Goal: Task Accomplishment & Management: Manage account settings

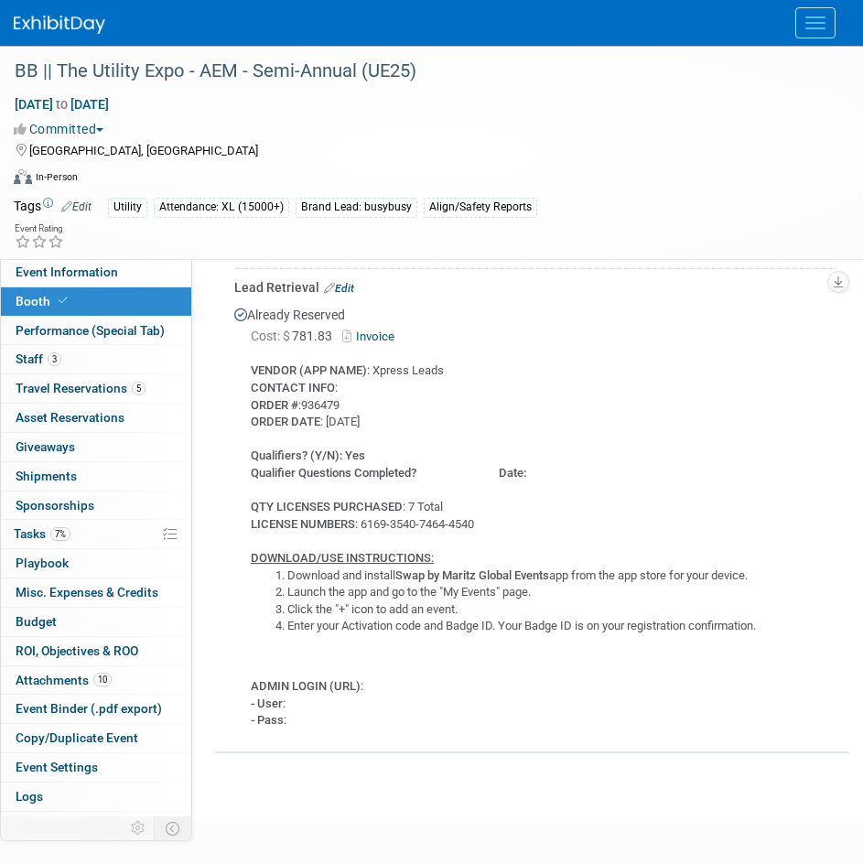
scroll to position [1469, 0]
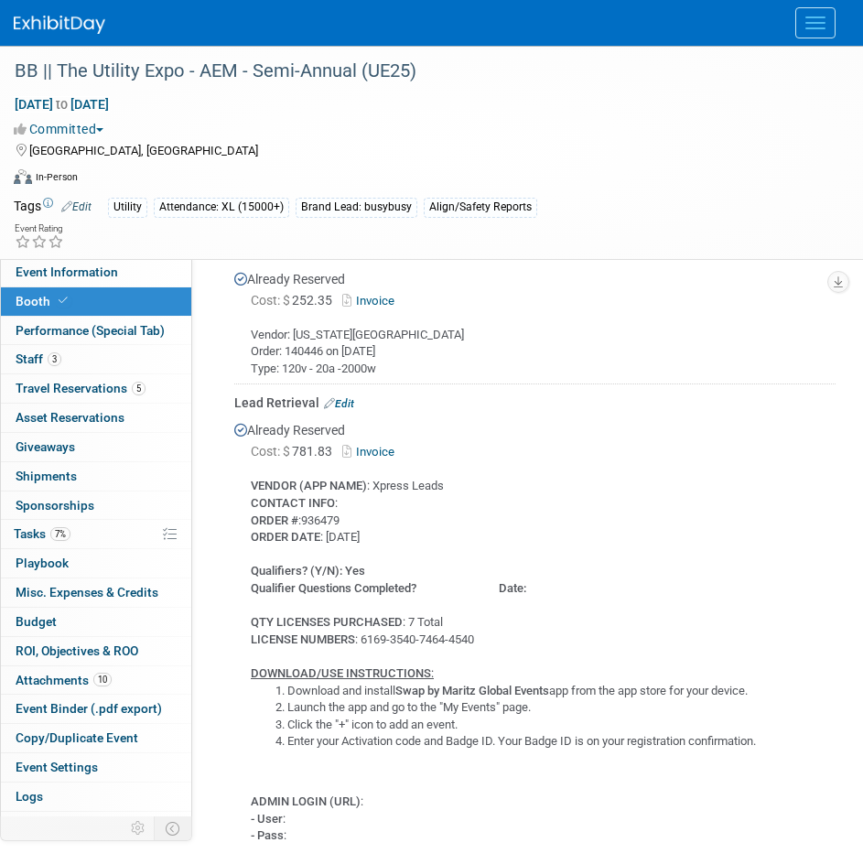
click at [340, 397] on link "Edit" at bounding box center [339, 403] width 30 height 13
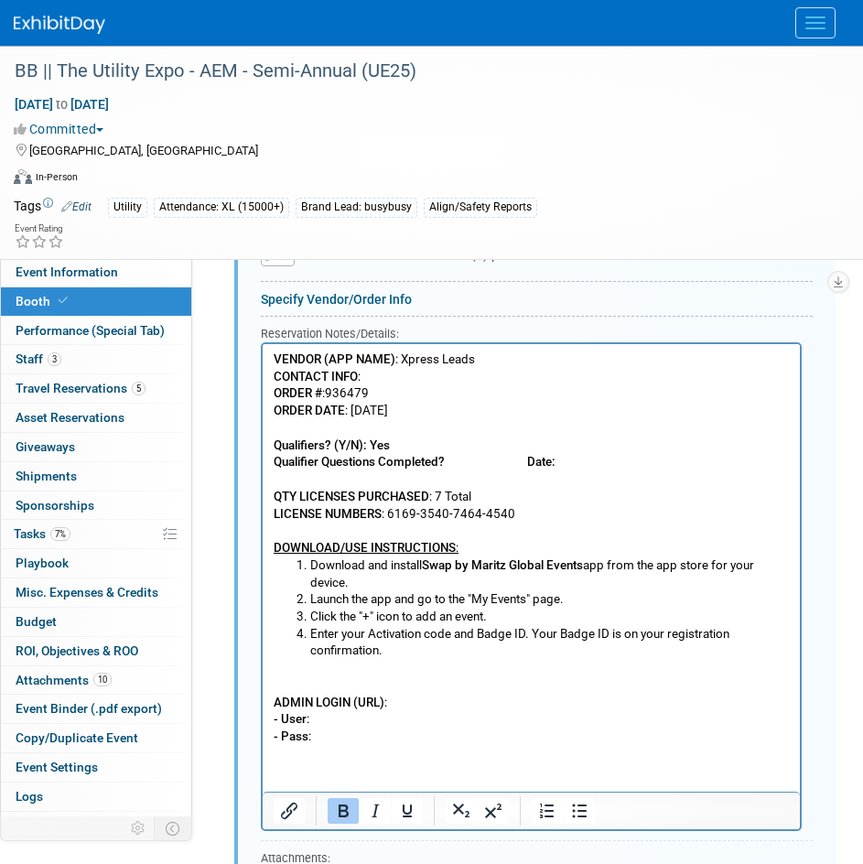
scroll to position [2186, 0]
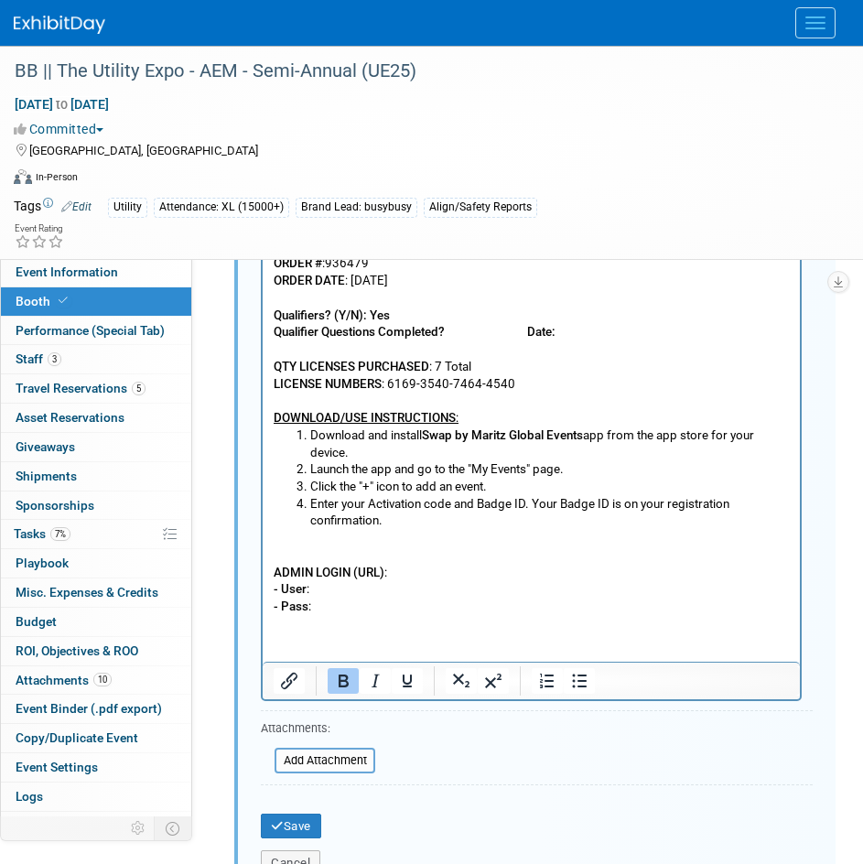
click at [310, 551] on p "ADMIN LOGIN (URL) : - User : - Pass :" at bounding box center [532, 572] width 516 height 86
click at [313, 538] on p "ADMIN LOGIN (URL) : - User : - Pass :" at bounding box center [532, 572] width 516 height 86
drag, startPoint x: 780, startPoint y: 532, endPoint x: 495, endPoint y: 753, distance: 360.2
click at [263, 539] on html "VENDOR (APP NAME) : Xpress Leads CONTACT INFO : ORDER # :936479 ORDER DATE : 10…" at bounding box center [531, 414] width 537 height 402
click at [405, 594] on p "!!! We will need to make sure to select the BusyBusy survey for our specific qu…" at bounding box center [532, 572] width 516 height 86
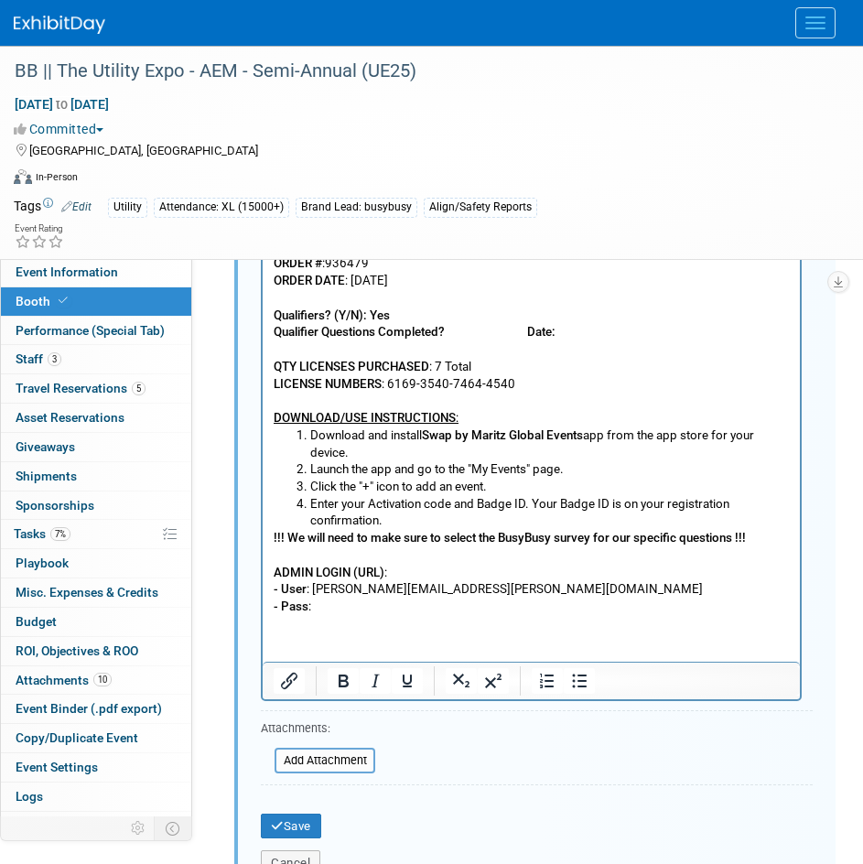
click at [351, 606] on p "!!! We will need to make sure to select the BusyBusy survey for our specific qu…" at bounding box center [532, 572] width 516 height 86
drag, startPoint x: 396, startPoint y: 605, endPoint x: 314, endPoint y: 611, distance: 82.6
click at [314, 611] on p "!!! We will need to make sure to select the BusyBusy survey for our specific qu…" at bounding box center [532, 572] width 516 height 86
click at [472, 568] on p "!!! We will need to make sure to select the BusyBusy survey for our specific qu…" at bounding box center [532, 572] width 516 height 86
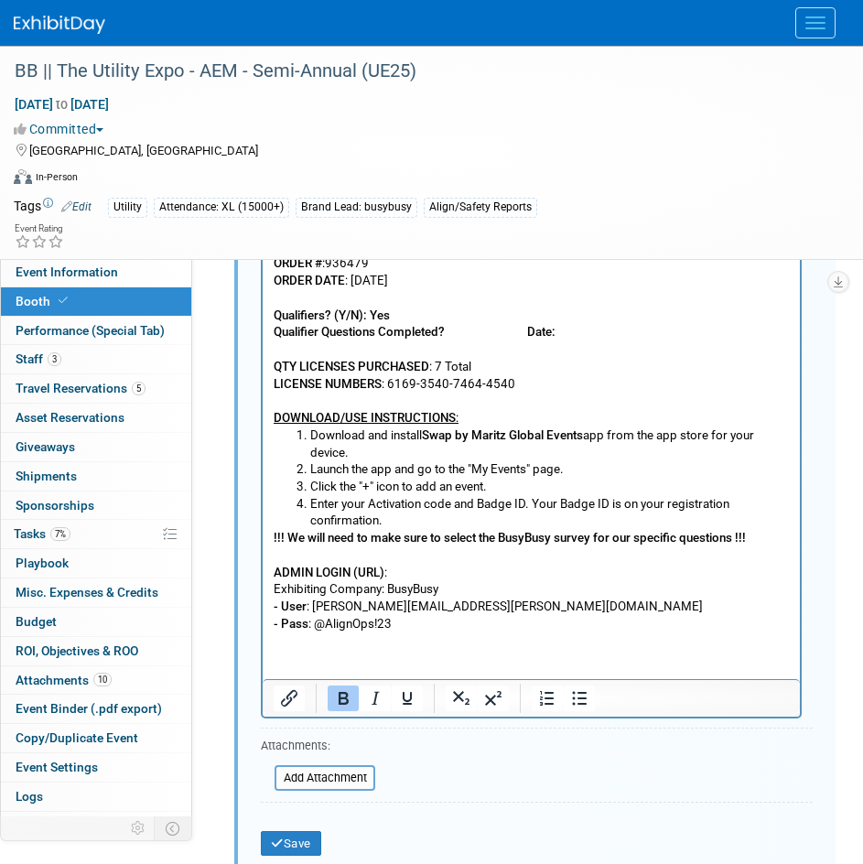
click at [385, 570] on p "!!! We will need to make sure to select the BusyBusy survey for our specific qu…" at bounding box center [532, 554] width 516 height 51
click at [402, 572] on p "!!! We will need to make sure to select the BusyBusy survey for our specific qu…" at bounding box center [532, 554] width 516 height 51
click at [290, 692] on icon "Insert/edit link" at bounding box center [289, 698] width 16 height 16
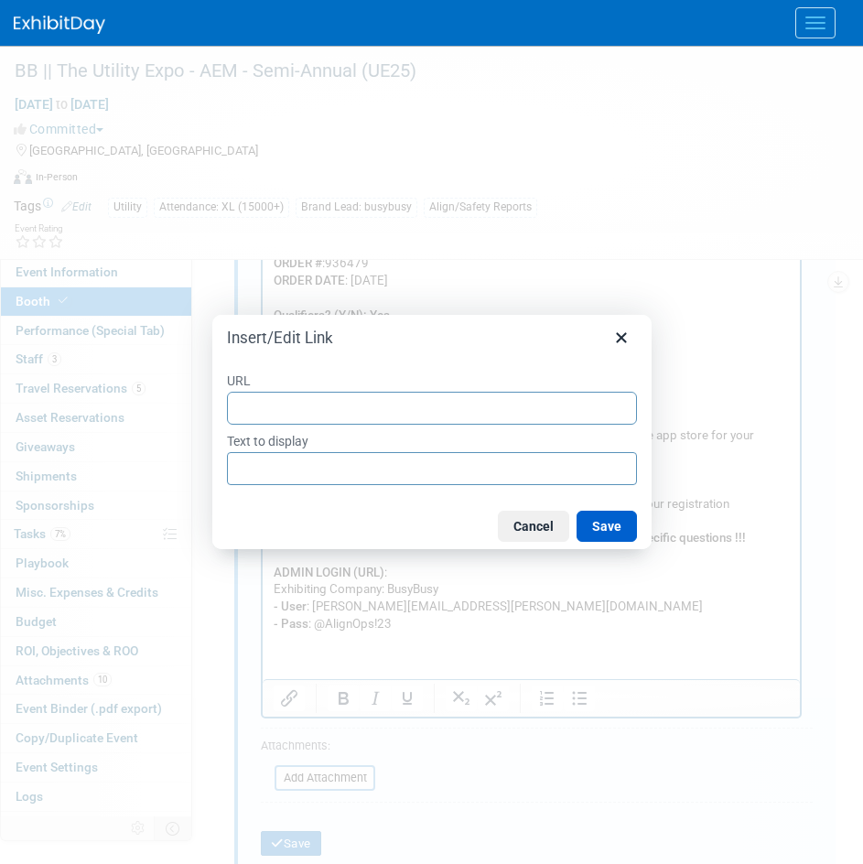
type input "[URL][DOMAIN_NAME]"
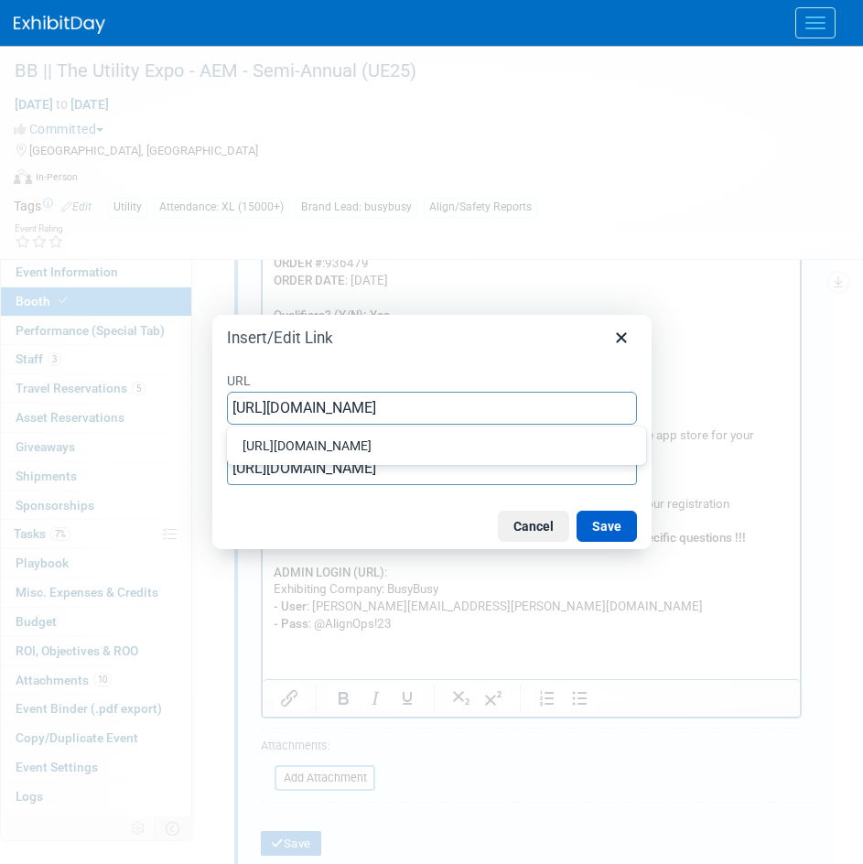
scroll to position [0, 14]
click at [605, 522] on button "Save" at bounding box center [607, 526] width 60 height 31
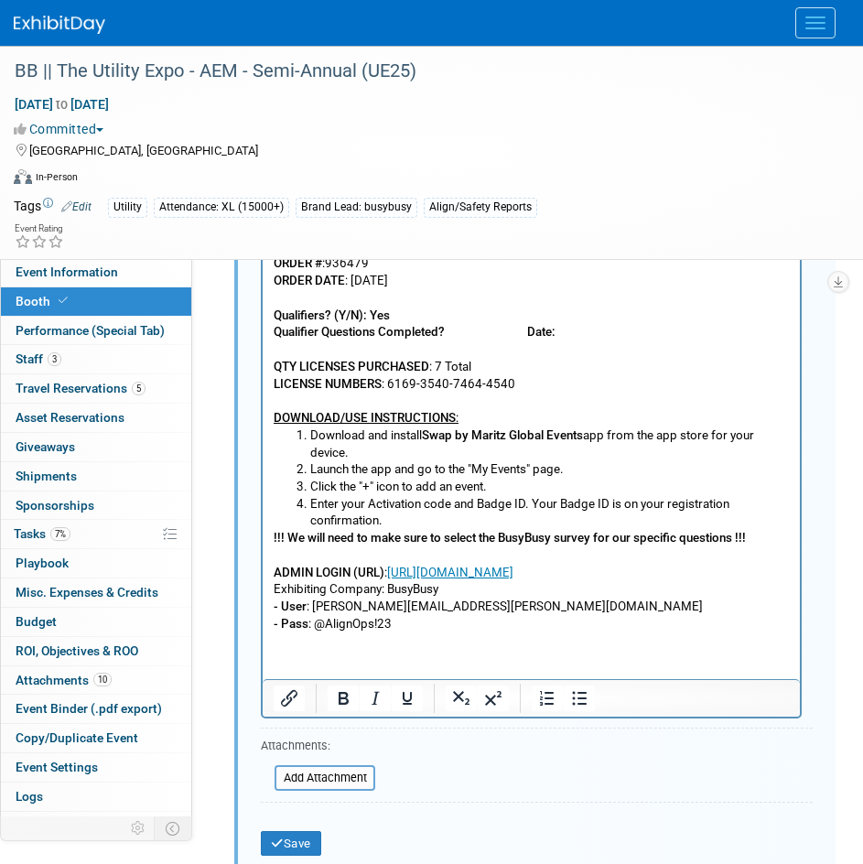
drag, startPoint x: 414, startPoint y: 633, endPoint x: 181, endPoint y: 453, distance: 293.7
click at [263, 453] on html "VENDOR (APP NAME) : Xpress Leads CONTACT INFO : ORDER # :936479 ORDER DATE : 10…" at bounding box center [531, 422] width 537 height 419
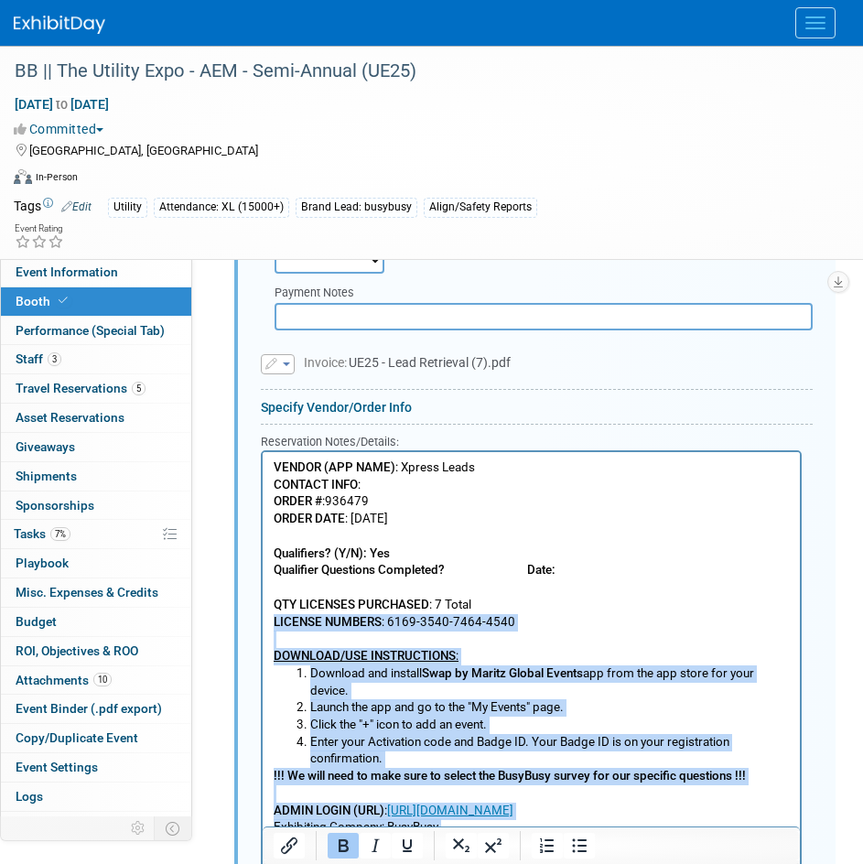
scroll to position [1912, 0]
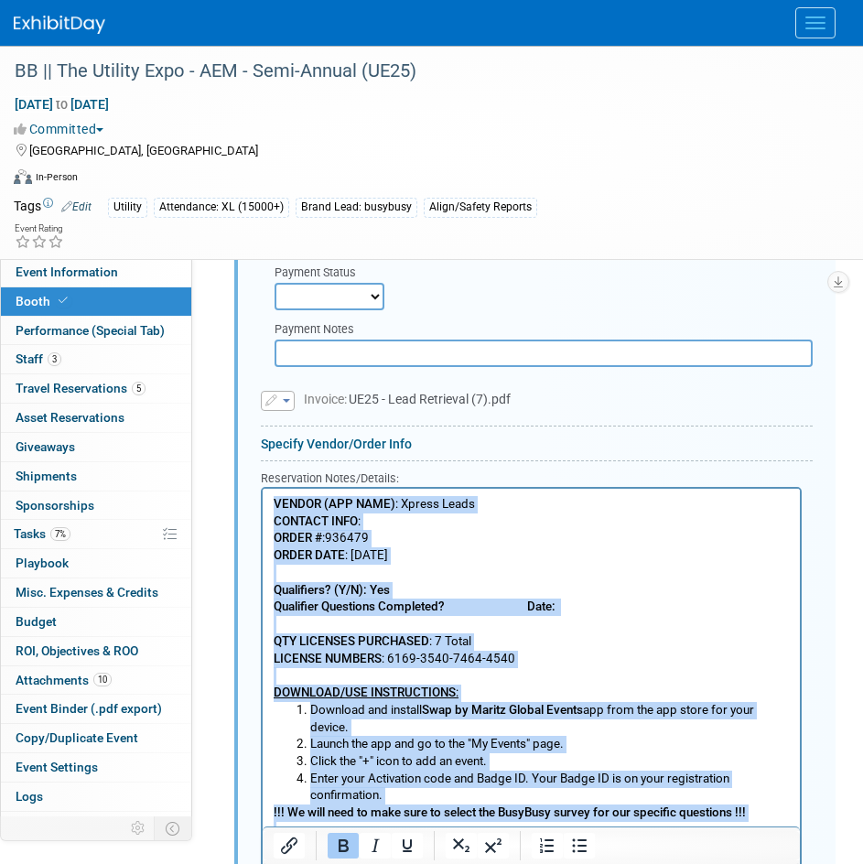
drag, startPoint x: 396, startPoint y: 902, endPoint x: 266, endPoint y: 491, distance: 431.4
click at [266, 491] on html "VENDOR (APP NAME) : Xpress Leads CONTACT INFO : ORDER # :936479 ORDER DATE : 10…" at bounding box center [531, 697] width 537 height 419
copy body "VENDOR (APP NAME) : Xpress Leads CONTACT INFO : ORDER # :936479 ORDER DATE : 10…"
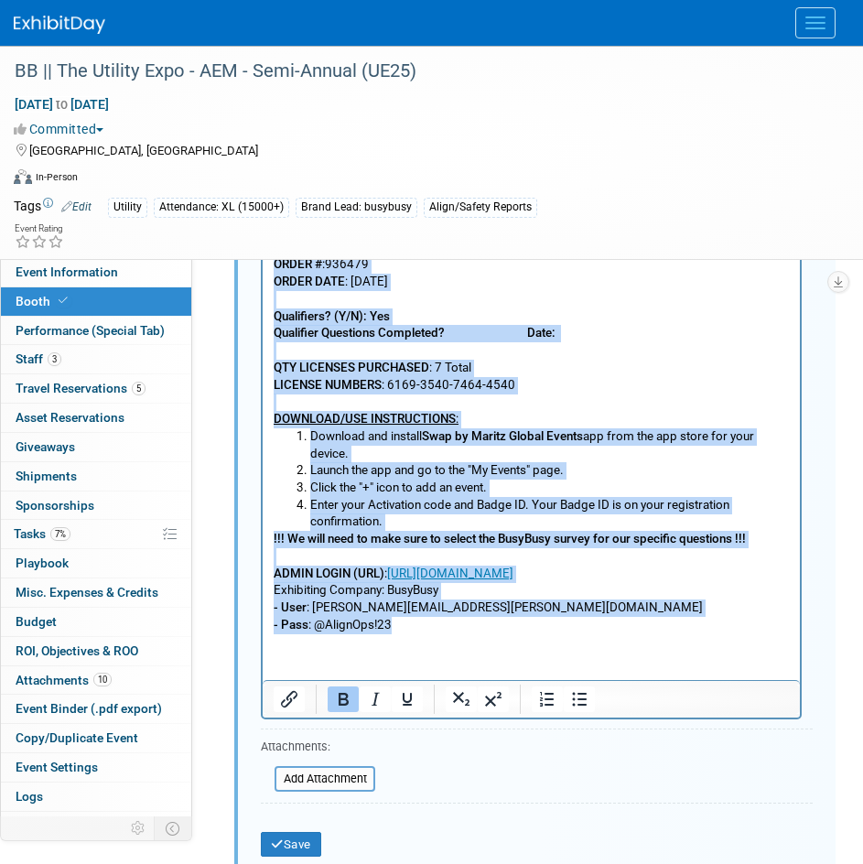
scroll to position [2186, 0]
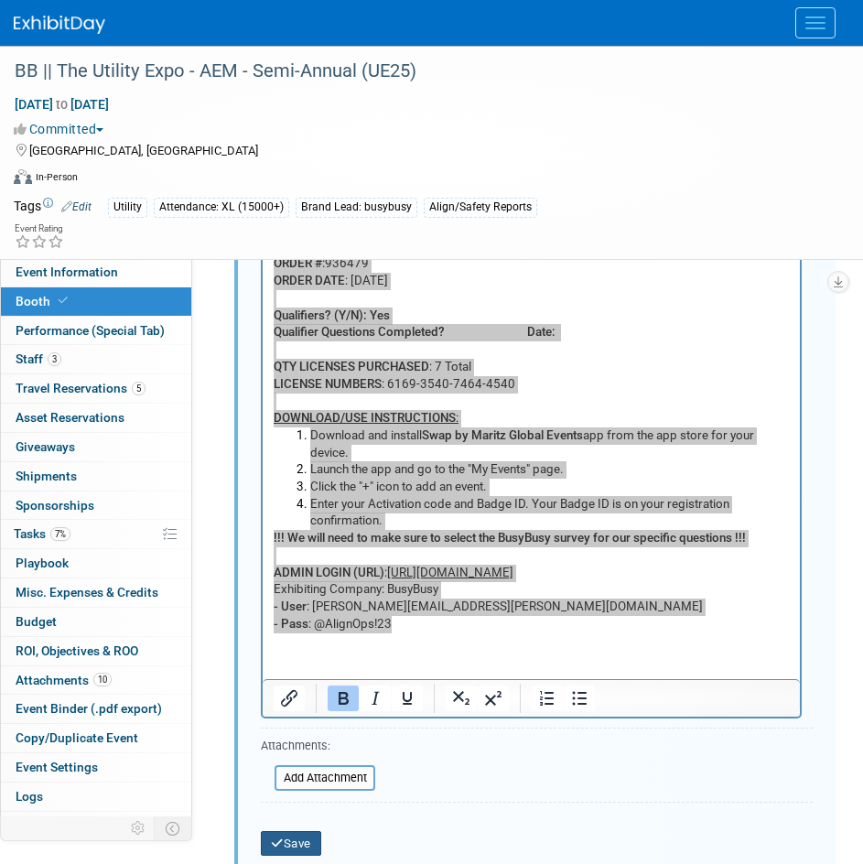
click at [277, 841] on icon "submit" at bounding box center [277, 844] width 13 height 12
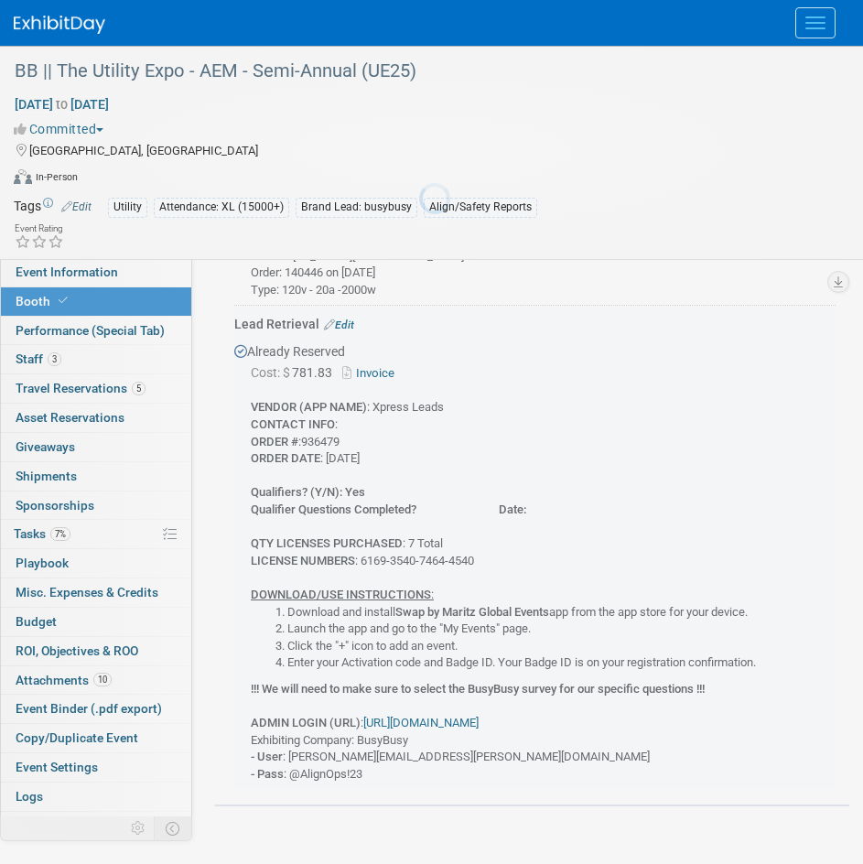
scroll to position [1545, 0]
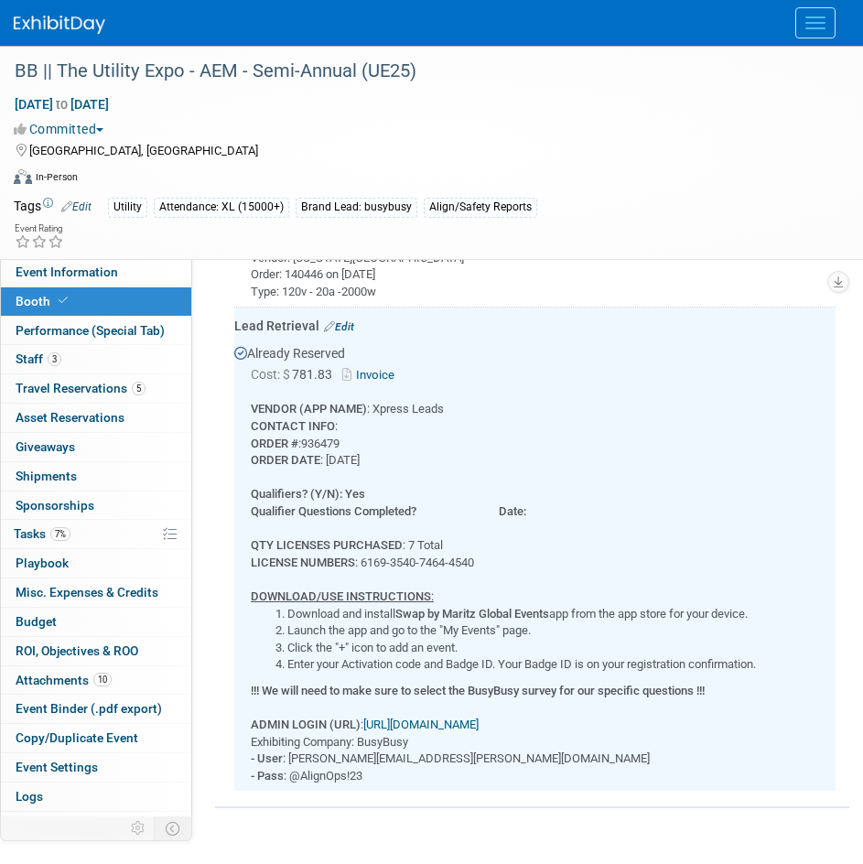
click at [818, 33] on button "Menu" at bounding box center [816, 22] width 40 height 31
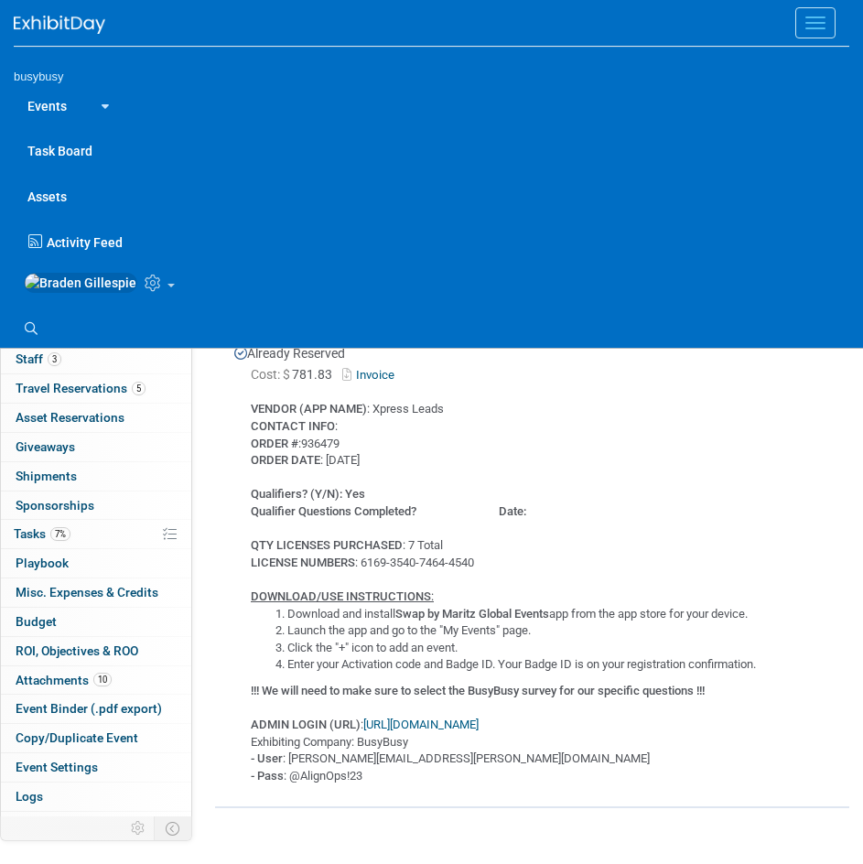
click at [51, 15] on link at bounding box center [71, 15] width 114 height 15
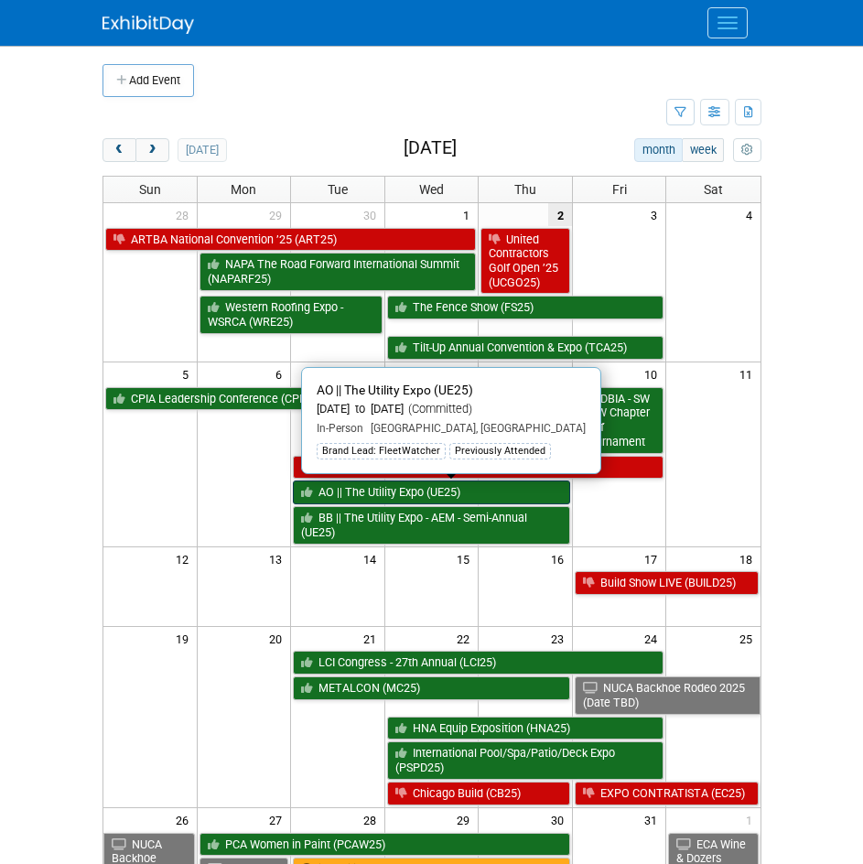
click at [385, 492] on link "AO || The Utility Expo (UE25)" at bounding box center [431, 493] width 277 height 24
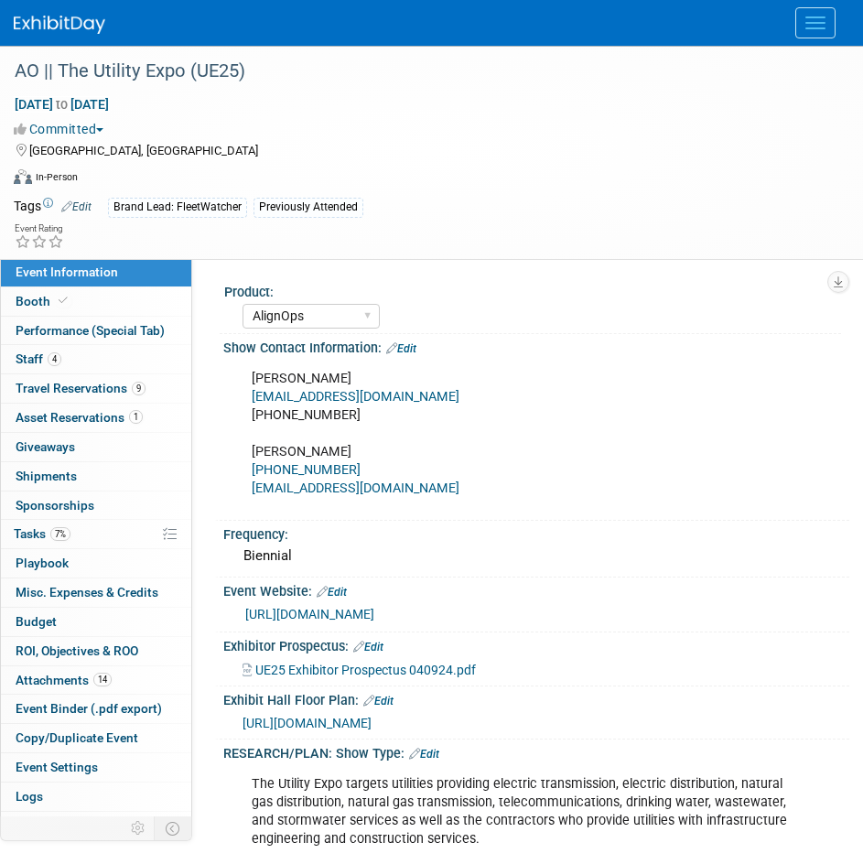
select select "AlignOps"
select select "Member"
click at [103, 298] on link "Booth" at bounding box center [96, 301] width 190 height 28
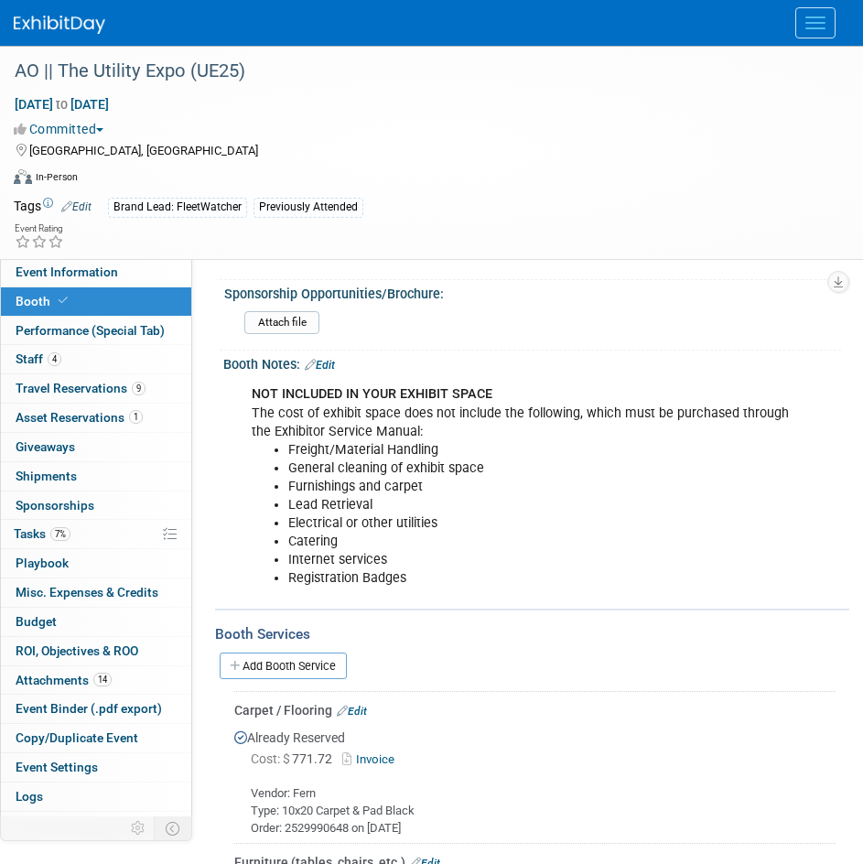
scroll to position [1282, 0]
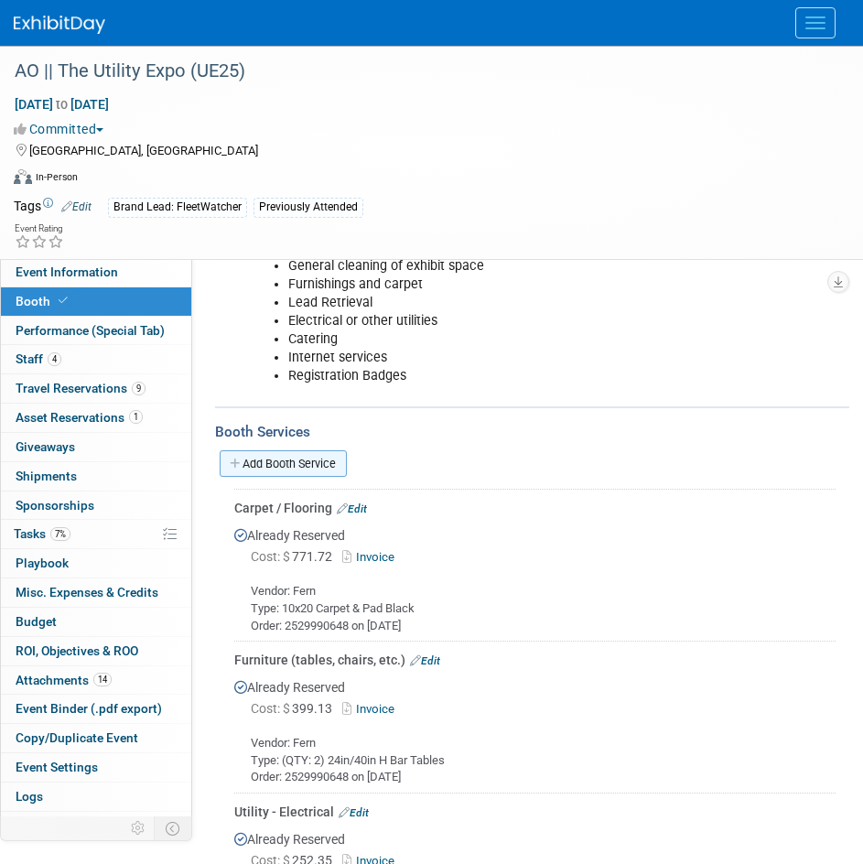
click at [296, 470] on link "Add Booth Service" at bounding box center [283, 463] width 127 height 27
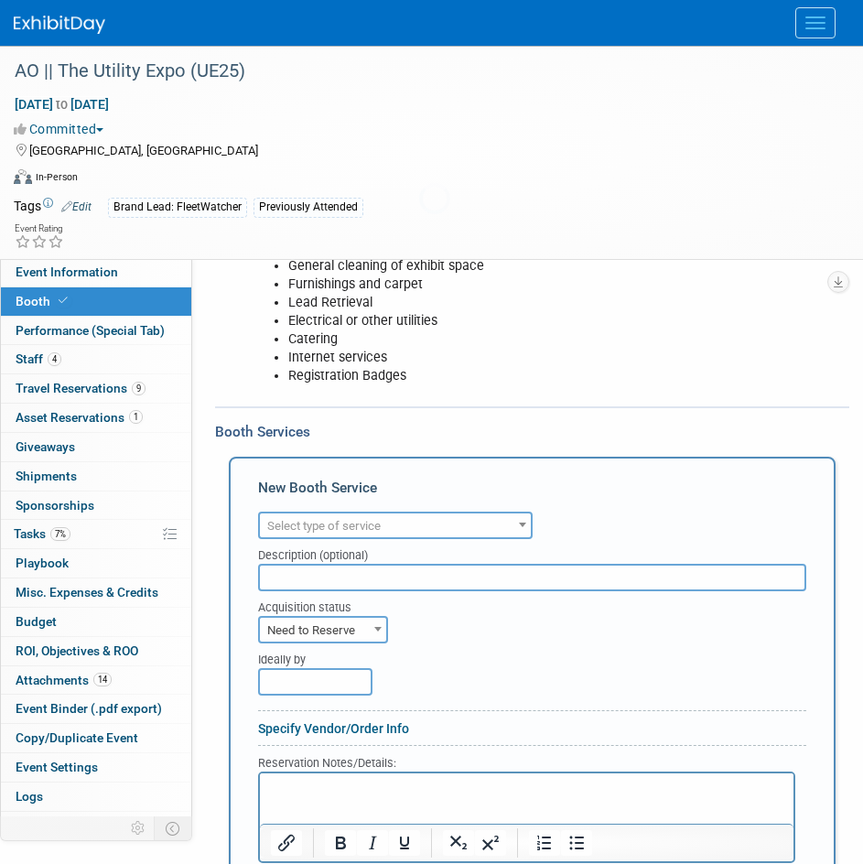
scroll to position [0, 0]
click at [300, 510] on div "Audio / Video Carpet / Flooring Catering / Food / Beverage Floral / Decorative …" at bounding box center [532, 523] width 548 height 32
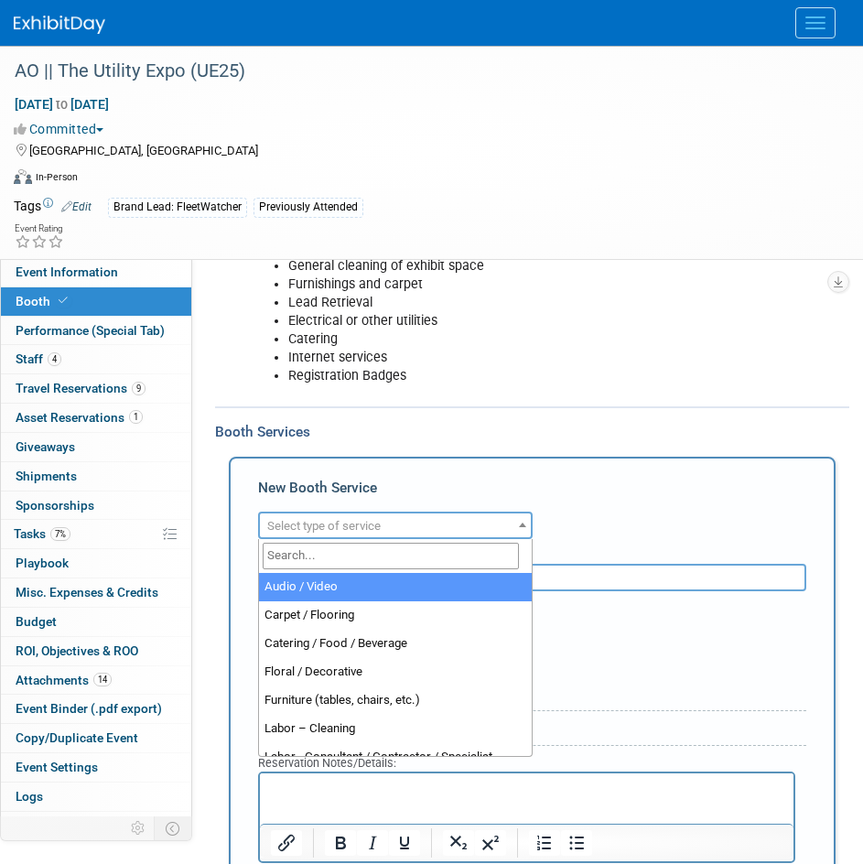
click at [308, 529] on span "Select type of service" at bounding box center [324, 526] width 114 height 14
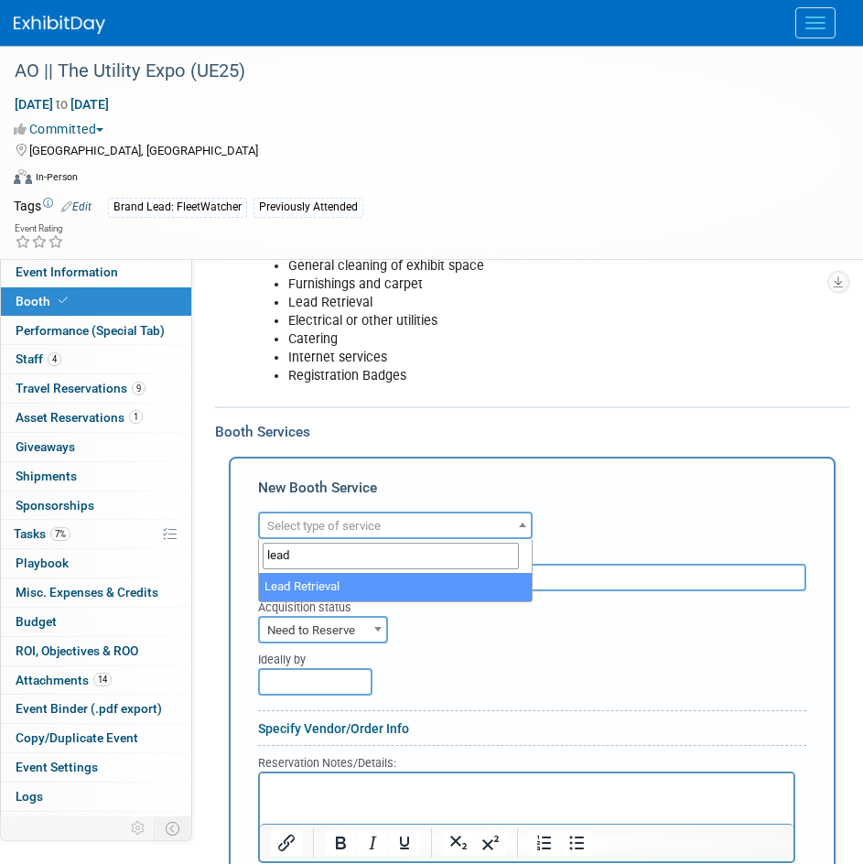
type input "lead"
select select "7"
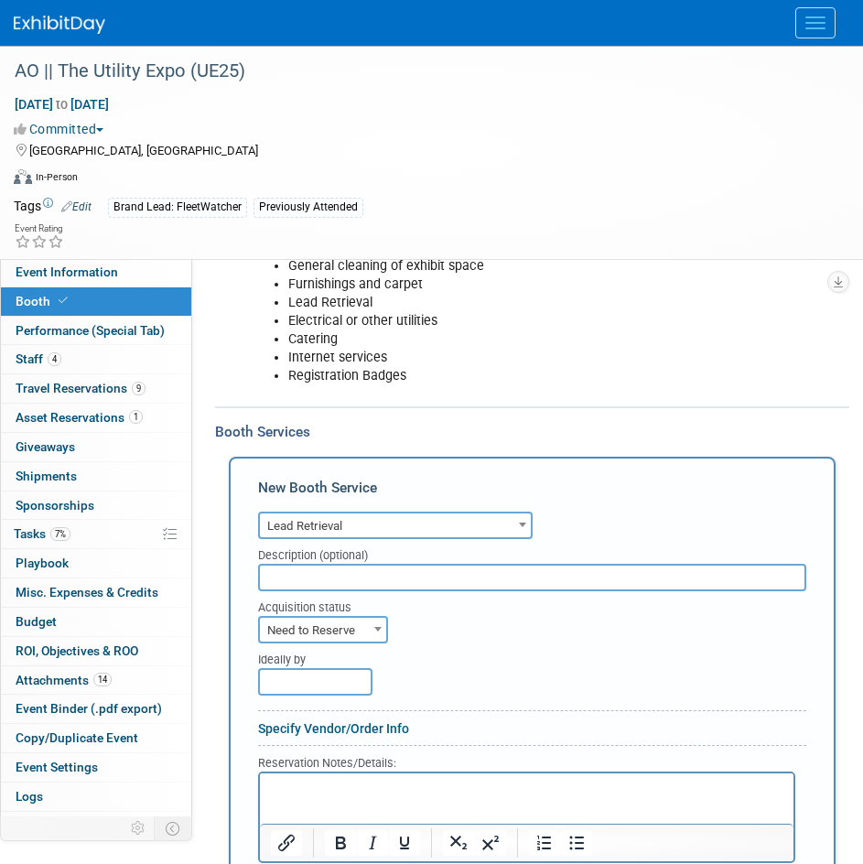
click at [361, 798] on html at bounding box center [527, 786] width 534 height 25
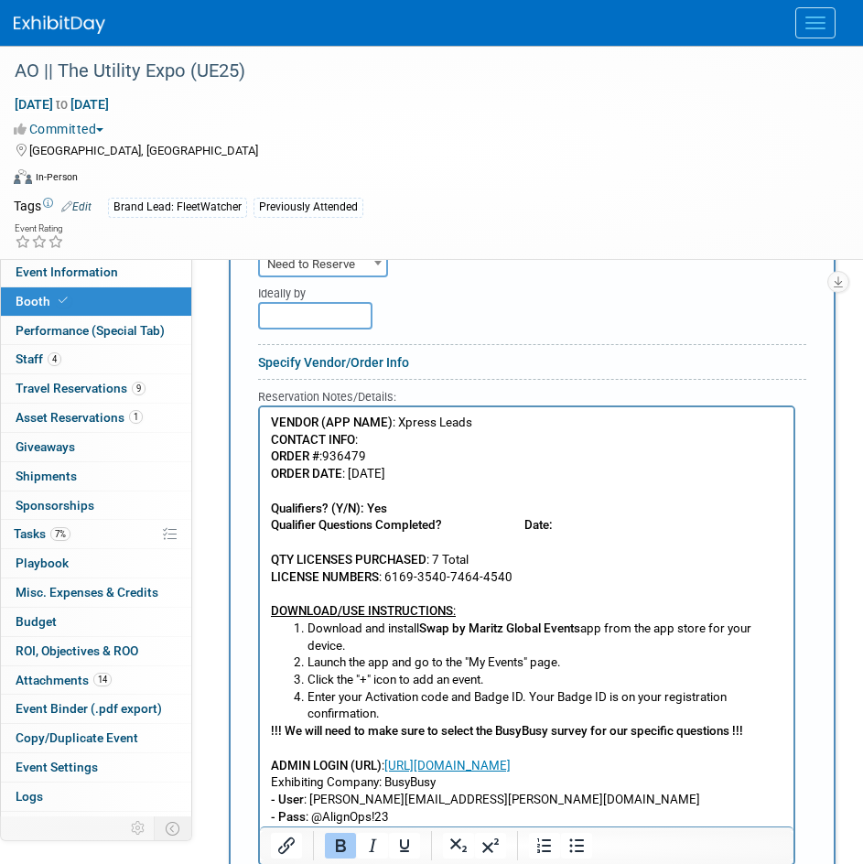
scroll to position [1923, 0]
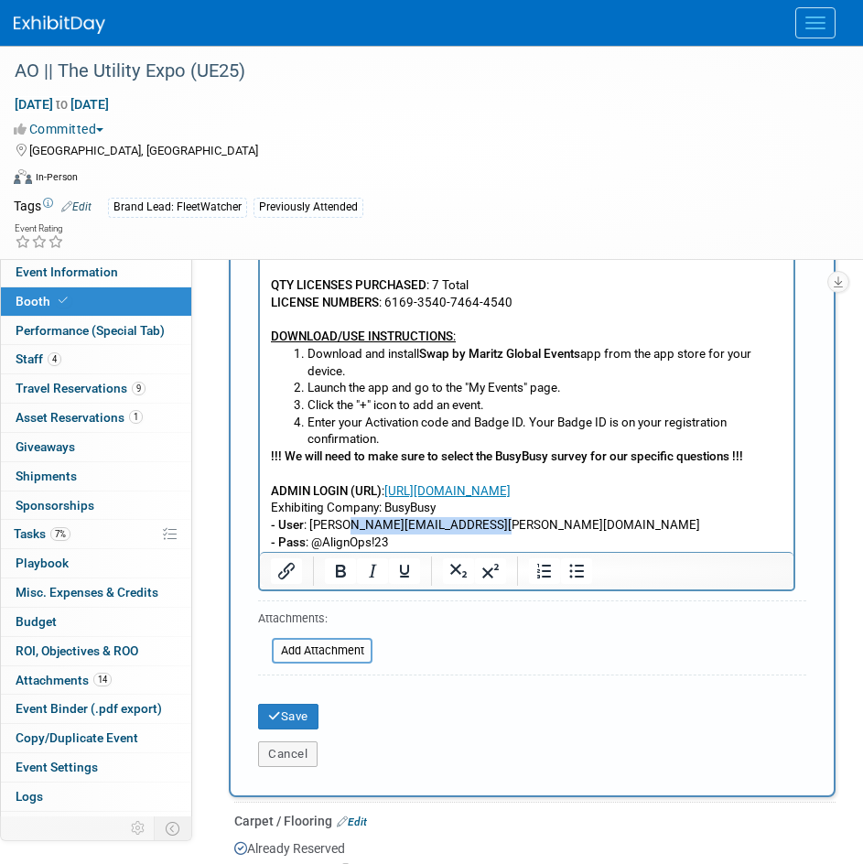
drag, startPoint x: 500, startPoint y: 531, endPoint x: 345, endPoint y: 527, distance: 154.8
click at [345, 527] on p "Exhibiting Company: BusyBusy - User : braden.gillespie@alignops.com - Pass : @A…" at bounding box center [527, 525] width 513 height 51
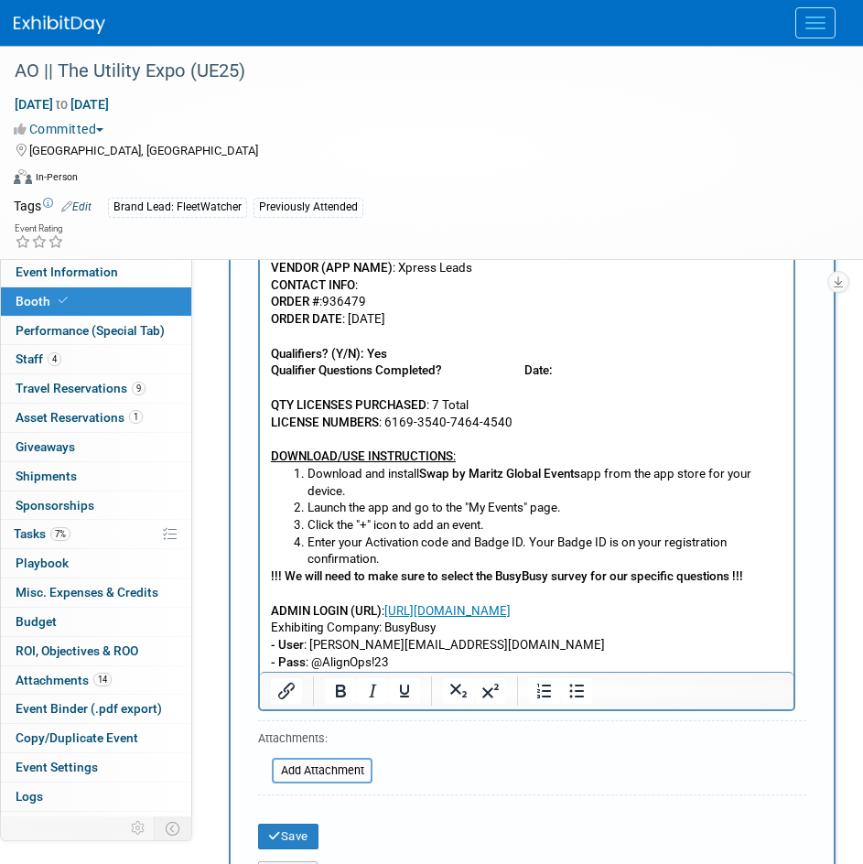
scroll to position [1831, 0]
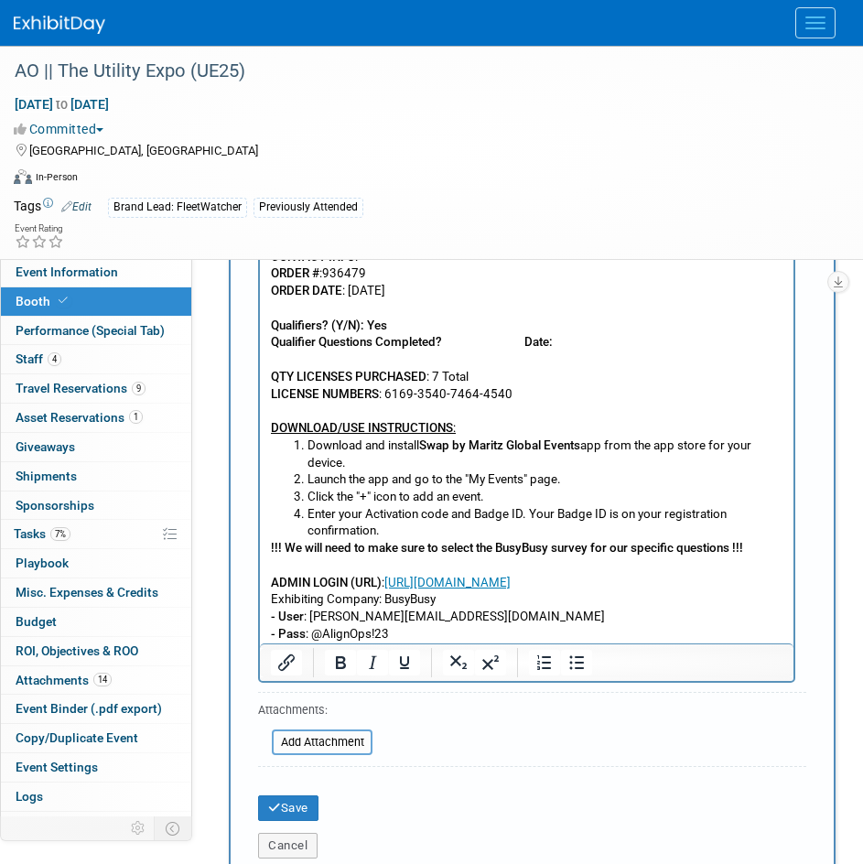
click at [511, 645] on div at bounding box center [527, 663] width 534 height 38
click at [504, 639] on p "Exhibiting Company: BusyBusy - User : braden@busybusy.com - Pass : @AlignOps!23" at bounding box center [527, 616] width 513 height 51
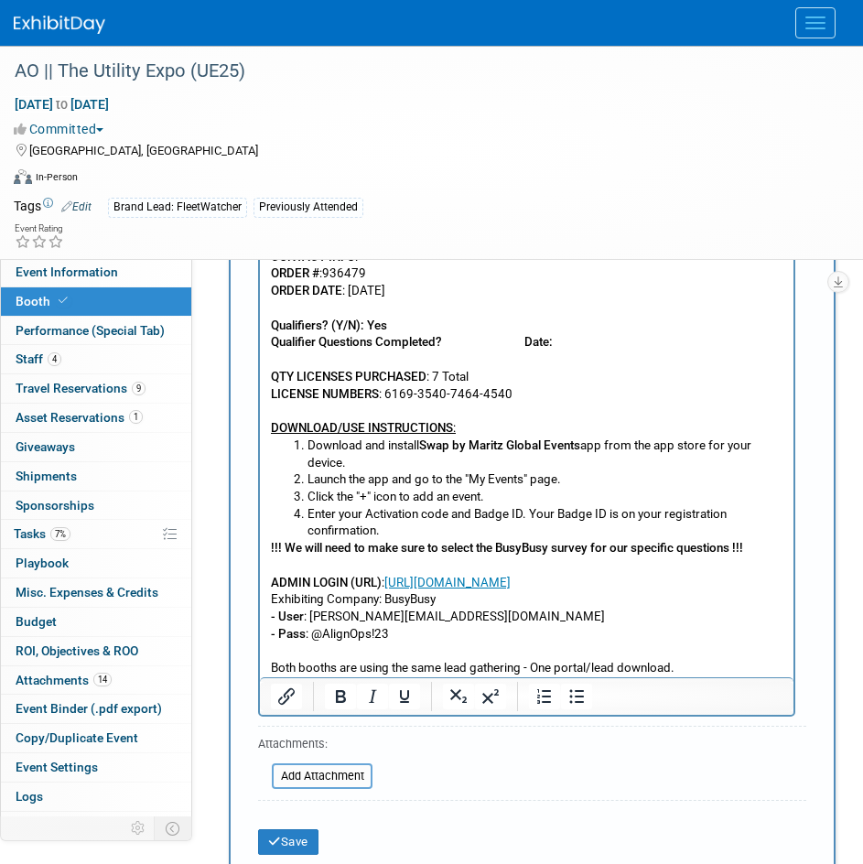
click at [272, 667] on p "Both booths are using the same lead gathering - One portal/lead download." at bounding box center [527, 668] width 513 height 17
drag, startPoint x: 557, startPoint y: 549, endPoint x: 506, endPoint y: 554, distance: 50.6
click at [506, 554] on b "!!! We will need to make sure to select the BusyBusy survey for our specific qu…" at bounding box center [507, 548] width 472 height 14
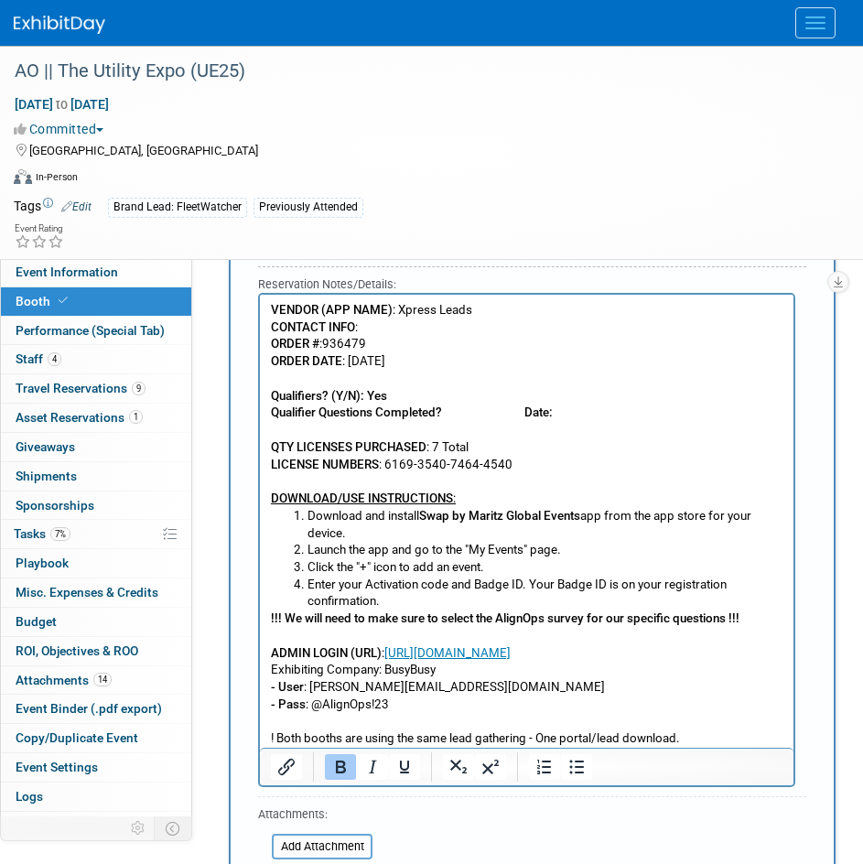
scroll to position [1740, 0]
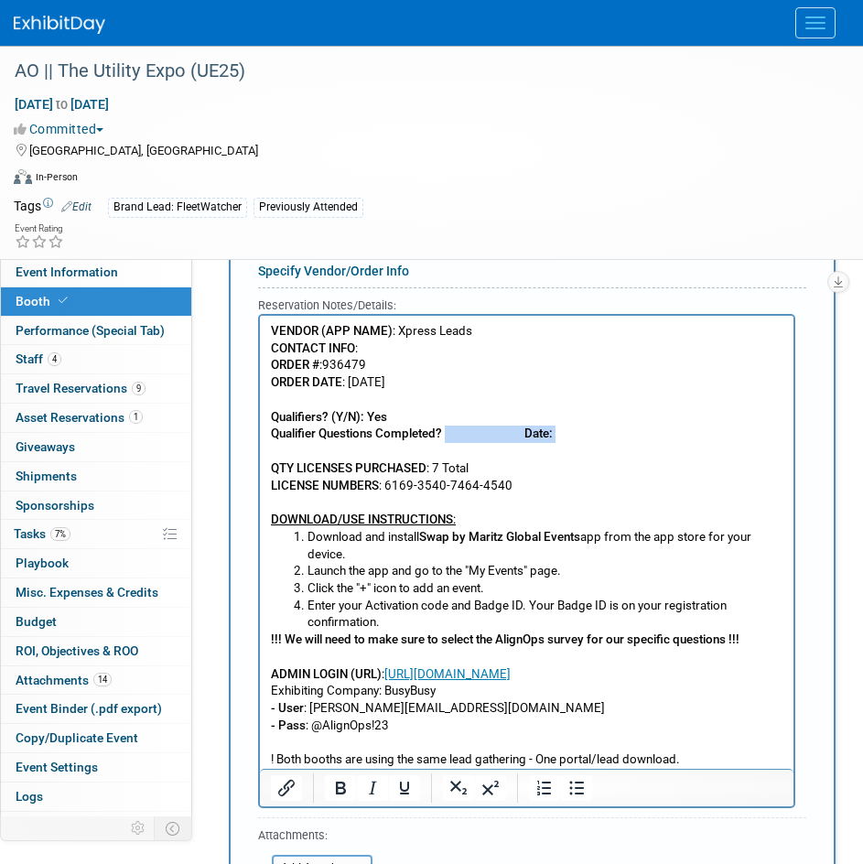
drag, startPoint x: 586, startPoint y: 430, endPoint x: 448, endPoint y: 443, distance: 138.8
click at [448, 443] on p "VENDOR (APP NAME) : Xpress Leads CONTACT INFO : ORDER # :936479 ORDER DATE : 10…" at bounding box center [527, 426] width 513 height 206
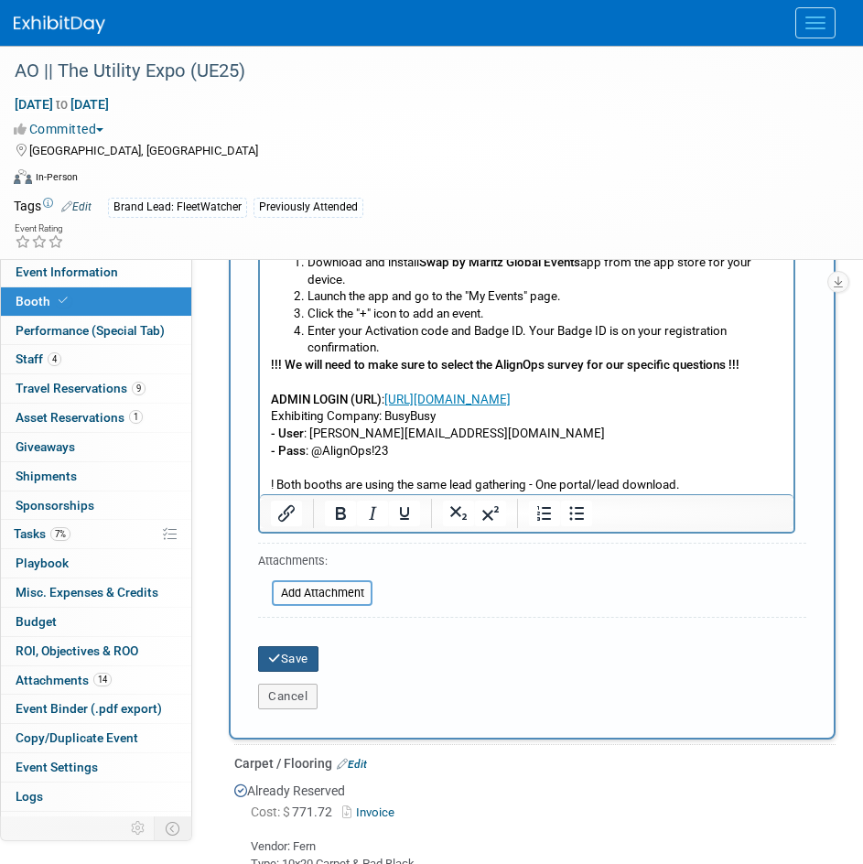
click at [301, 656] on button "Save" at bounding box center [288, 659] width 60 height 26
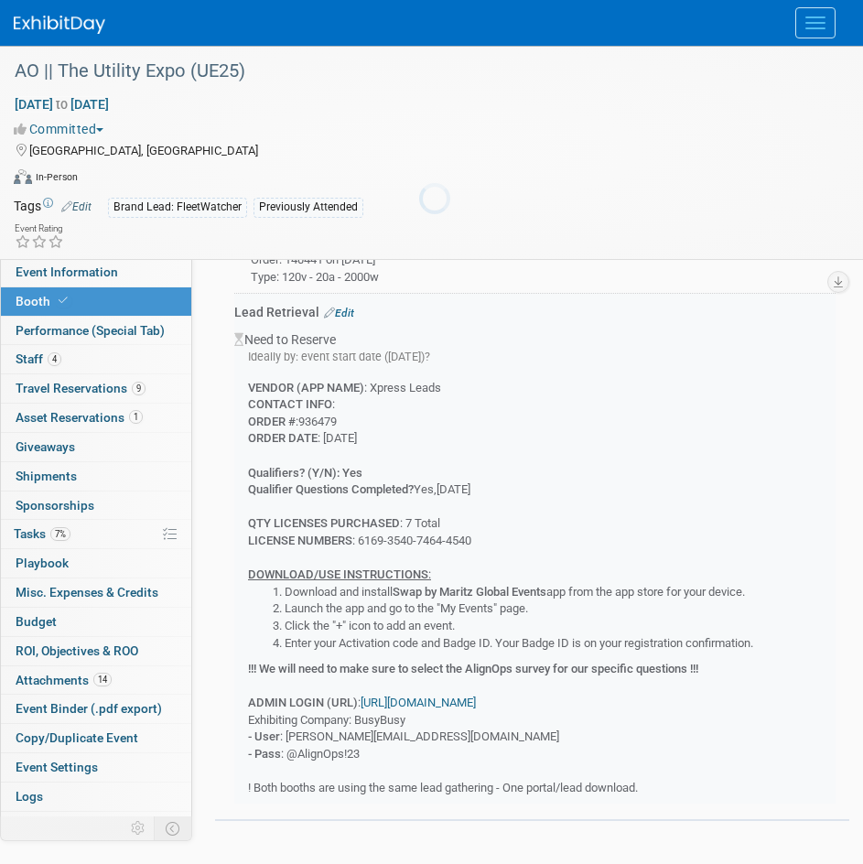
scroll to position [1933, 0]
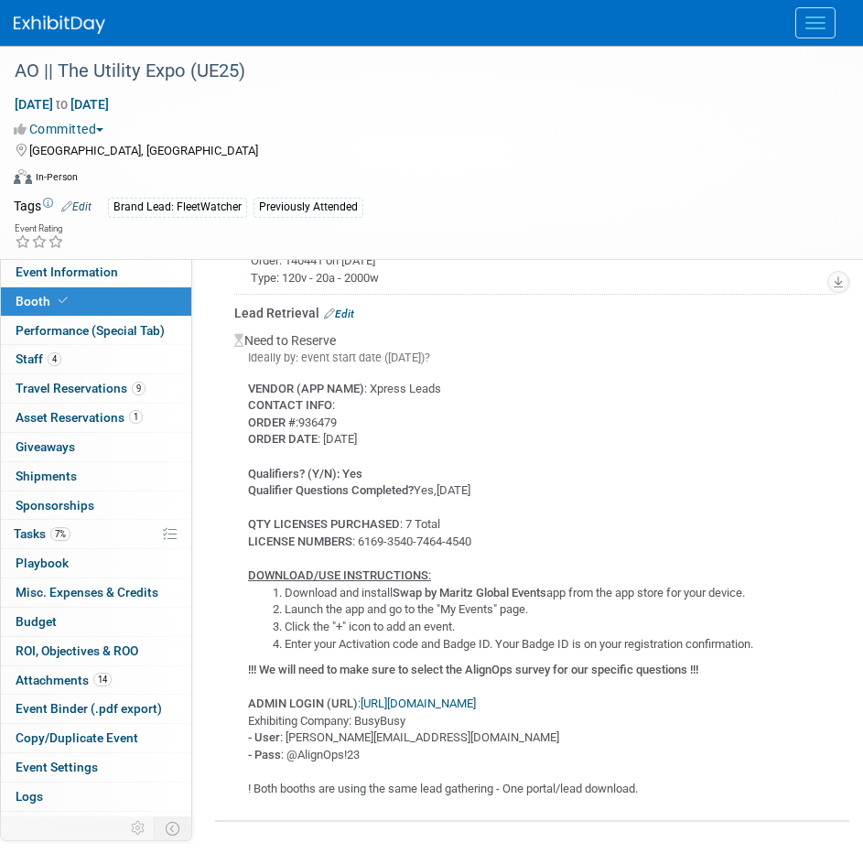
click at [76, 17] on img at bounding box center [60, 25] width 92 height 18
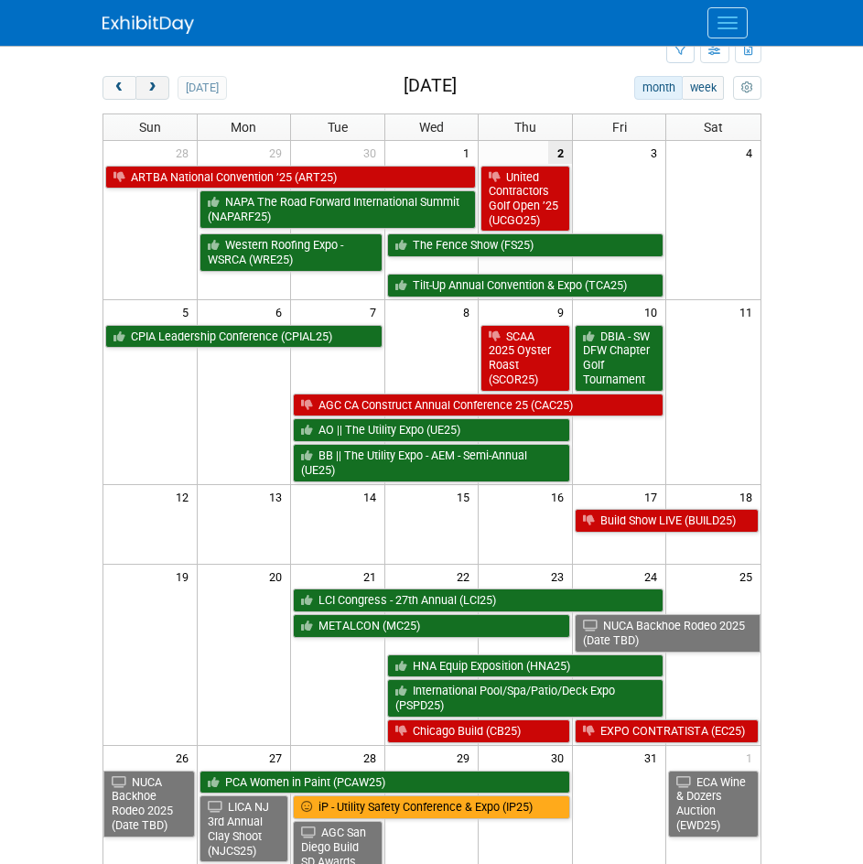
scroll to position [92, 0]
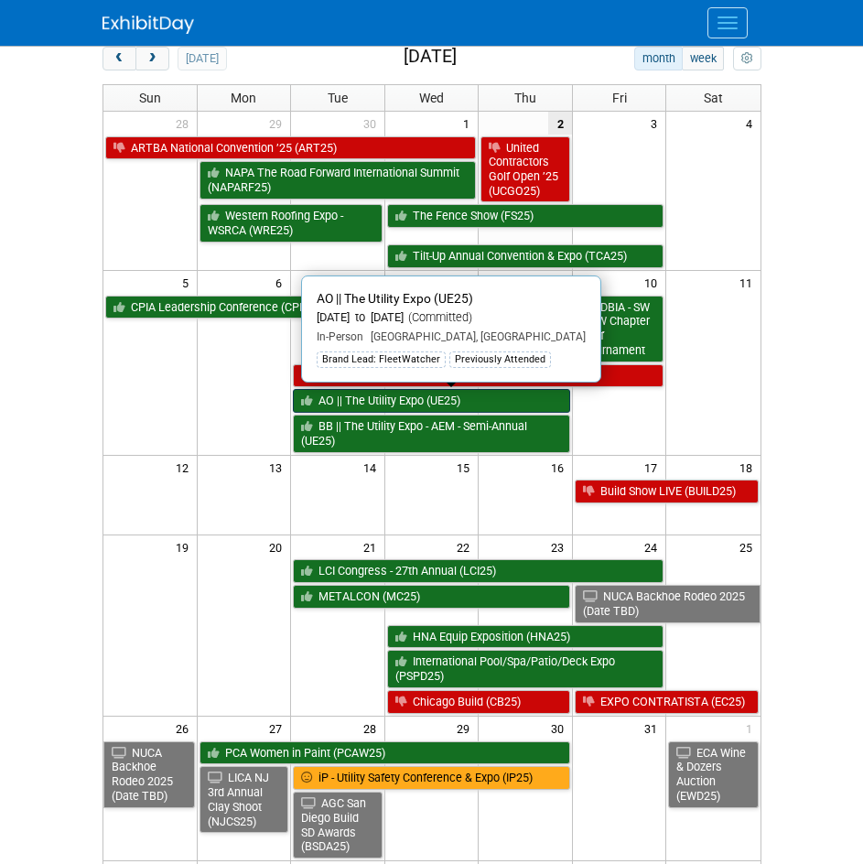
click at [493, 407] on link "AO || The Utility Expo (UE25)" at bounding box center [431, 401] width 277 height 24
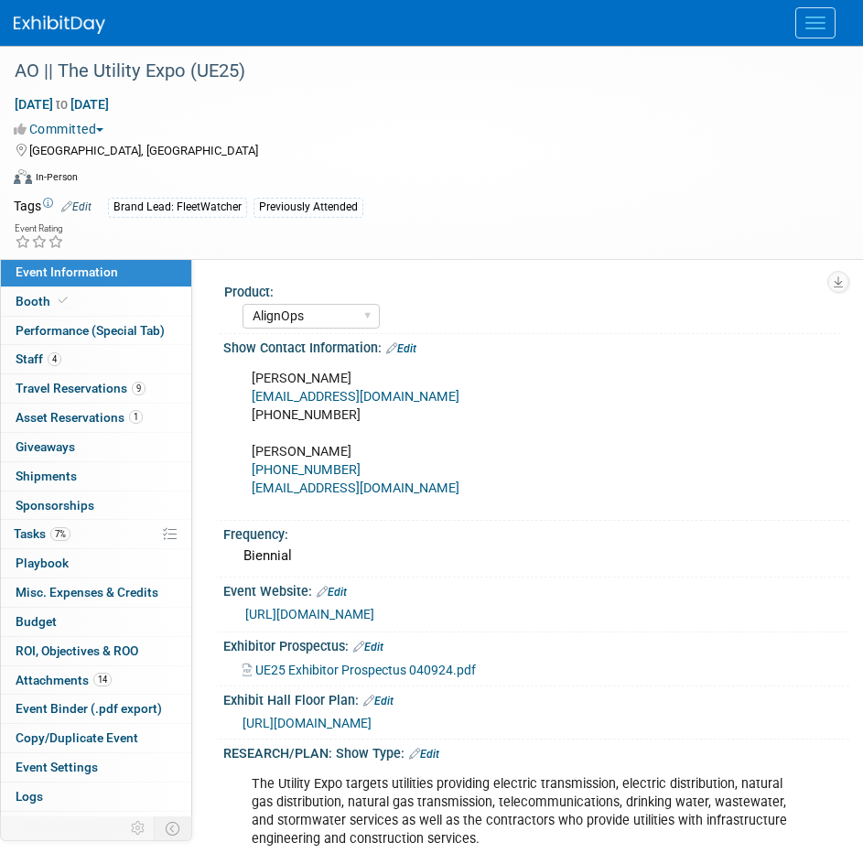
select select "AlignOps"
select select "Member"
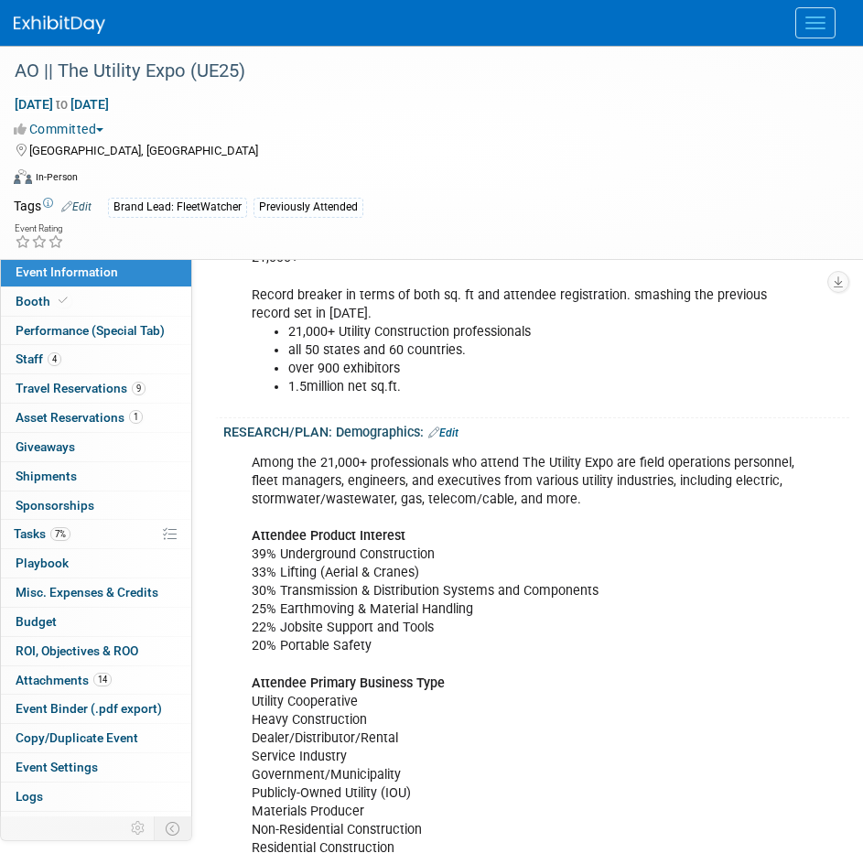
scroll to position [824, 0]
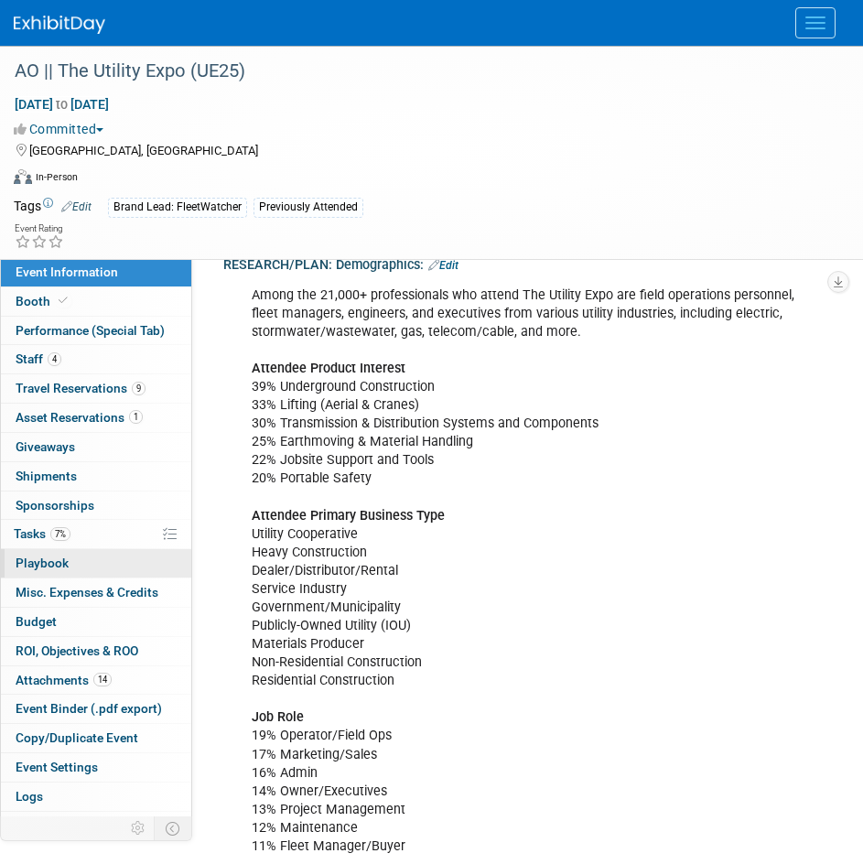
click at [64, 574] on link "0 Playbook 0" at bounding box center [96, 563] width 190 height 28
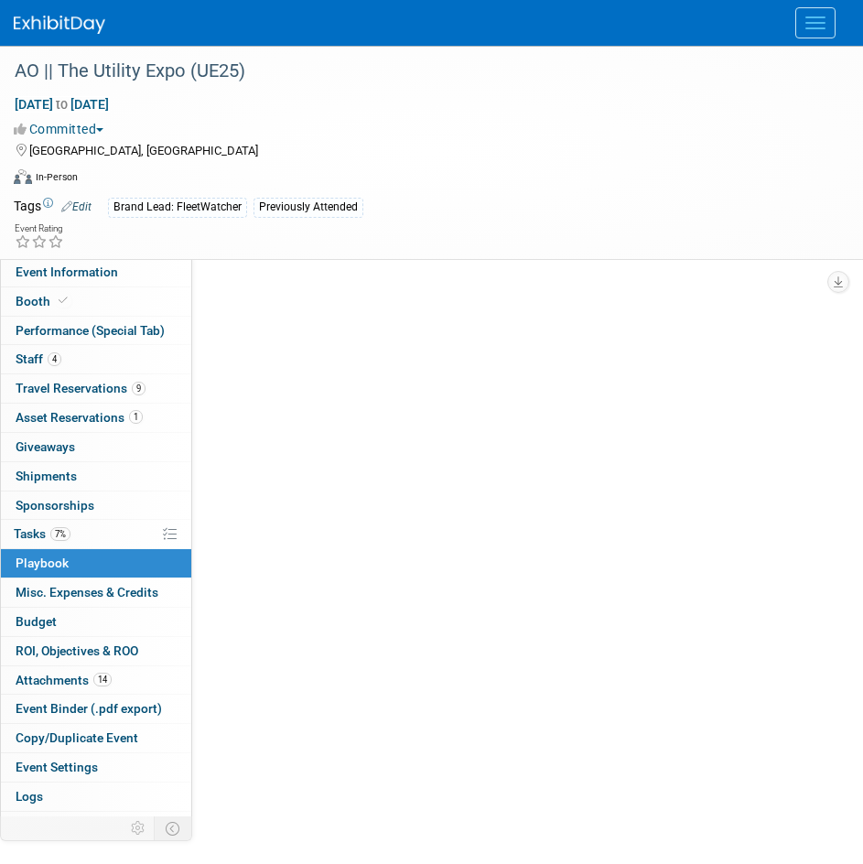
scroll to position [0, 0]
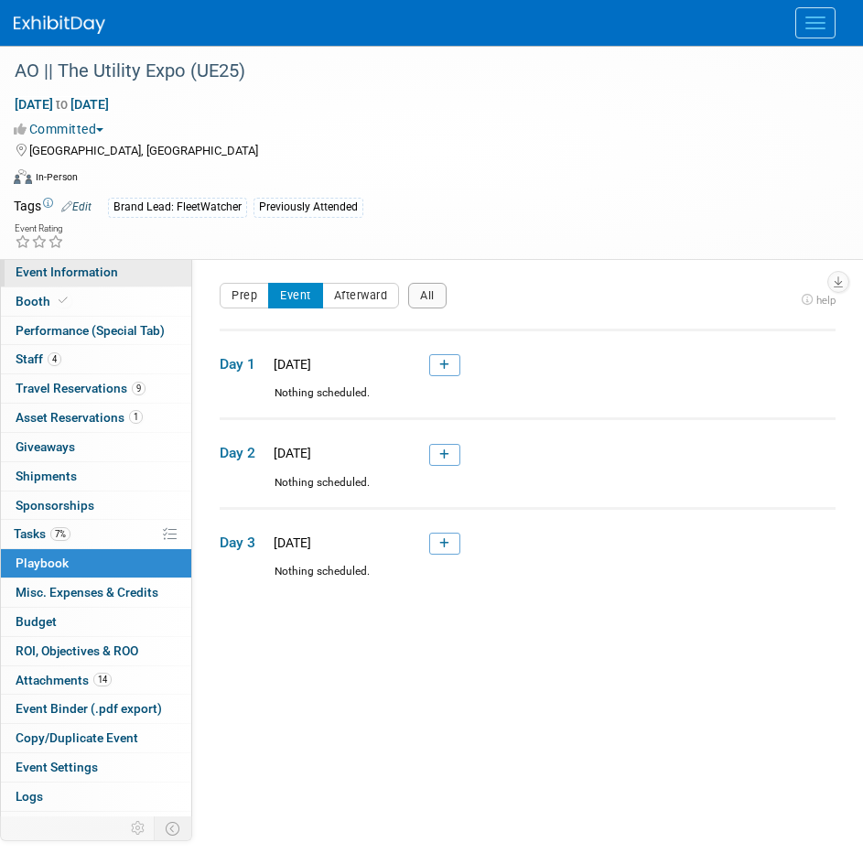
click at [102, 279] on link "Event Information" at bounding box center [96, 272] width 190 height 28
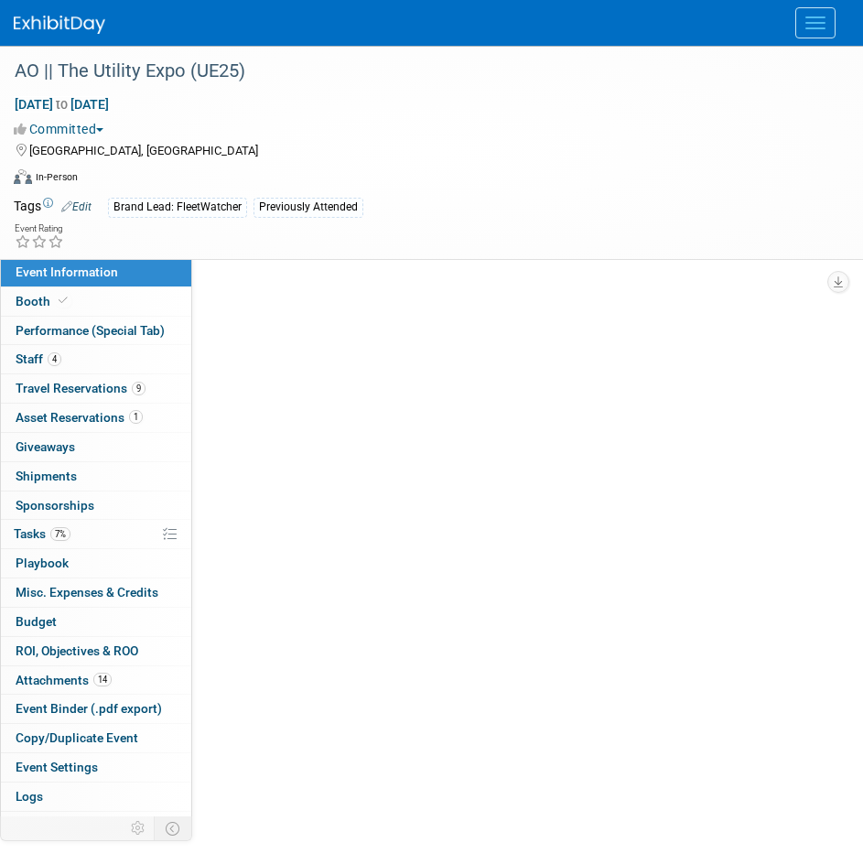
select select "AlignOps"
select select "Member"
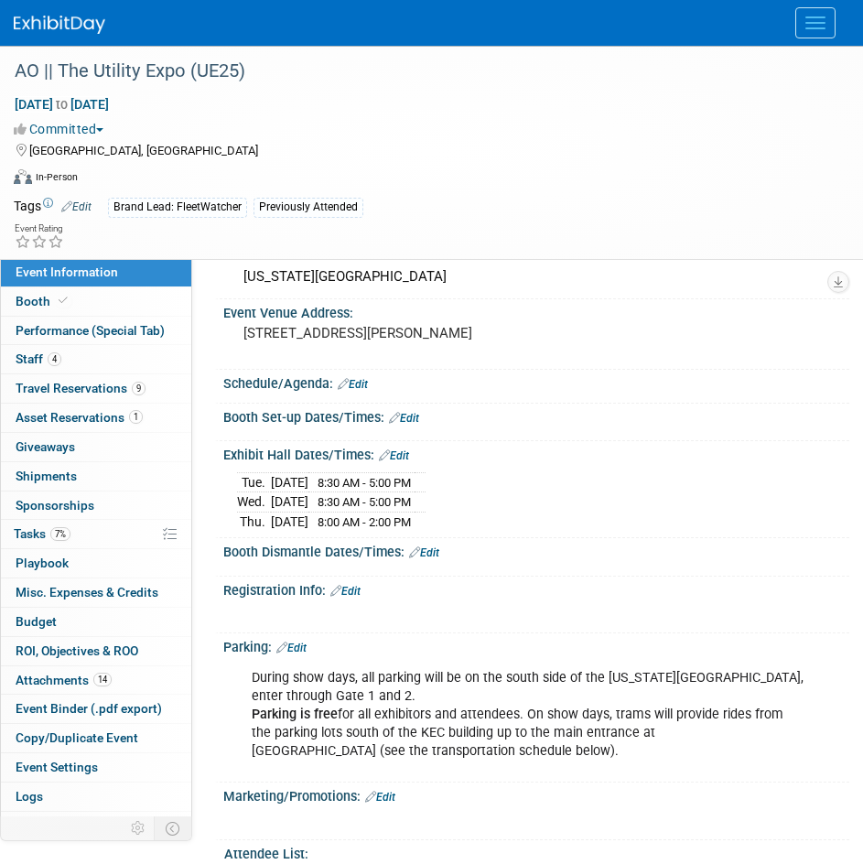
scroll to position [1556, 0]
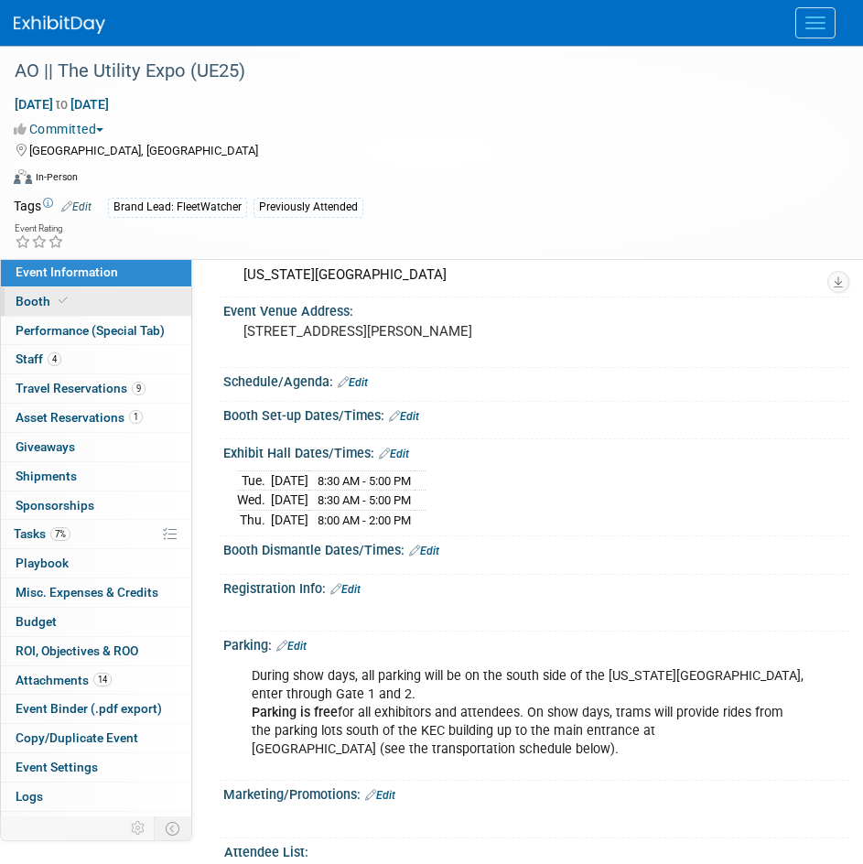
drag, startPoint x: 80, startPoint y: 293, endPoint x: 92, endPoint y: 292, distance: 12.9
click at [80, 292] on link "Booth" at bounding box center [96, 301] width 190 height 28
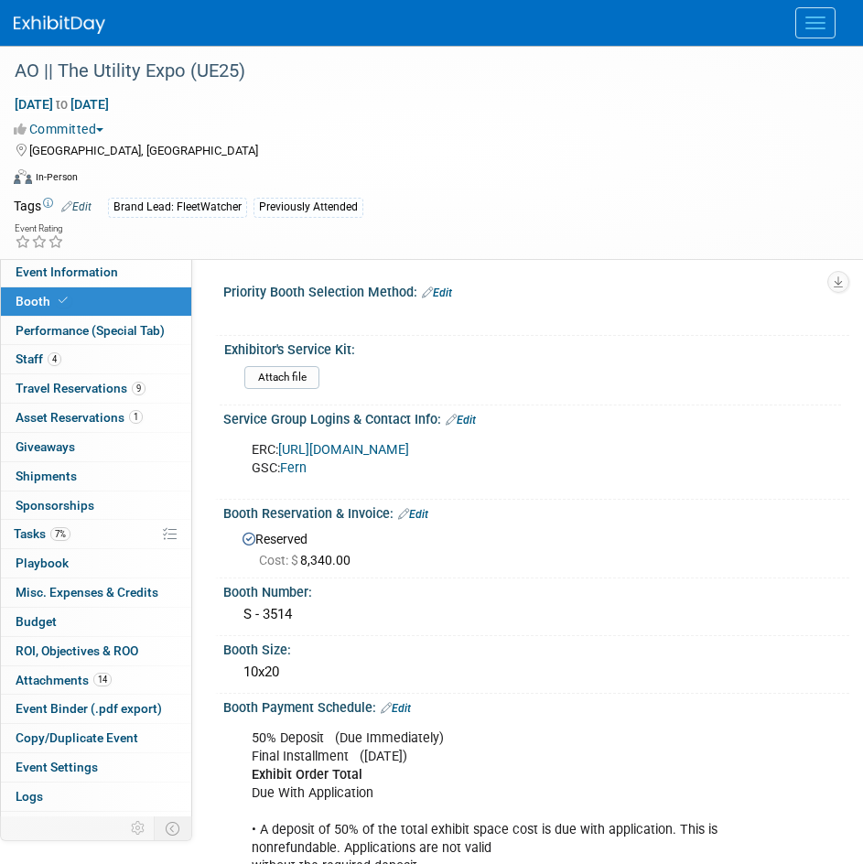
click at [291, 465] on link "Fern" at bounding box center [293, 469] width 27 height 16
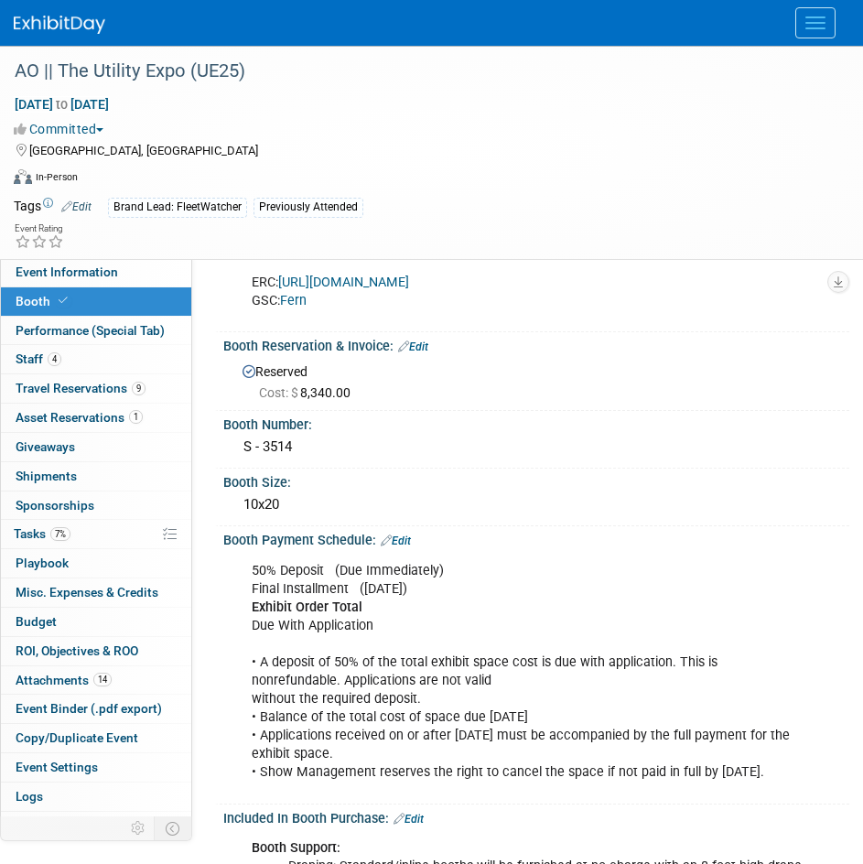
scroll to position [366, 0]
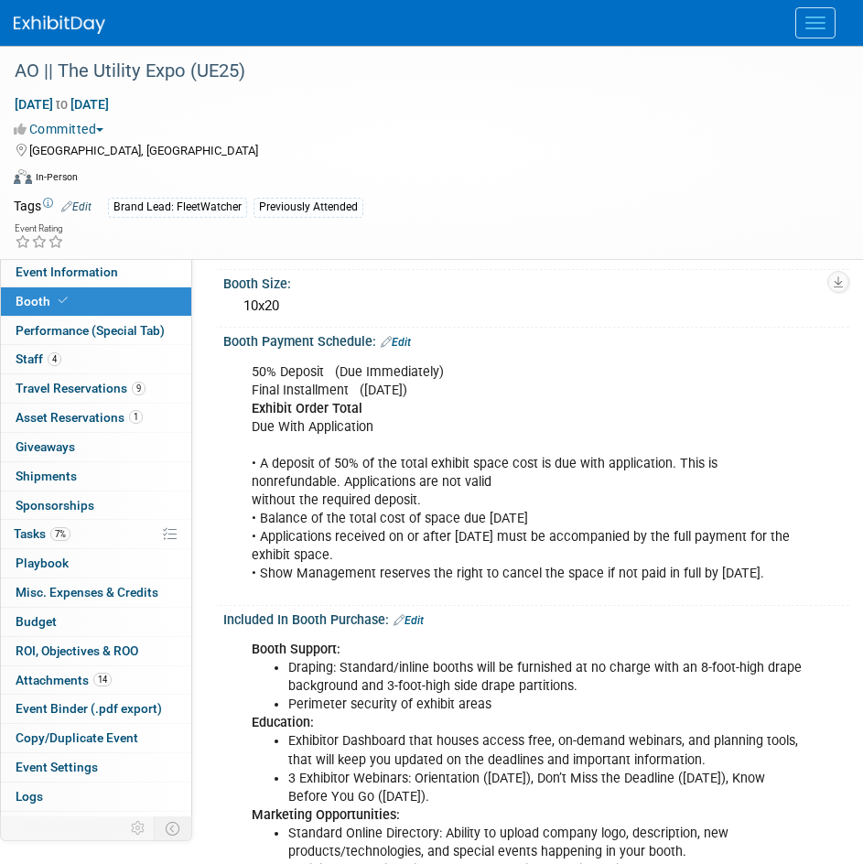
drag, startPoint x: 107, startPoint y: 281, endPoint x: 129, endPoint y: 287, distance: 22.6
click at [107, 281] on link "Event Information" at bounding box center [96, 272] width 190 height 28
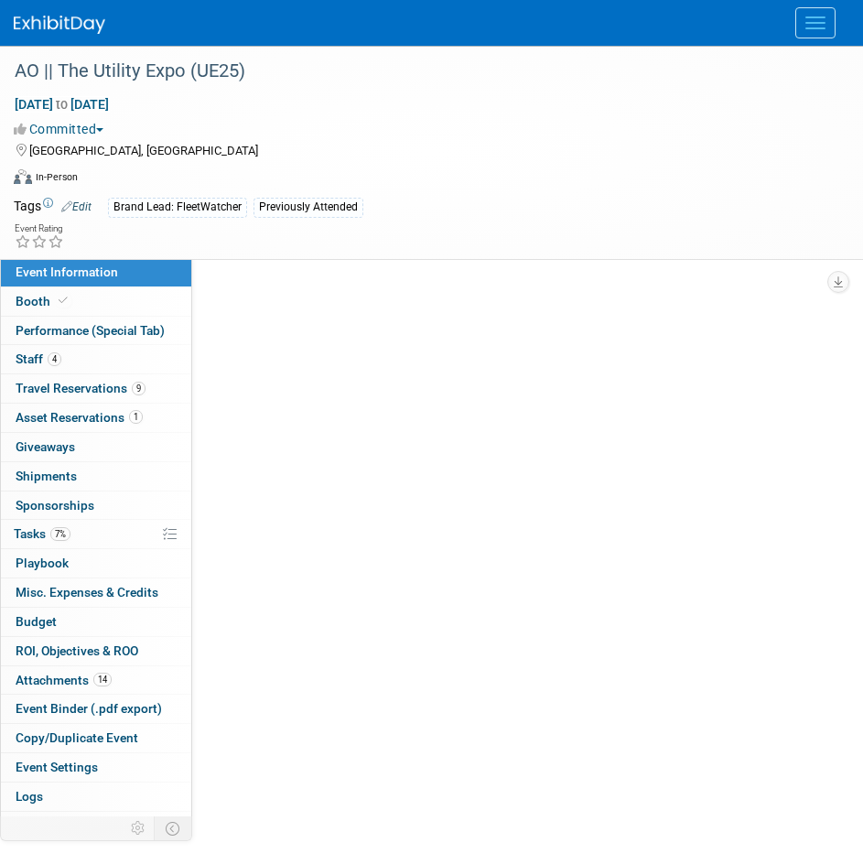
scroll to position [0, 0]
select select "AlignOps"
select select "Member"
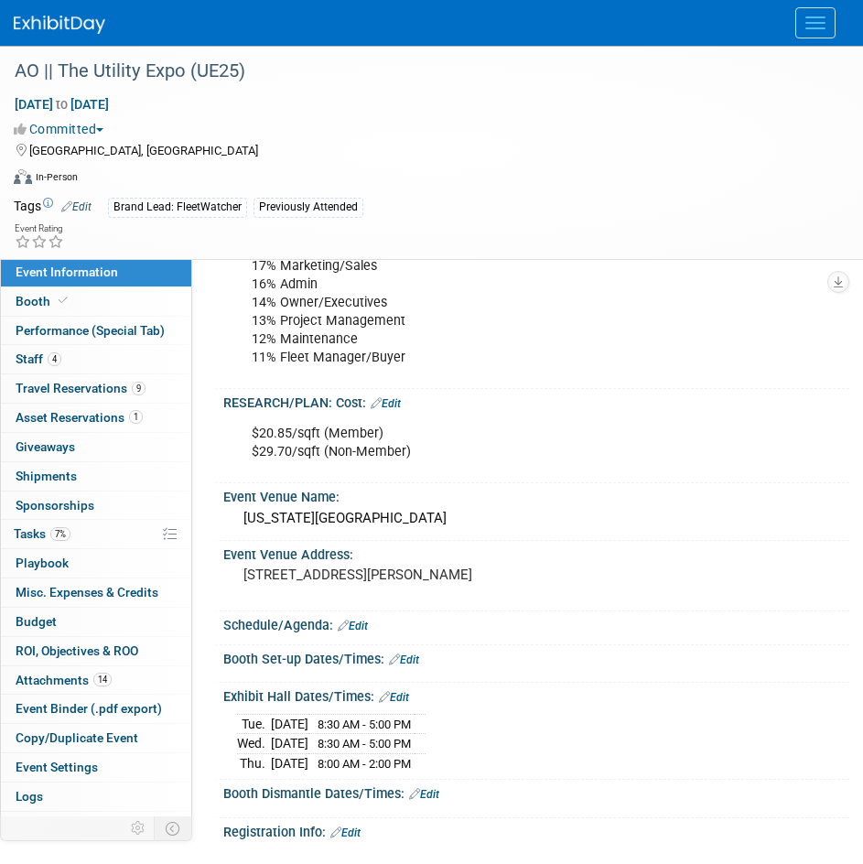
scroll to position [1556, 0]
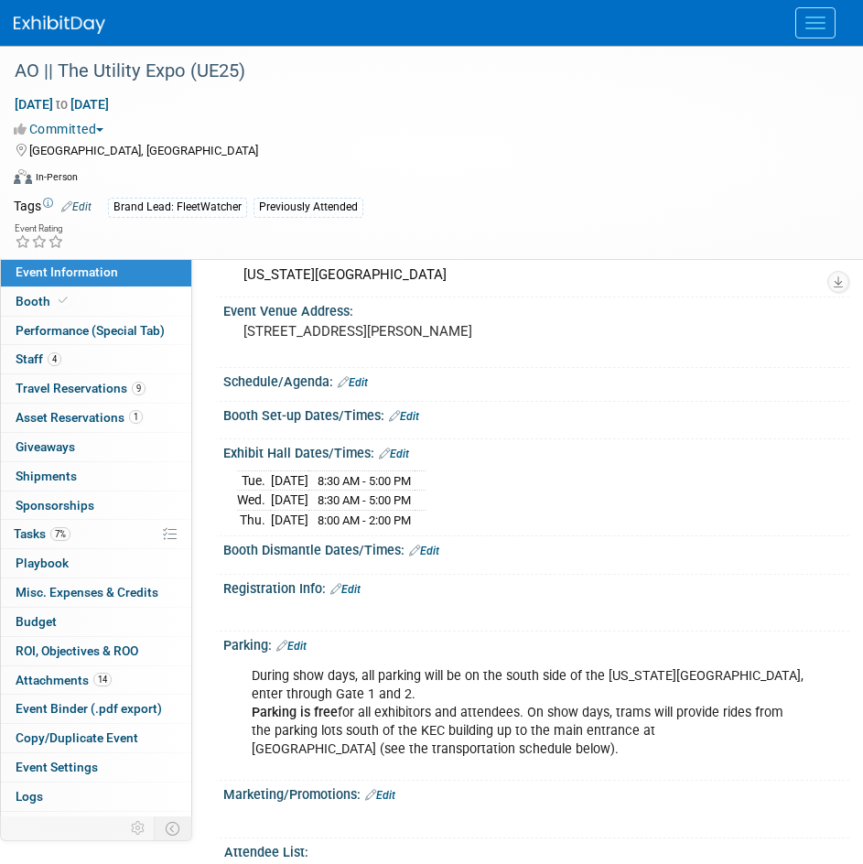
click at [405, 411] on link "Edit" at bounding box center [404, 416] width 30 height 13
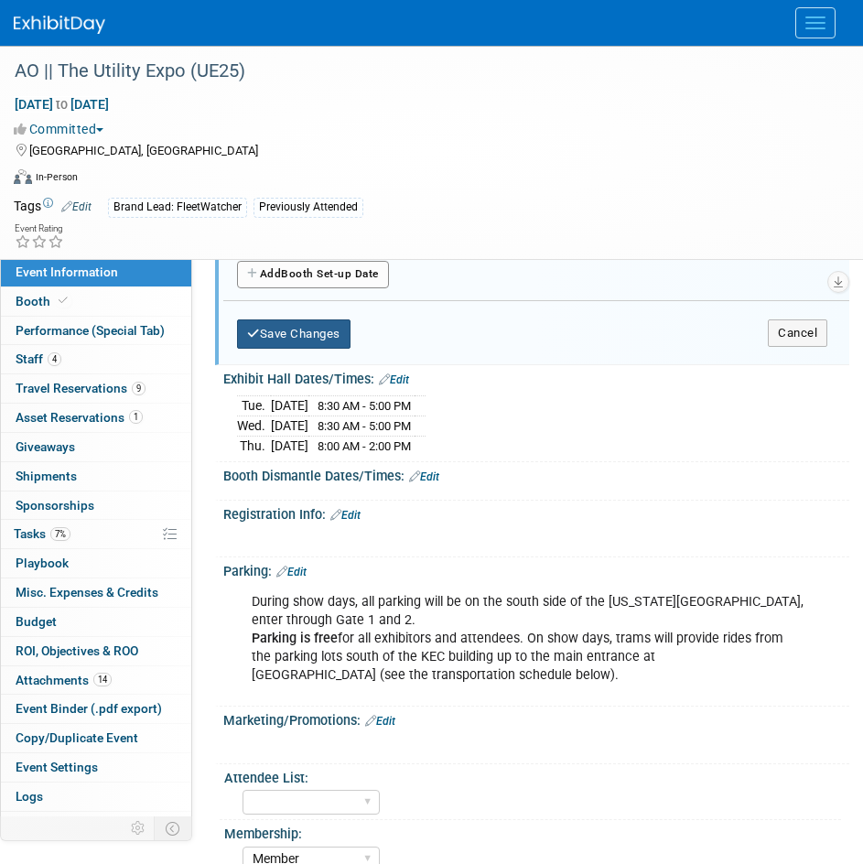
scroll to position [1648, 0]
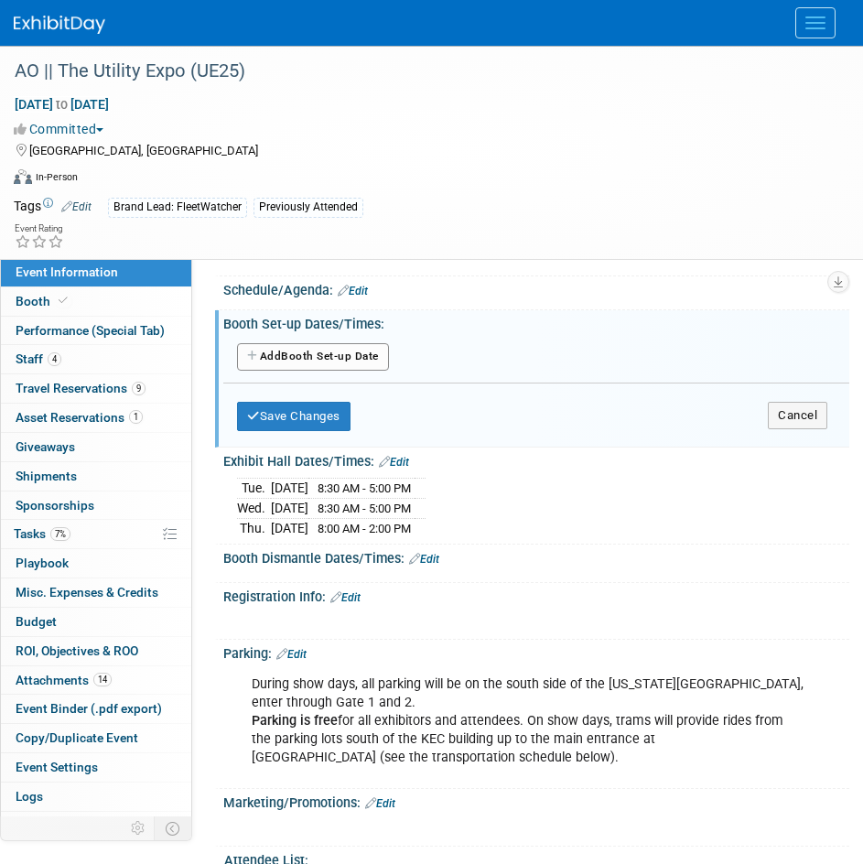
drag, startPoint x: 323, startPoint y: 365, endPoint x: 373, endPoint y: 353, distance: 50.9
click at [323, 363] on button "Add Another Booth Set-up Date" at bounding box center [313, 356] width 152 height 27
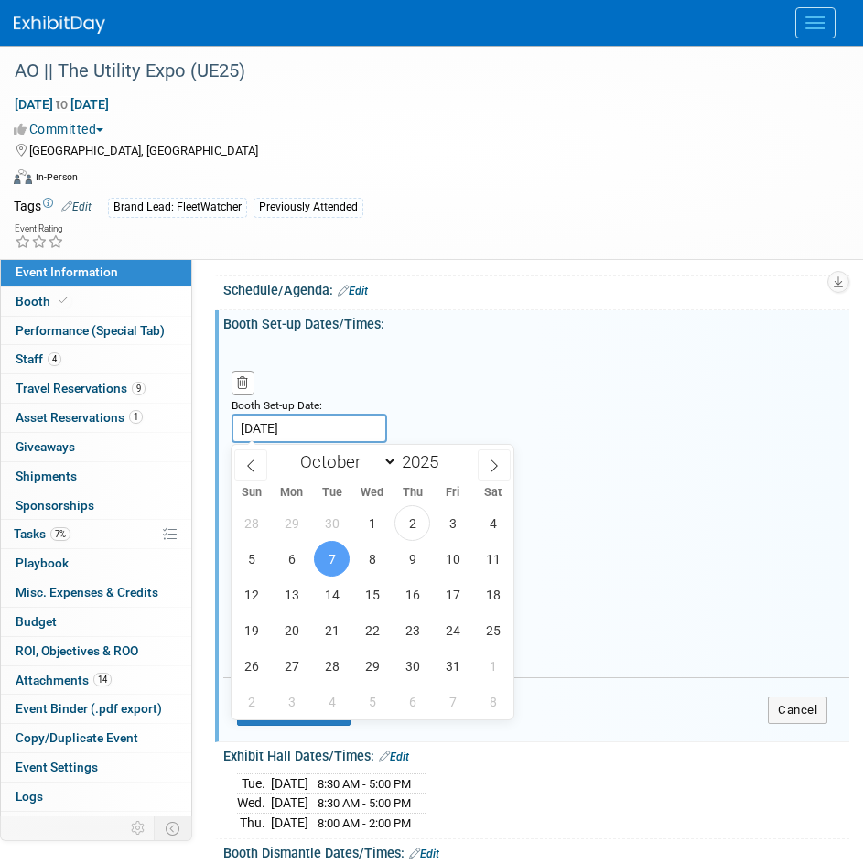
click at [297, 424] on input "[DATE]" at bounding box center [310, 428] width 156 height 29
click at [295, 568] on span "6" at bounding box center [292, 559] width 36 height 36
type input "[DATE]"
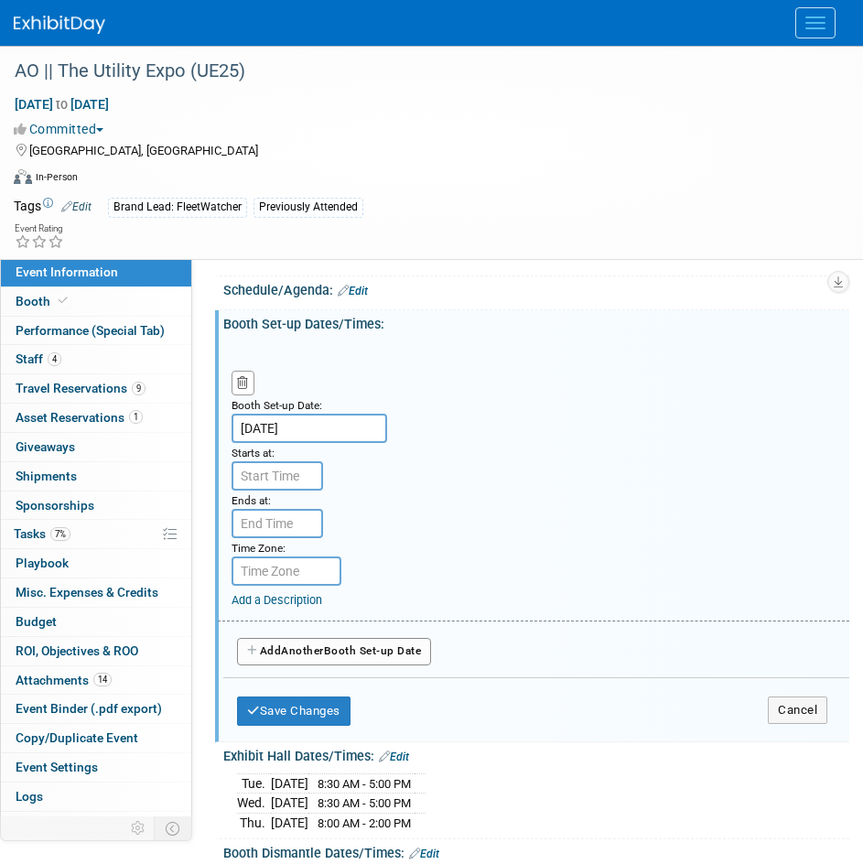
click at [281, 491] on div "Ends at:" at bounding box center [275, 500] width 87 height 18
click at [281, 479] on input "7:00 AM" at bounding box center [278, 475] width 92 height 29
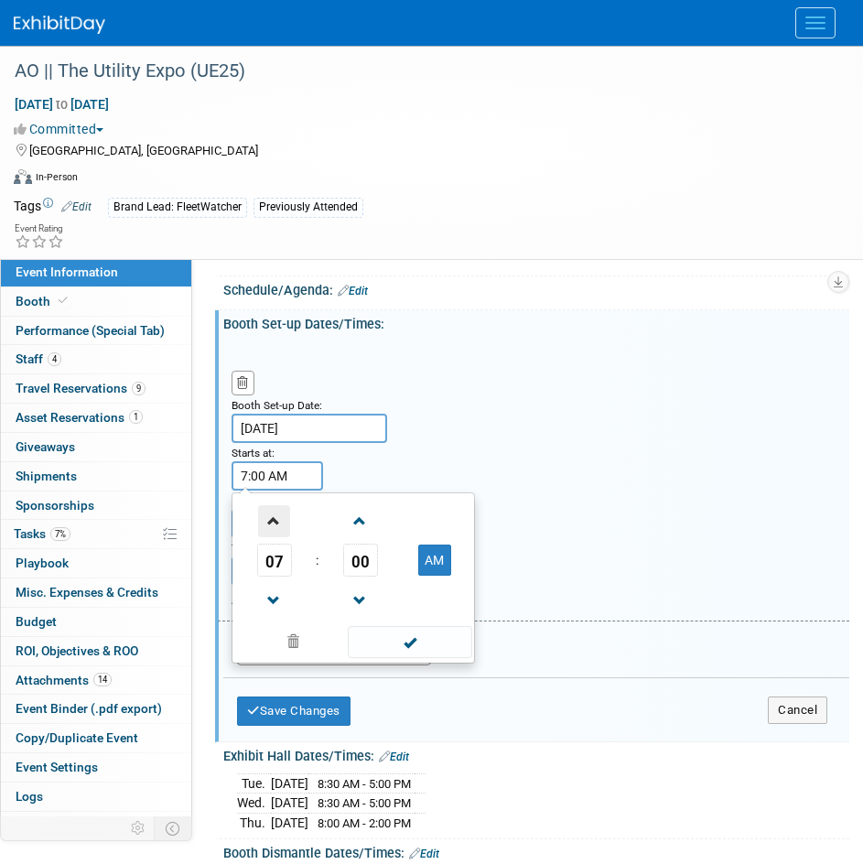
click at [274, 508] on span at bounding box center [274, 521] width 32 height 32
type input "8:00 AM"
click at [554, 502] on div "Booth Set-up Date: Oct 6, 2025 Starts at: 8:00 AM 08 : 00 AM 12 01 02 03 04 05 …" at bounding box center [534, 481] width 632 height 281
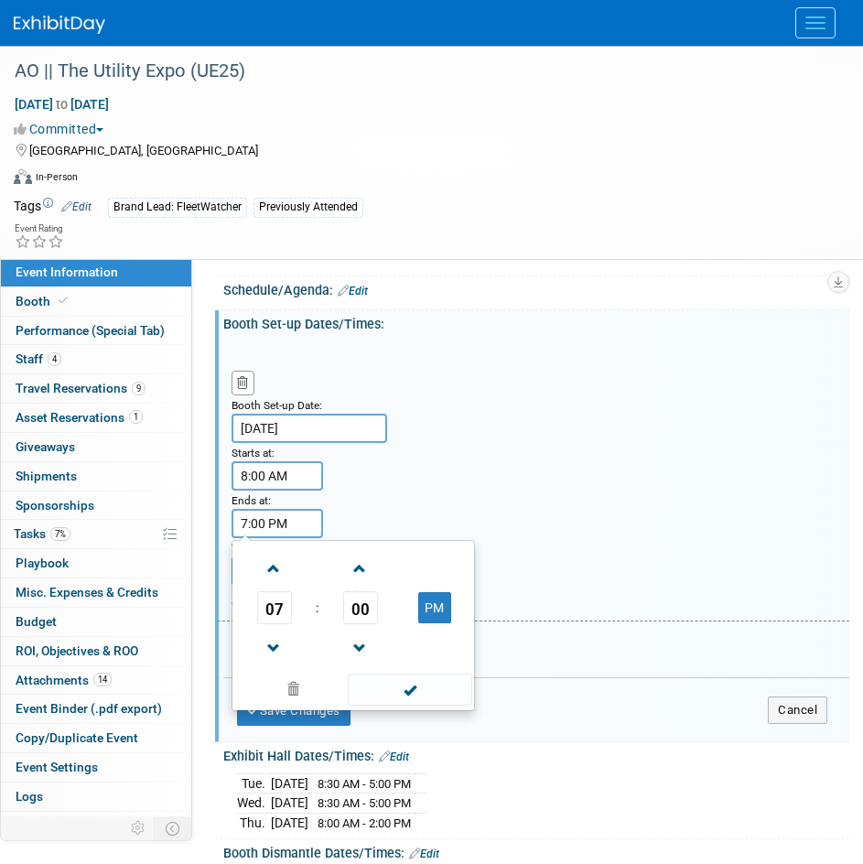
click at [286, 532] on input "7:00 PM" at bounding box center [278, 523] width 92 height 29
click at [274, 640] on span at bounding box center [274, 649] width 32 height 32
type input "5:00 PM"
click at [450, 695] on span at bounding box center [410, 690] width 124 height 32
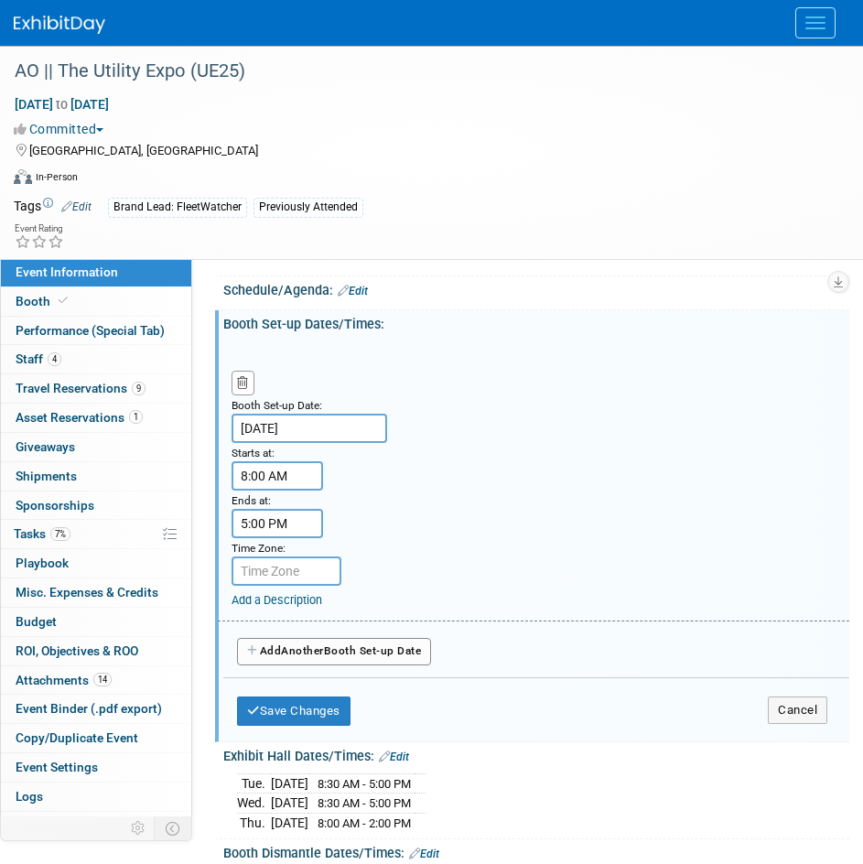
click at [286, 655] on span "Another" at bounding box center [302, 651] width 43 height 13
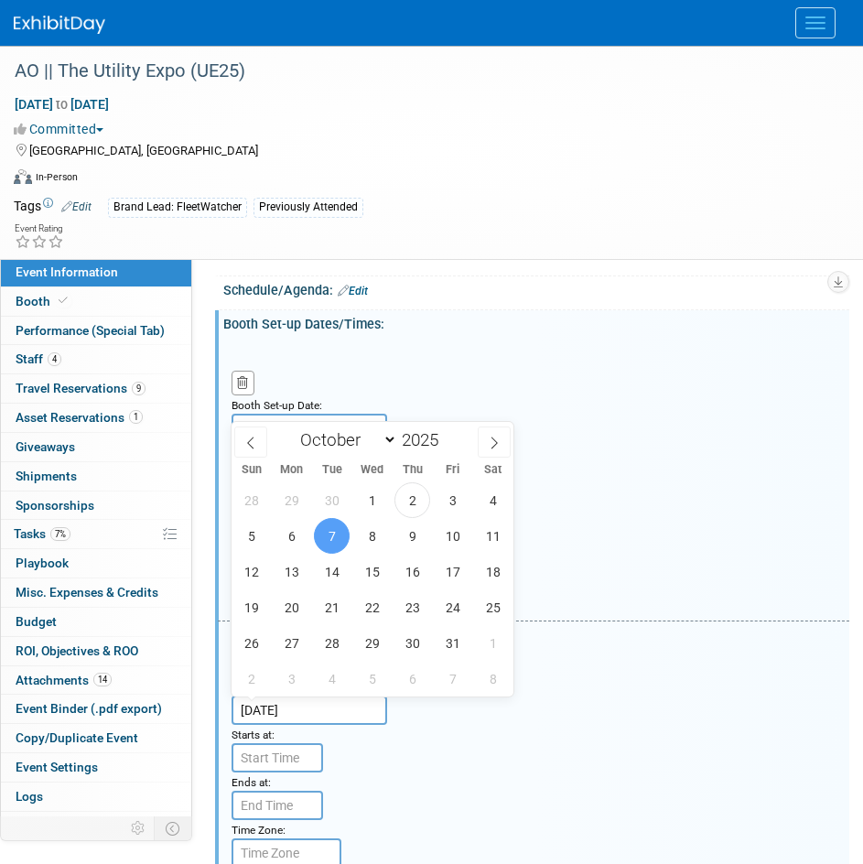
click at [330, 710] on input "[DATE]" at bounding box center [310, 710] width 156 height 29
click at [255, 538] on span "5" at bounding box center [251, 536] width 36 height 36
type input "[DATE]"
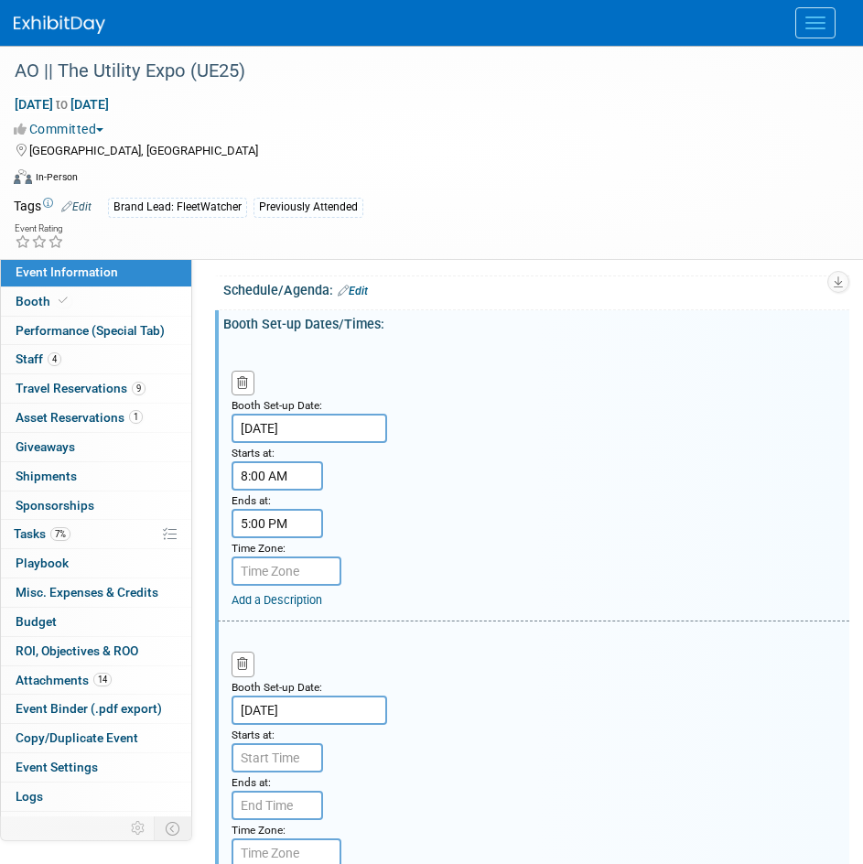
click at [528, 537] on div "Booth Set-up Date: Oct 6, 2025 Starts at: 8:00 AM Ends at: 5:00 PM Time Zone: A…" at bounding box center [534, 481] width 632 height 281
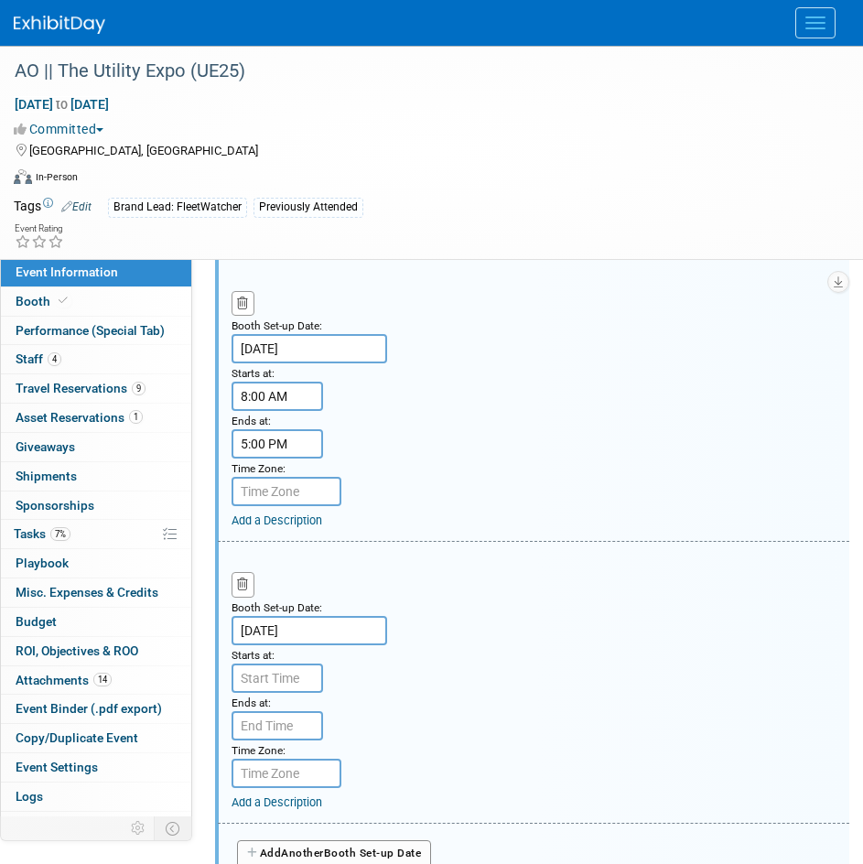
scroll to position [1831, 0]
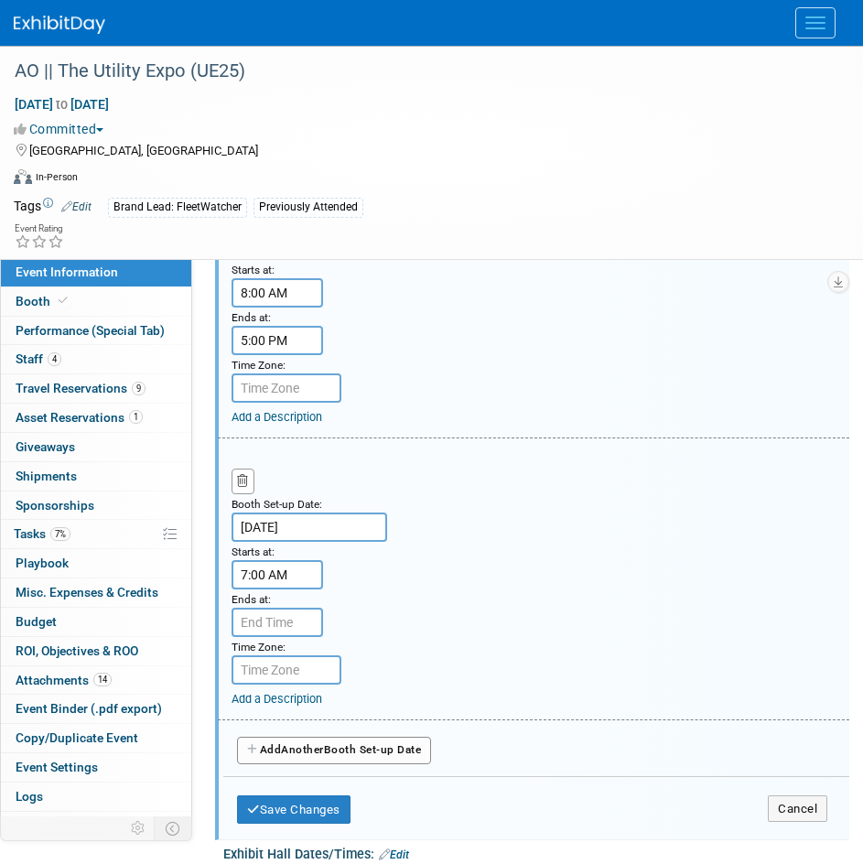
click at [301, 584] on input "7:00 AM" at bounding box center [278, 574] width 92 height 29
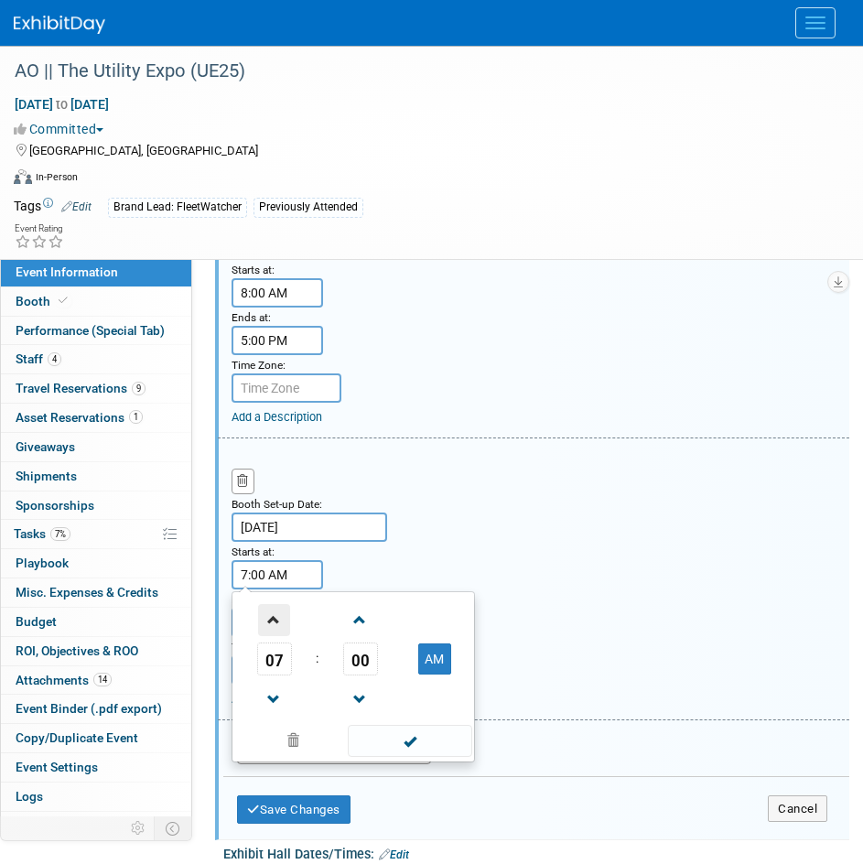
click at [287, 619] on span at bounding box center [274, 620] width 32 height 32
type input "8:00 AM"
click at [444, 575] on div "Booth Set-up Date: Oct 5, 2025 Starts at: 8:00 AM 08 : 00 AM 12 01 02 03 04 05 …" at bounding box center [534, 579] width 632 height 281
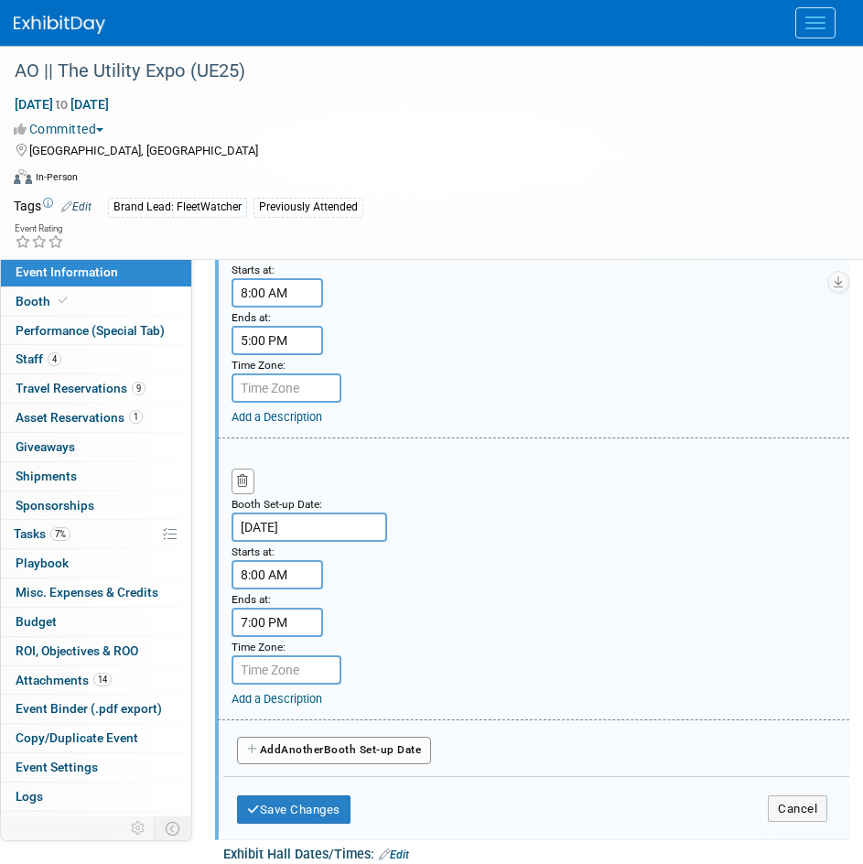
click at [267, 625] on input "7:00 PM" at bounding box center [278, 622] width 92 height 29
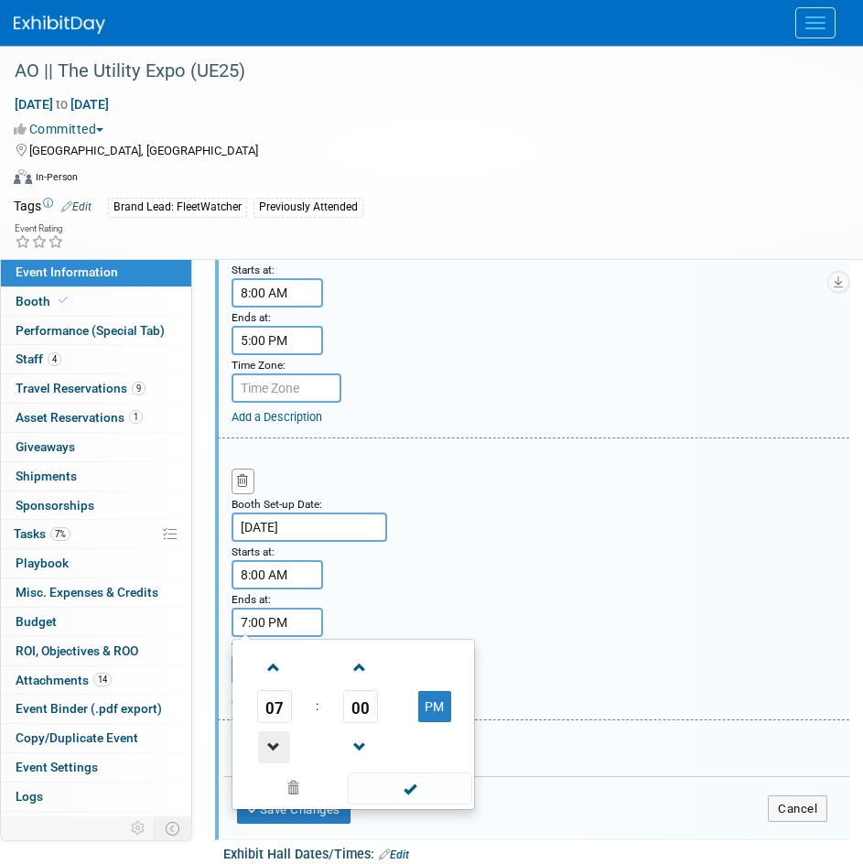
click at [274, 737] on span at bounding box center [274, 748] width 32 height 32
type input "5:00 PM"
click at [732, 466] on div "Booth Set-up Date: Oct 5, 2025 Starts at: 8:00 AM Ends at: 5:00 PM 05 : 00 PM 1…" at bounding box center [534, 579] width 632 height 281
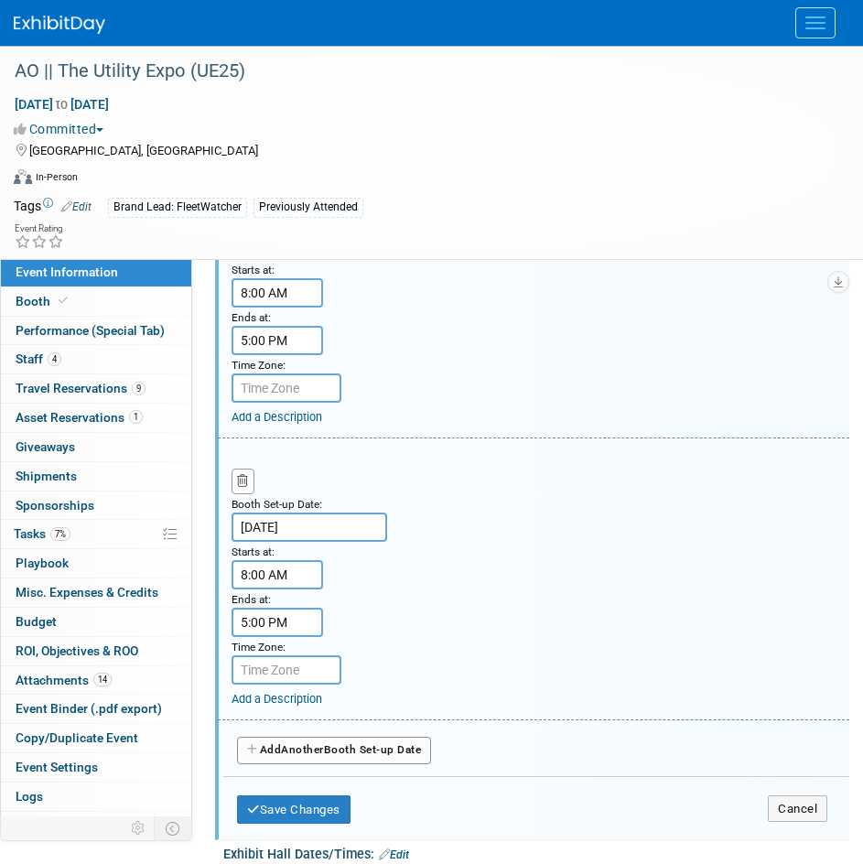
click at [286, 762] on button "Add Another Booth Set-up Date" at bounding box center [334, 750] width 194 height 27
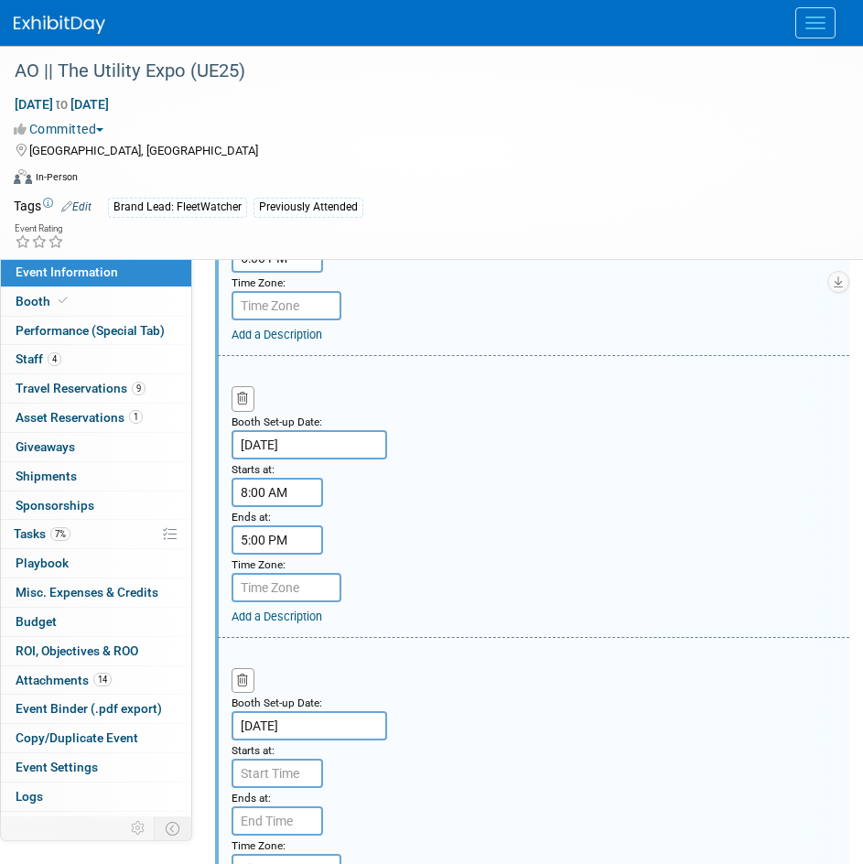
scroll to position [2014, 0]
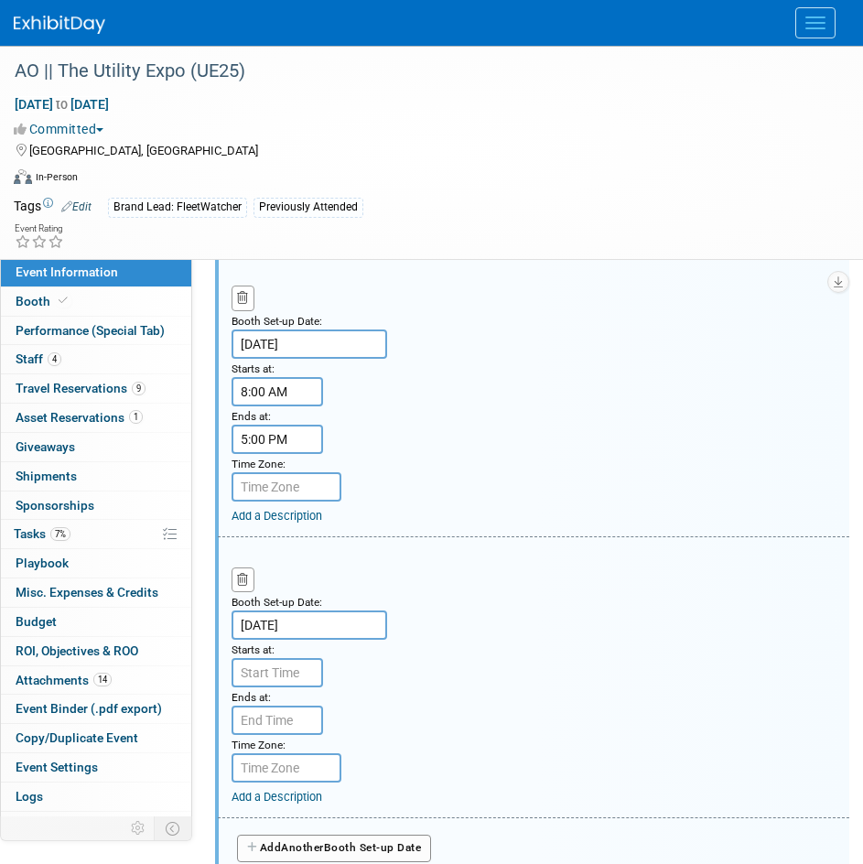
click at [318, 633] on input "[DATE]" at bounding box center [310, 625] width 156 height 29
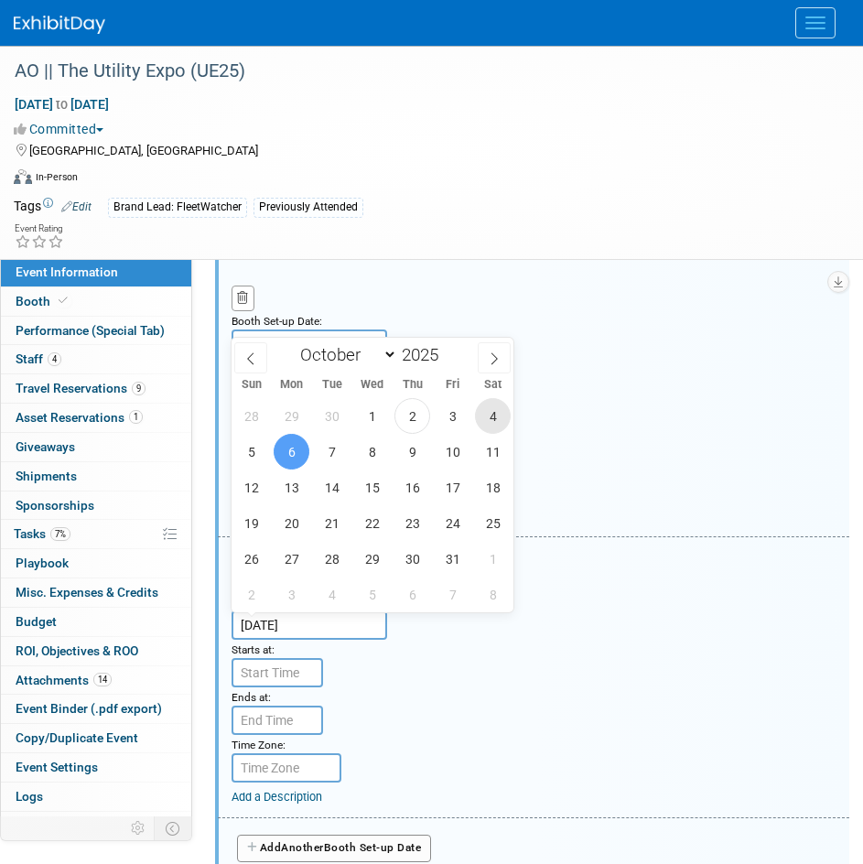
click at [503, 425] on span "4" at bounding box center [493, 416] width 36 height 36
type input "[DATE]"
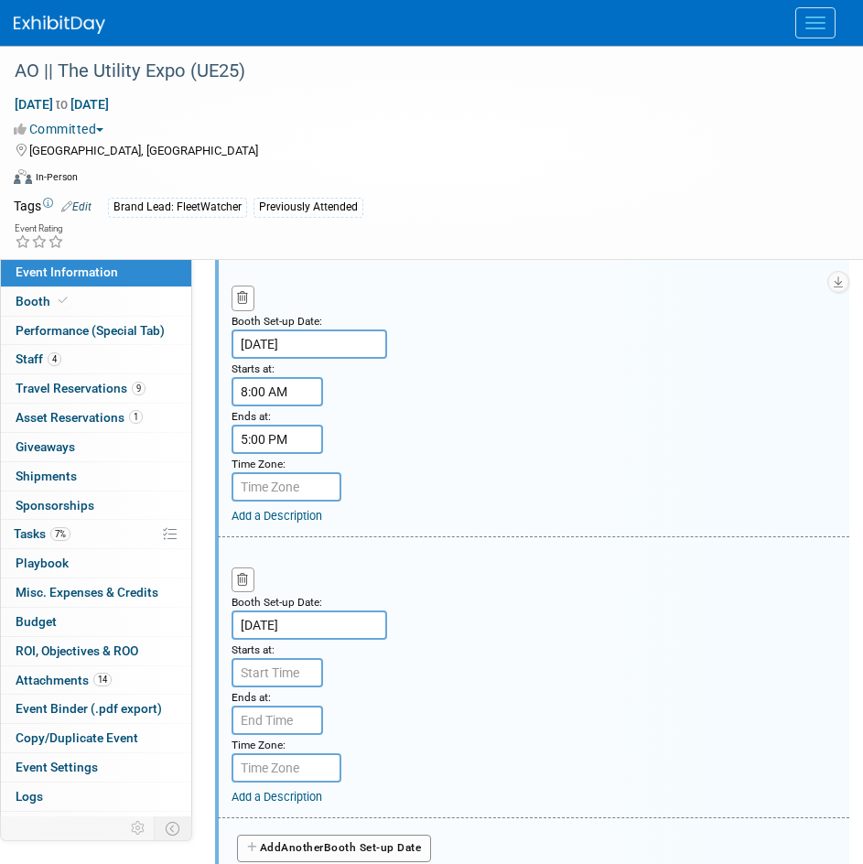
click at [526, 670] on div "Booth Set-up Date: Oct 4, 2025 Starts at: Ends at: Time Zone: Apply to all Add …" at bounding box center [534, 677] width 632 height 281
click at [287, 678] on input "7:00 AM" at bounding box center [278, 672] width 92 height 29
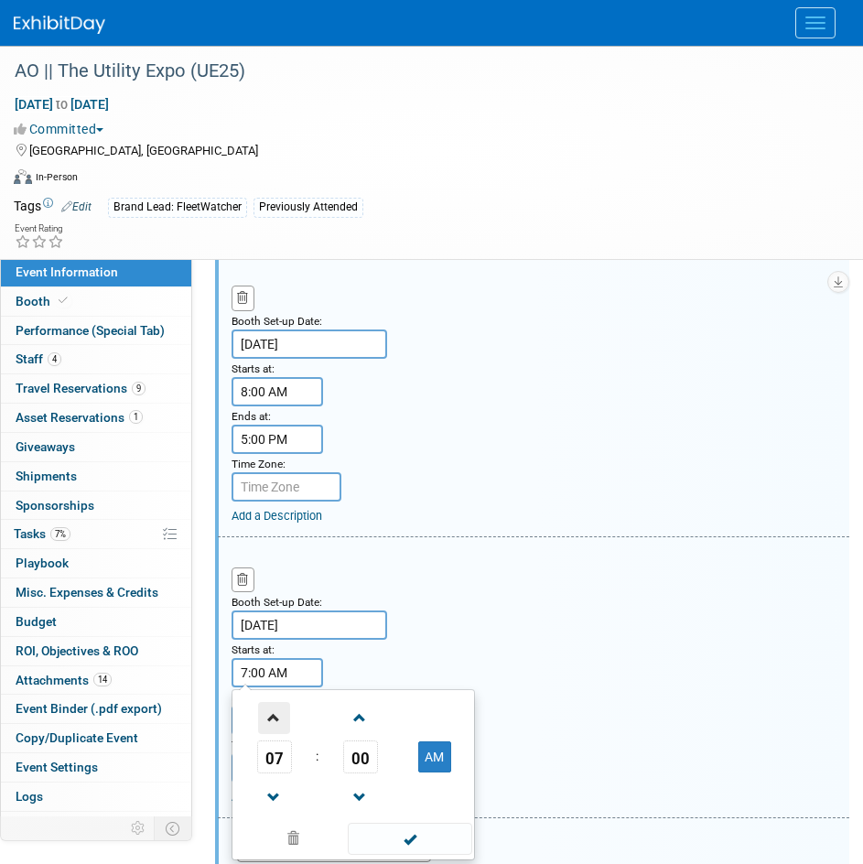
click at [274, 710] on span at bounding box center [274, 718] width 32 height 32
type input "8:00 AM"
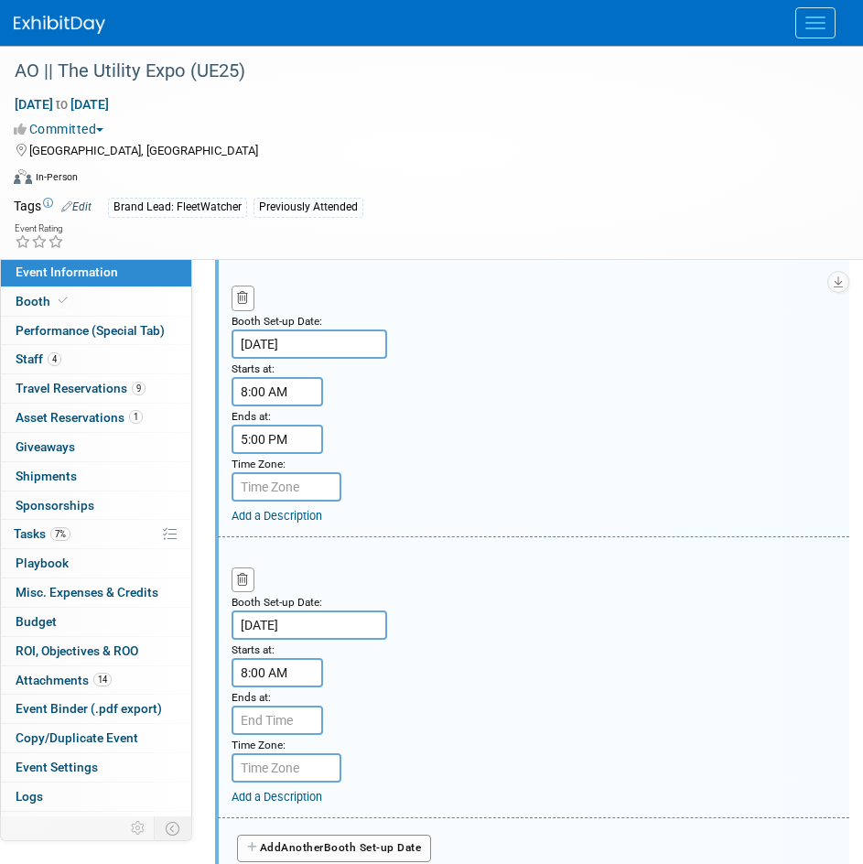
click at [538, 624] on div "Booth Set-up Date: Oct 4, 2025 Starts at: 8:00 AM Ends at: Time Zone: Apply to …" at bounding box center [534, 677] width 632 height 281
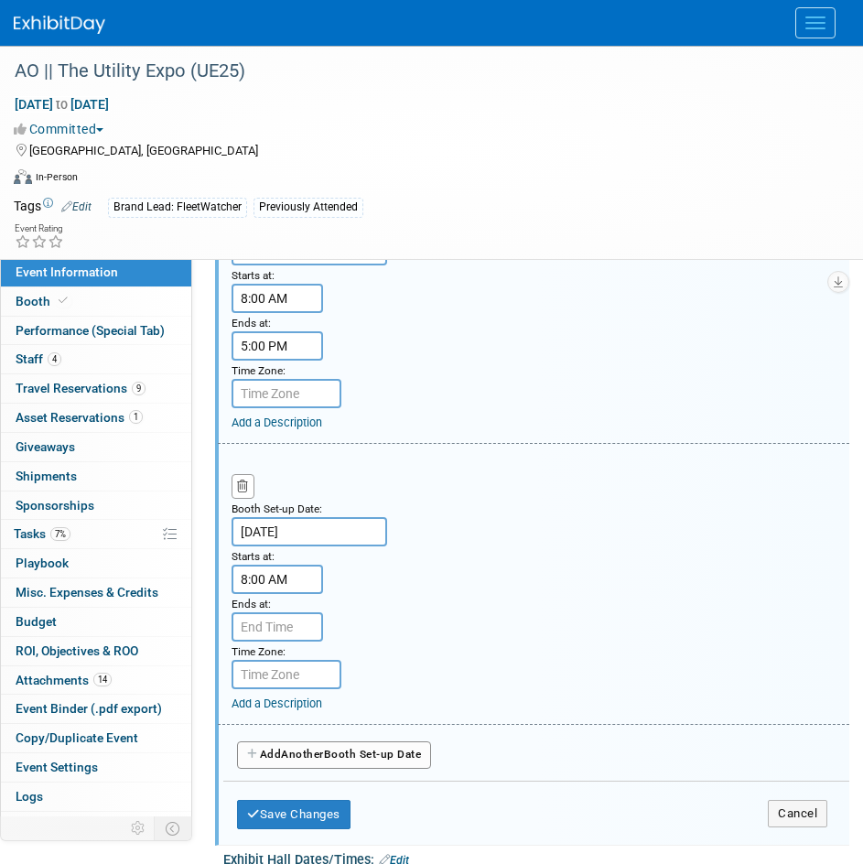
scroll to position [2197, 0]
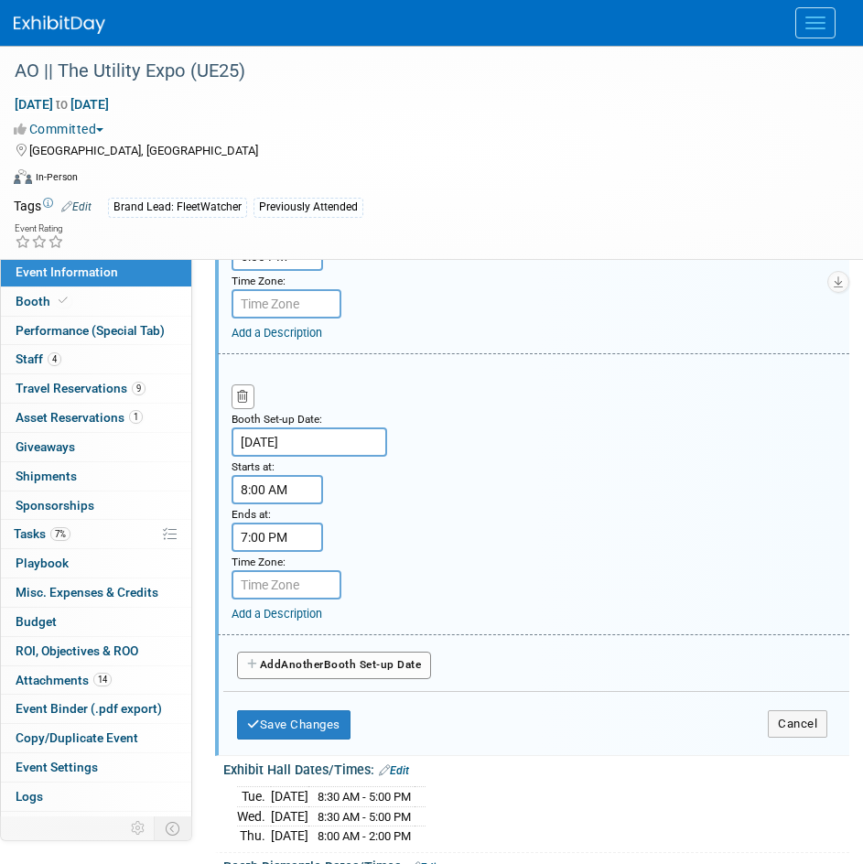
click at [263, 533] on input "7:00 PM" at bounding box center [278, 537] width 92 height 29
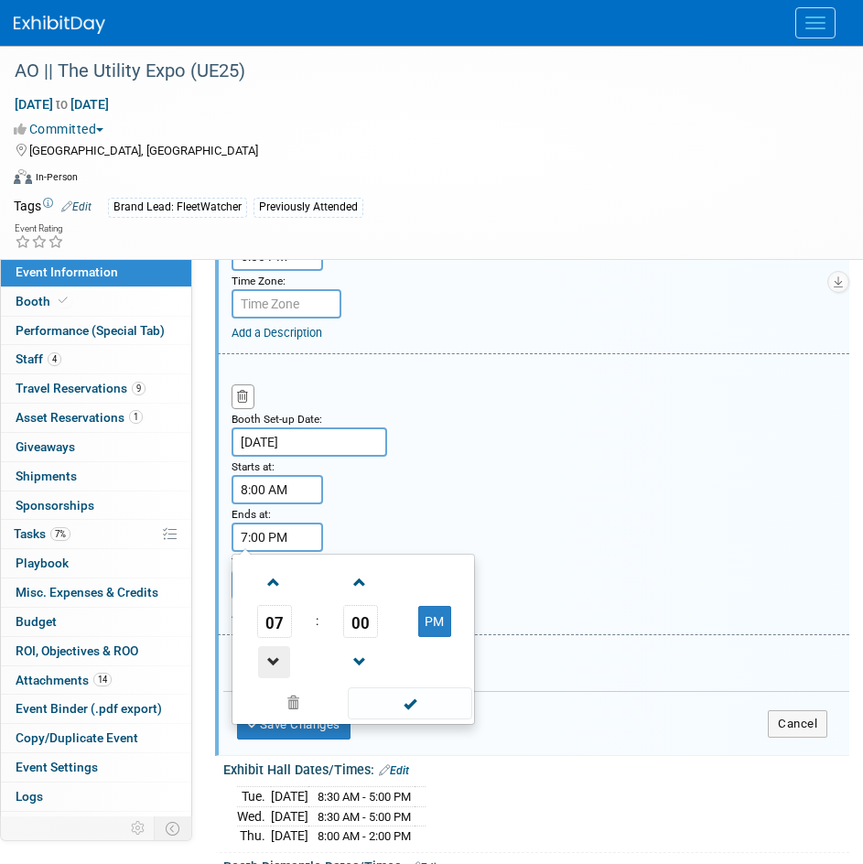
click at [283, 661] on span at bounding box center [274, 662] width 32 height 32
type input "5:00 PM"
drag, startPoint x: 417, startPoint y: 705, endPoint x: 341, endPoint y: 688, distance: 78.9
click at [417, 705] on span at bounding box center [410, 704] width 124 height 32
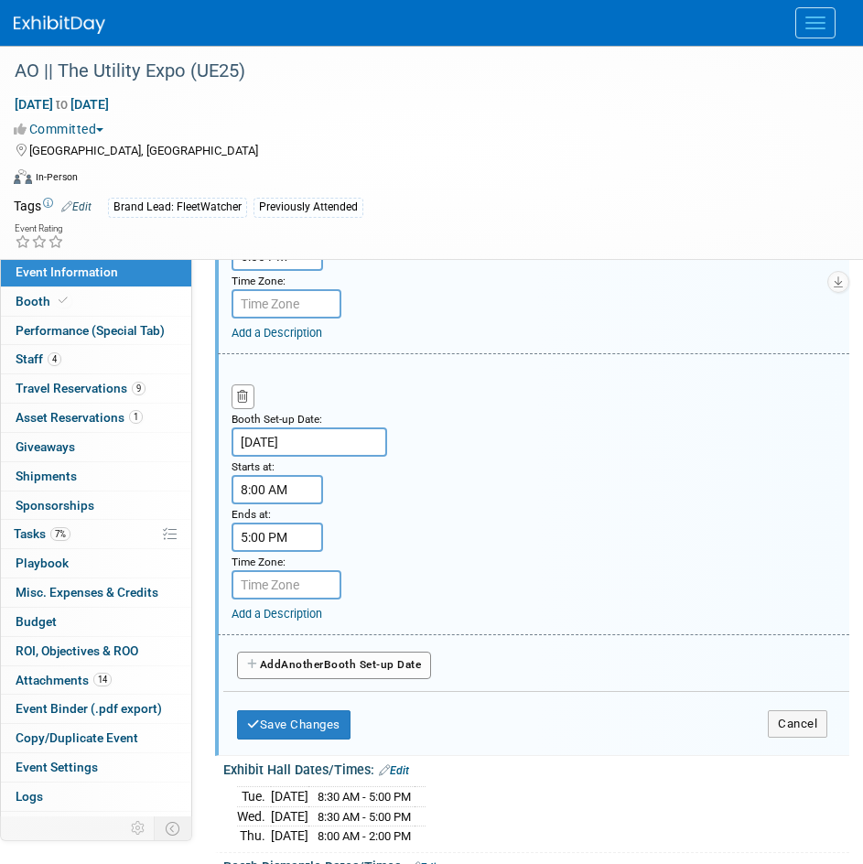
click at [259, 667] on button "Add Another Booth Set-up Date" at bounding box center [334, 665] width 194 height 27
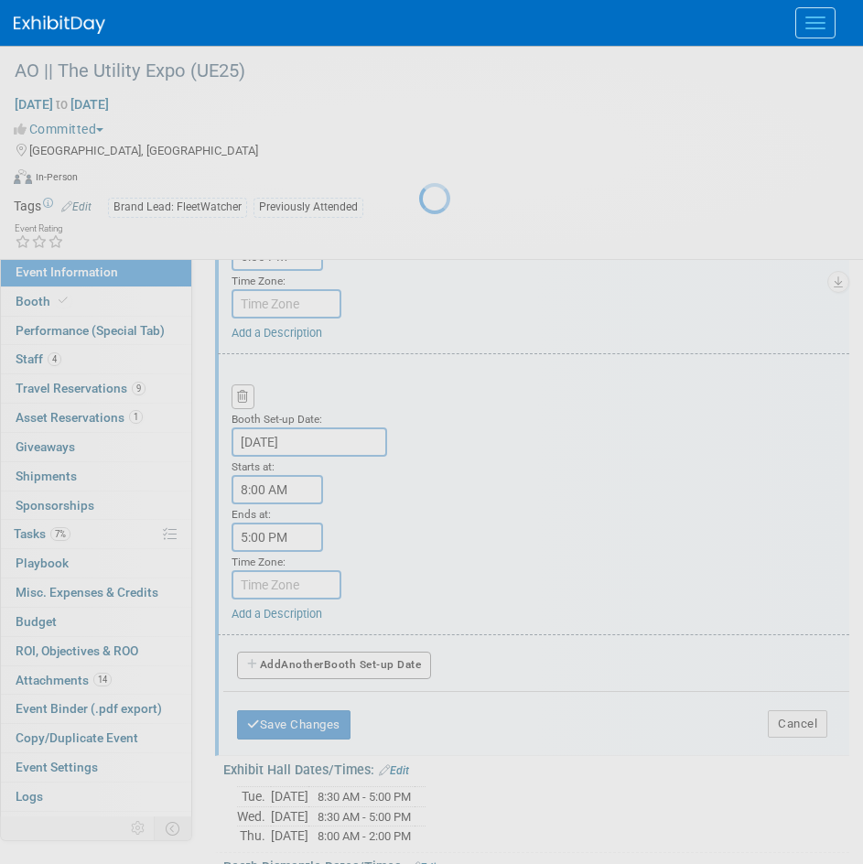
select select "9"
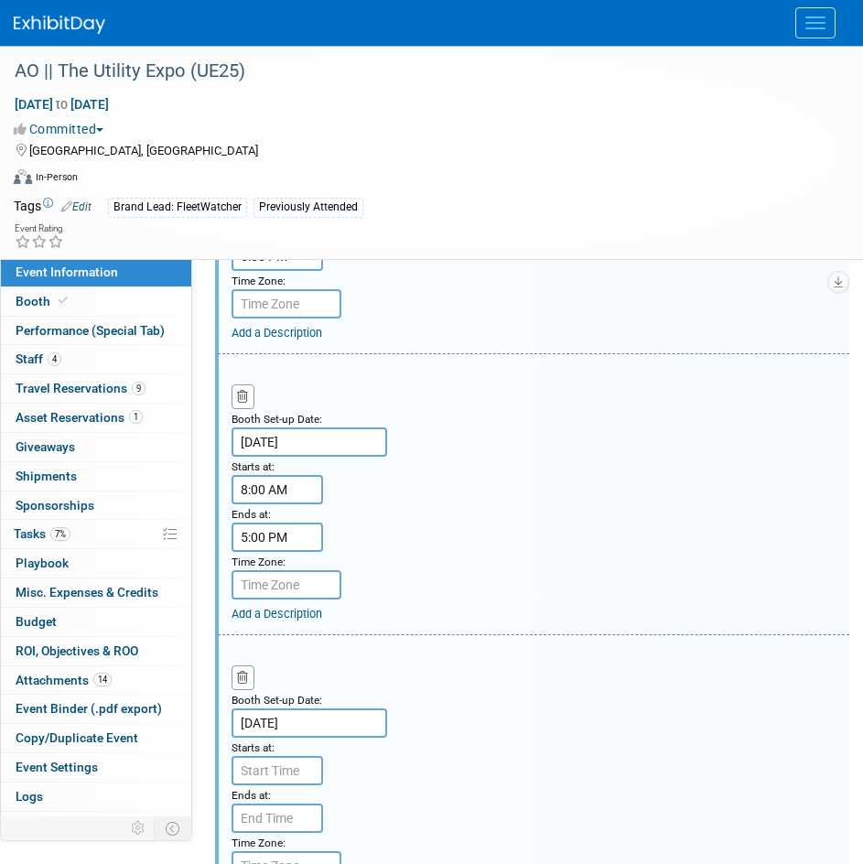
click at [304, 694] on small "Booth Set-up Date:" at bounding box center [277, 700] width 91 height 13
click at [313, 732] on input "[DATE]" at bounding box center [310, 723] width 156 height 29
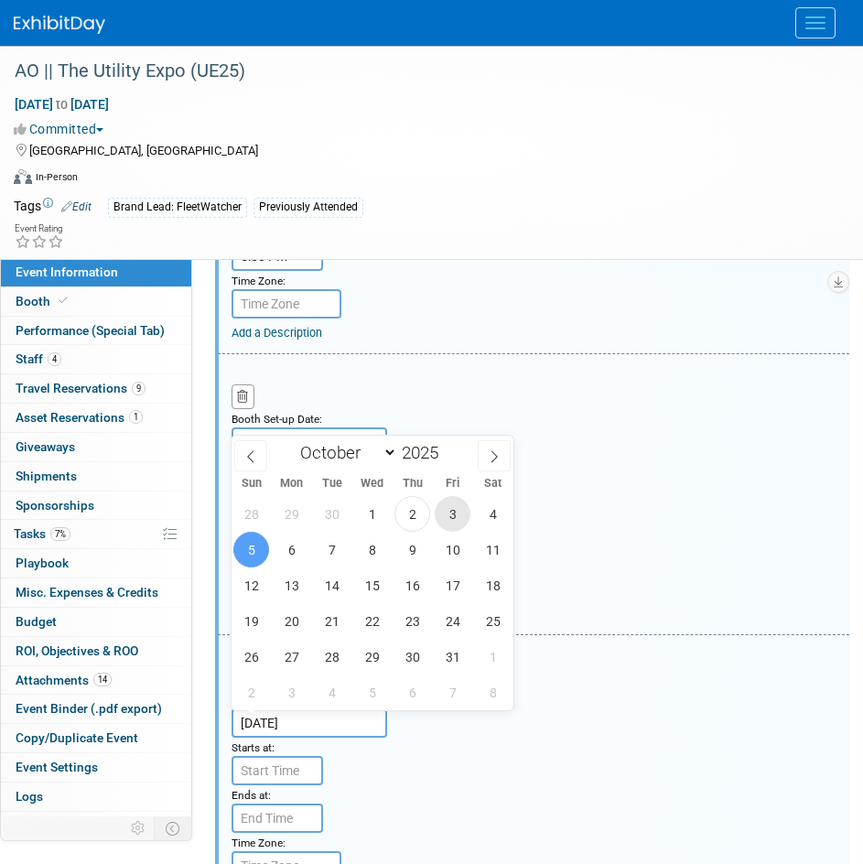
click at [453, 511] on span "3" at bounding box center [453, 514] width 36 height 36
type input "[DATE]"
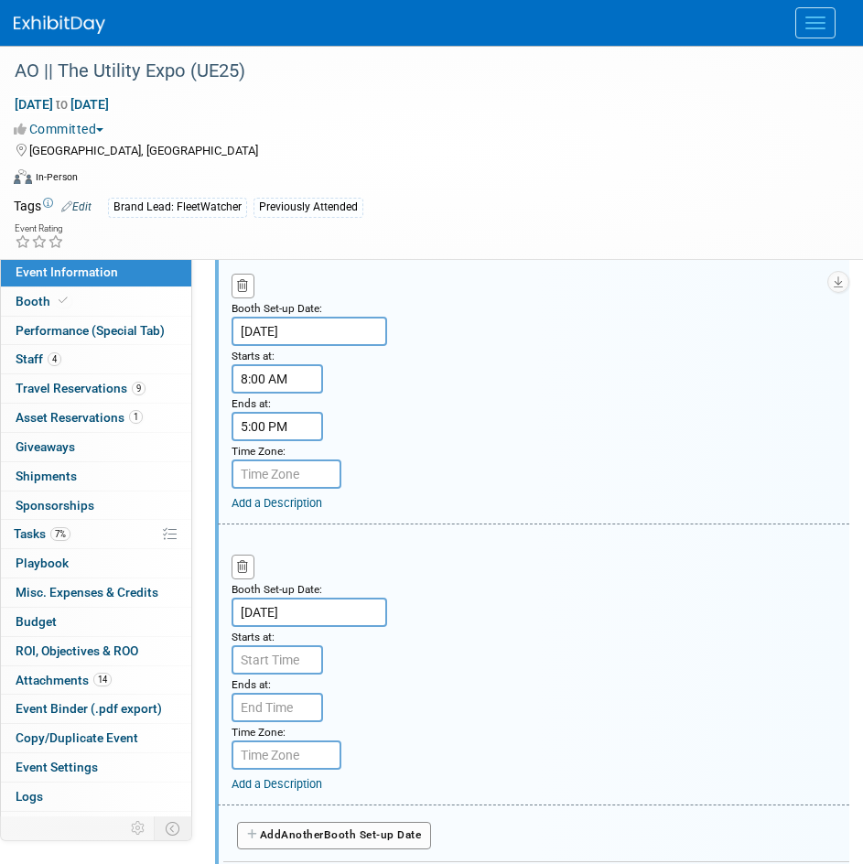
scroll to position [2472, 0]
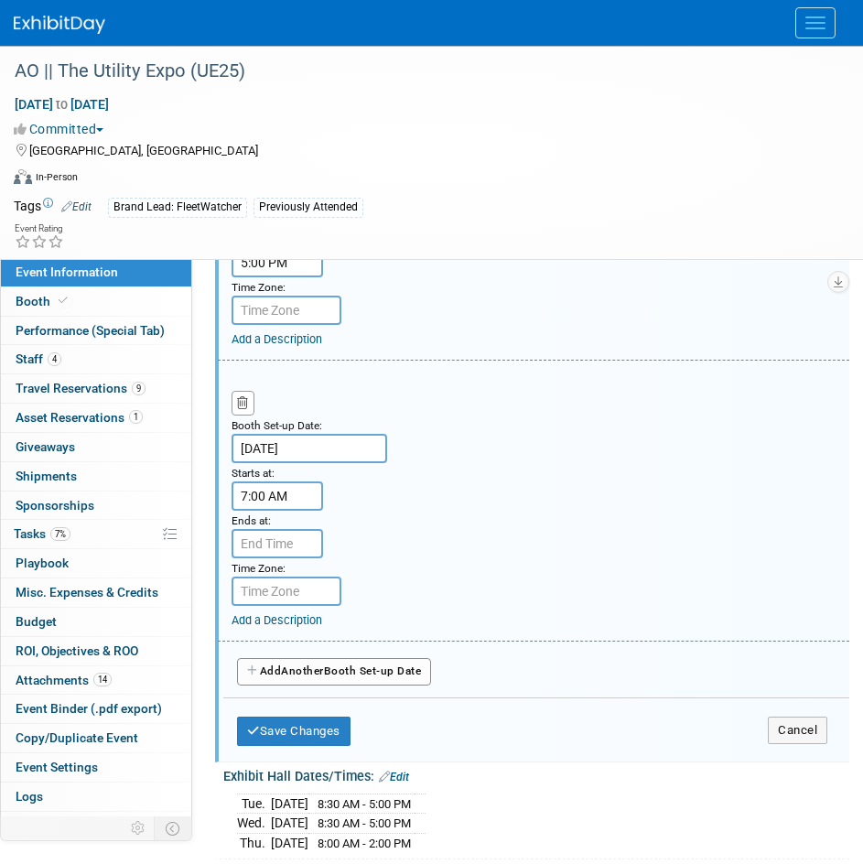
click at [272, 488] on input "7:00 AM" at bounding box center [278, 496] width 92 height 29
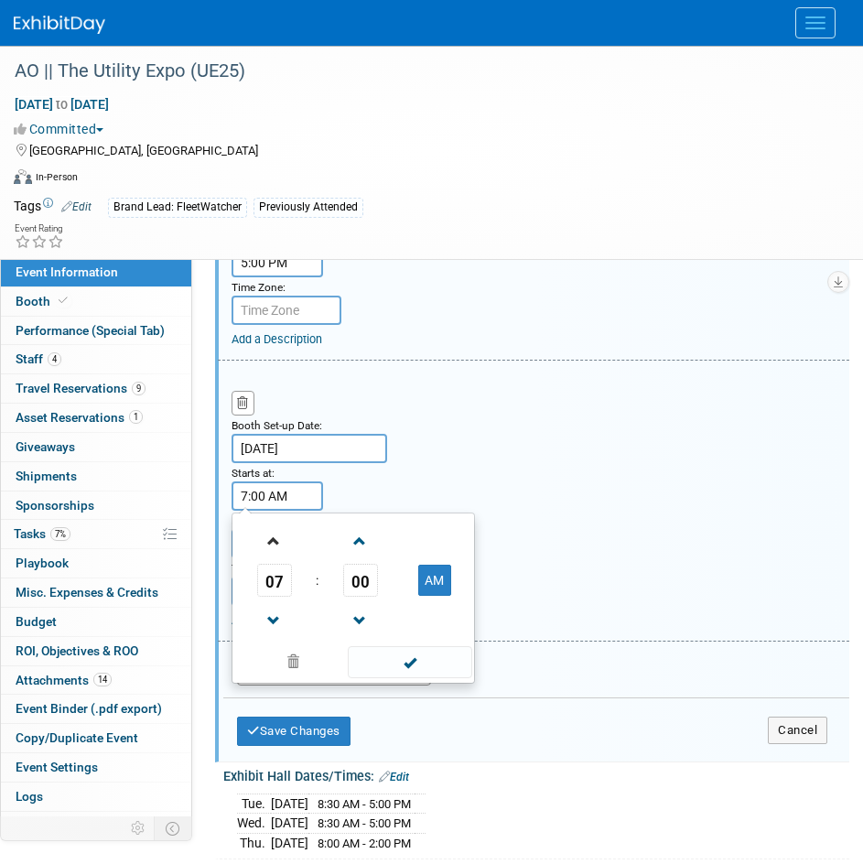
click at [285, 558] on link at bounding box center [274, 540] width 35 height 47
type input "8:00 AM"
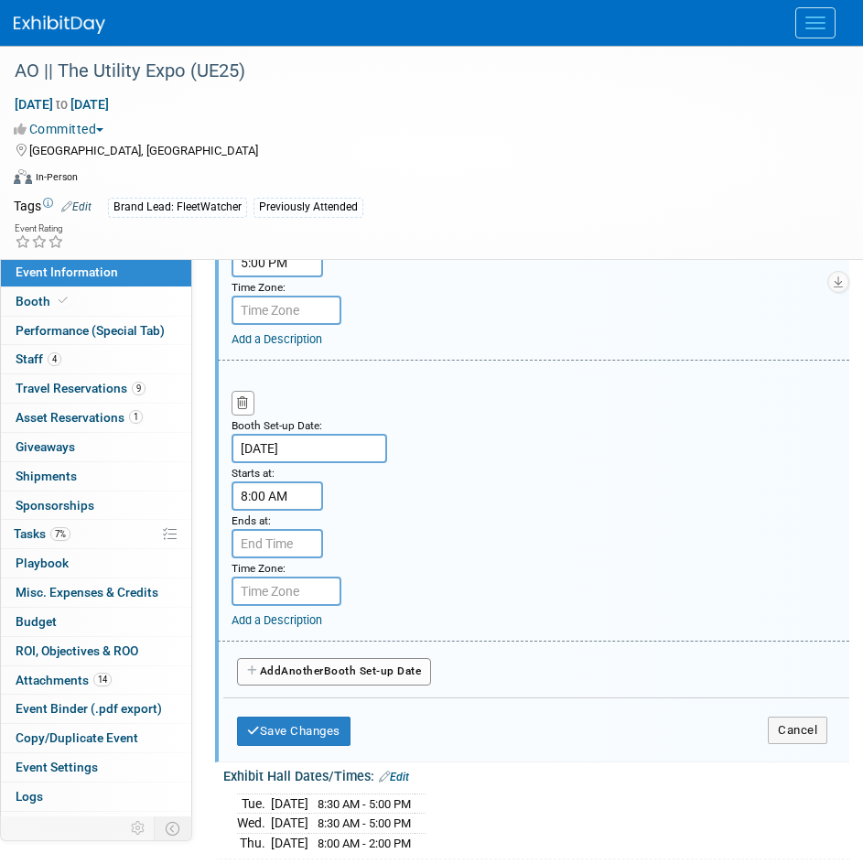
drag, startPoint x: 345, startPoint y: 510, endPoint x: 334, endPoint y: 522, distance: 16.2
click at [347, 507] on div "Booth Set-up Date: Oct 3, 2025 Starts at: 8:00 AM Ends at: Time Zone: Apply to …" at bounding box center [534, 501] width 632 height 281
click at [271, 546] on input "7:00 PM" at bounding box center [278, 543] width 92 height 29
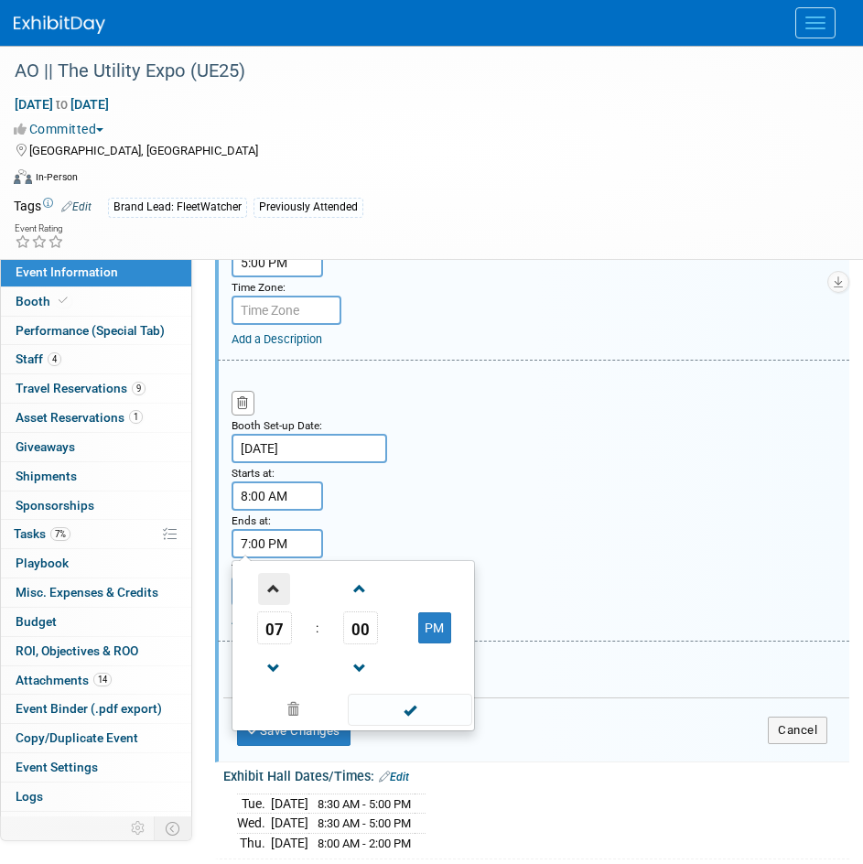
click at [272, 580] on span at bounding box center [274, 589] width 32 height 32
click at [283, 675] on span at bounding box center [274, 669] width 32 height 32
type input "5:00 PM"
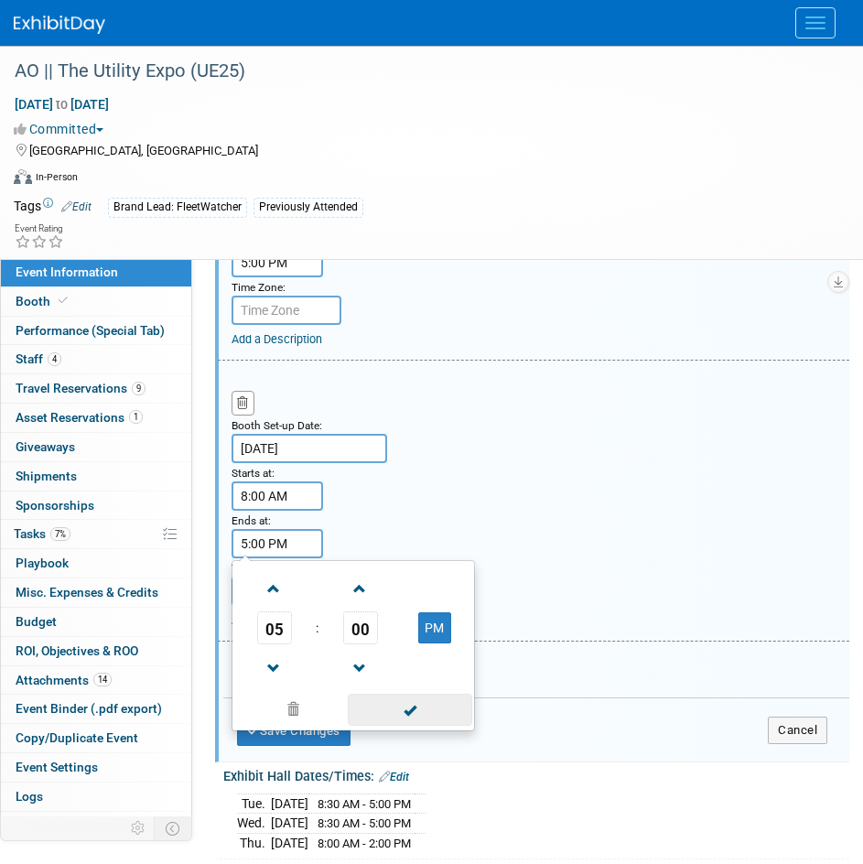
click at [454, 705] on span at bounding box center [410, 710] width 124 height 32
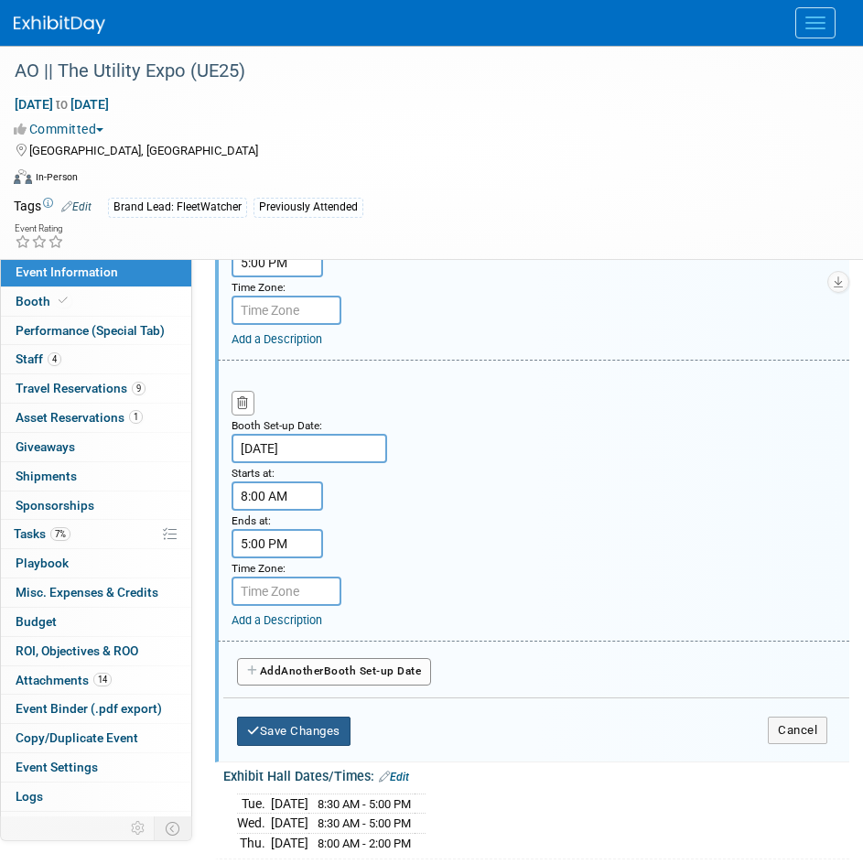
click at [298, 721] on button "Save Changes" at bounding box center [294, 731] width 114 height 29
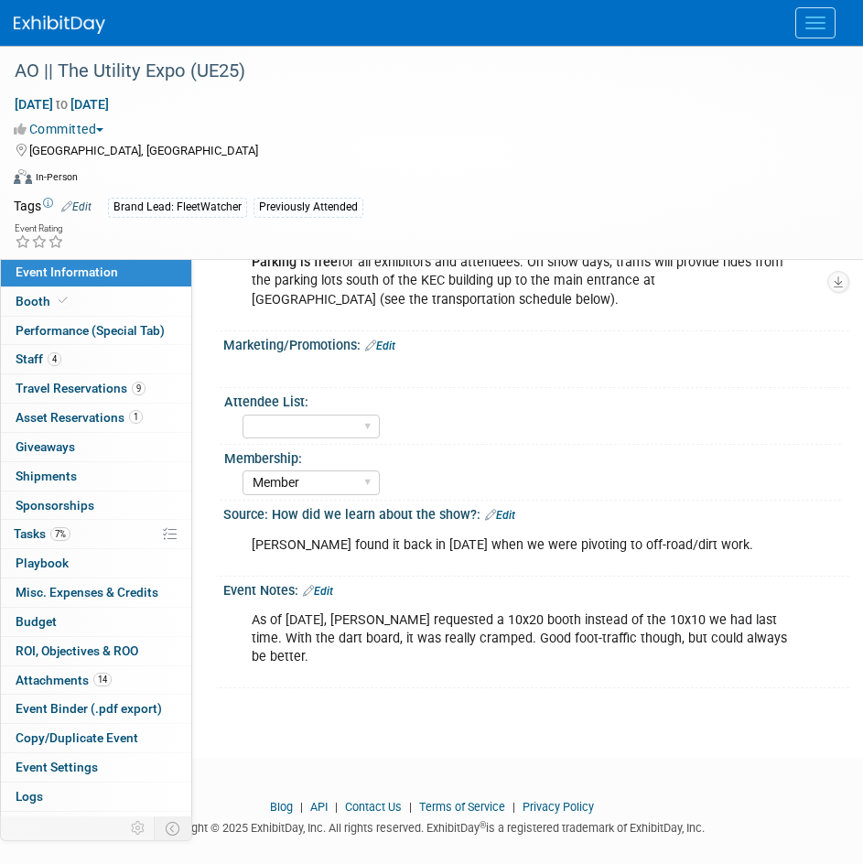
scroll to position [1811, 0]
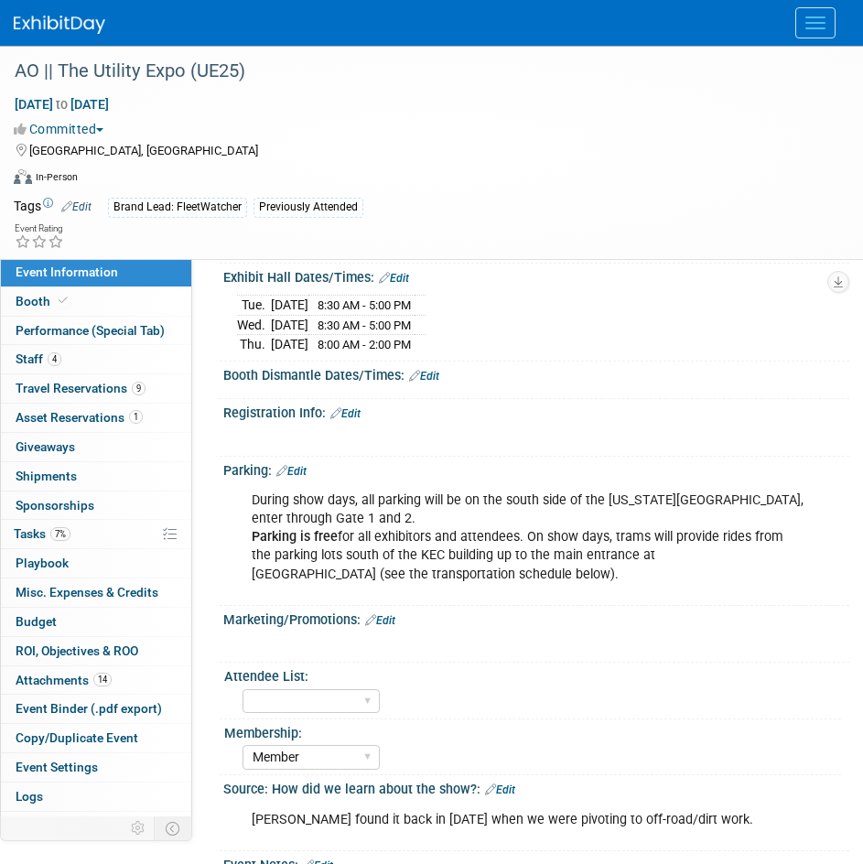
click at [434, 383] on div "Save Changes Cancel" at bounding box center [536, 388] width 626 height 11
click at [437, 370] on link "Edit" at bounding box center [424, 376] width 30 height 13
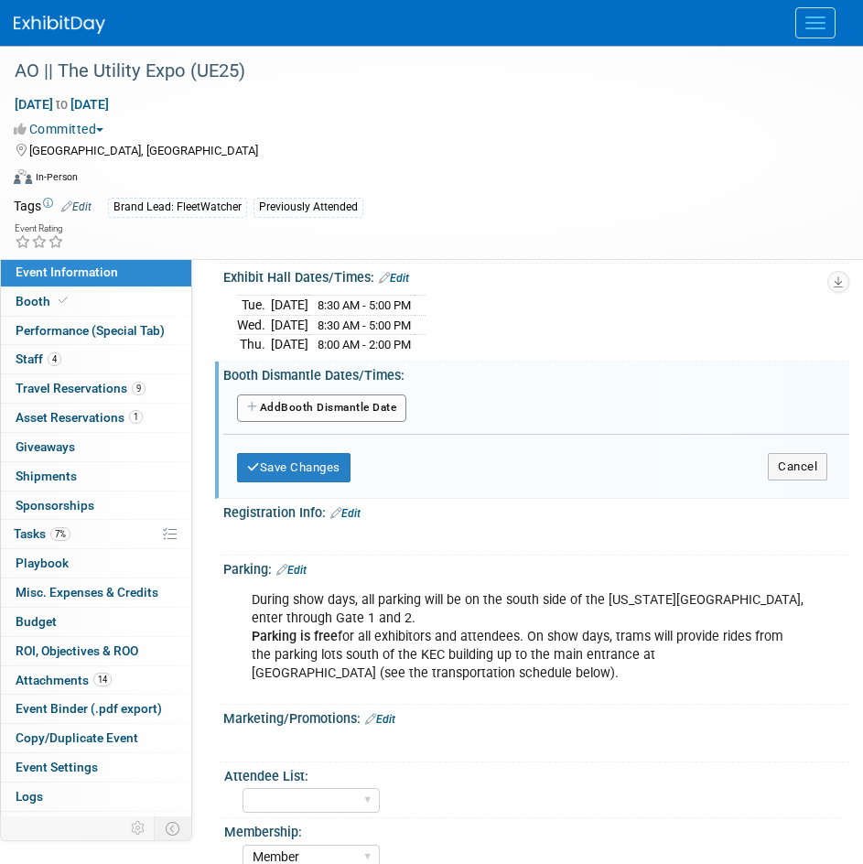
click at [320, 403] on button "Add Another Booth Dismantle Date" at bounding box center [321, 408] width 169 height 27
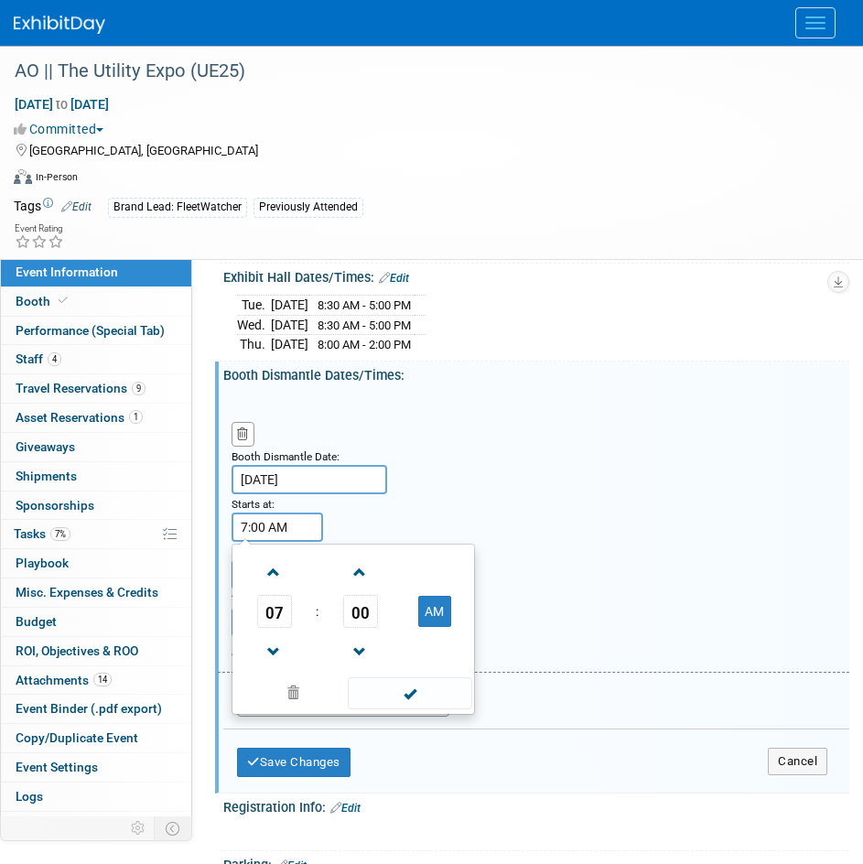
click at [298, 534] on input "7:00 AM" at bounding box center [278, 527] width 92 height 29
click at [275, 576] on span at bounding box center [274, 573] width 32 height 32
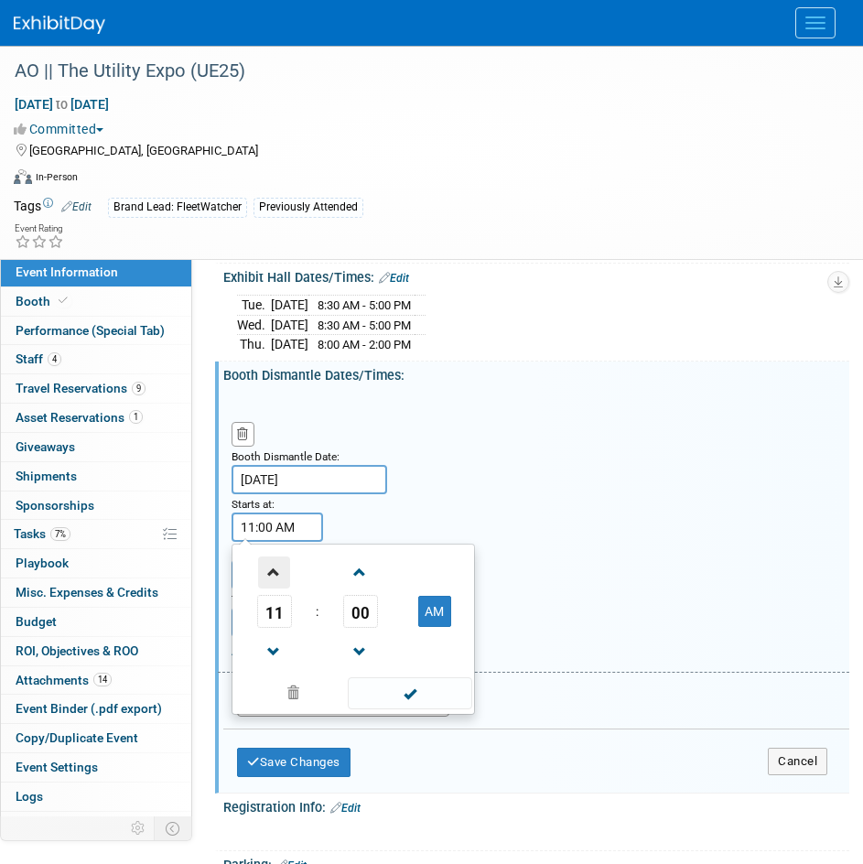
click at [275, 576] on span at bounding box center [274, 573] width 32 height 32
type input "2:00 PM"
click at [402, 706] on td at bounding box center [409, 693] width 124 height 36
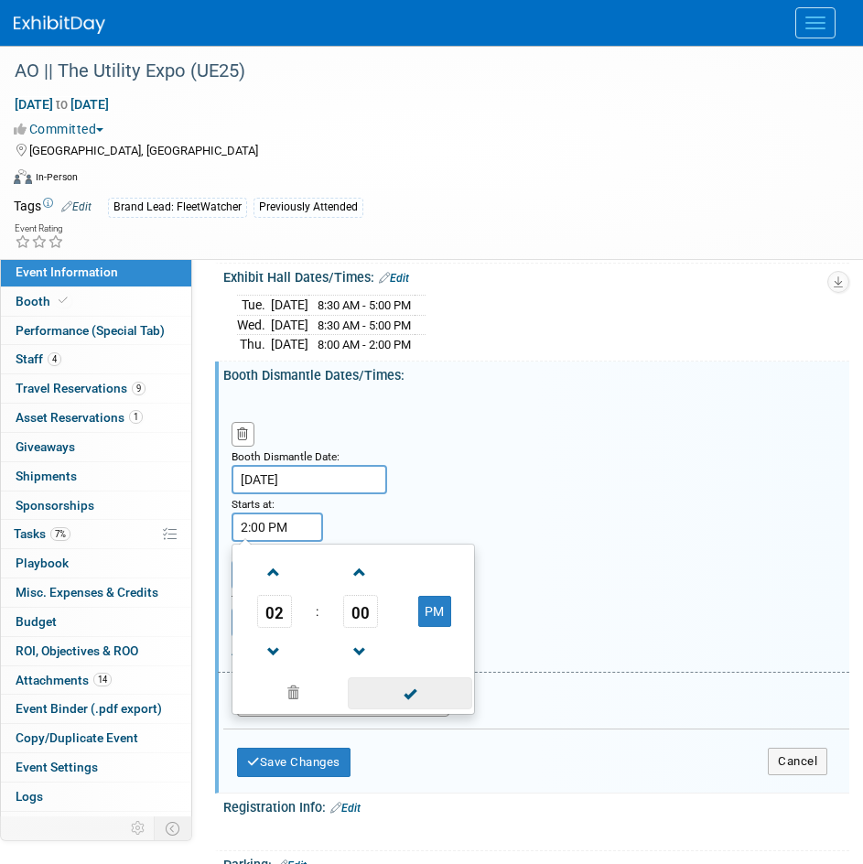
click at [397, 689] on span at bounding box center [410, 694] width 124 height 32
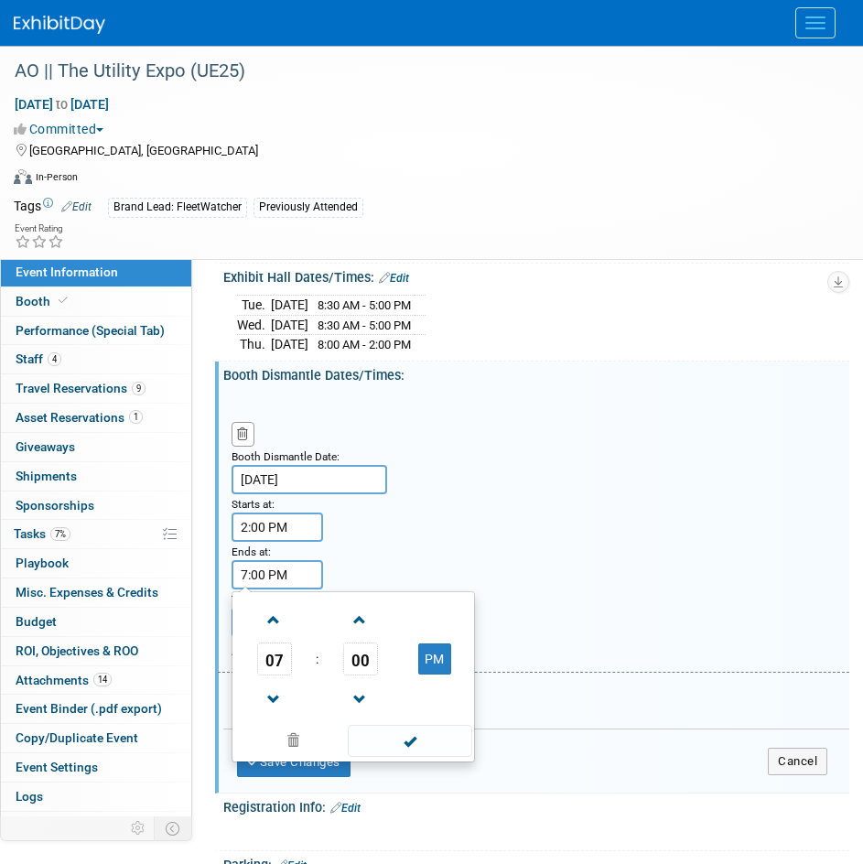
click at [286, 582] on input "7:00 PM" at bounding box center [278, 574] width 92 height 29
click at [277, 608] on span at bounding box center [274, 620] width 32 height 32
type input "9:00 PM"
click at [439, 737] on span at bounding box center [410, 741] width 124 height 32
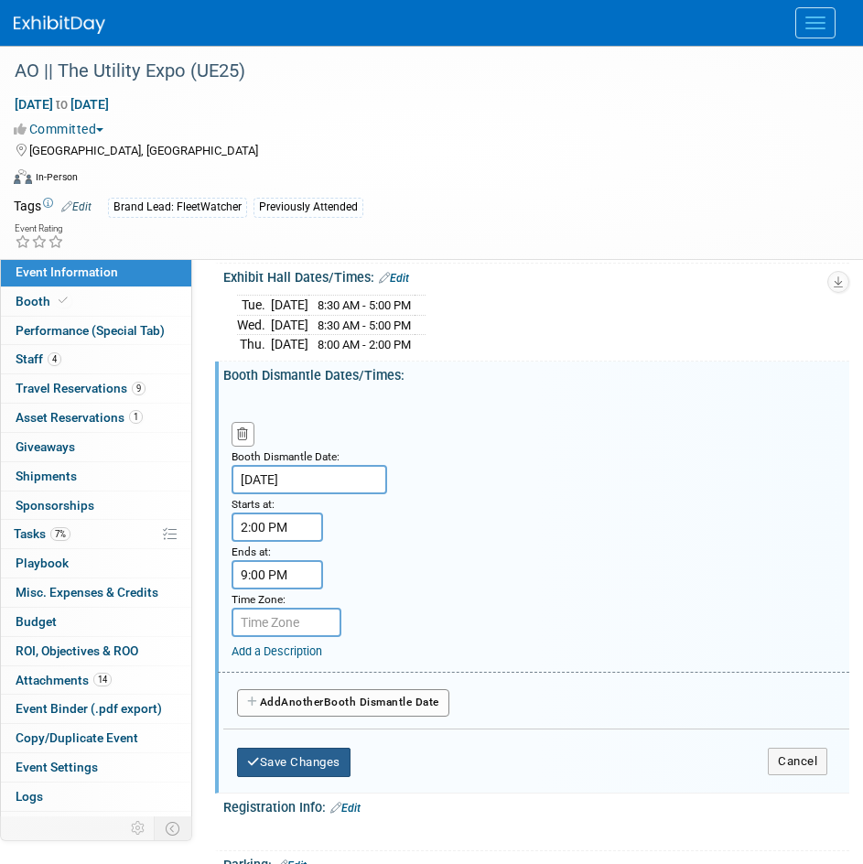
click at [279, 760] on button "Save Changes" at bounding box center [294, 762] width 114 height 29
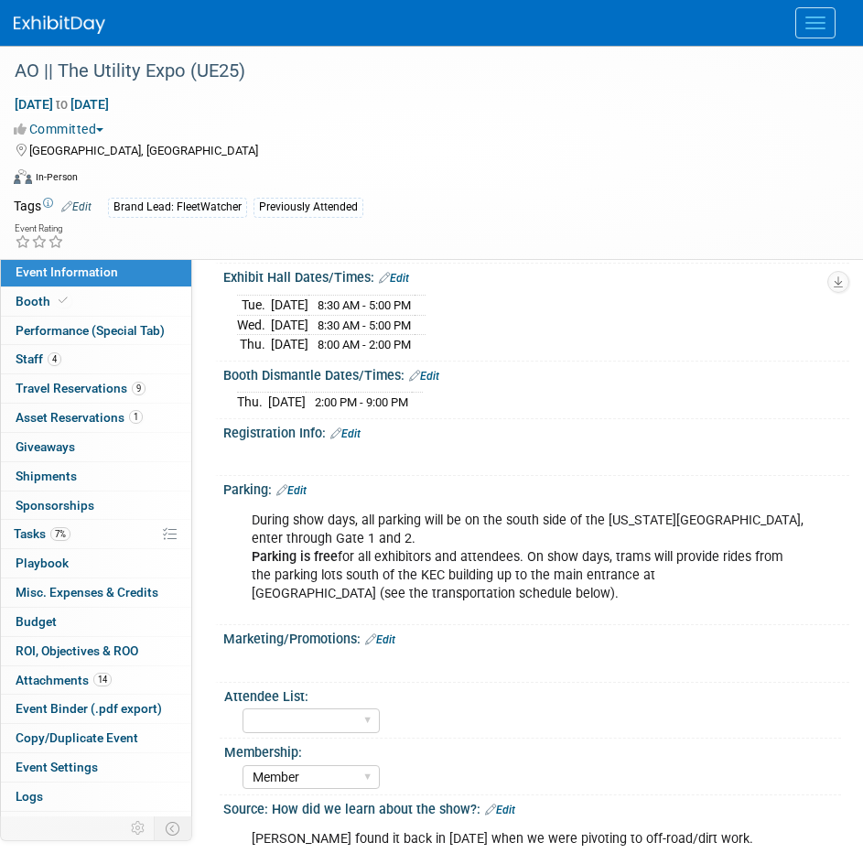
click at [427, 370] on link "Edit" at bounding box center [424, 376] width 30 height 13
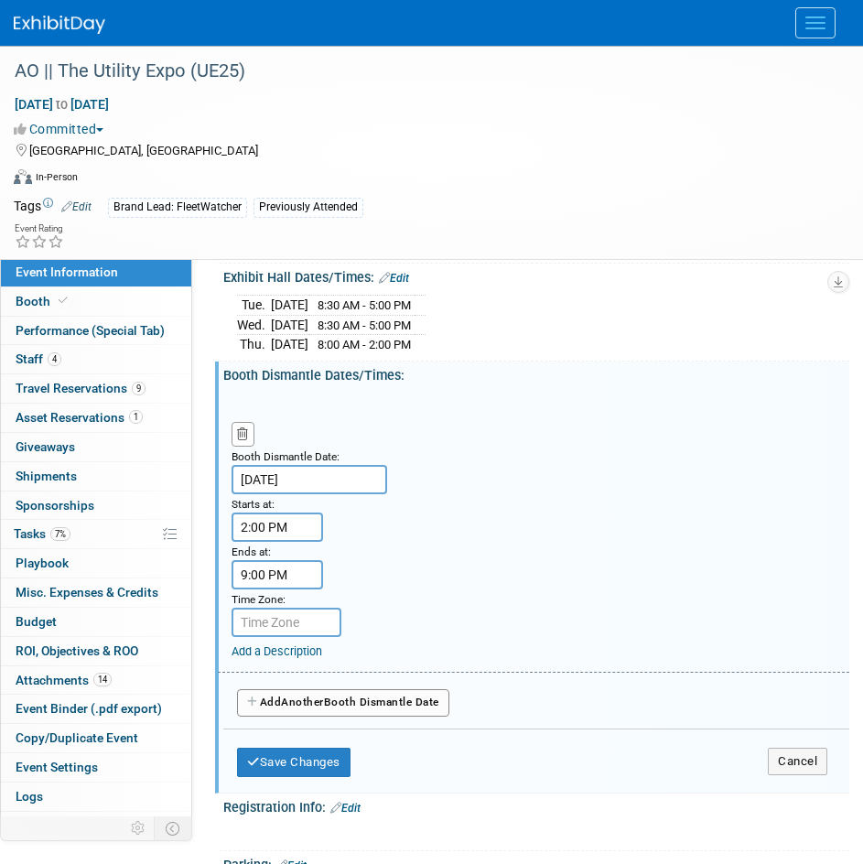
click at [260, 516] on input "2:00 PM" at bounding box center [278, 527] width 92 height 29
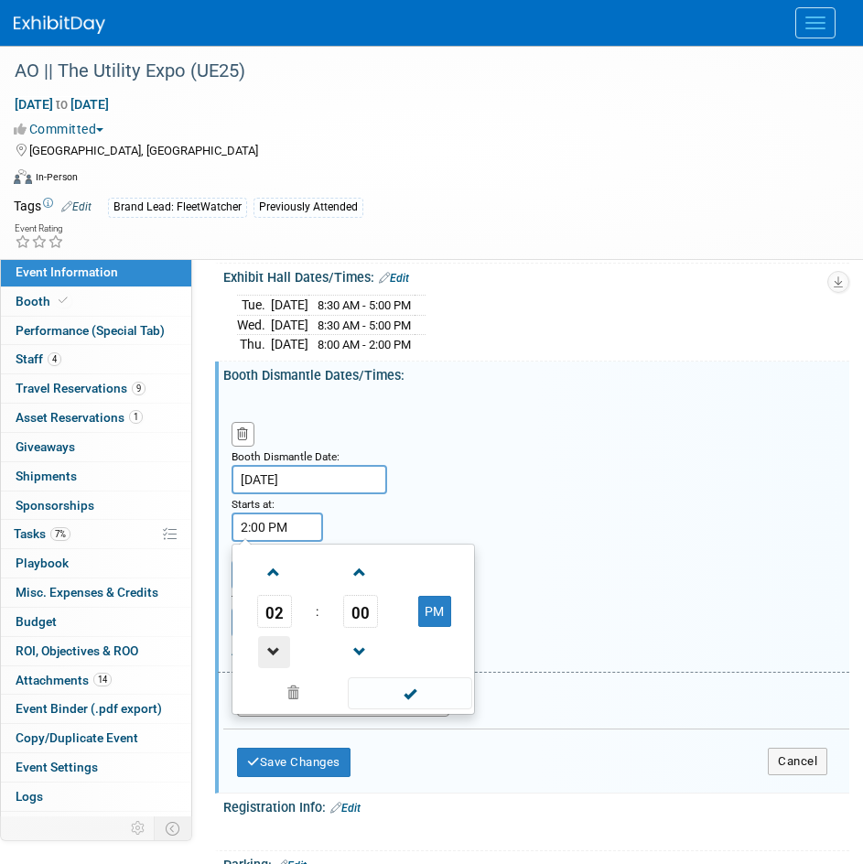
click at [273, 643] on span at bounding box center [274, 652] width 32 height 32
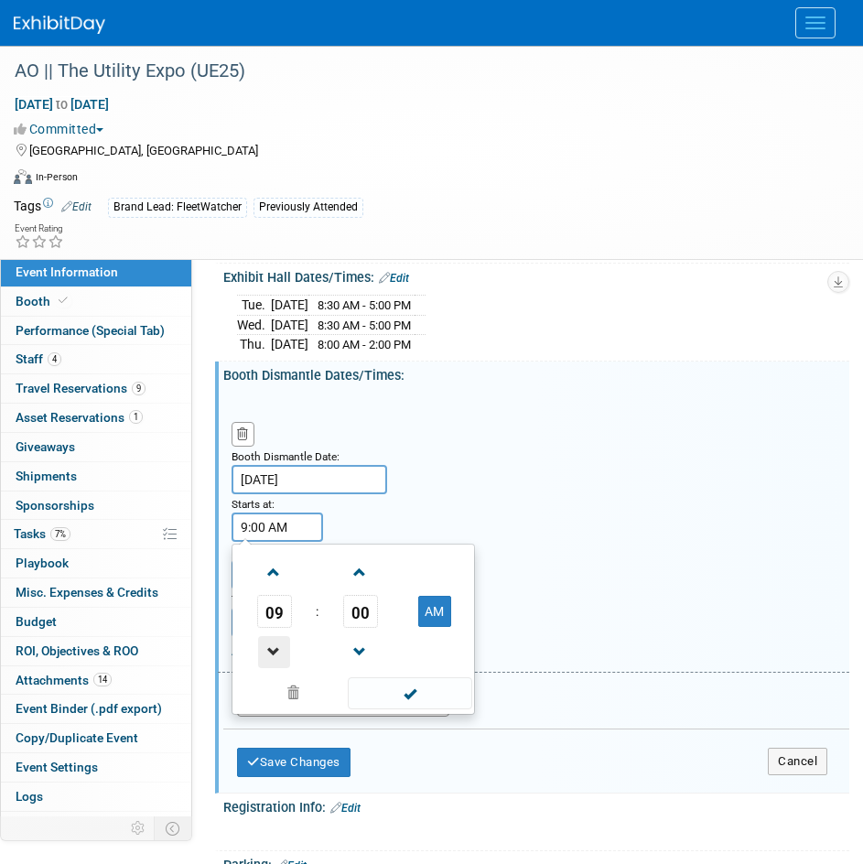
click at [273, 643] on span at bounding box center [274, 652] width 32 height 32
type input "7:00 AM"
click at [441, 701] on span at bounding box center [410, 694] width 124 height 32
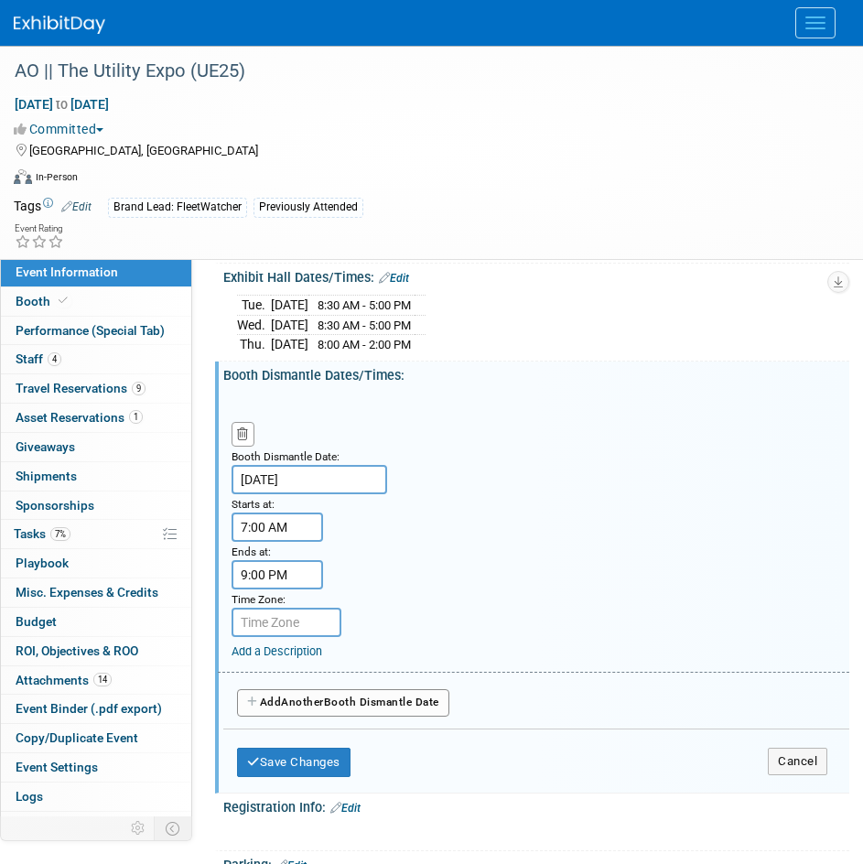
click at [261, 580] on input "9:00 PM" at bounding box center [278, 574] width 92 height 29
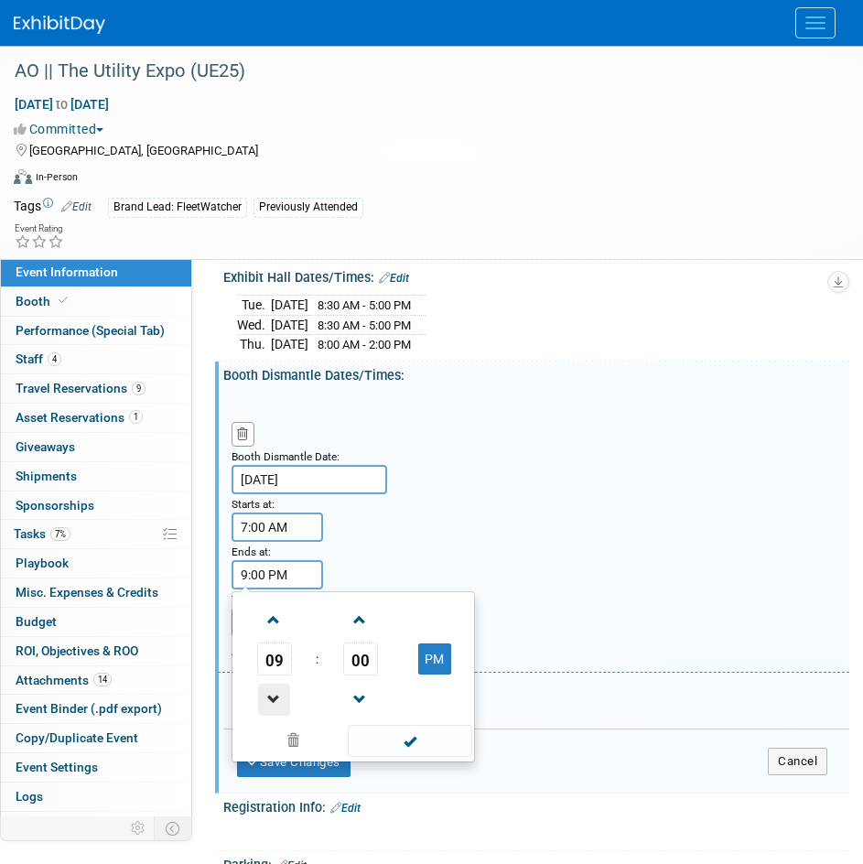
click at [270, 691] on span at bounding box center [274, 700] width 32 height 32
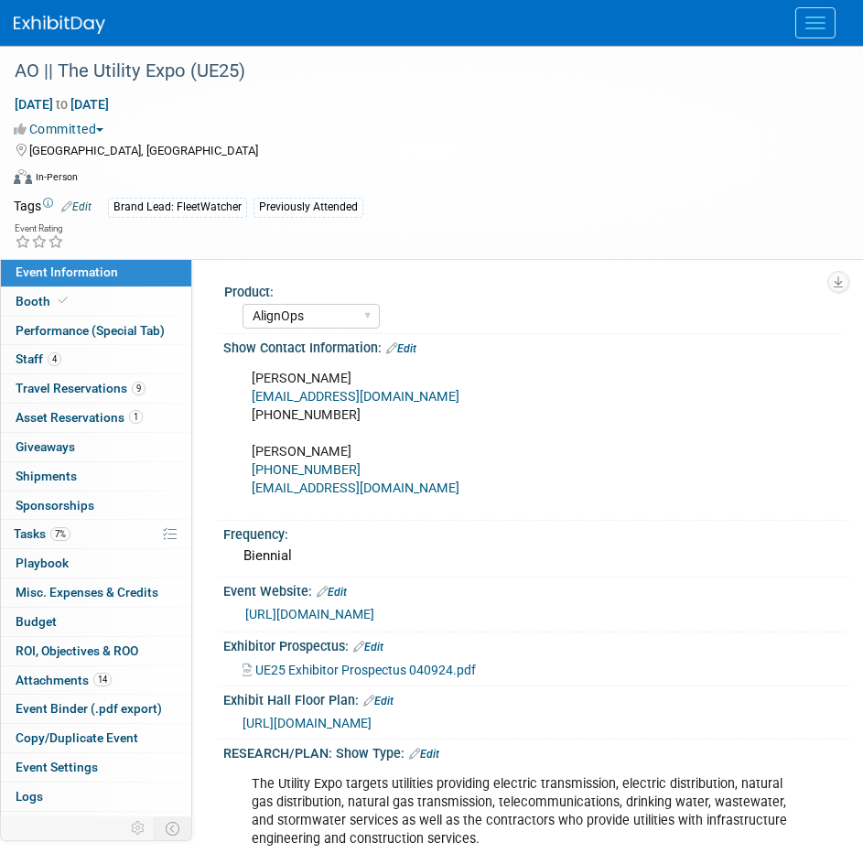
select select "AlignOps"
select select "Member"
click at [98, 575] on link "0 Playbook 0" at bounding box center [96, 563] width 190 height 28
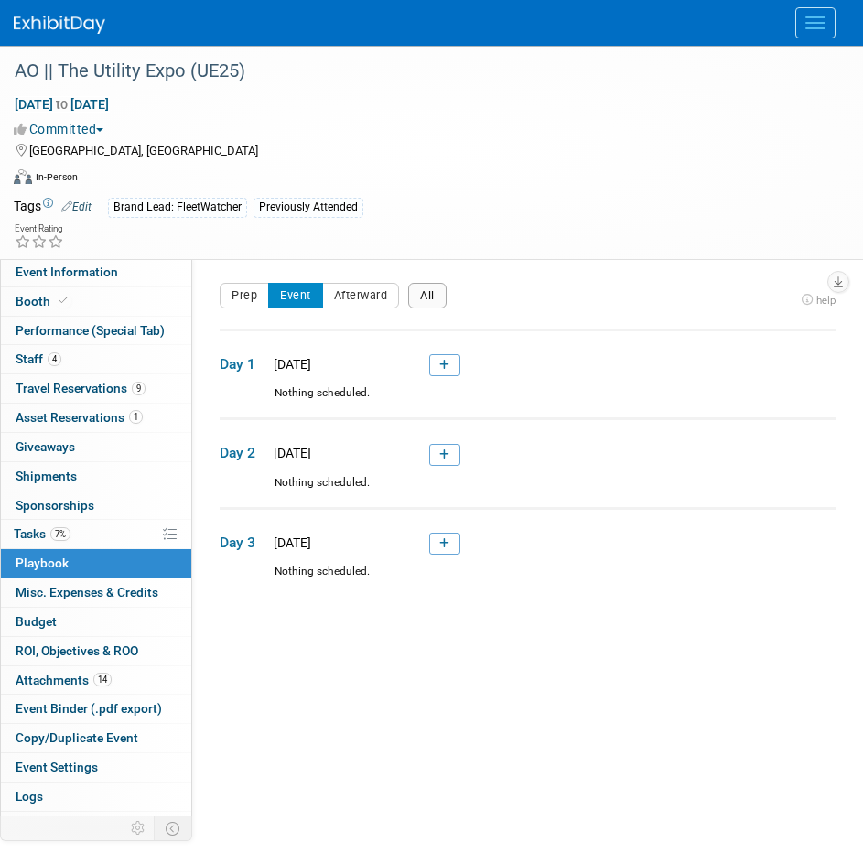
click at [428, 301] on button "All" at bounding box center [427, 296] width 38 height 26
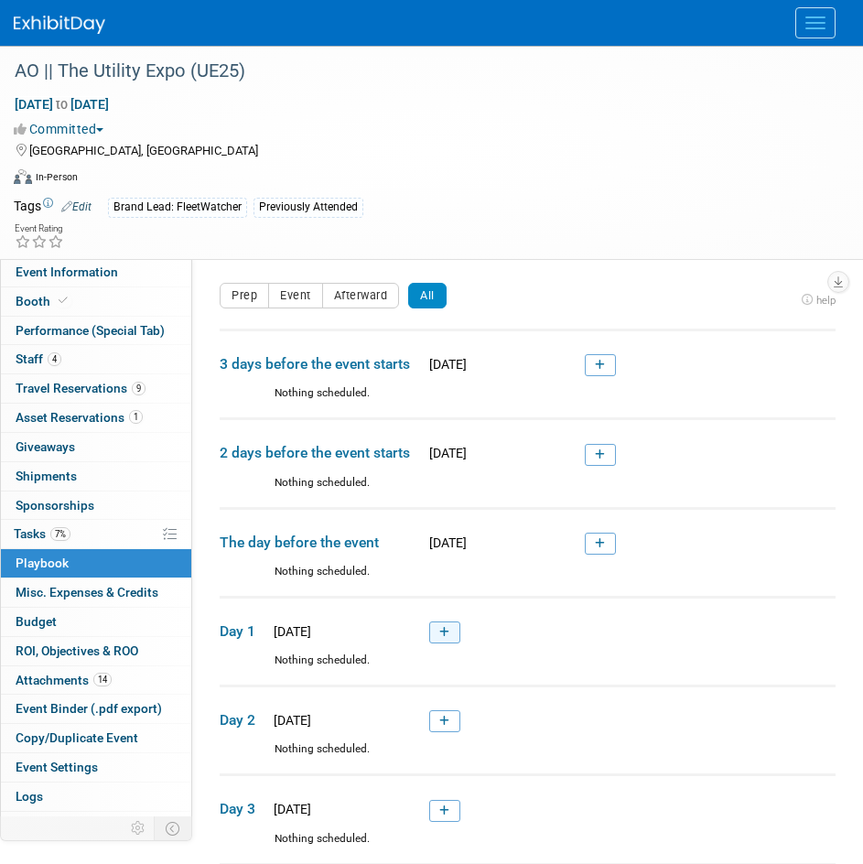
click at [442, 632] on icon at bounding box center [444, 632] width 10 height 11
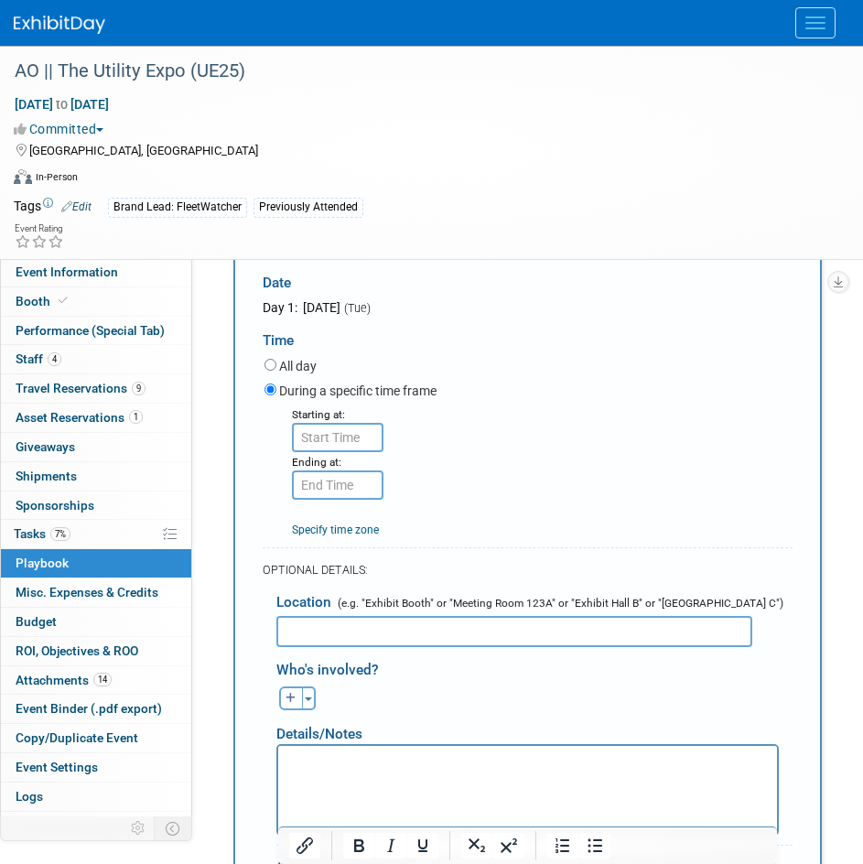
scroll to position [419, 0]
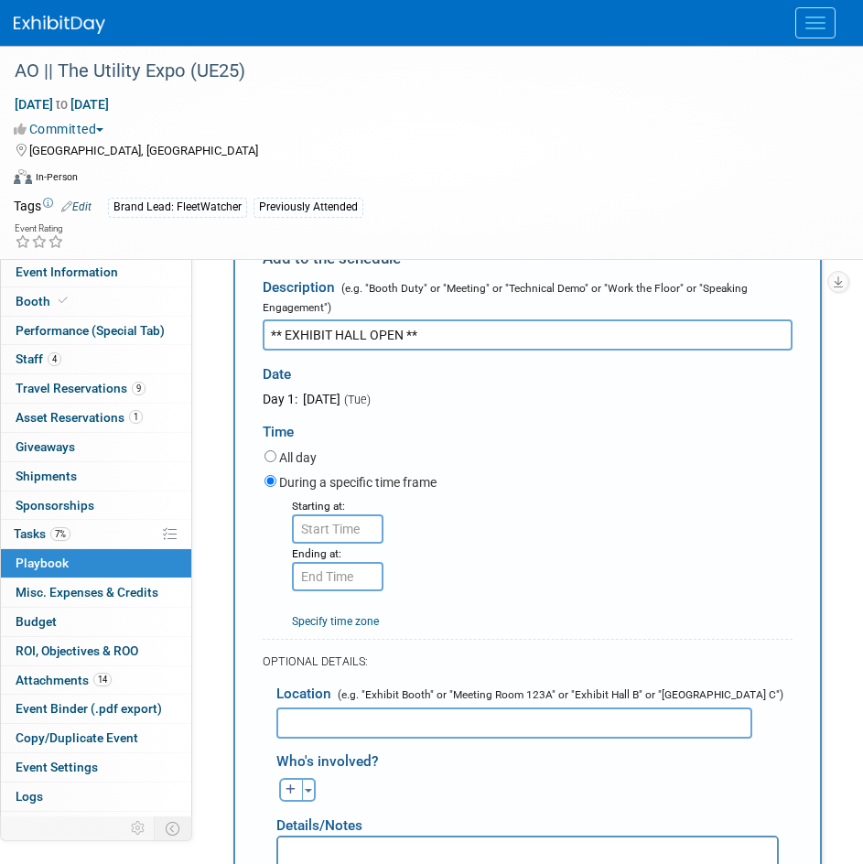
drag, startPoint x: 439, startPoint y: 340, endPoint x: 242, endPoint y: 363, distance: 198.2
click at [227, 352] on div "Add to the schedule Description (e.g. "Booth Duty" or "Meeting" or "Technical D…" at bounding box center [528, 681] width 616 height 910
type input "** EXHIBIT HALL OPEN **"
click at [328, 521] on input "8:00 AM" at bounding box center [338, 529] width 92 height 29
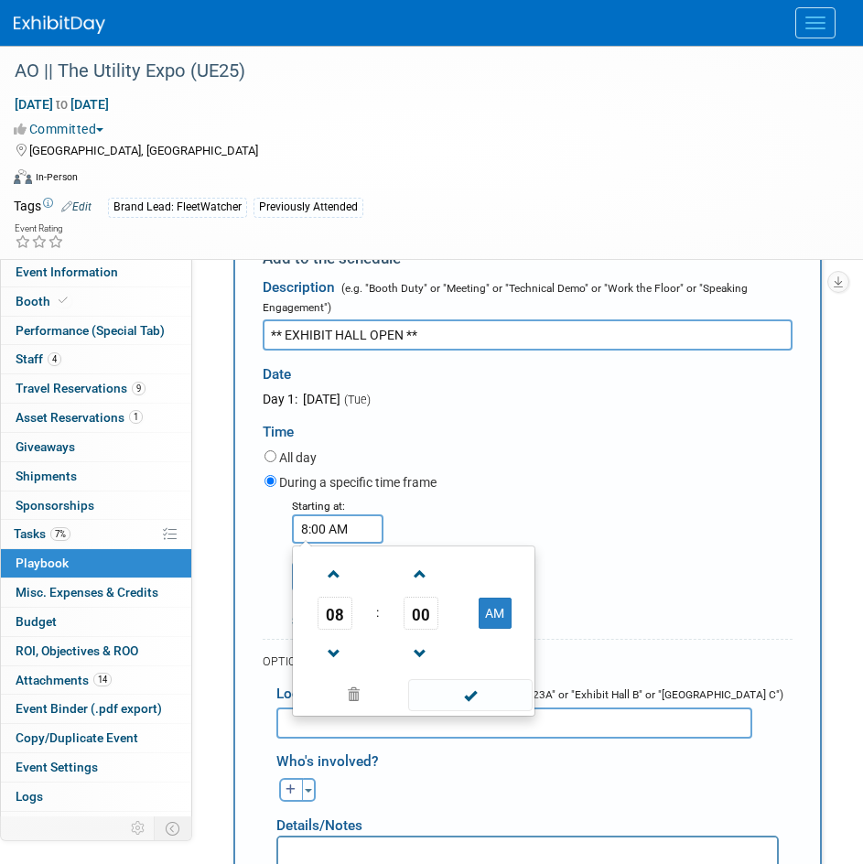
click at [420, 611] on span "00" at bounding box center [421, 613] width 35 height 33
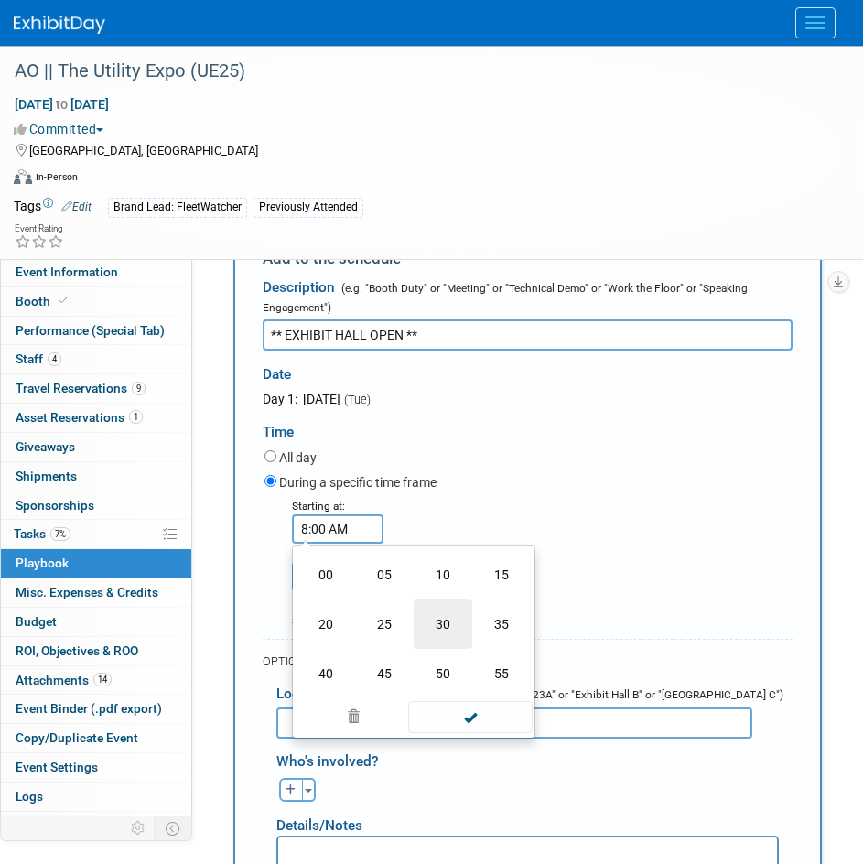
click at [420, 611] on td "30" at bounding box center [443, 624] width 59 height 49
type input "8:30 AM"
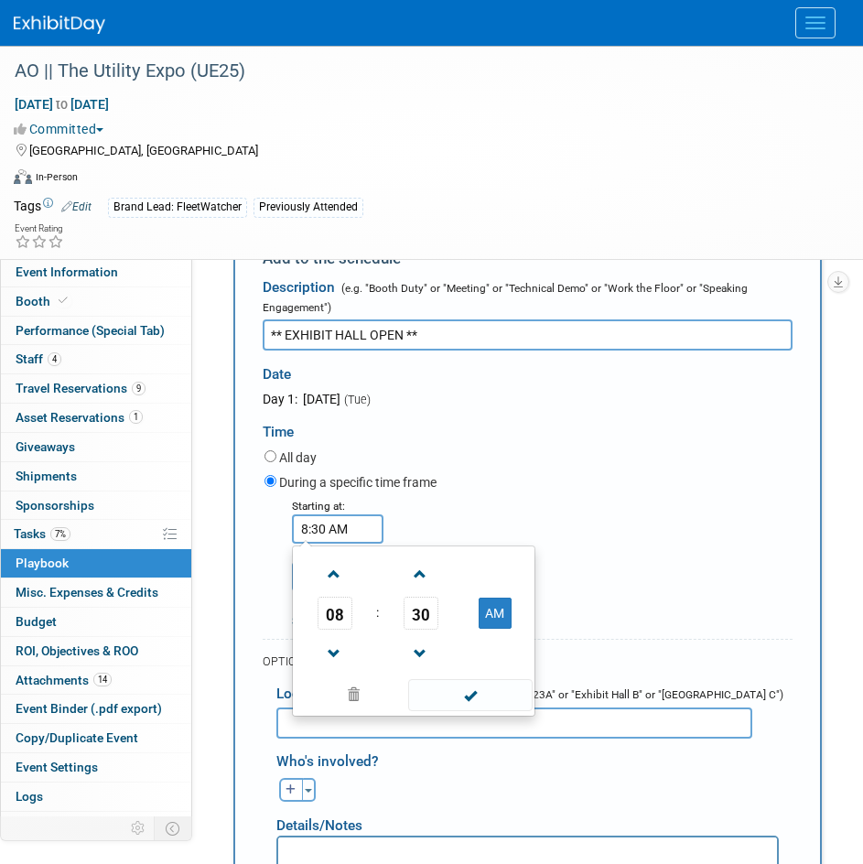
drag, startPoint x: 457, startPoint y: 703, endPoint x: 428, endPoint y: 703, distance: 28.4
click at [458, 703] on span at bounding box center [470, 695] width 124 height 32
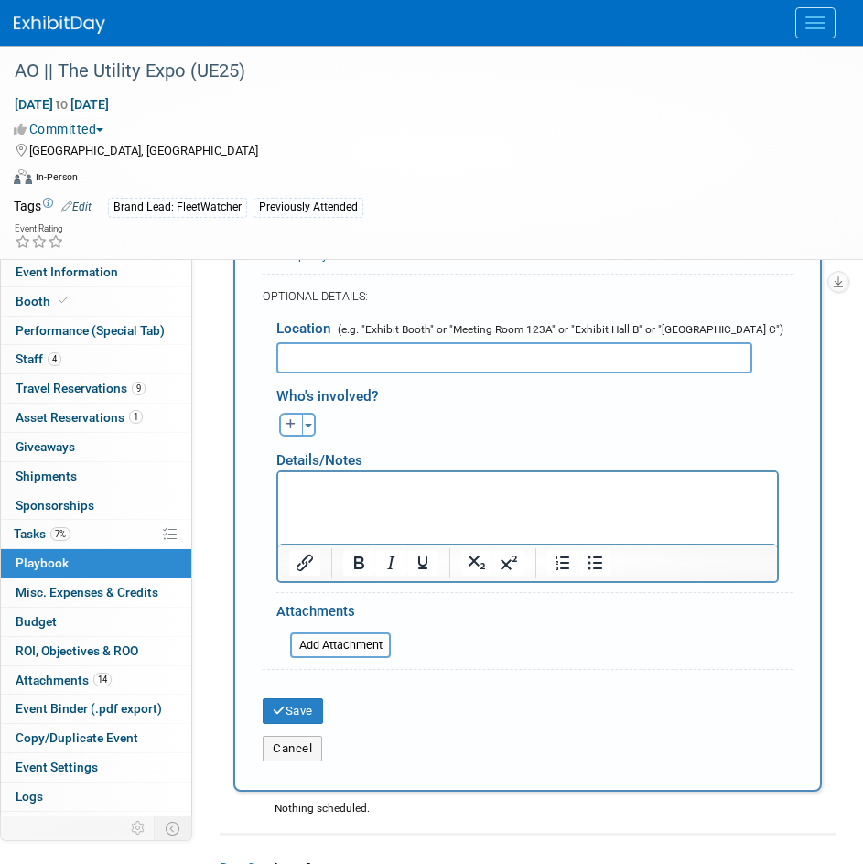
scroll to position [786, 0]
click at [297, 719] on button "Save" at bounding box center [293, 711] width 60 height 26
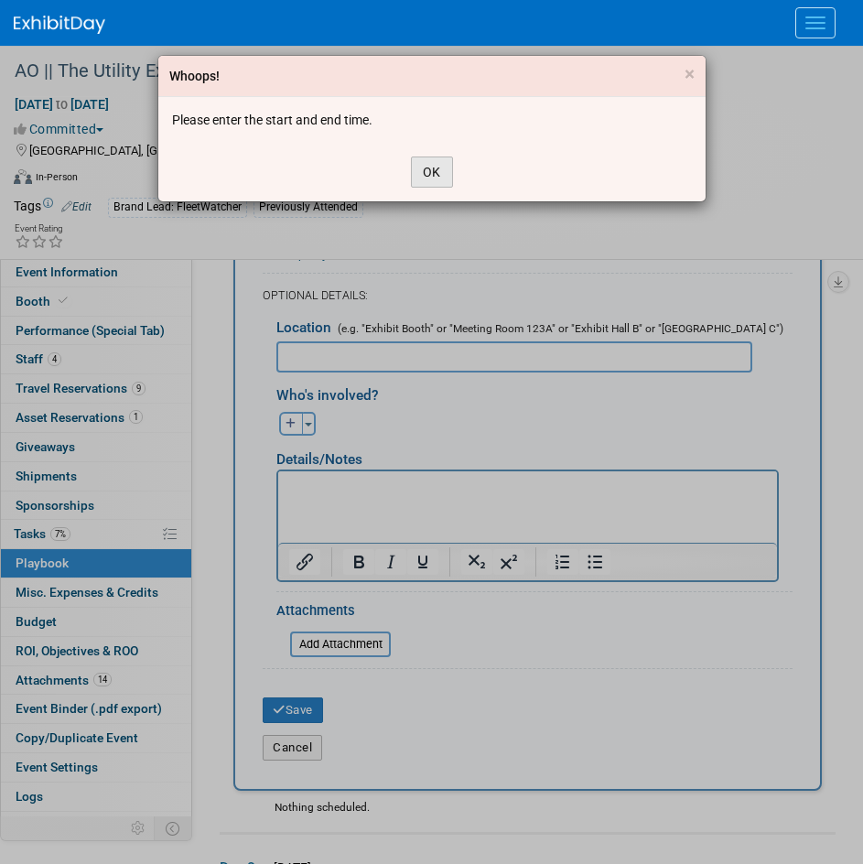
click at [417, 167] on button "OK" at bounding box center [432, 172] width 42 height 31
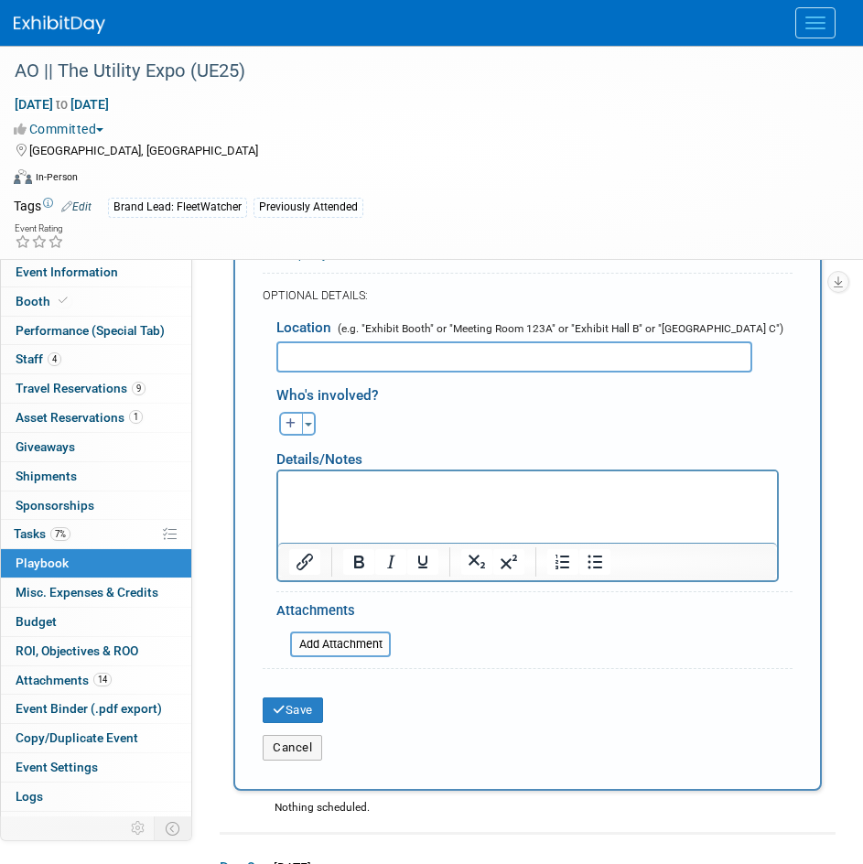
scroll to position [602, 0]
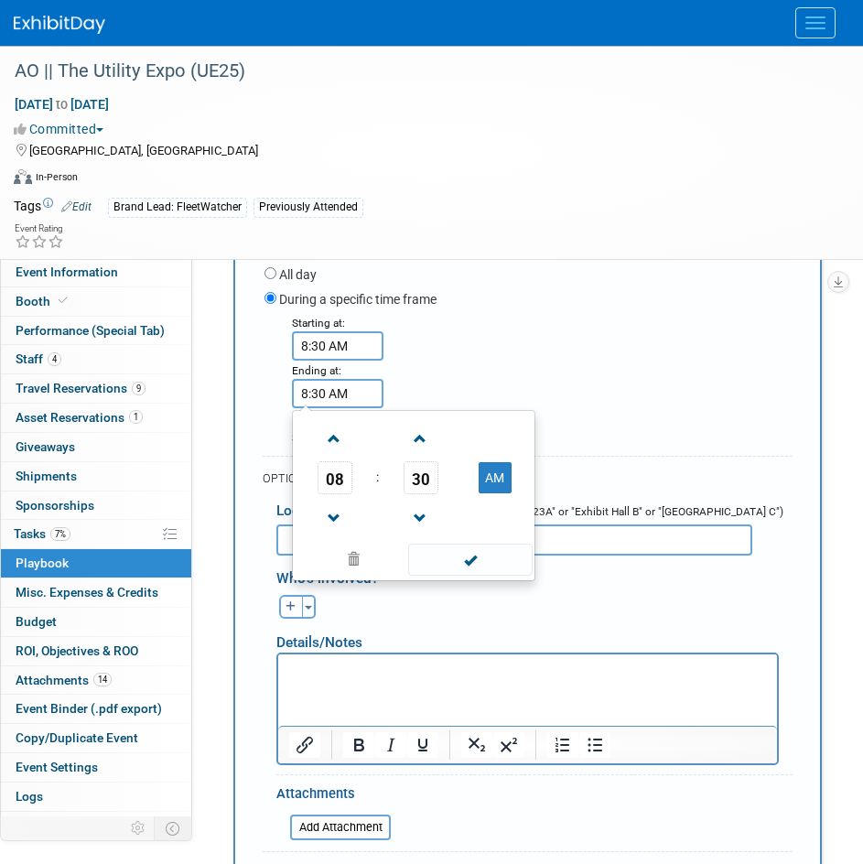
click at [345, 395] on input "8:30 AM" at bounding box center [338, 393] width 92 height 29
click at [336, 445] on span at bounding box center [335, 439] width 32 height 32
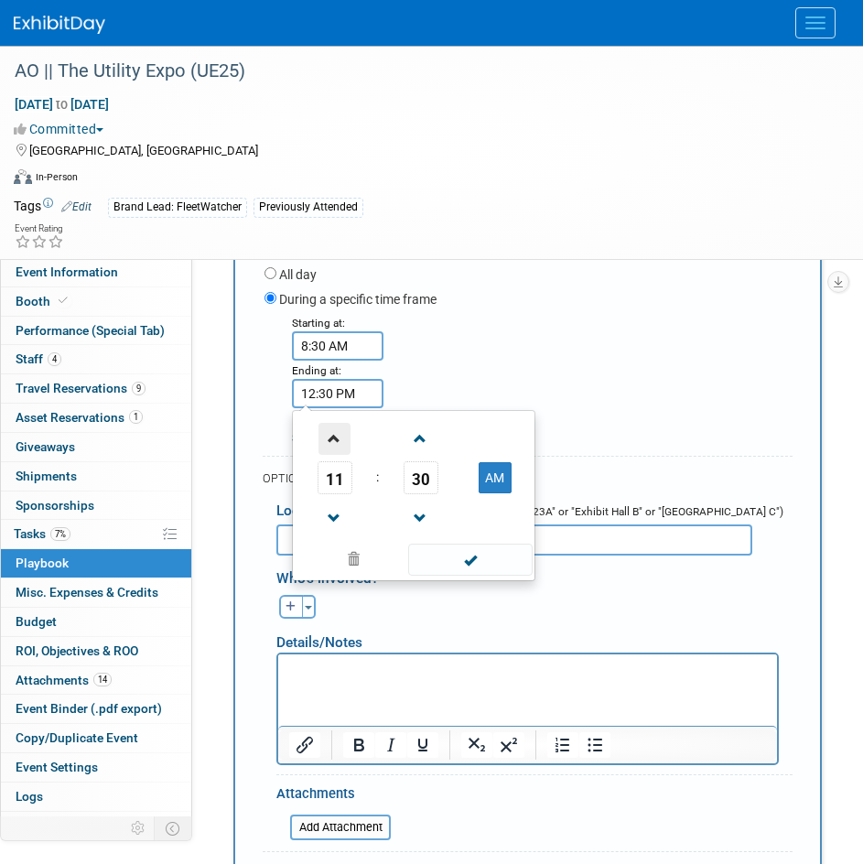
click at [336, 445] on span at bounding box center [335, 439] width 32 height 32
click at [339, 448] on span at bounding box center [335, 439] width 32 height 32
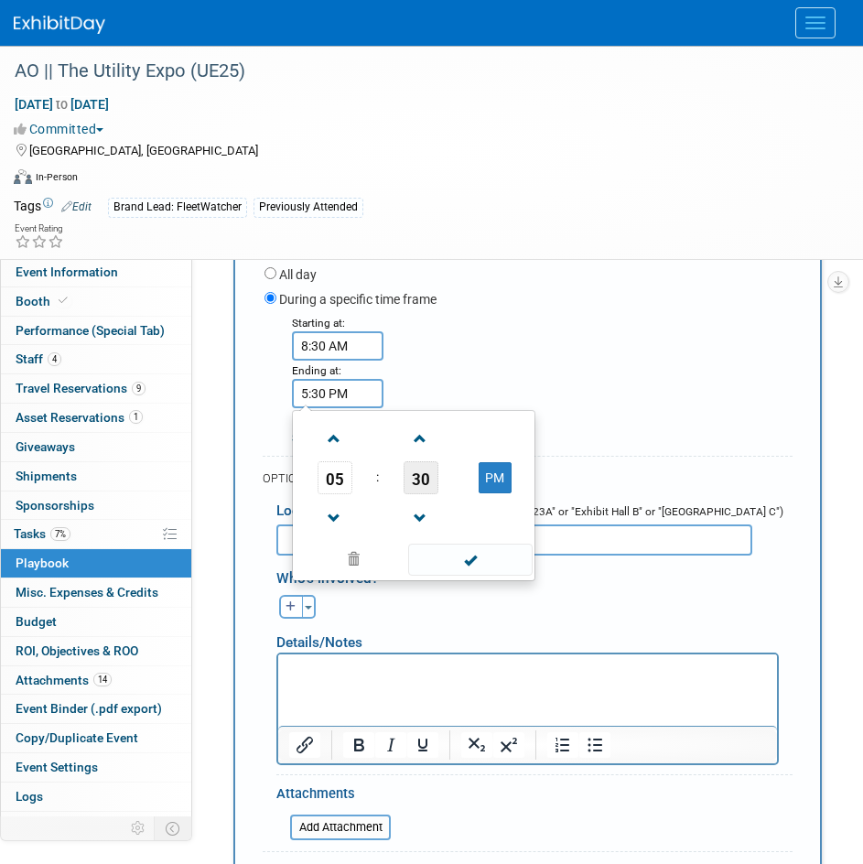
click at [424, 471] on span "30" at bounding box center [421, 477] width 35 height 33
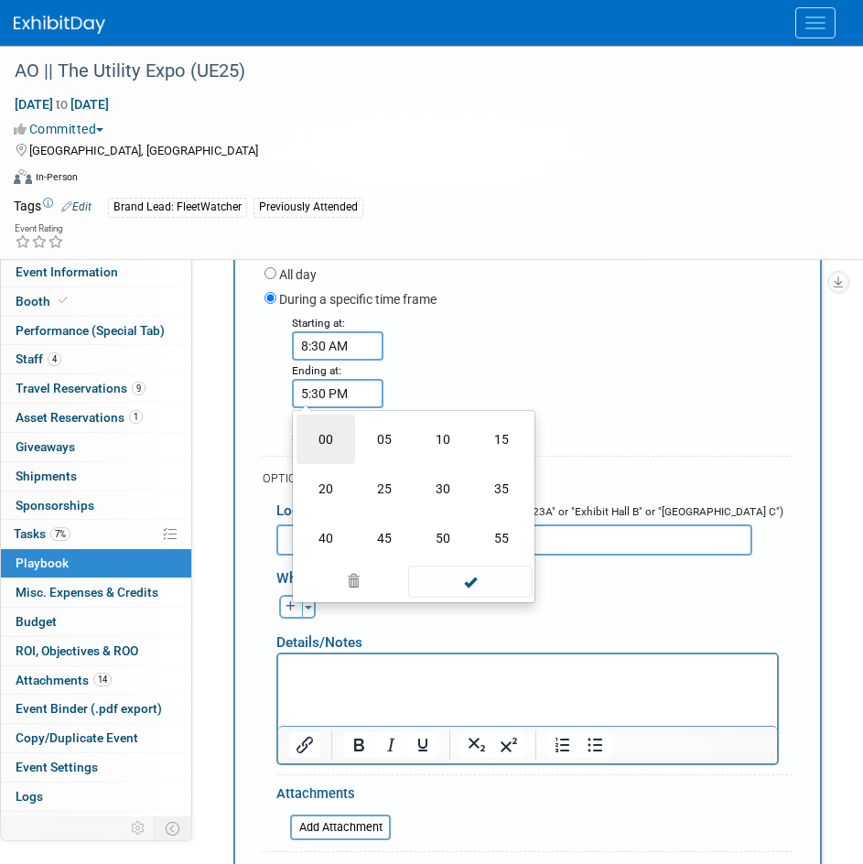
click at [354, 459] on td "00" at bounding box center [326, 439] width 59 height 49
type input "5:00 PM"
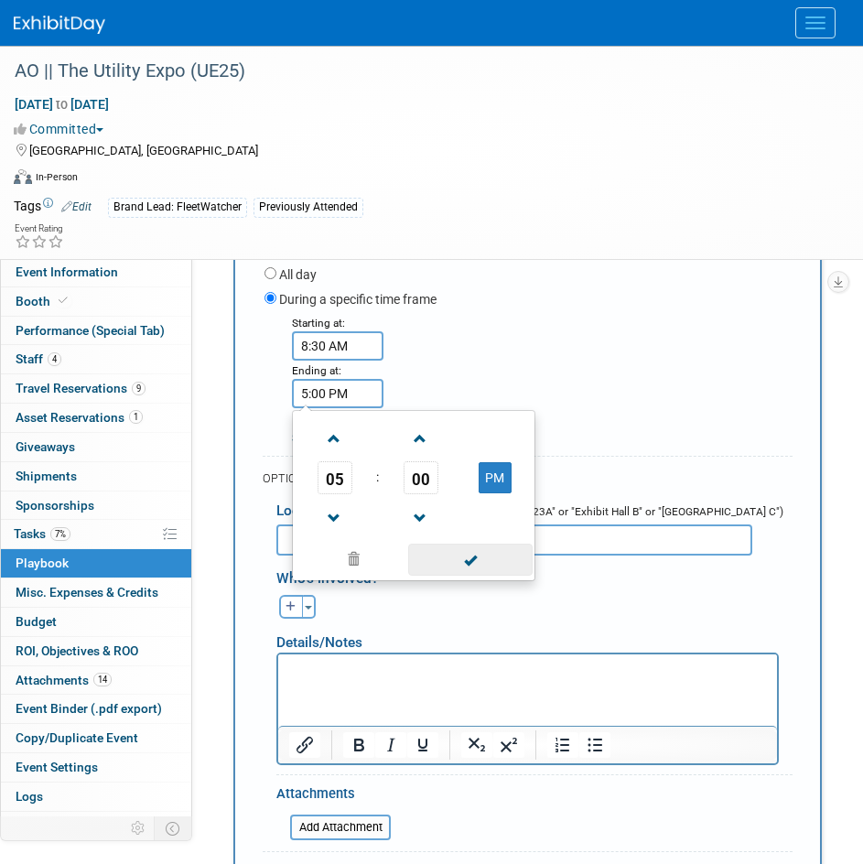
click at [495, 550] on span at bounding box center [470, 560] width 124 height 32
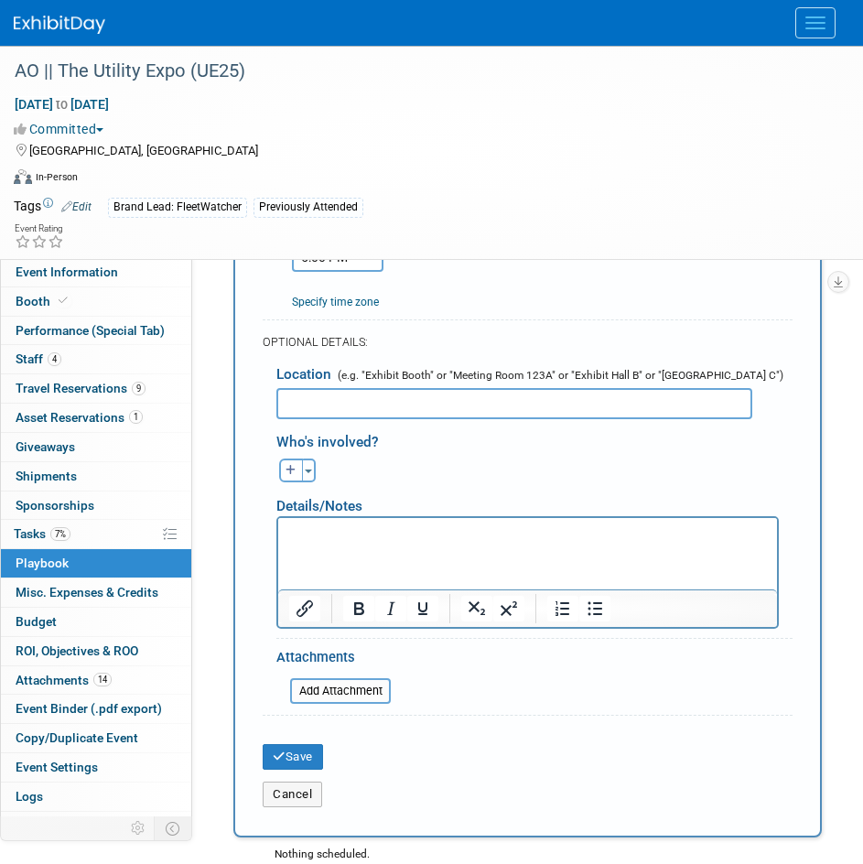
scroll to position [969, 0]
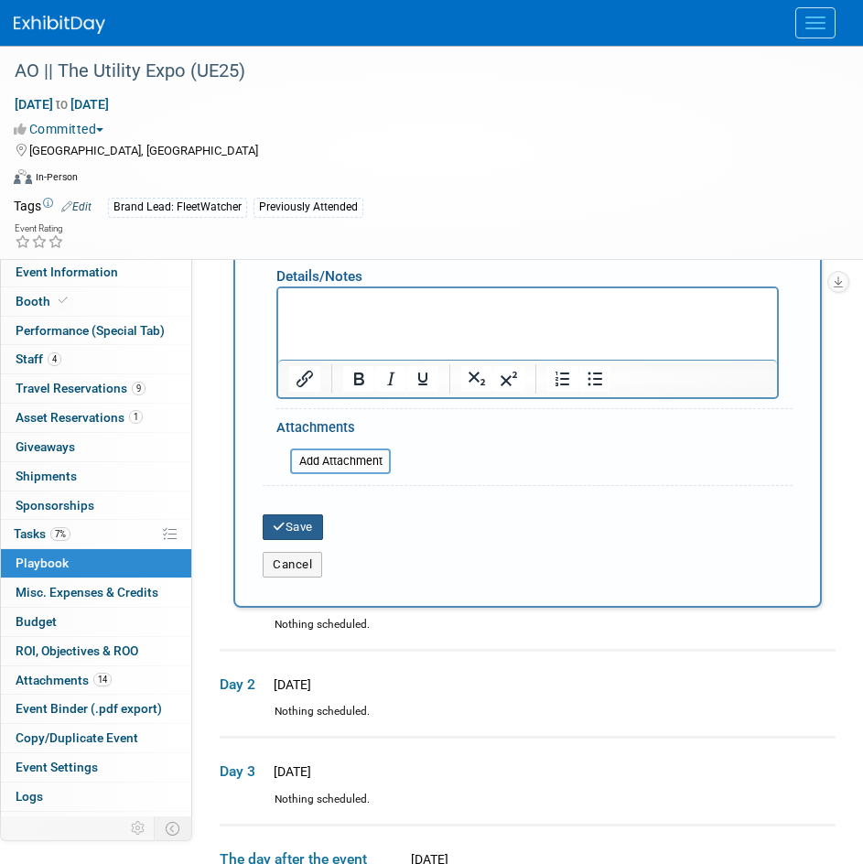
click at [308, 535] on button "Save" at bounding box center [293, 528] width 60 height 26
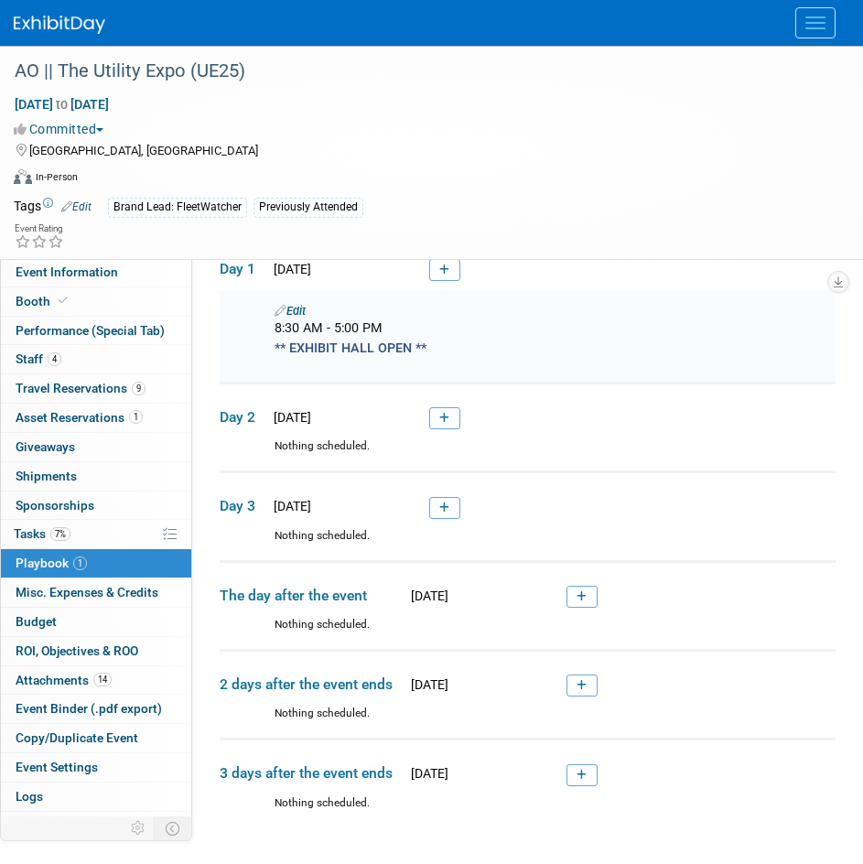
scroll to position [424, 0]
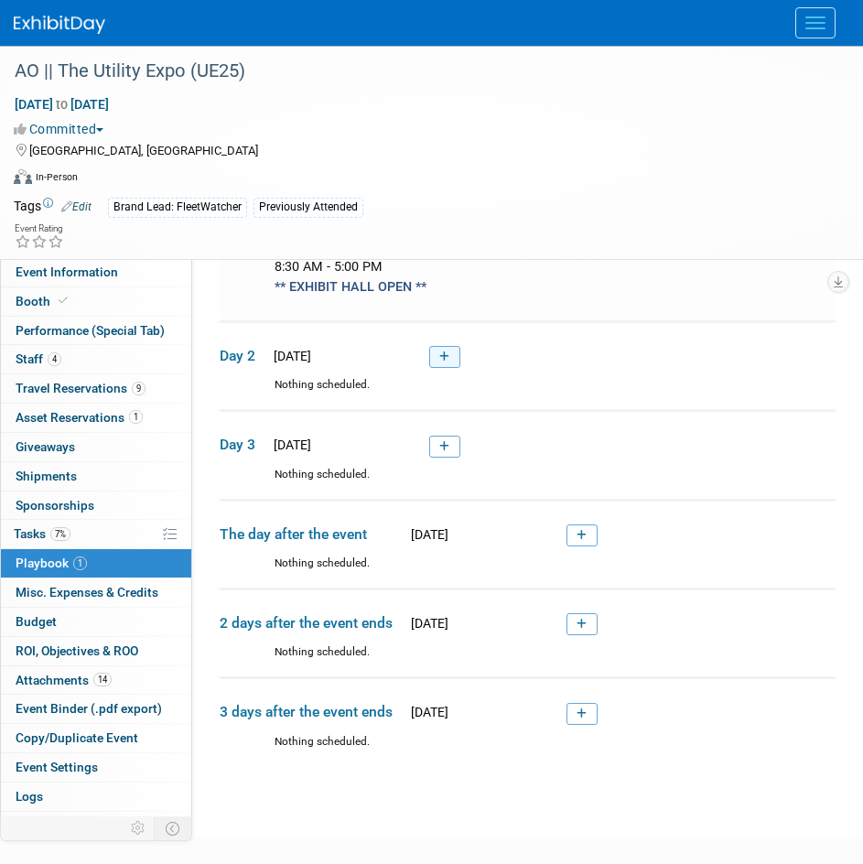
click at [446, 350] on link at bounding box center [444, 357] width 31 height 22
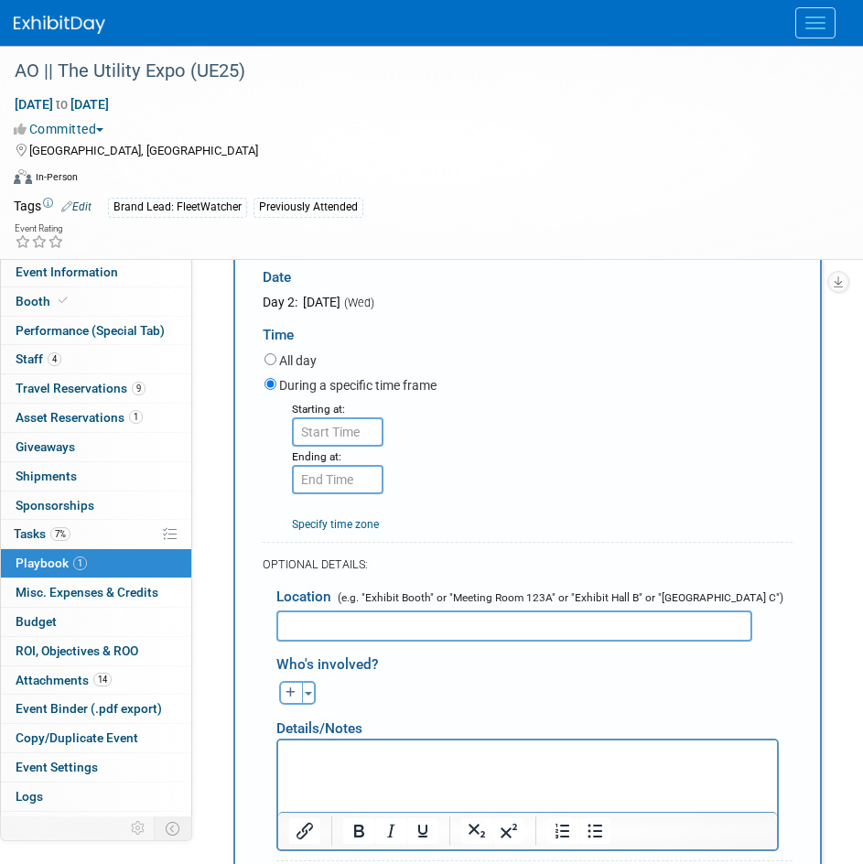
scroll to position [751, 0]
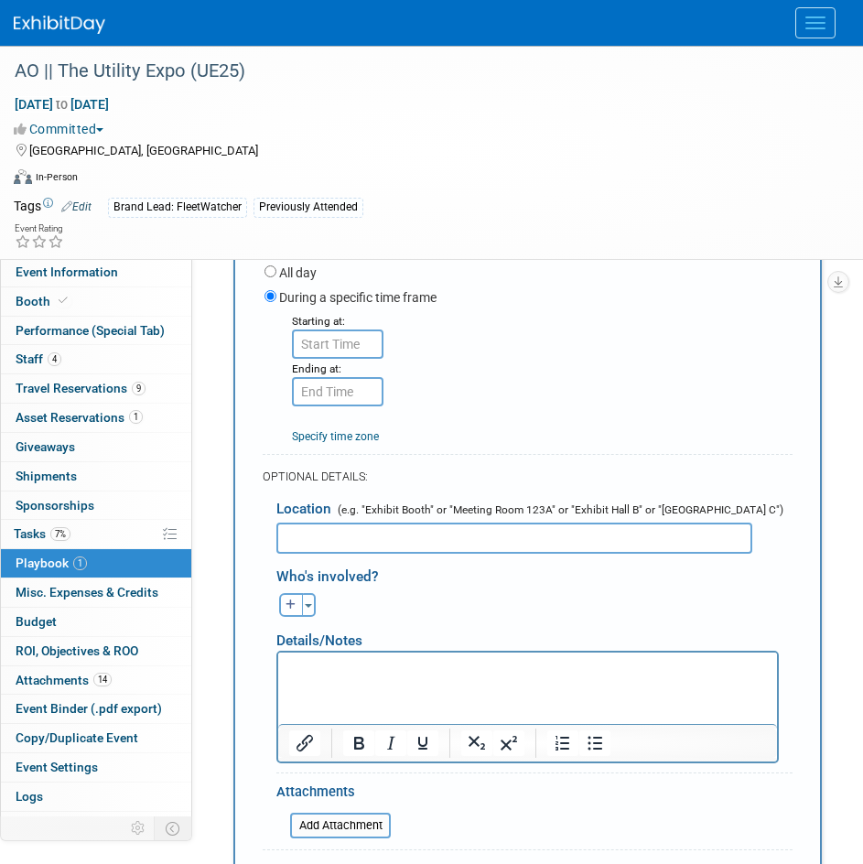
type input "** EXHIBIT HALL OPEN **"
click at [346, 335] on input "8:00 AM" at bounding box center [338, 344] width 92 height 29
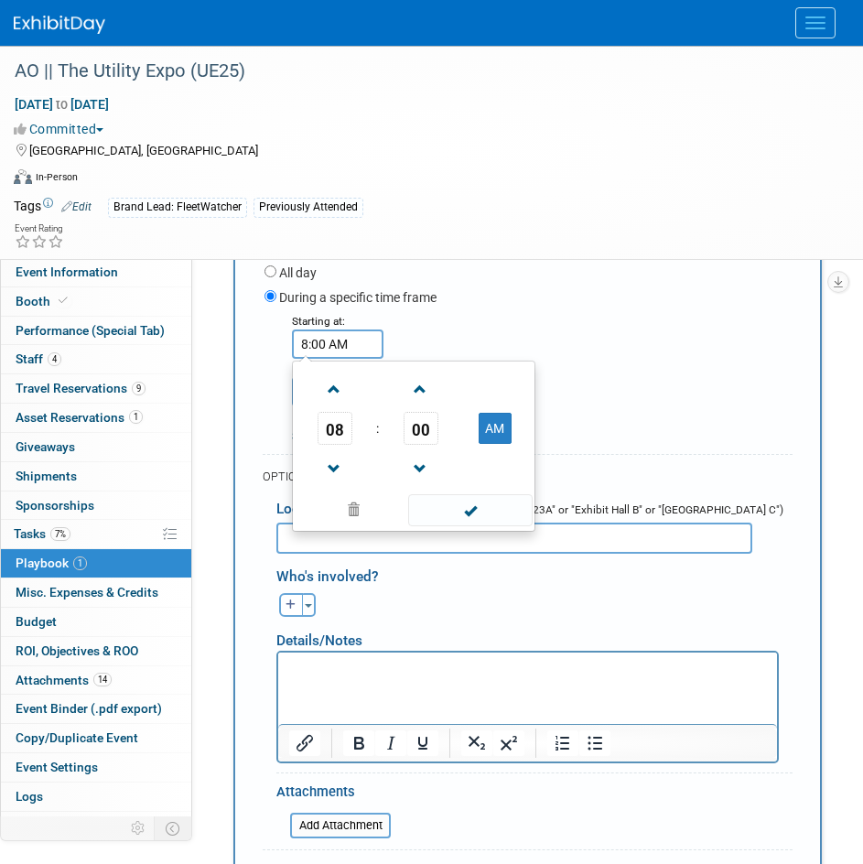
click at [417, 439] on span "00" at bounding box center [421, 428] width 35 height 33
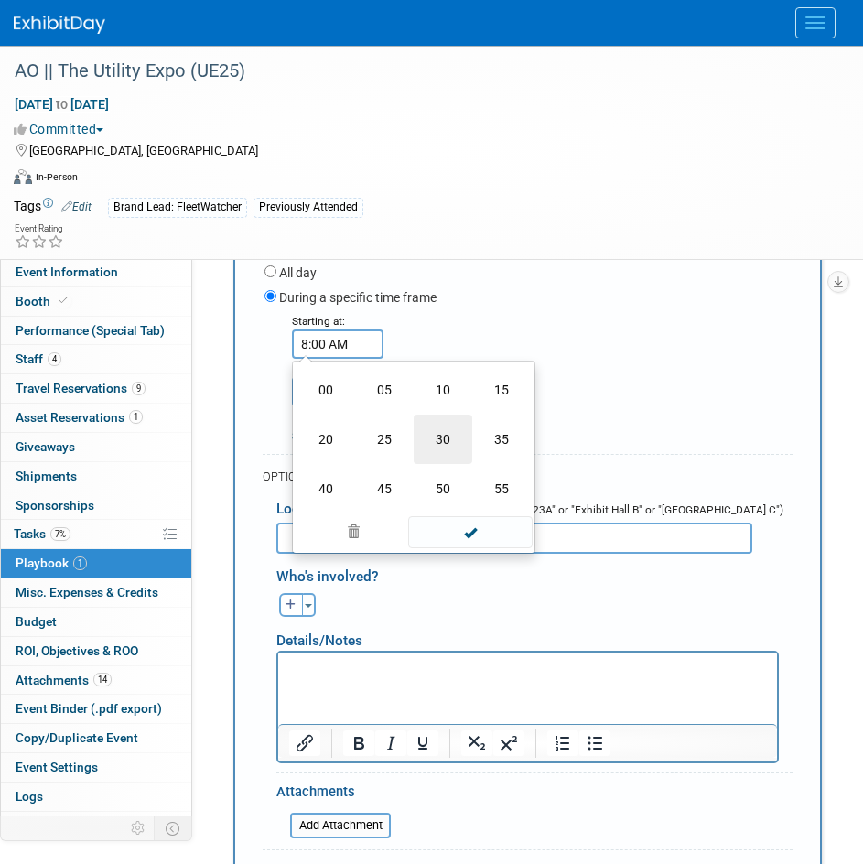
click at [417, 439] on td "30" at bounding box center [443, 439] width 59 height 49
type input "8:30 AM"
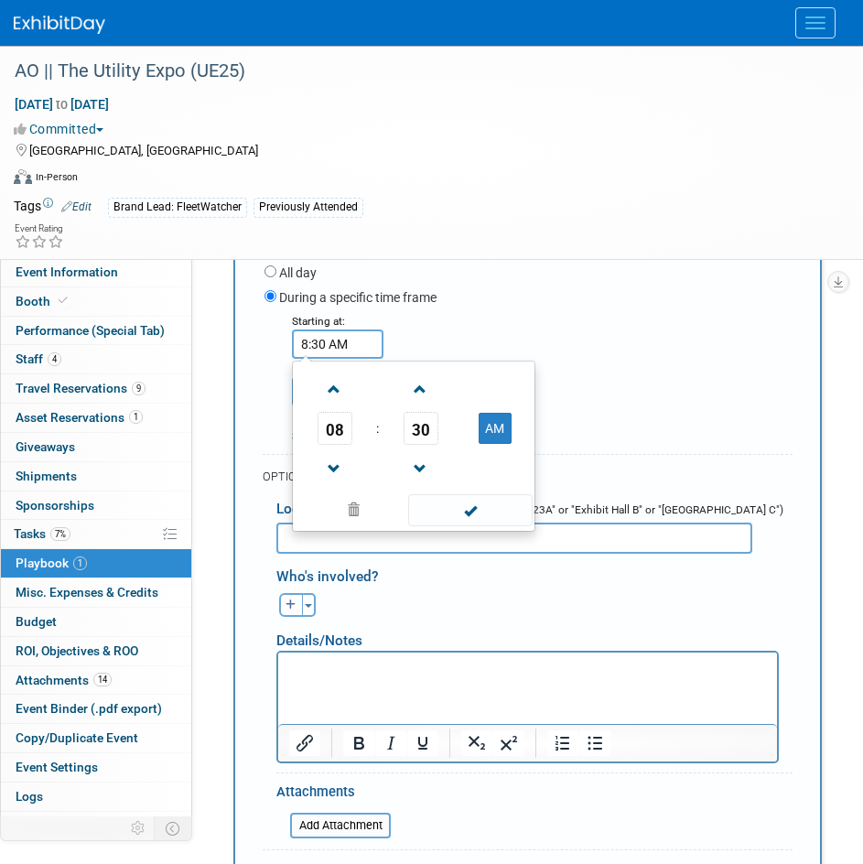
click at [565, 328] on div "Starting at: 8:30 AM 08 : 30 AM 12 01 02 03 04 05 06 07 08 09 10 11 00 05 10 15…" at bounding box center [529, 378] width 556 height 134
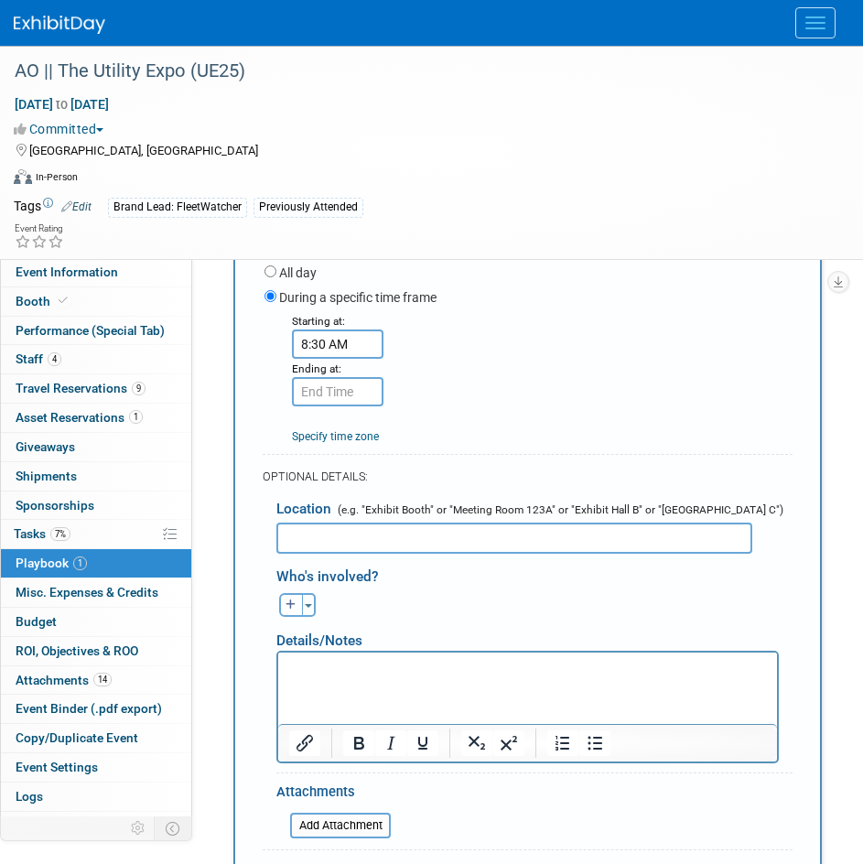
click at [362, 414] on div "Specify time zone" at bounding box center [335, 426] width 87 height 38
click at [355, 405] on input "8:30 AM" at bounding box center [338, 391] width 92 height 29
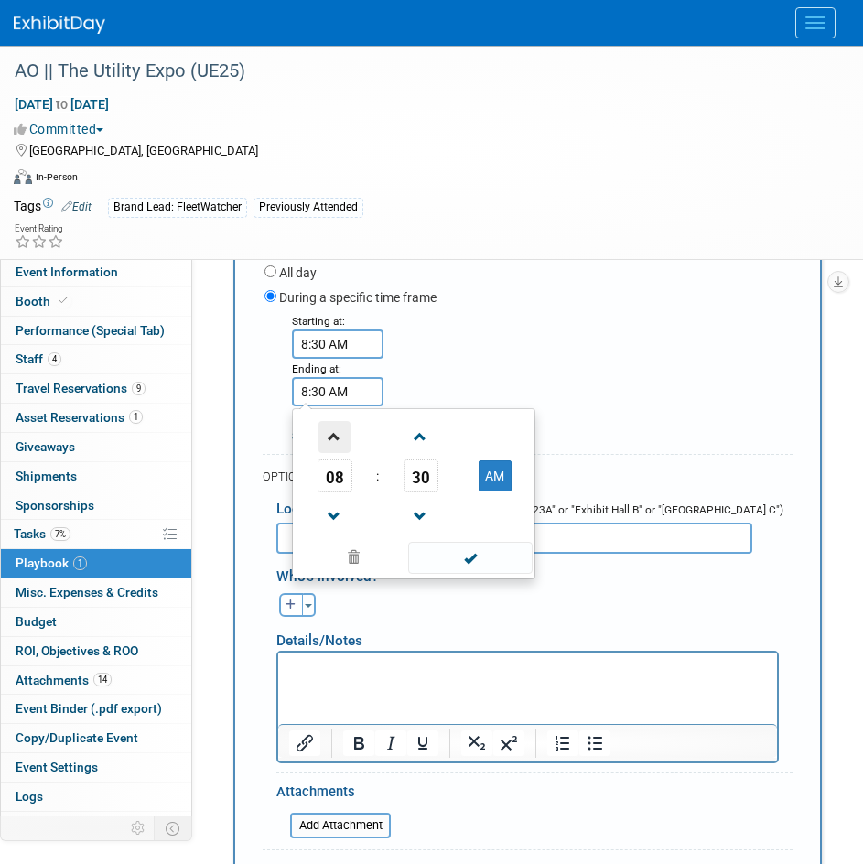
click at [330, 441] on span at bounding box center [335, 437] width 32 height 32
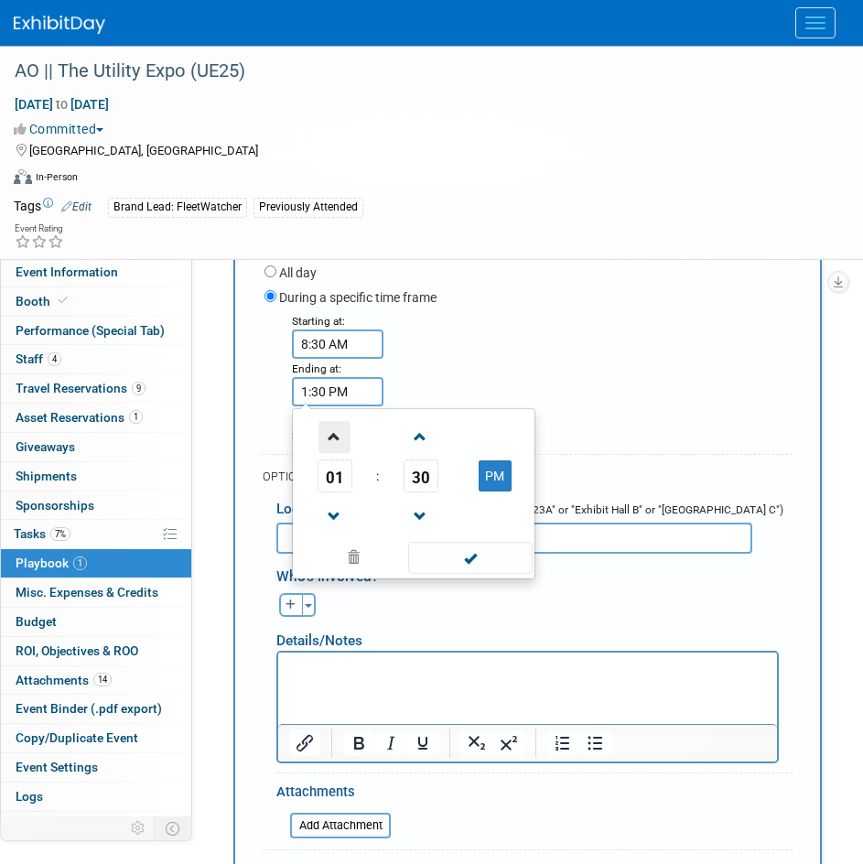
click at [330, 441] on span at bounding box center [335, 437] width 32 height 32
click at [416, 483] on span "30" at bounding box center [421, 476] width 35 height 33
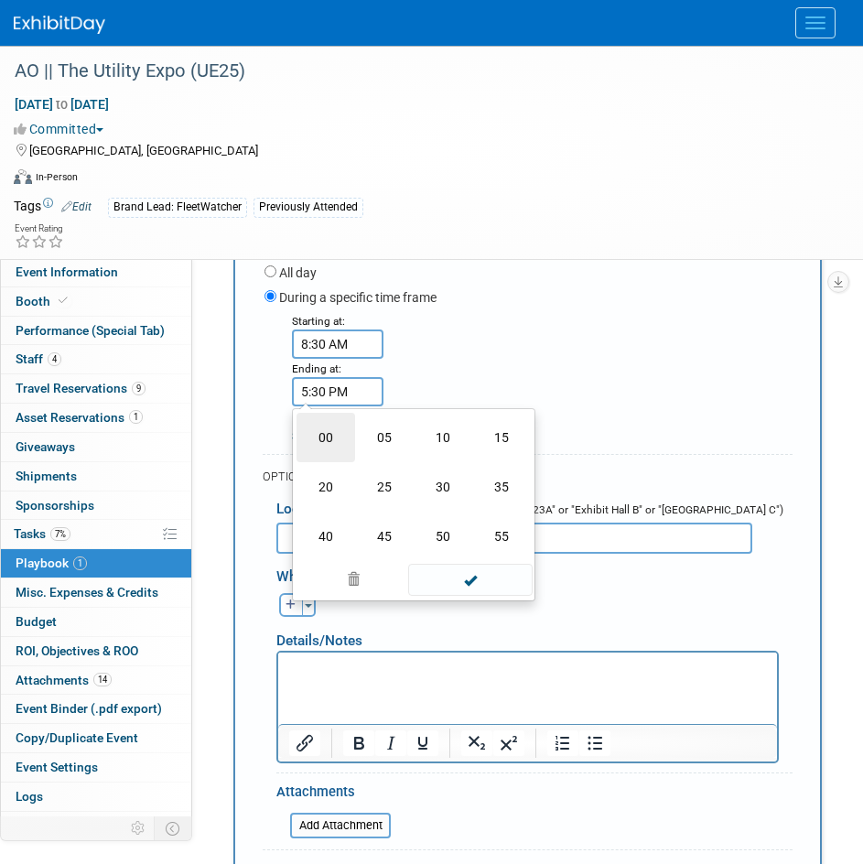
click at [335, 451] on td "00" at bounding box center [326, 437] width 59 height 49
type input "5:00 PM"
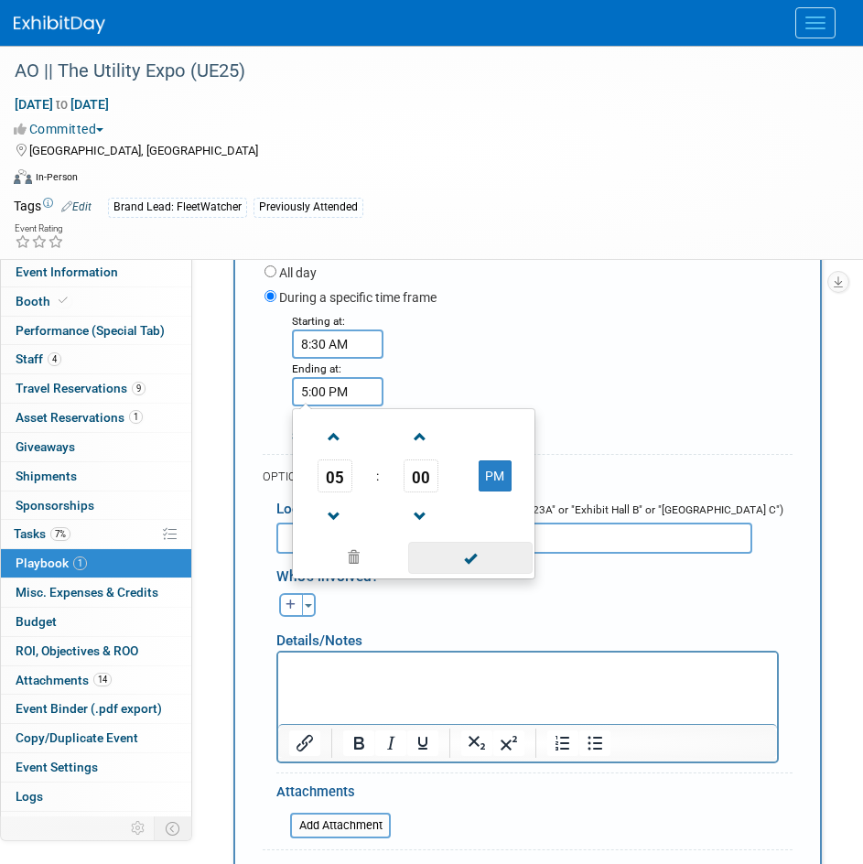
click at [469, 551] on span at bounding box center [470, 558] width 124 height 32
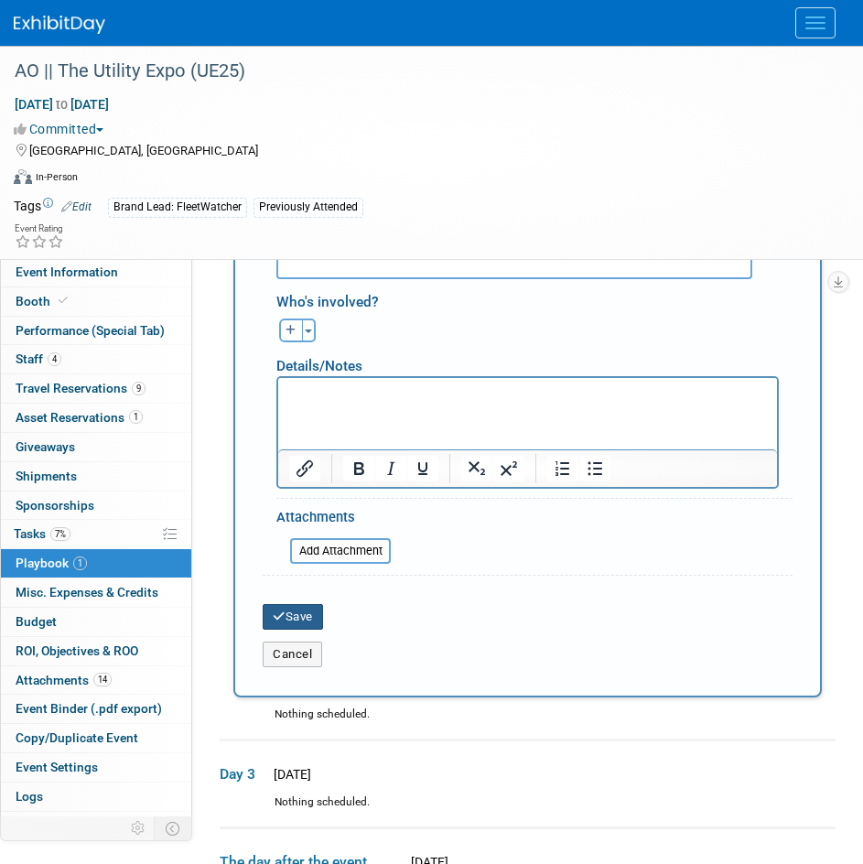
click at [313, 618] on button "Save" at bounding box center [293, 617] width 60 height 26
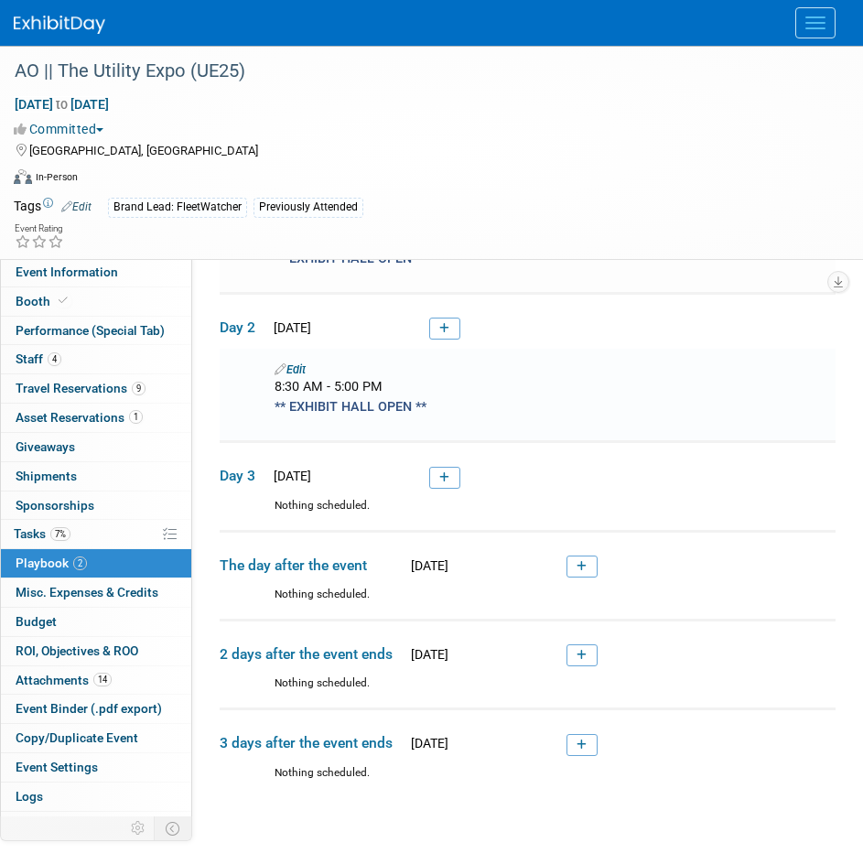
scroll to position [572, 0]
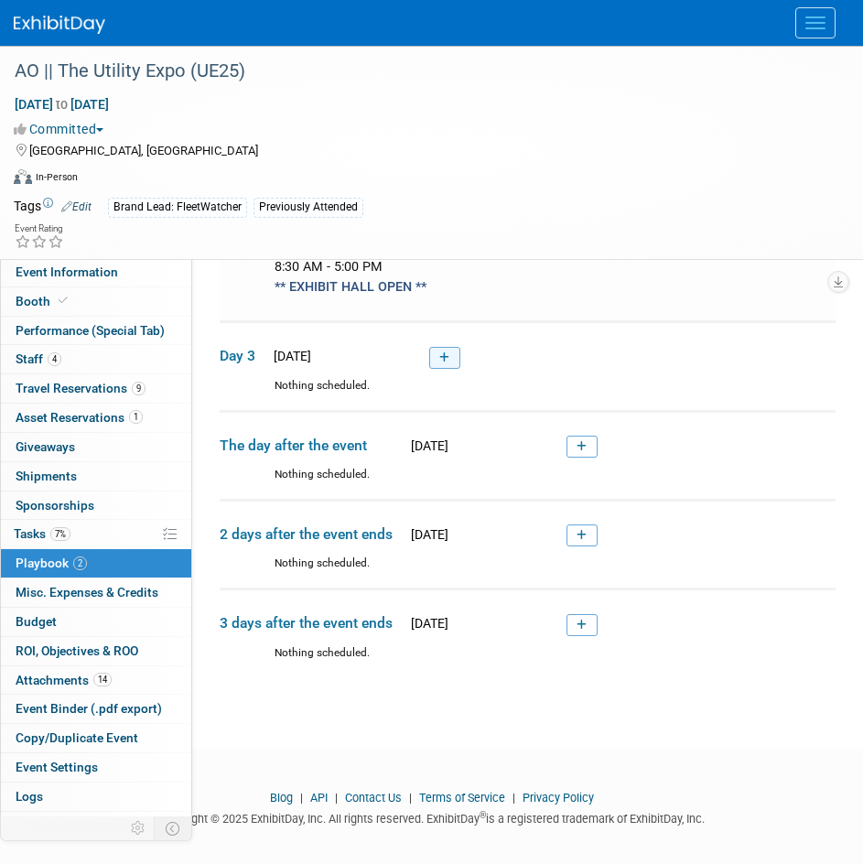
click at [439, 352] on icon at bounding box center [444, 357] width 10 height 11
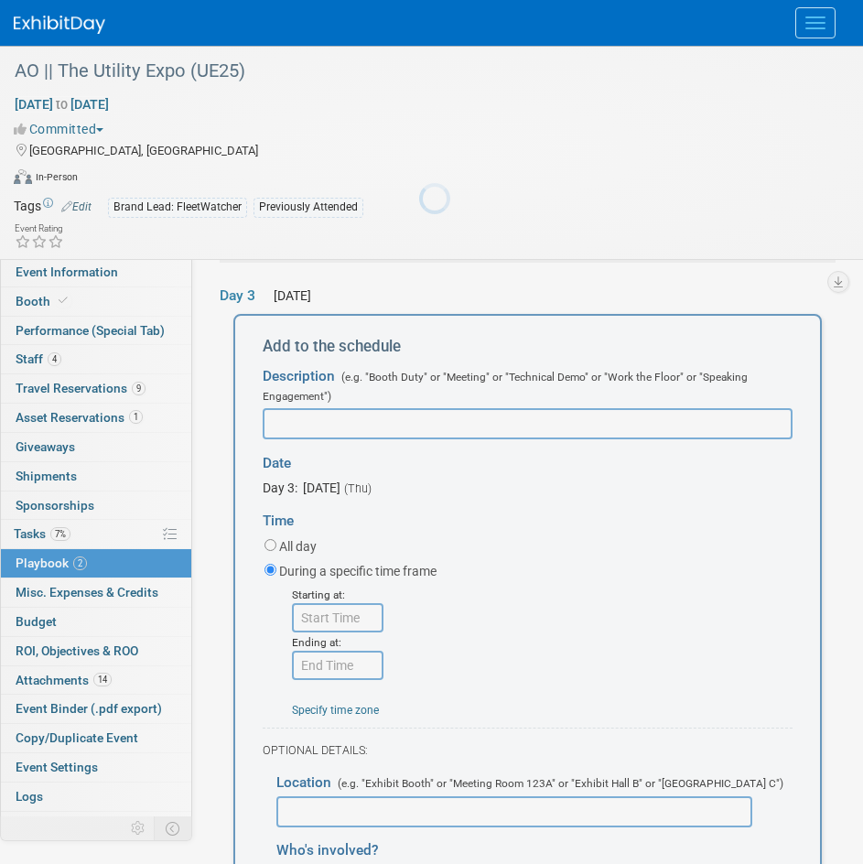
scroll to position [0, 0]
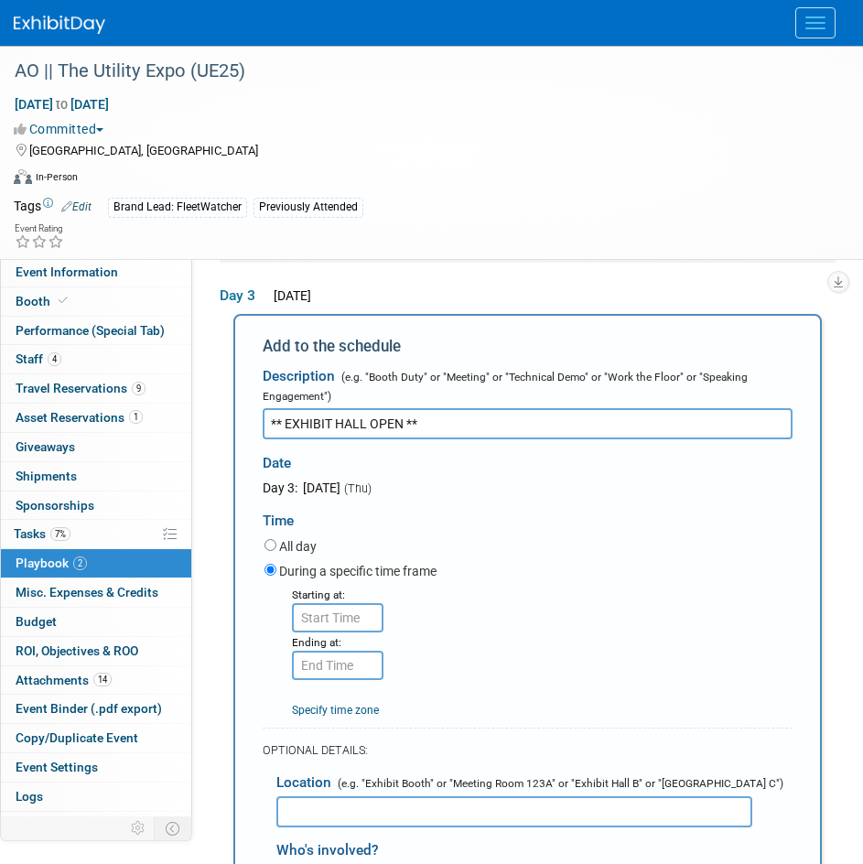
type input "** EXHIBIT HALL OPEN **"
type input "8:00 AM"
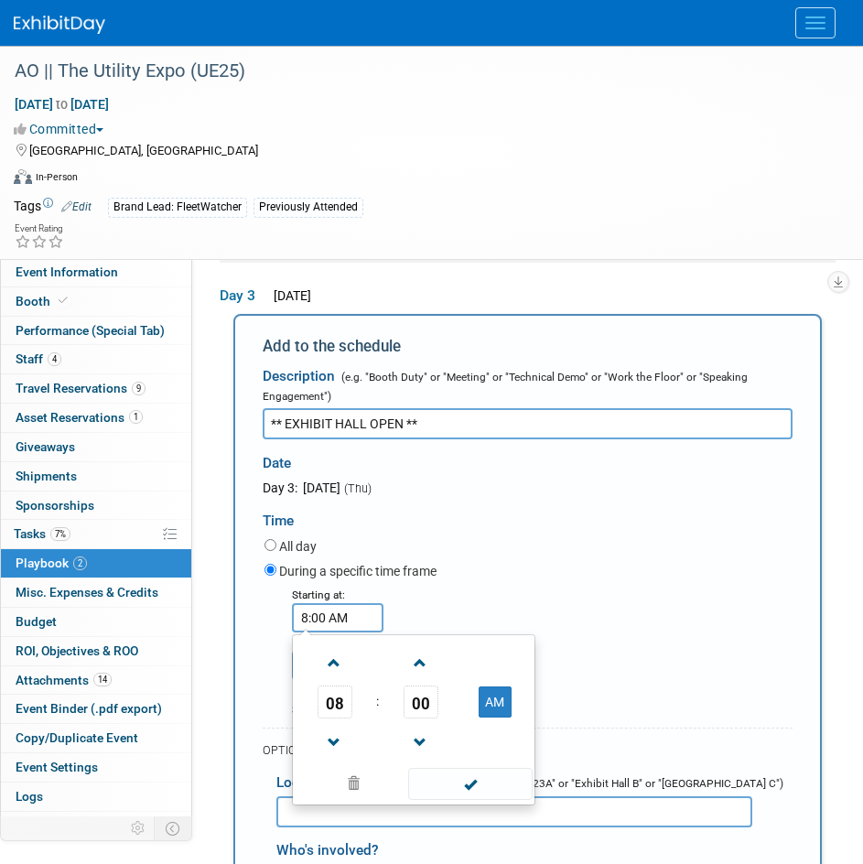
click at [360, 627] on input "8:00 AM" at bounding box center [338, 617] width 92 height 29
click at [511, 587] on div "Starting at: 8:00 AM 08 : 00 AM 12 01 02 03 04 05 06 07 08 09 10 11 00 05 10 15…" at bounding box center [529, 652] width 556 height 134
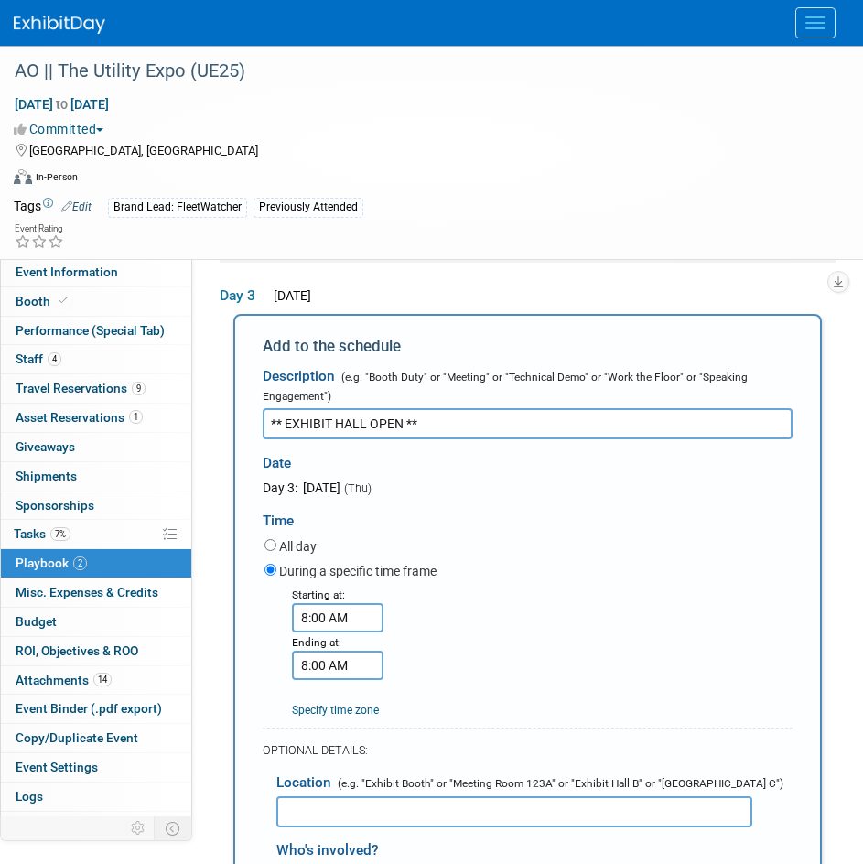
click at [329, 670] on input "8:00 AM" at bounding box center [338, 665] width 92 height 29
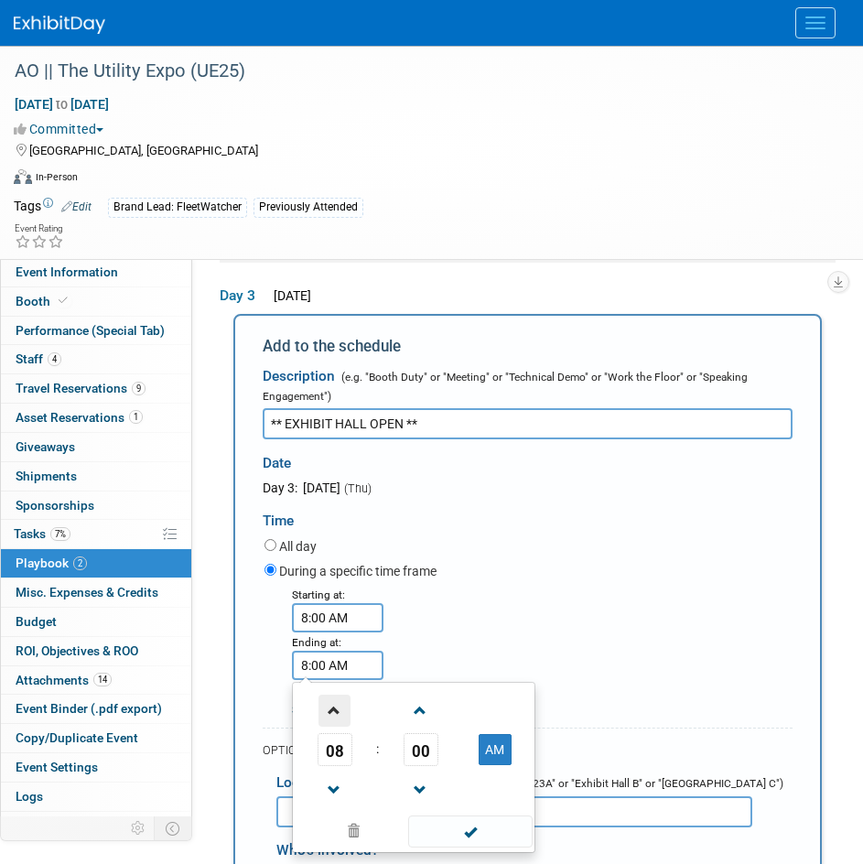
click at [332, 696] on link at bounding box center [335, 710] width 35 height 47
click at [335, 703] on span at bounding box center [335, 711] width 32 height 32
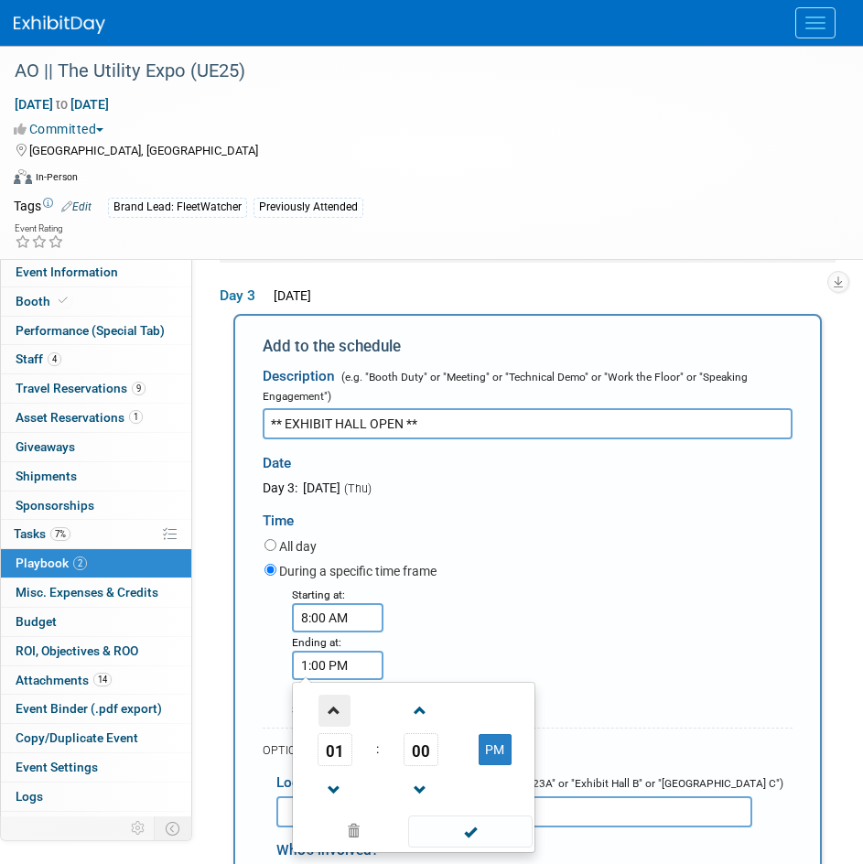
click at [326, 722] on span at bounding box center [335, 711] width 32 height 32
type input "2:00 PM"
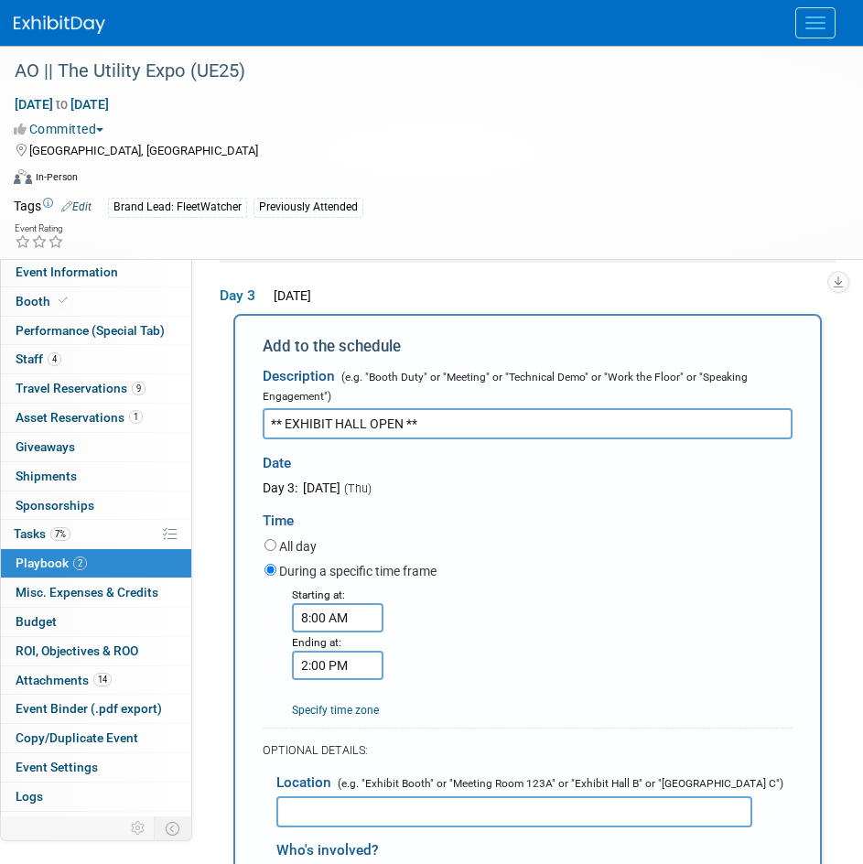
click at [606, 607] on div "Starting at: 8:00 AM Ending at: 2:00 PM Specify time zone Time zone:" at bounding box center [529, 652] width 556 height 134
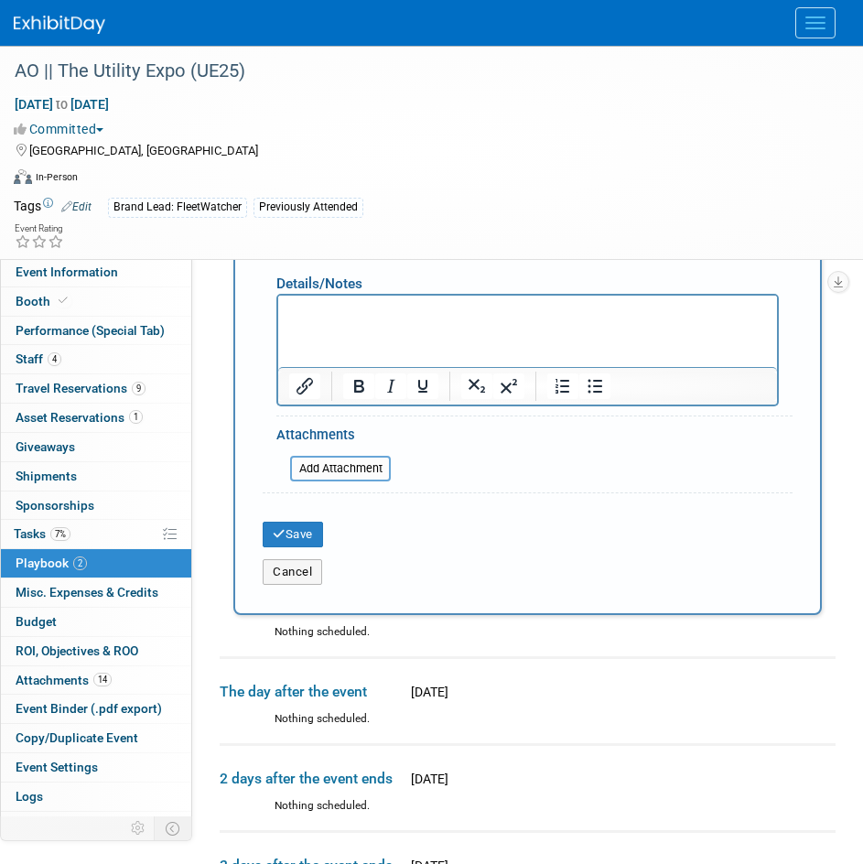
scroll to position [1265, 0]
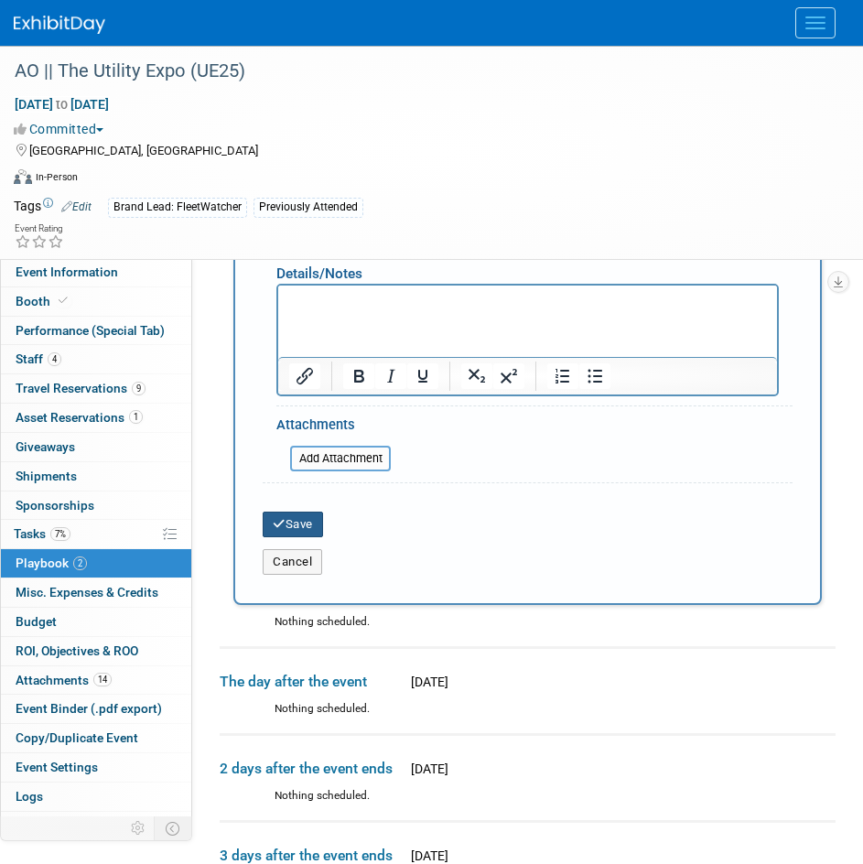
click at [291, 534] on button "Save" at bounding box center [293, 525] width 60 height 26
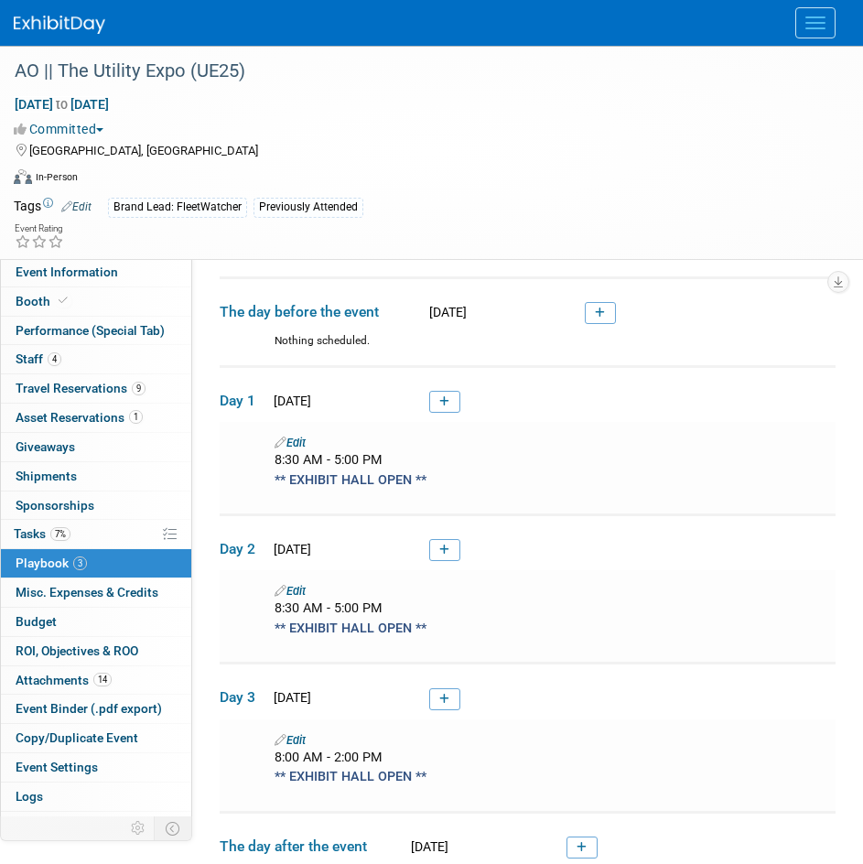
scroll to position [93, 0]
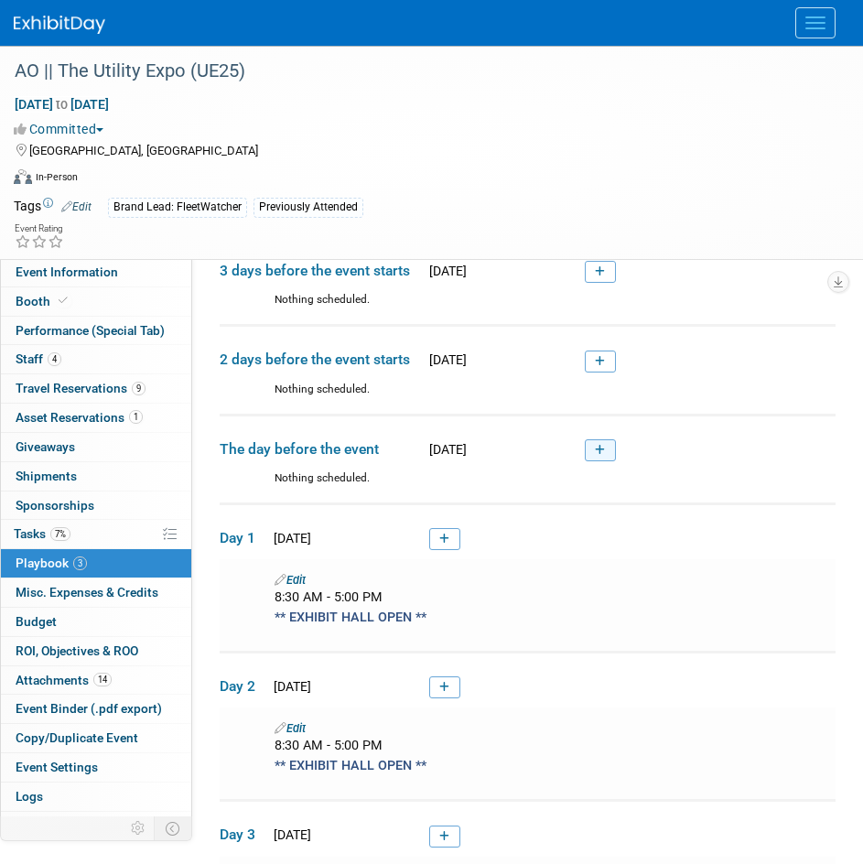
click at [605, 451] on icon at bounding box center [600, 450] width 10 height 11
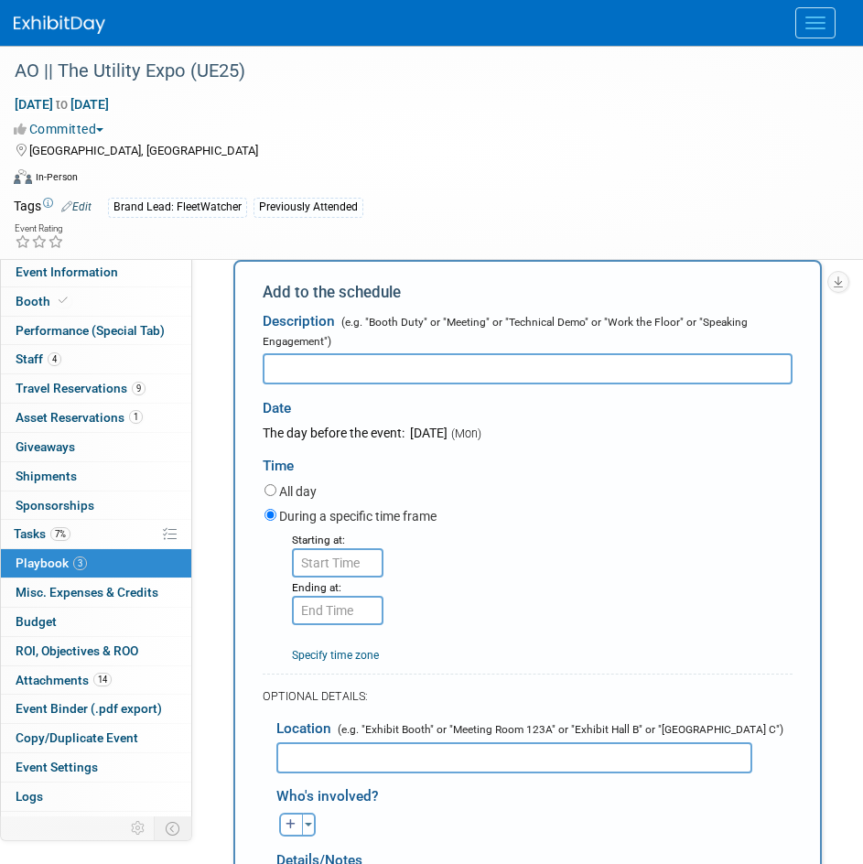
scroll to position [331, 0]
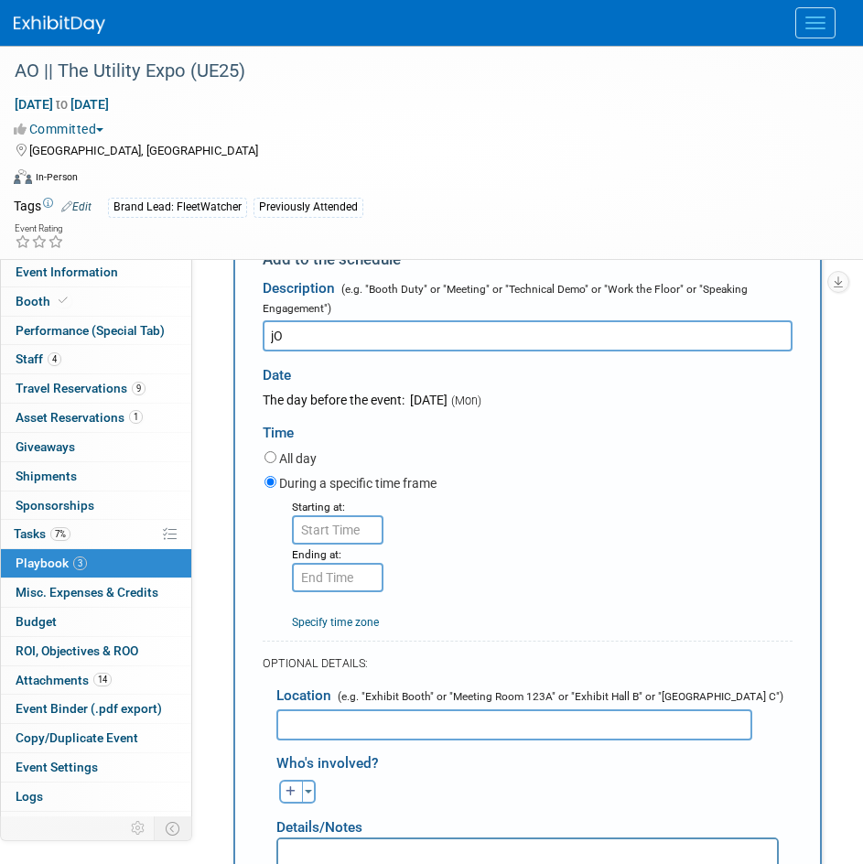
type input "j"
type input "Joshua's Flight RDU-->SDF"
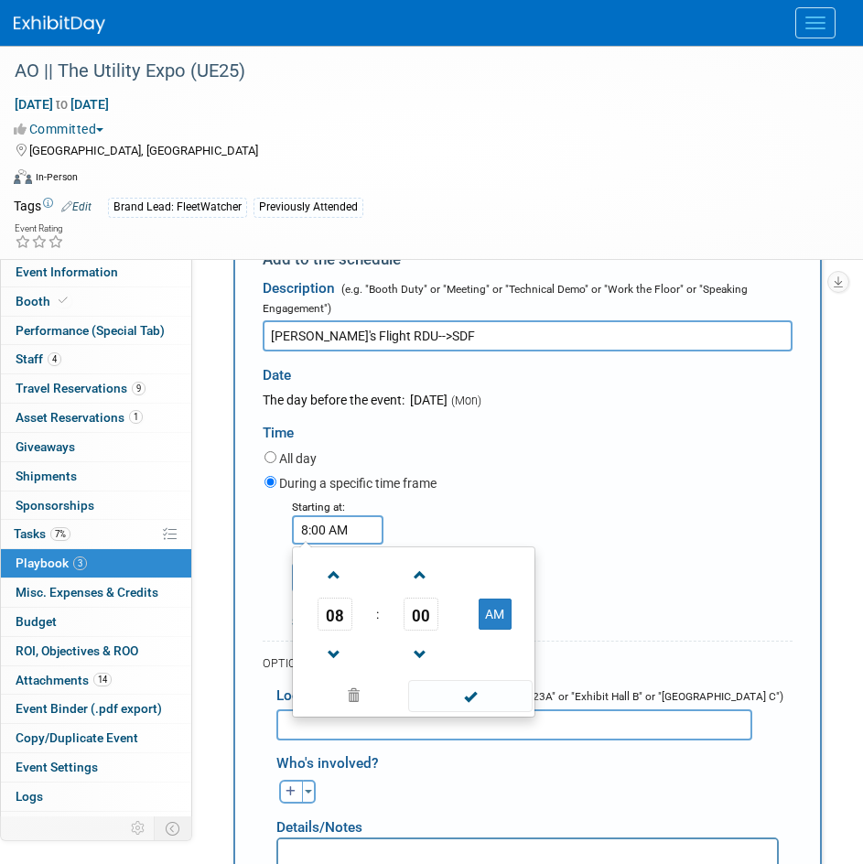
click at [359, 526] on input "8:00 AM" at bounding box center [338, 529] width 92 height 29
drag, startPoint x: 360, startPoint y: 526, endPoint x: 285, endPoint y: 535, distance: 75.6
click at [285, 535] on div "Starting at: 8:00 AM 08 : 00 AM 12 01 02 03 04 05 06 07 08 09 10 11 00 05 10 15…" at bounding box center [335, 521] width 114 height 48
type input "5:27 pm"
type input "5:27 PM"
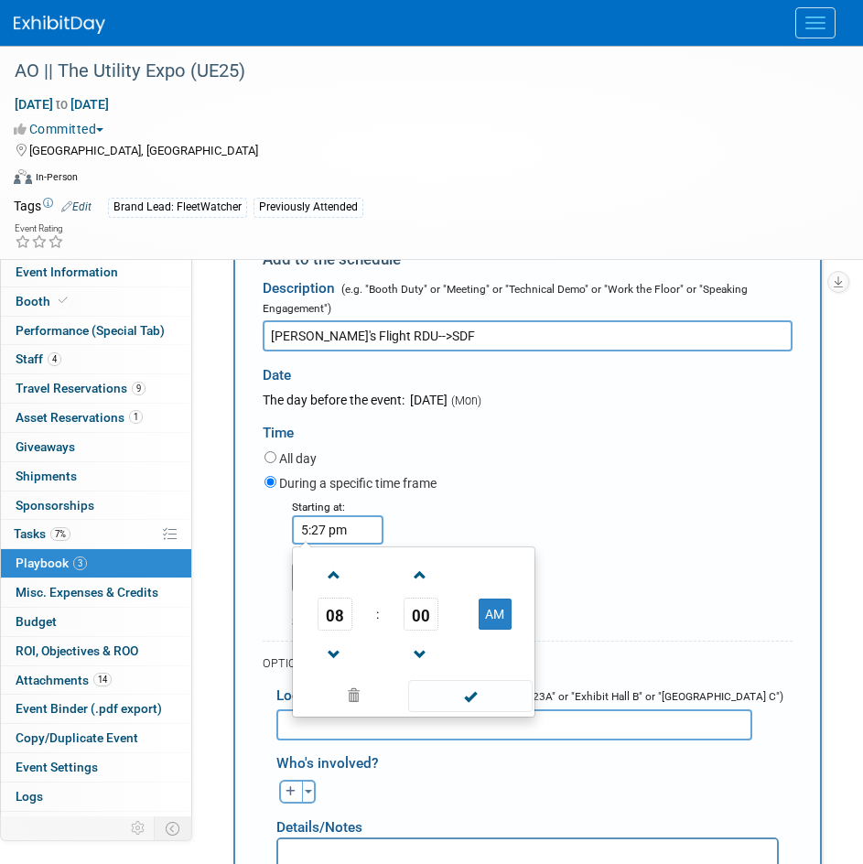
type input "5:27 PM"
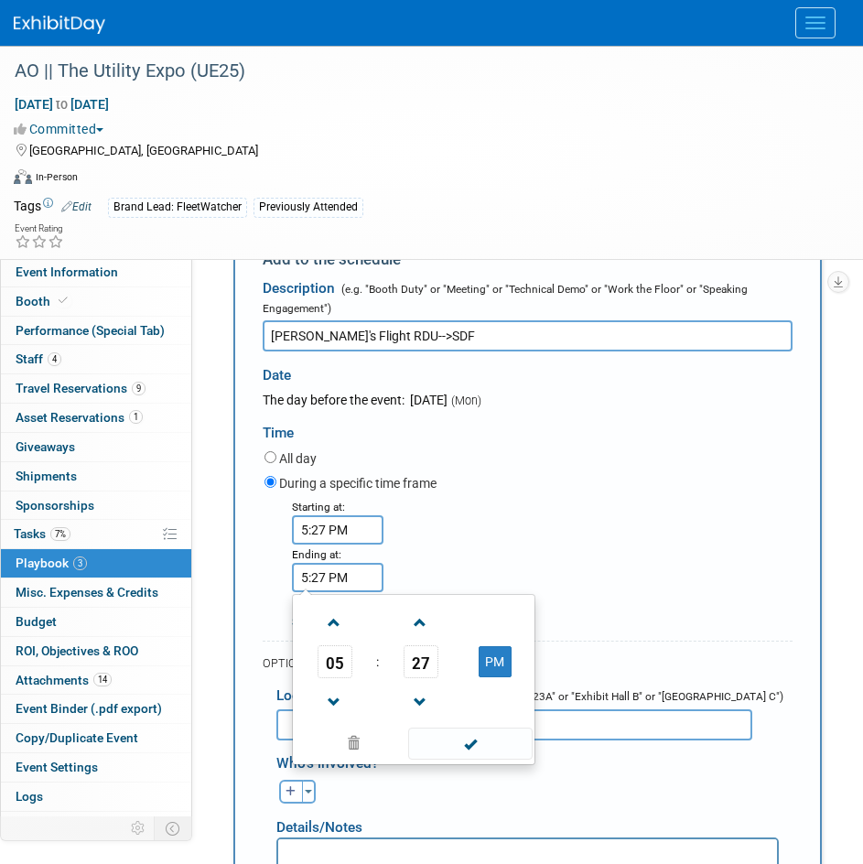
click at [363, 560] on div "Ending at:" at bounding box center [335, 554] width 87 height 18
drag, startPoint x: 360, startPoint y: 587, endPoint x: 199, endPoint y: 586, distance: 161.1
click at [199, 586] on div "Event Information Event Info Booth Booth Performance (Special Tab) Performance …" at bounding box center [431, 799] width 863 height 2168
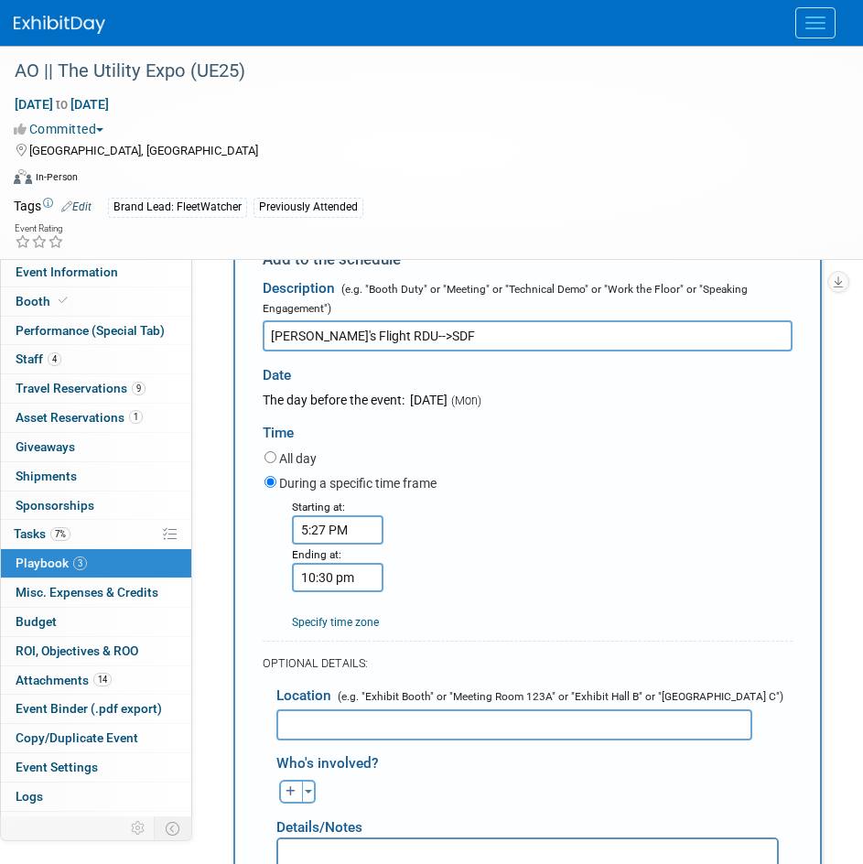
type input "10:30 PM"
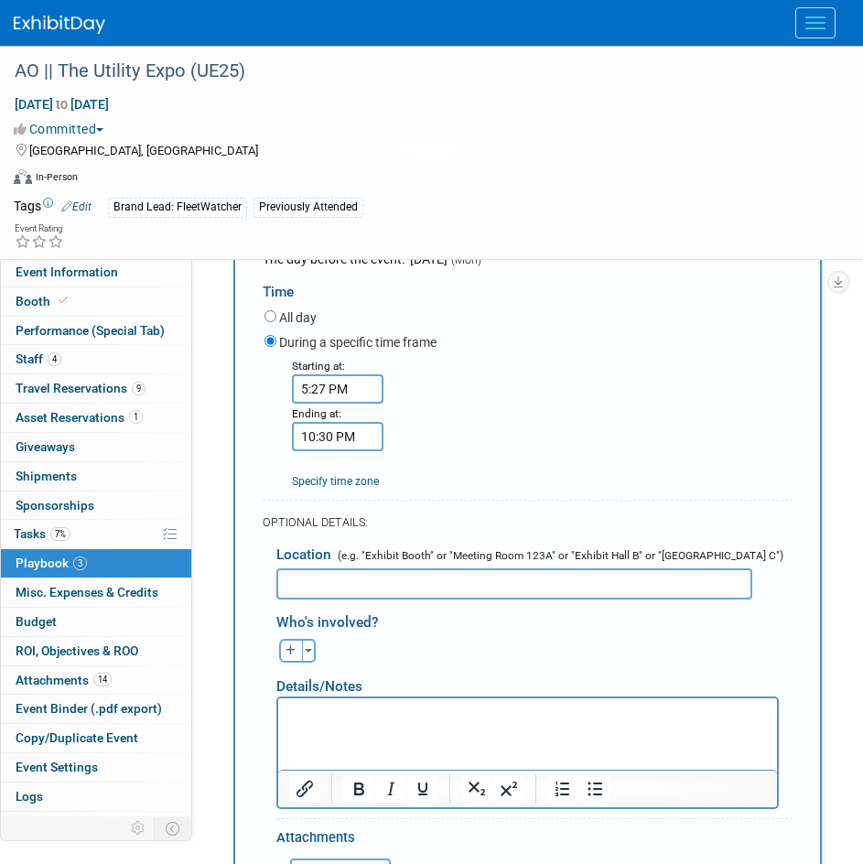
scroll to position [697, 0]
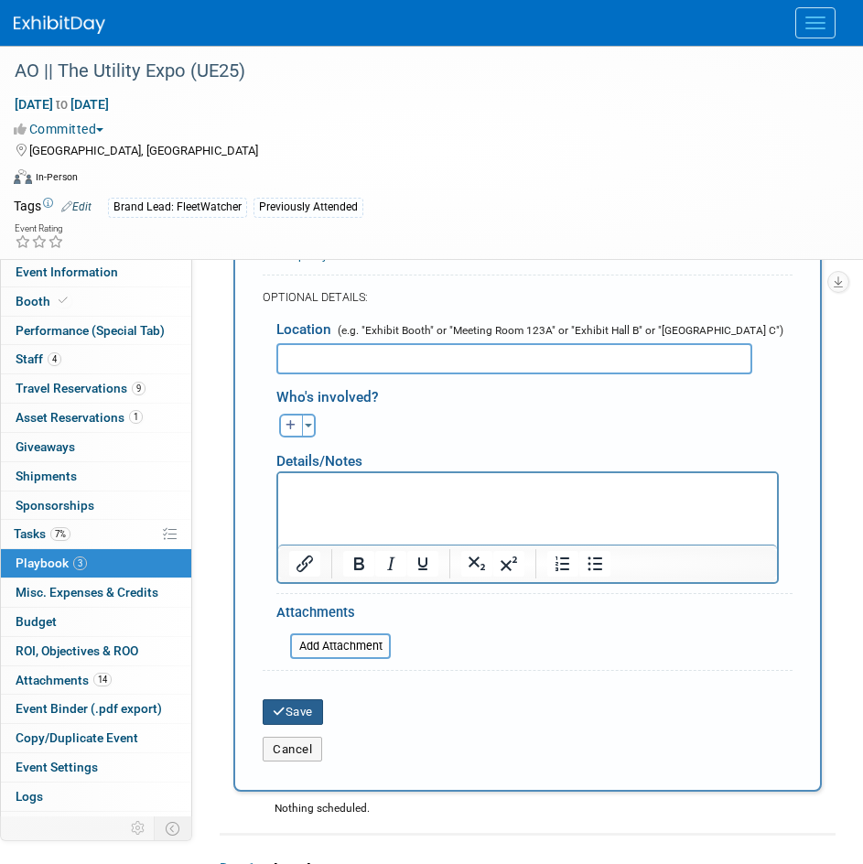
click at [298, 710] on button "Save" at bounding box center [293, 712] width 60 height 26
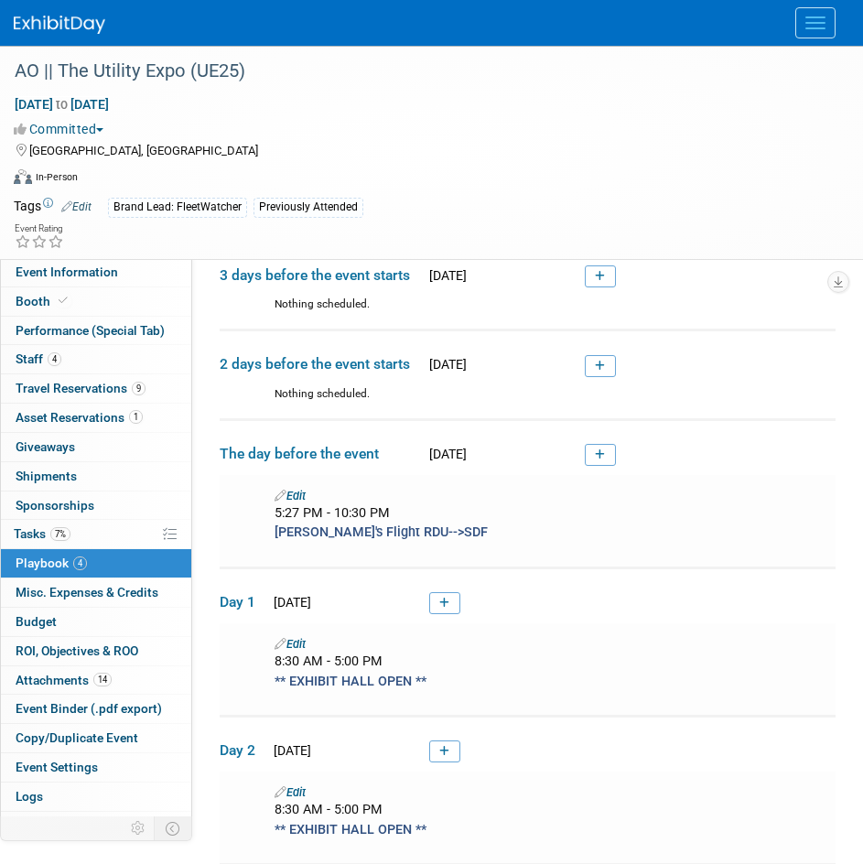
scroll to position [60, 0]
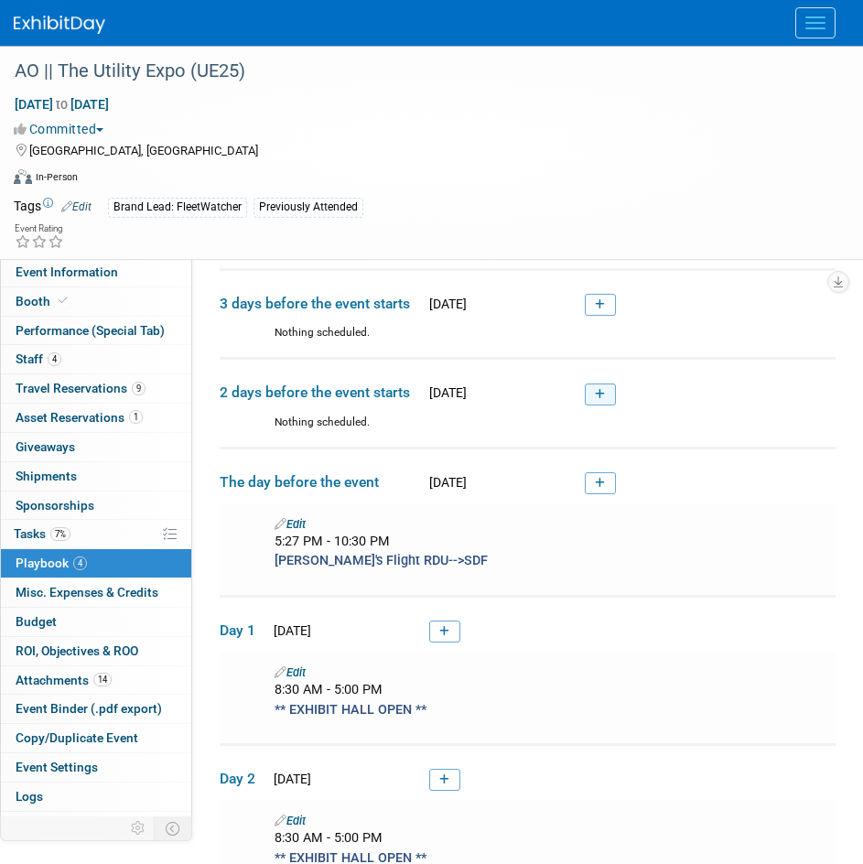
click at [603, 396] on icon at bounding box center [600, 394] width 10 height 11
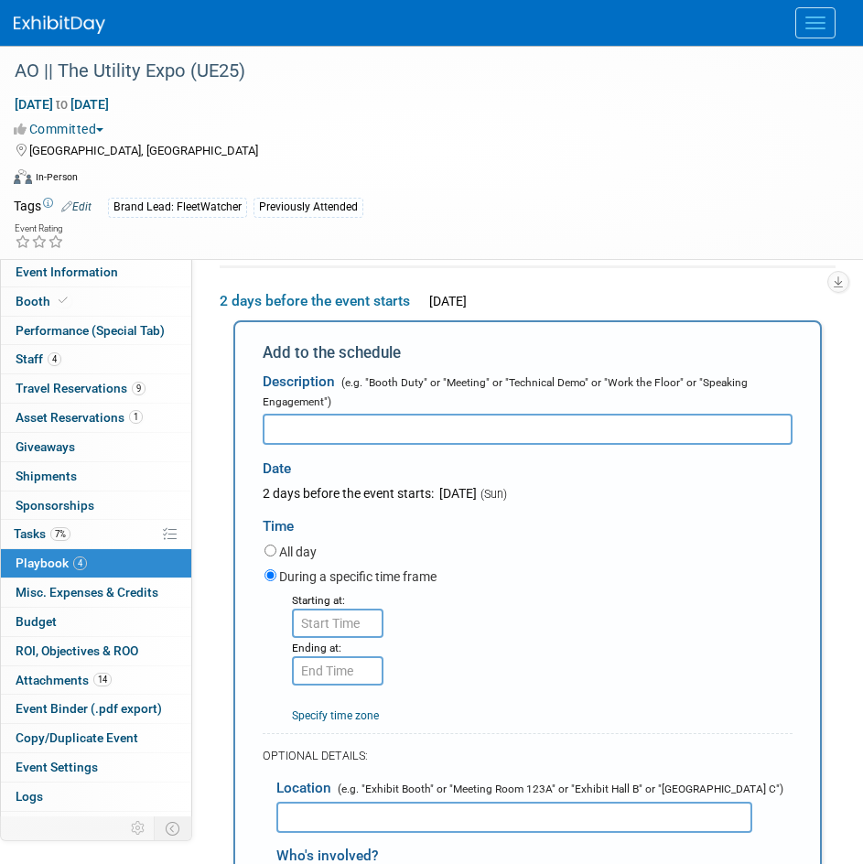
scroll to position [0, 0]
type input "Tucker's Flight BOI-->SDF"
click at [363, 623] on input "8:00 AM" at bounding box center [338, 623] width 92 height 29
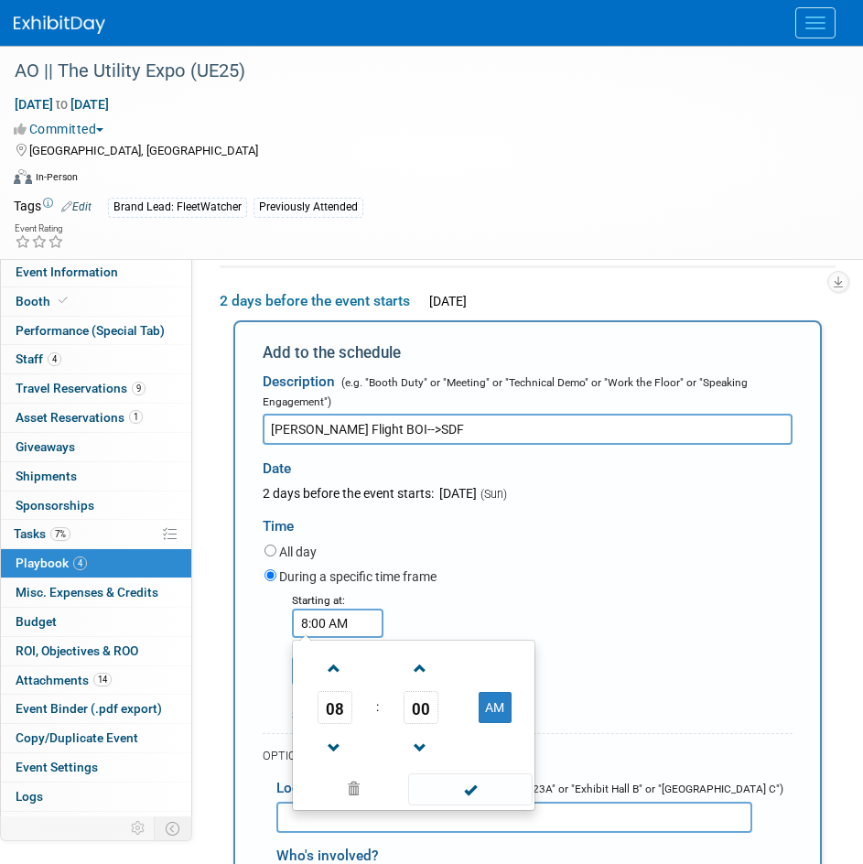
drag, startPoint x: 363, startPoint y: 626, endPoint x: 241, endPoint y: 642, distance: 123.7
click at [241, 642] on div "Add to the schedule Description (e.g. "Booth Duty" or "Meeting" or "Technical D…" at bounding box center [527, 775] width 589 height 910
type input "12:35 pm"
type input "12:35 PM"
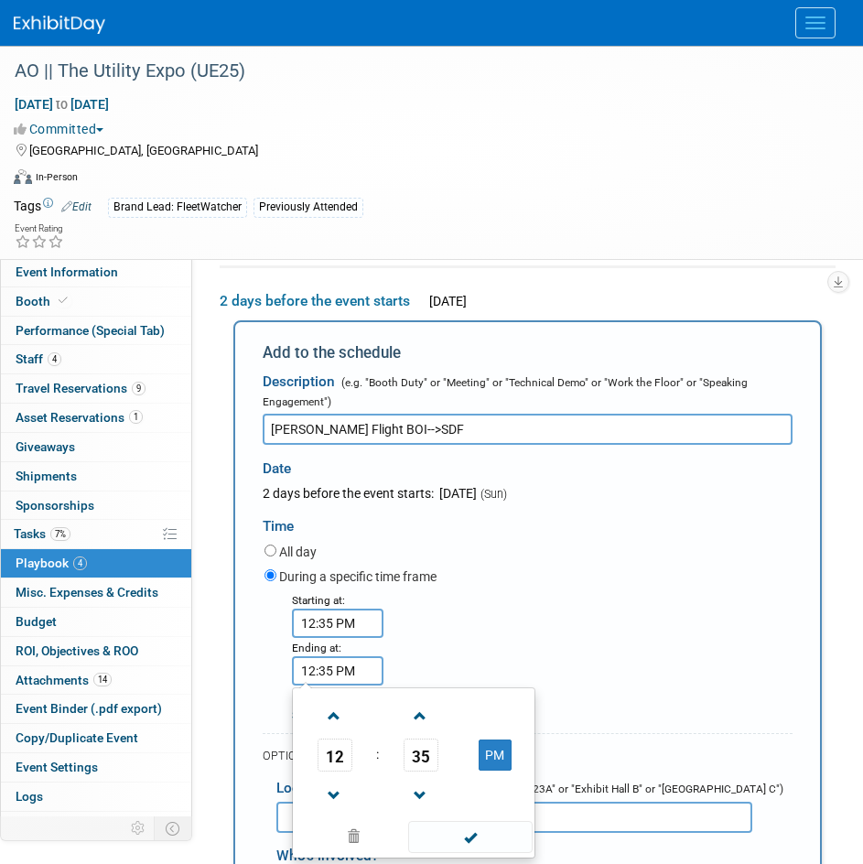
drag, startPoint x: 358, startPoint y: 668, endPoint x: 207, endPoint y: 669, distance: 151.1
click at [207, 669] on div "Product: AlignOps BusyBusy FleetWatcher SafetyReports ToolWatch Show Contact In…" at bounding box center [520, 399] width 657 height 583
type input "10:30 PM"
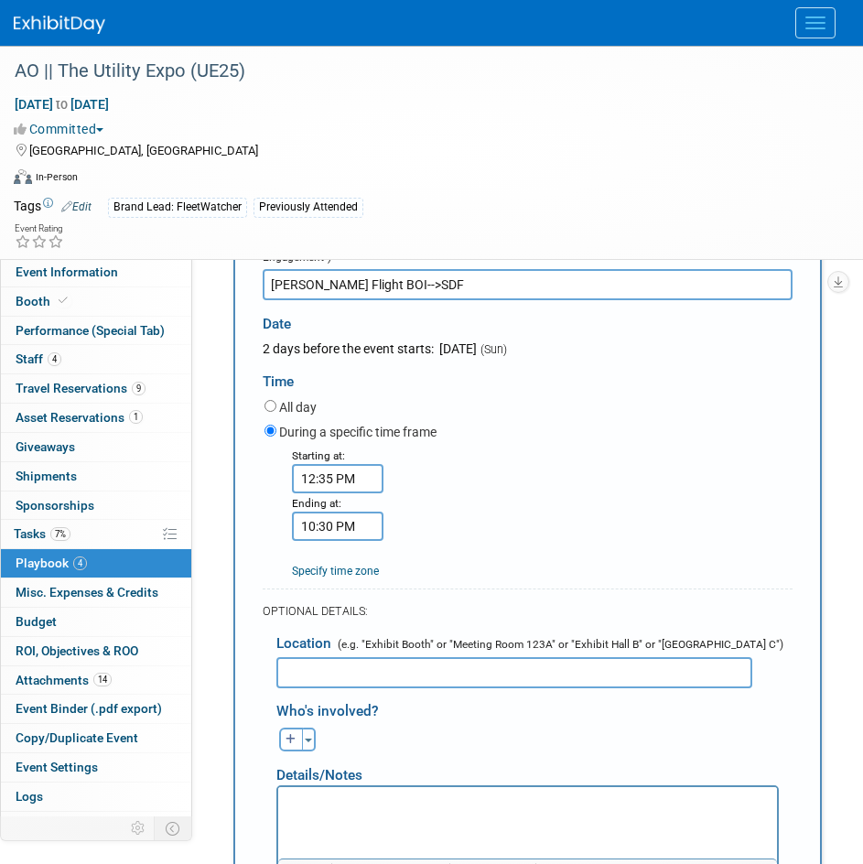
scroll to position [516, 0]
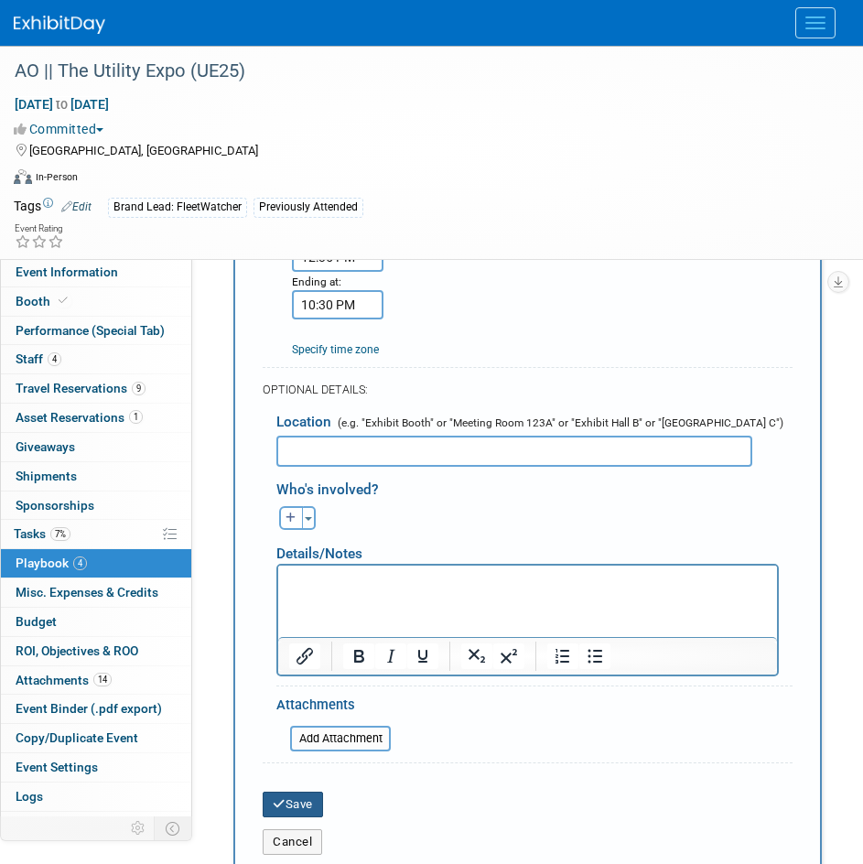
click at [311, 809] on button "Save" at bounding box center [293, 805] width 60 height 26
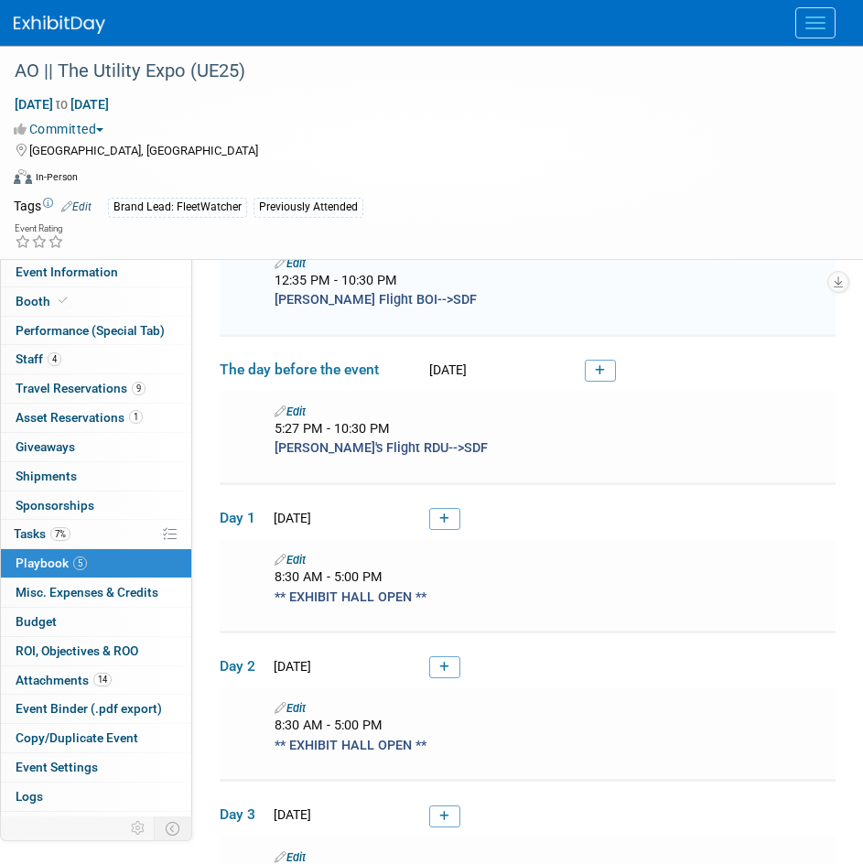
scroll to position [246, 0]
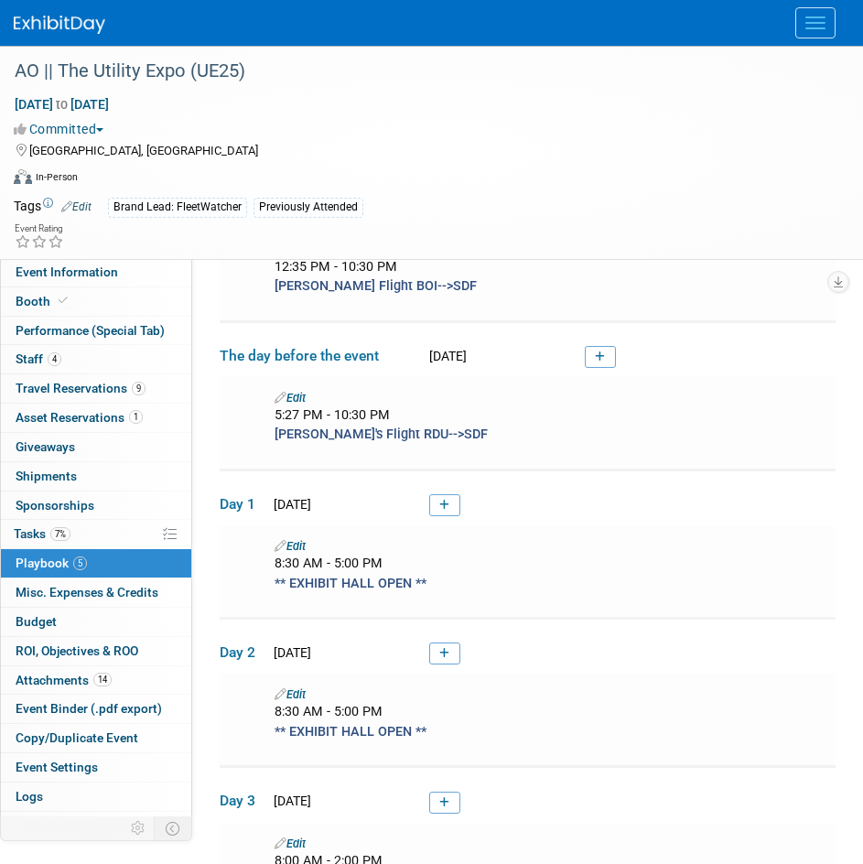
click at [608, 358] on link at bounding box center [600, 357] width 31 height 22
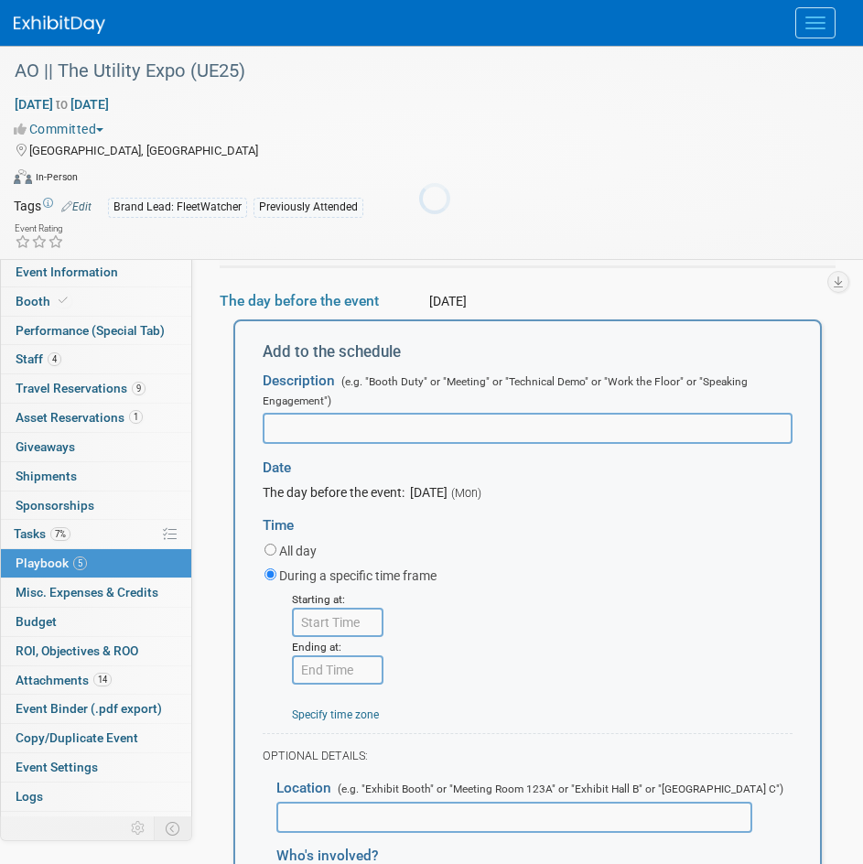
scroll to position [0, 0]
type input "Wes' Flight SLC-->SDF"
click at [359, 630] on input "8:00 AM" at bounding box center [338, 622] width 92 height 29
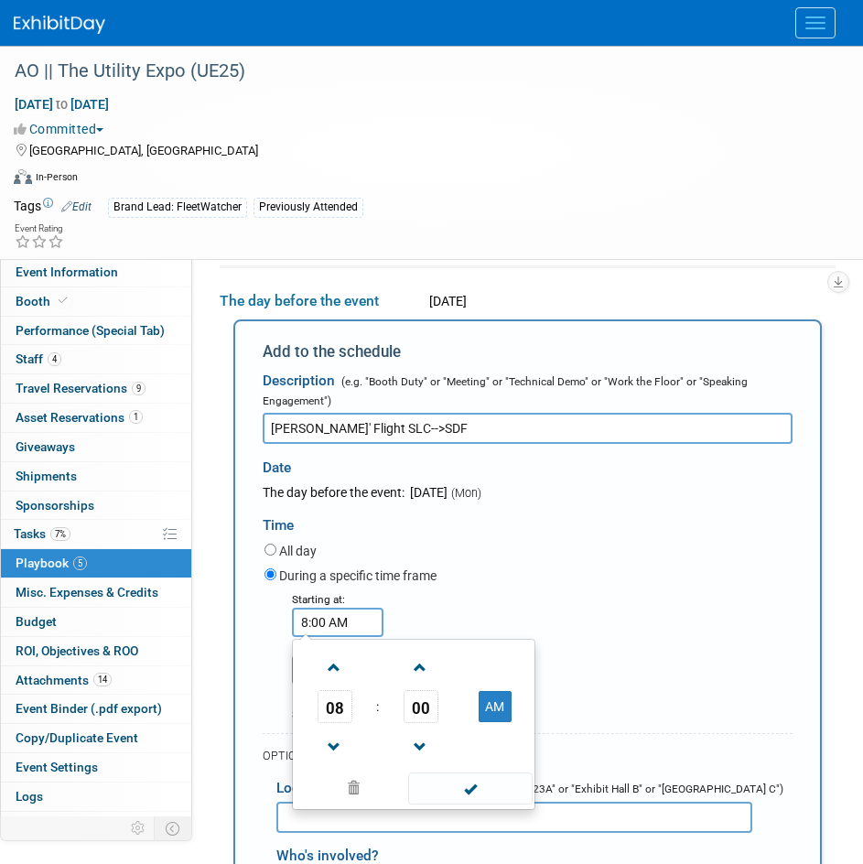
drag, startPoint x: 363, startPoint y: 624, endPoint x: 196, endPoint y: 628, distance: 167.6
type input "10:10 AM"
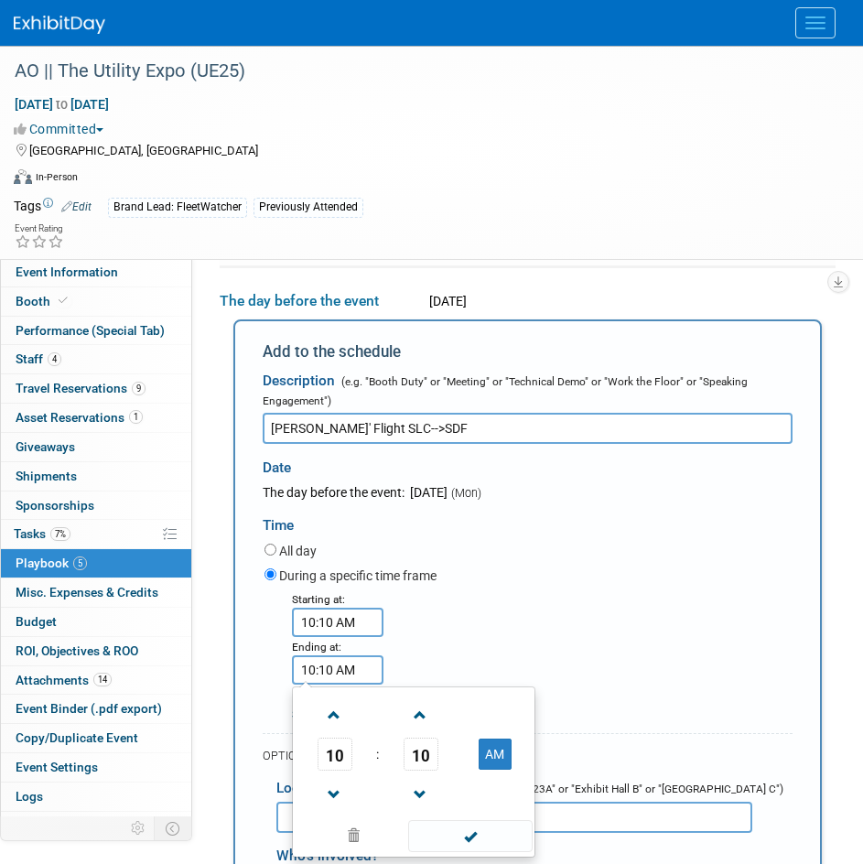
drag, startPoint x: 372, startPoint y: 675, endPoint x: 179, endPoint y: 679, distance: 192.3
type input "7:40 PM"
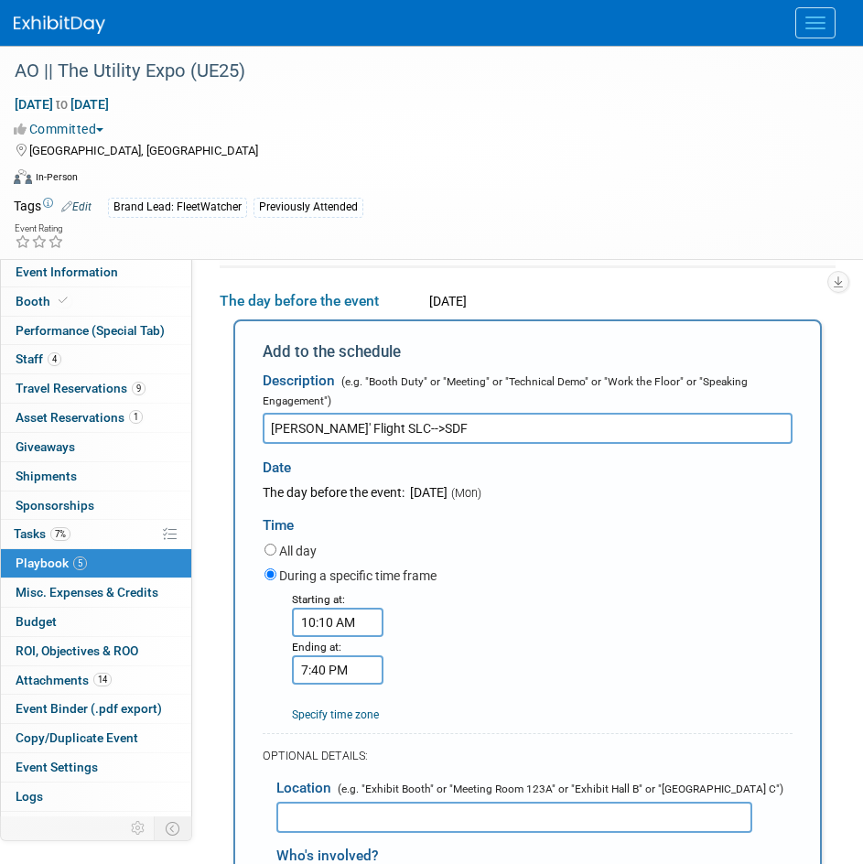
scroll to position [664, 0]
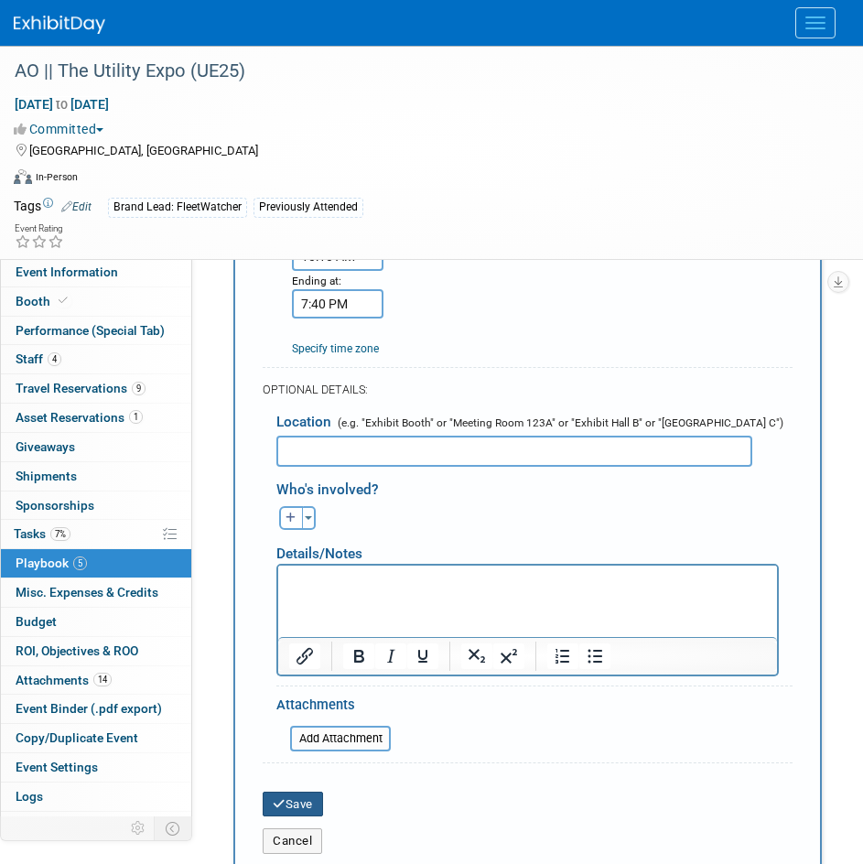
click at [311, 810] on button "Save" at bounding box center [293, 805] width 60 height 26
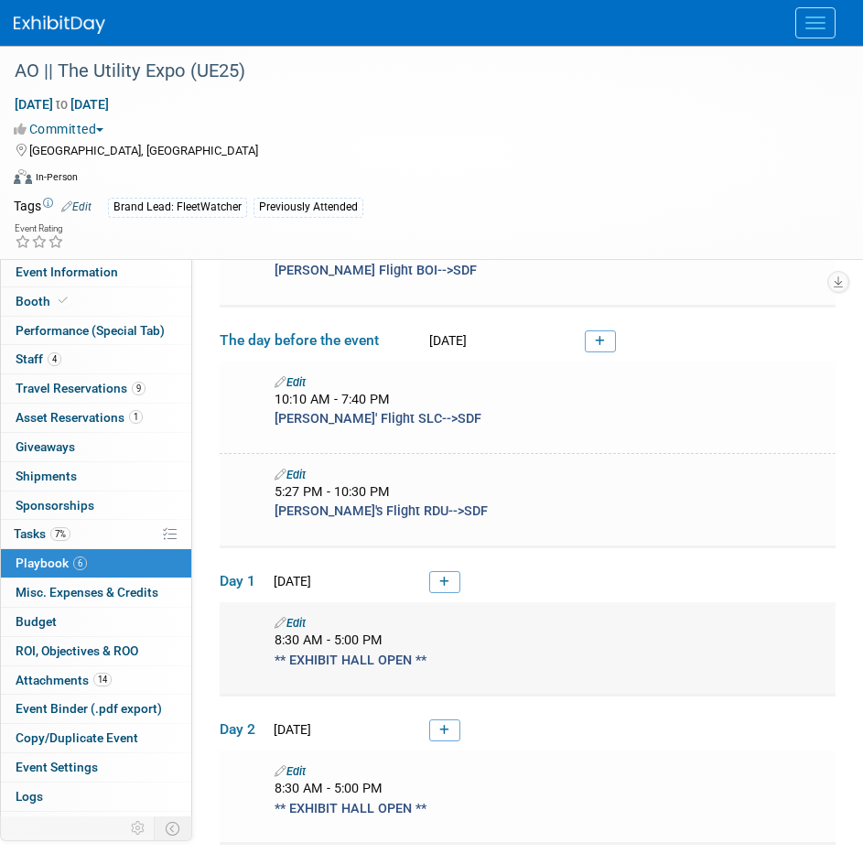
scroll to position [211, 0]
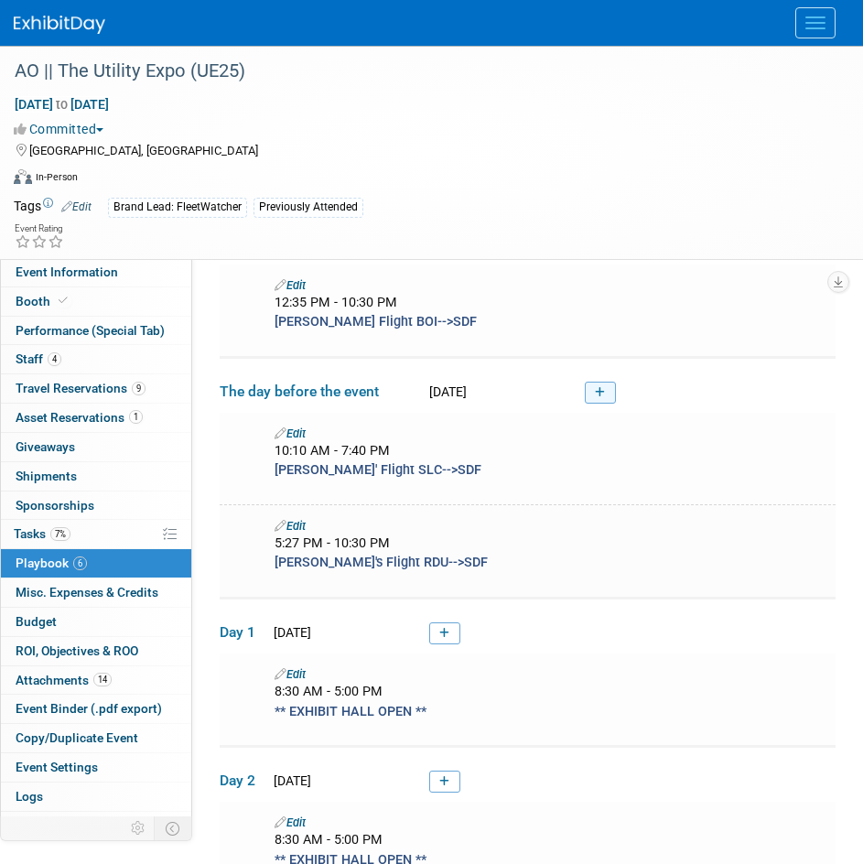
click at [595, 387] on icon at bounding box center [600, 392] width 10 height 11
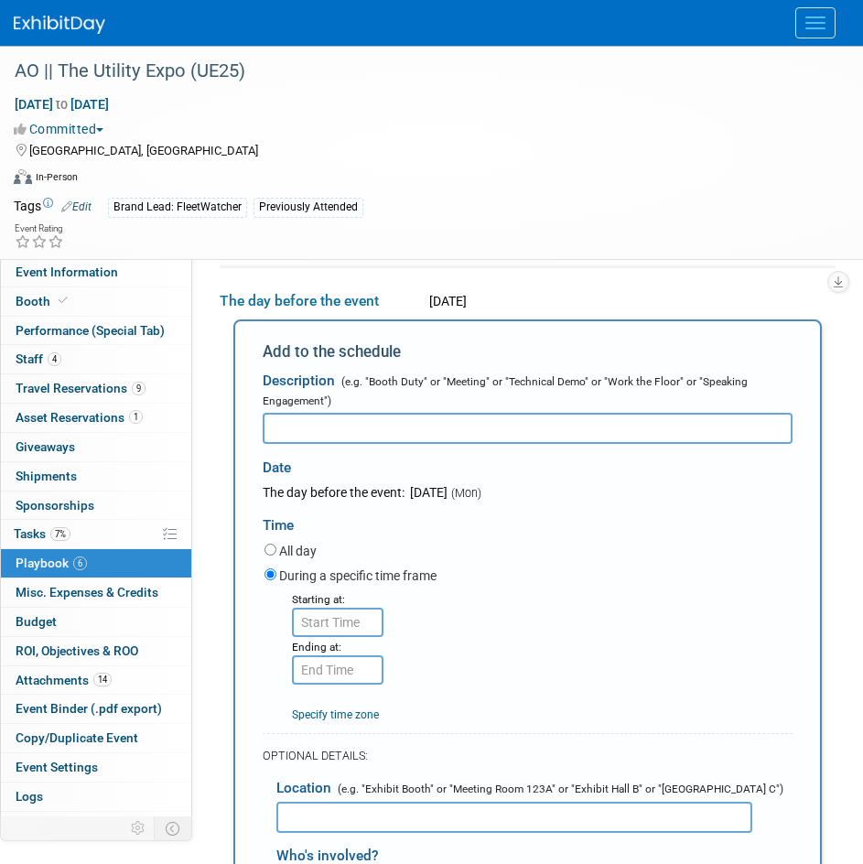
scroll to position [0, 0]
click at [493, 427] on input "Matt Driving from Indianapolis to Louisville" at bounding box center [528, 428] width 530 height 31
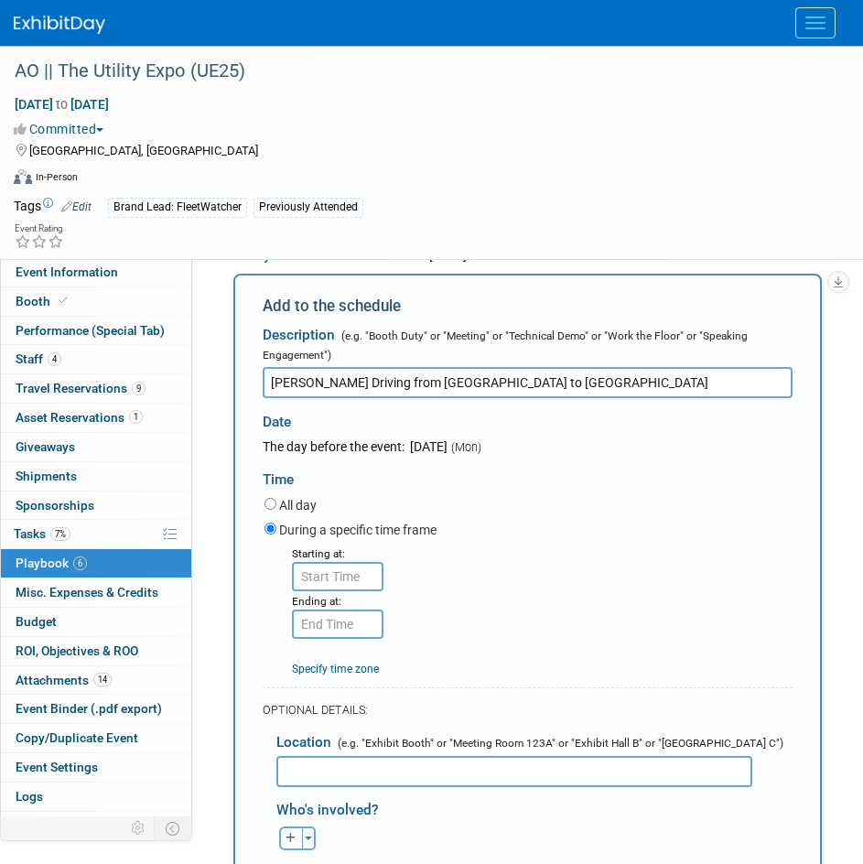
scroll to position [389, 0]
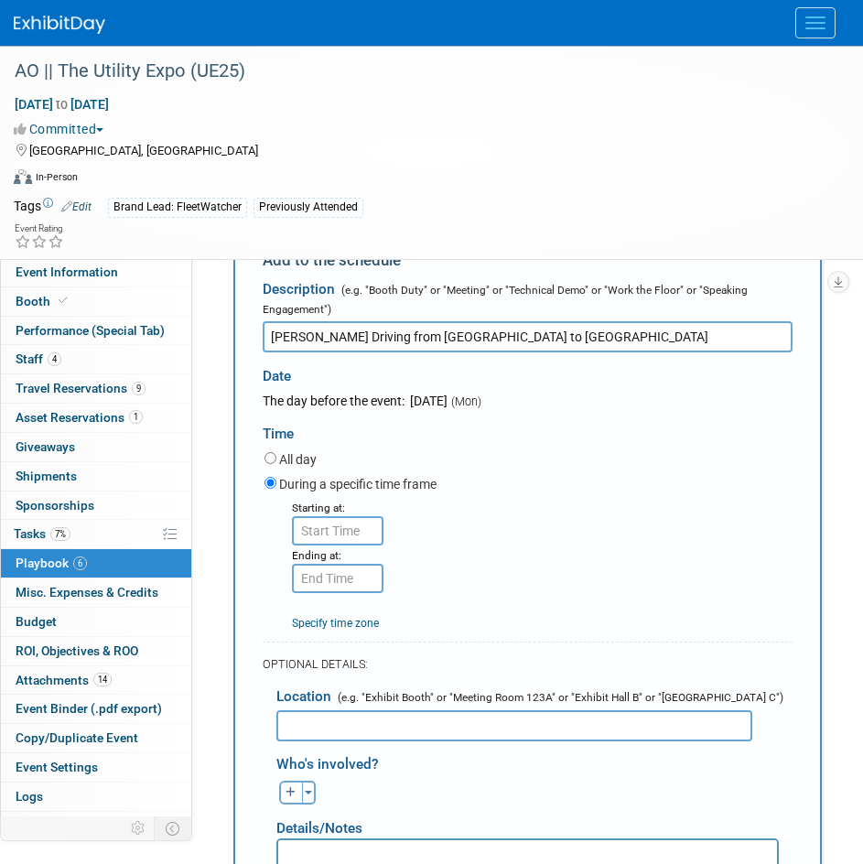
type input "Matt Driving from Indianapolis to Louisville"
type input "8:00 AM"
click at [342, 535] on input "8:00 AM" at bounding box center [338, 530] width 92 height 29
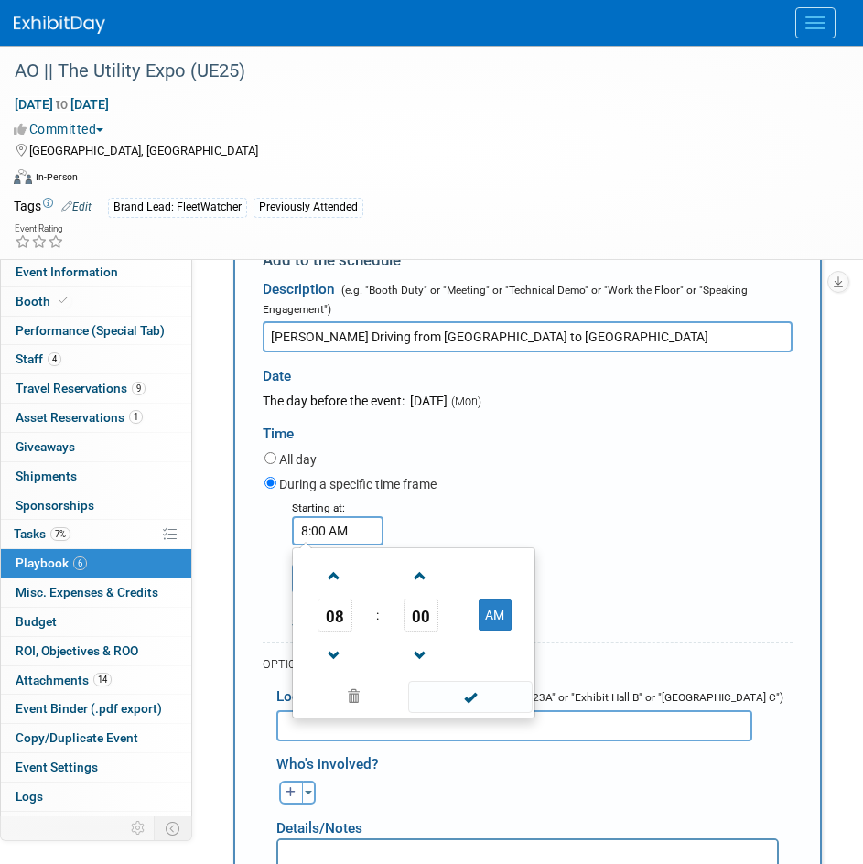
click at [545, 337] on input "Matt Driving from Indianapolis to Louisville" at bounding box center [528, 336] width 530 height 31
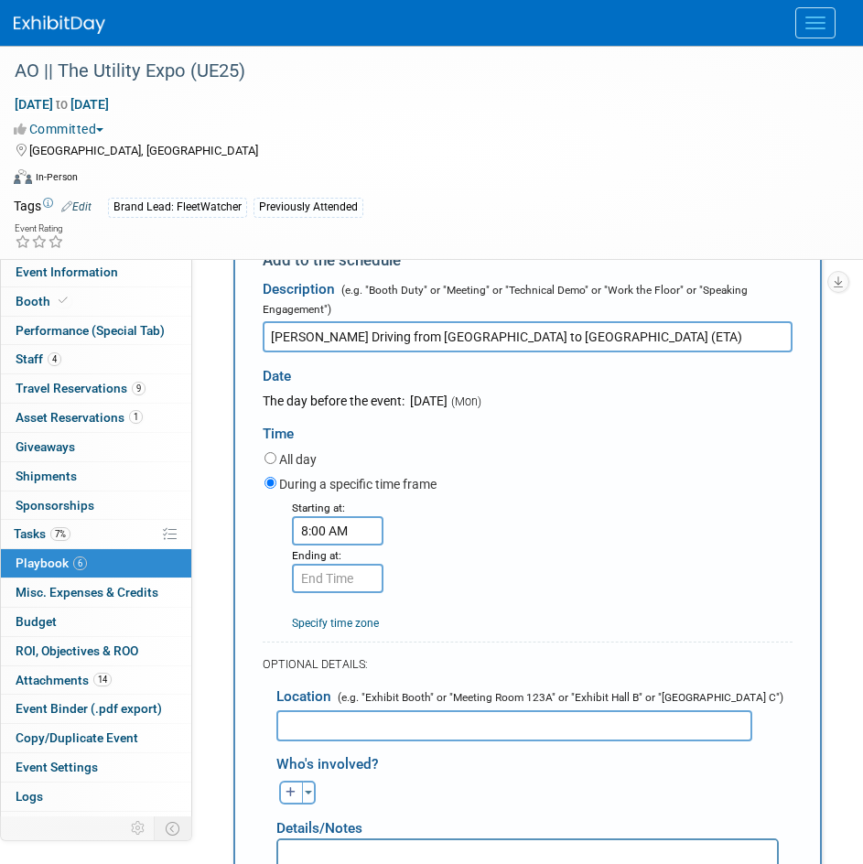
type input "Matt Driving from Indianapolis to Louisville (ETA)"
click at [324, 535] on input "8:00 AM" at bounding box center [338, 530] width 92 height 29
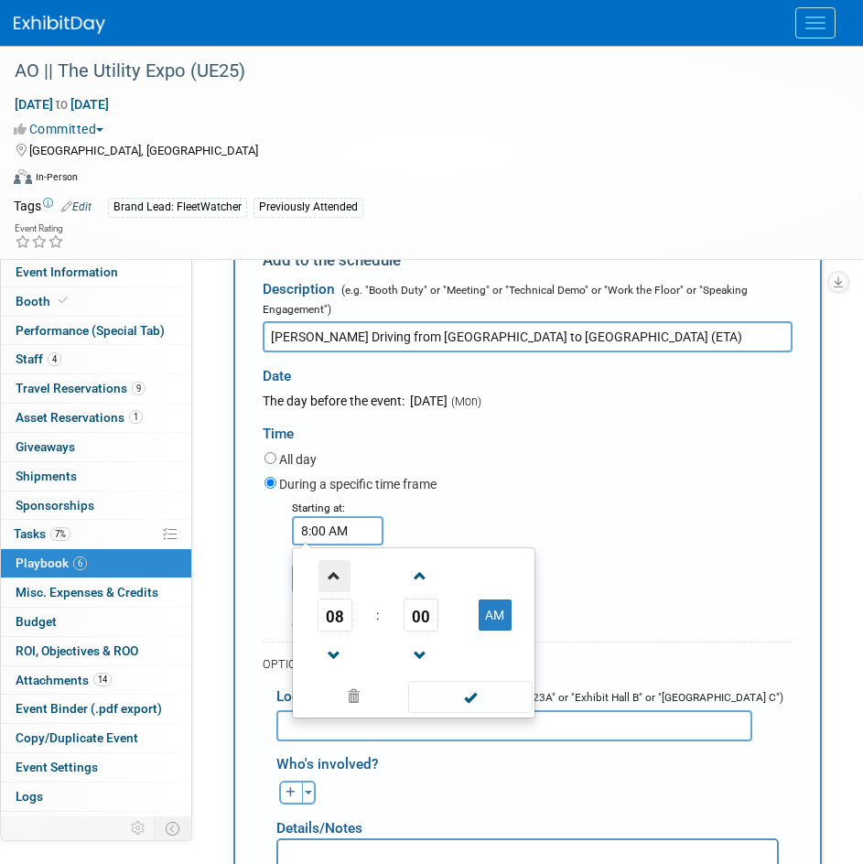
click at [326, 569] on span at bounding box center [335, 576] width 32 height 32
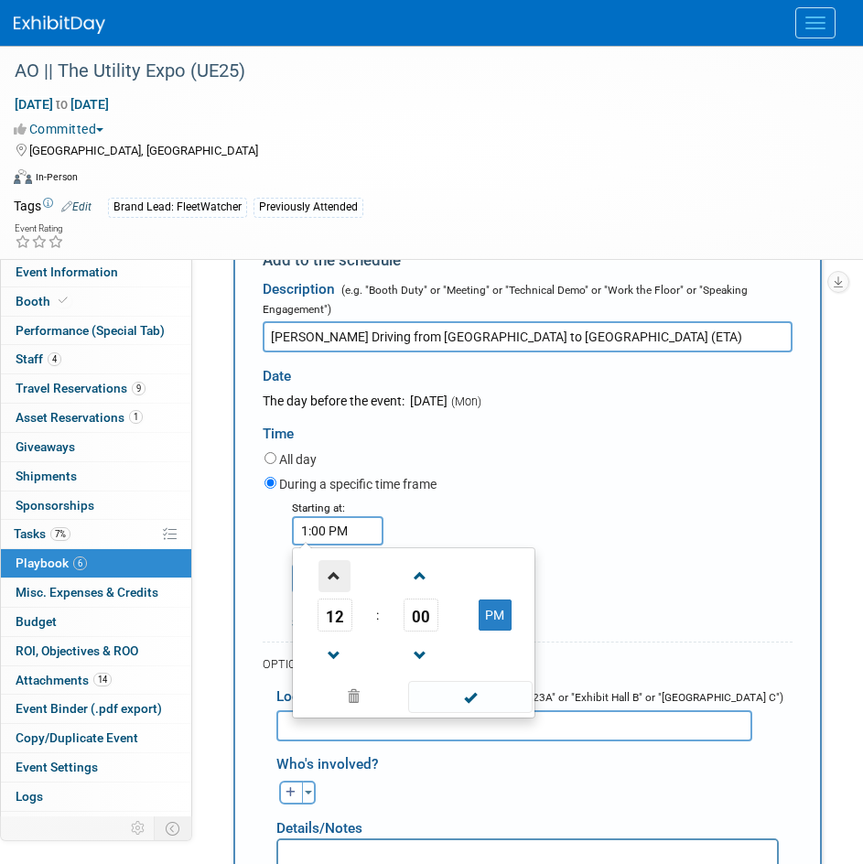
click at [326, 569] on span at bounding box center [335, 576] width 32 height 32
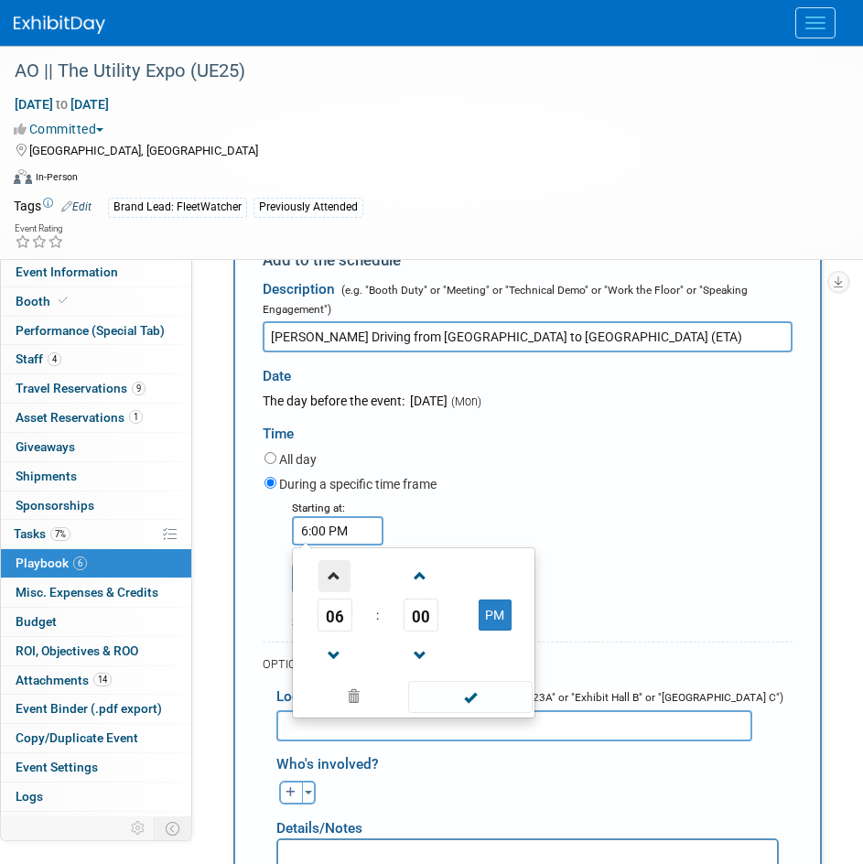
click at [326, 569] on span at bounding box center [335, 576] width 32 height 32
type input "7:00 PM"
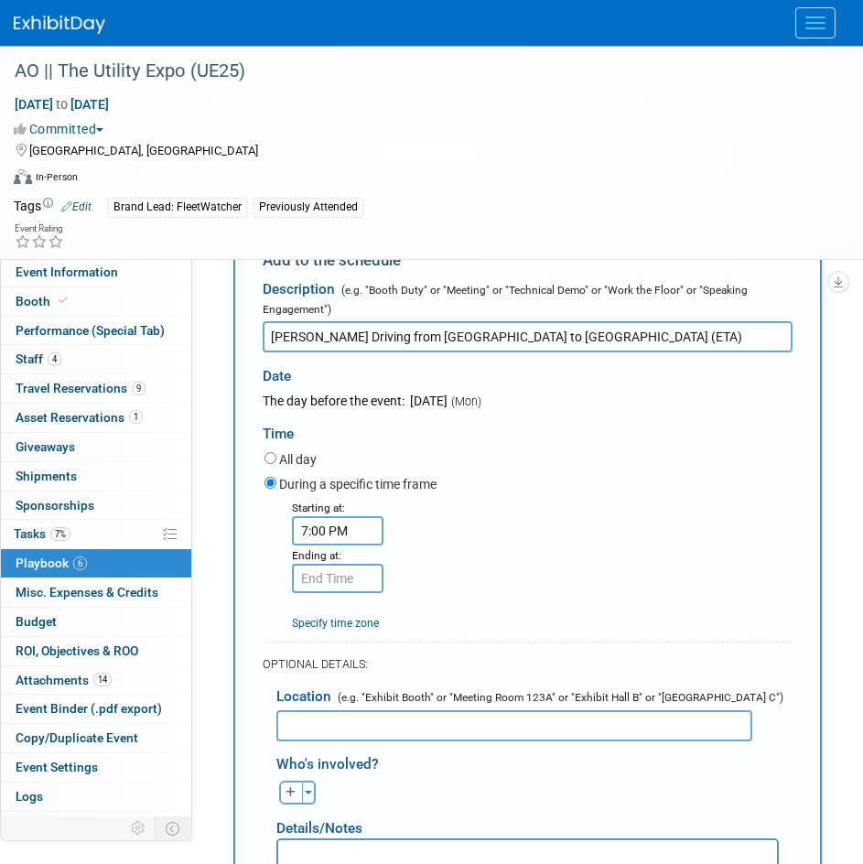
click at [426, 535] on div "Starting at: 7:00 PM Ending at: Specify time zone Time zone:" at bounding box center [529, 565] width 556 height 134
type input "7:00 PM"
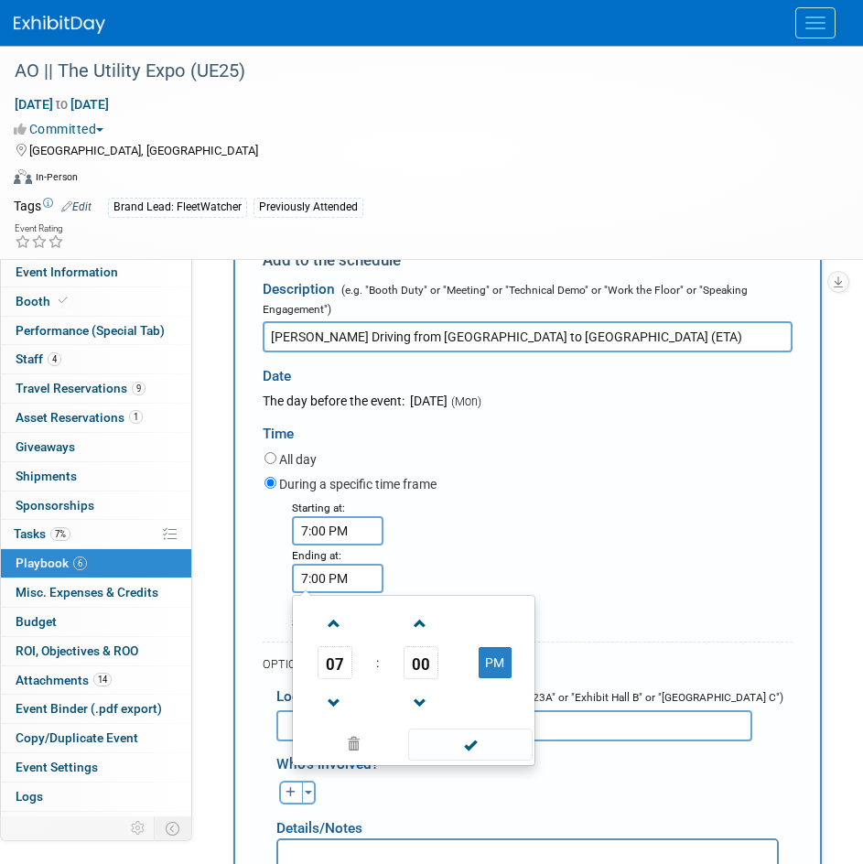
click at [342, 593] on input "7:00 PM" at bounding box center [338, 578] width 92 height 29
click at [610, 483] on div "During a specific time frame" at bounding box center [529, 485] width 528 height 25
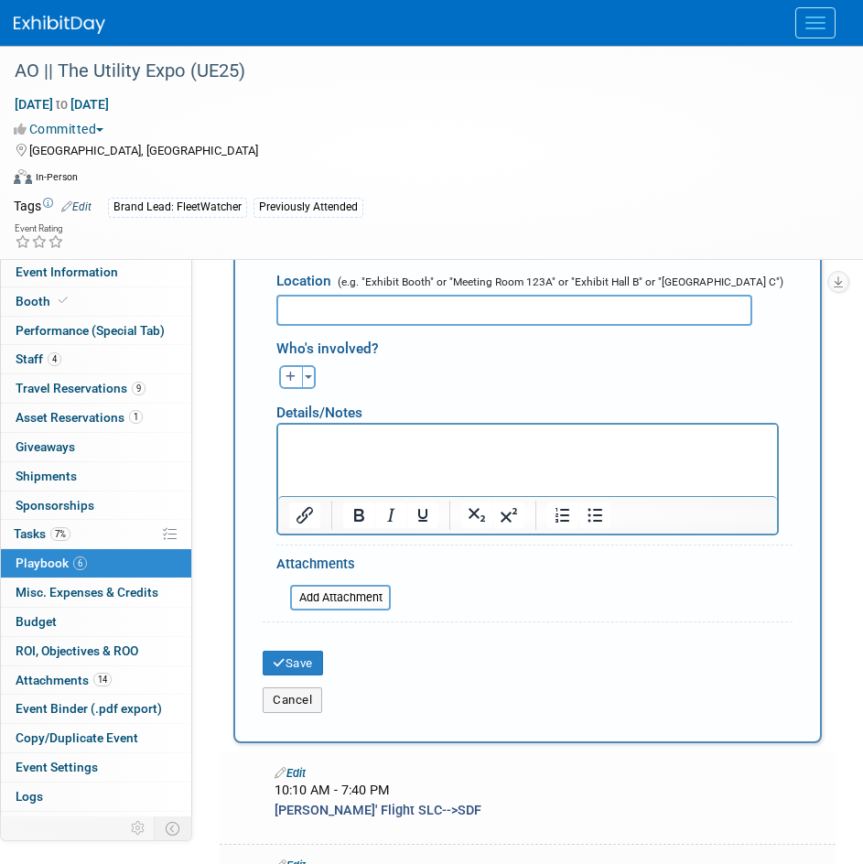
scroll to position [938, 0]
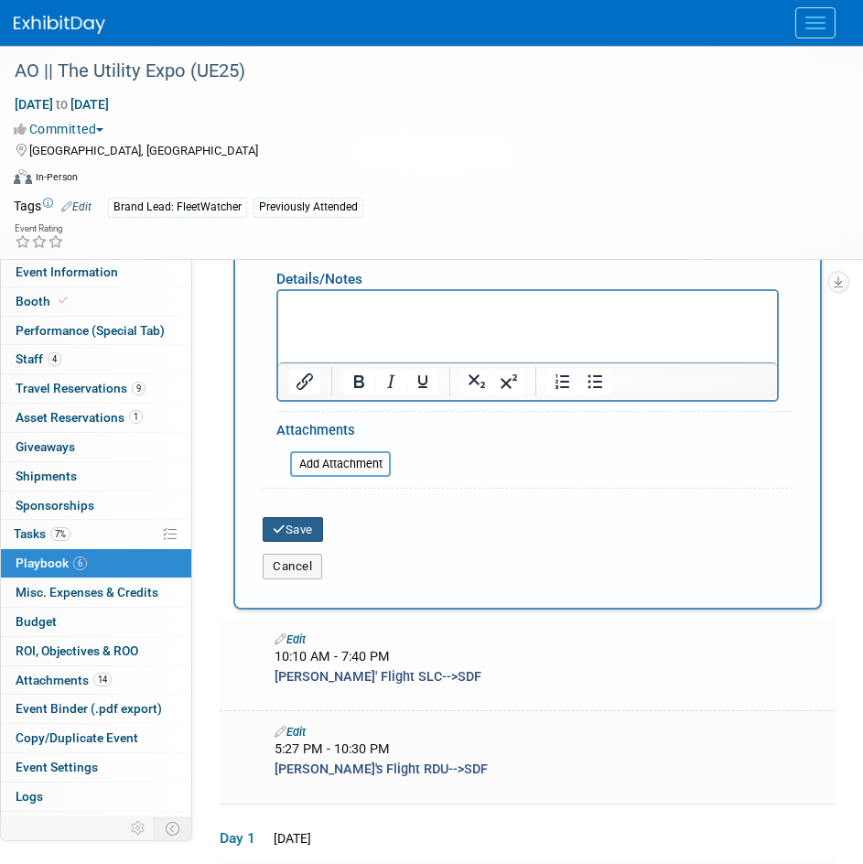
click at [296, 521] on button "Save" at bounding box center [293, 530] width 60 height 26
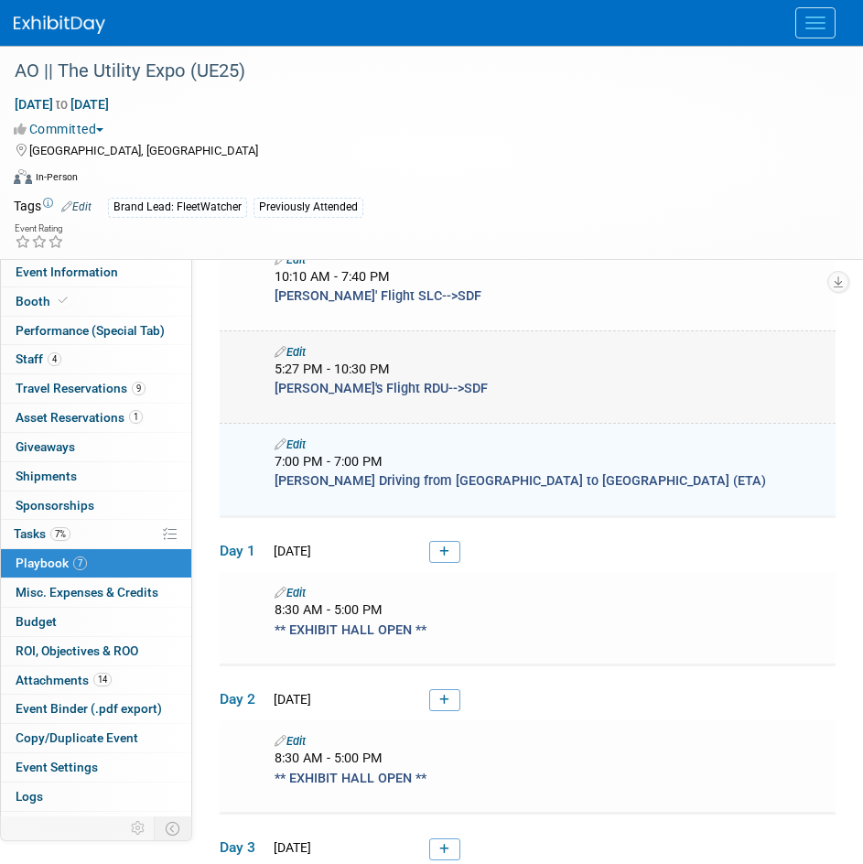
scroll to position [211, 0]
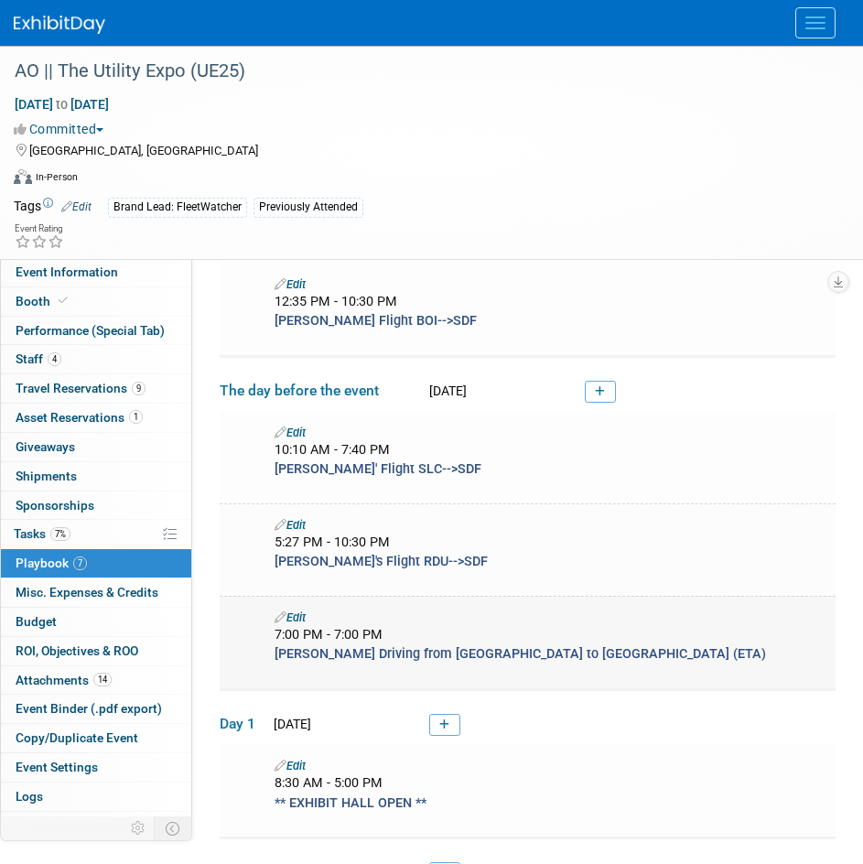
click at [300, 617] on link "Edit" at bounding box center [290, 618] width 31 height 14
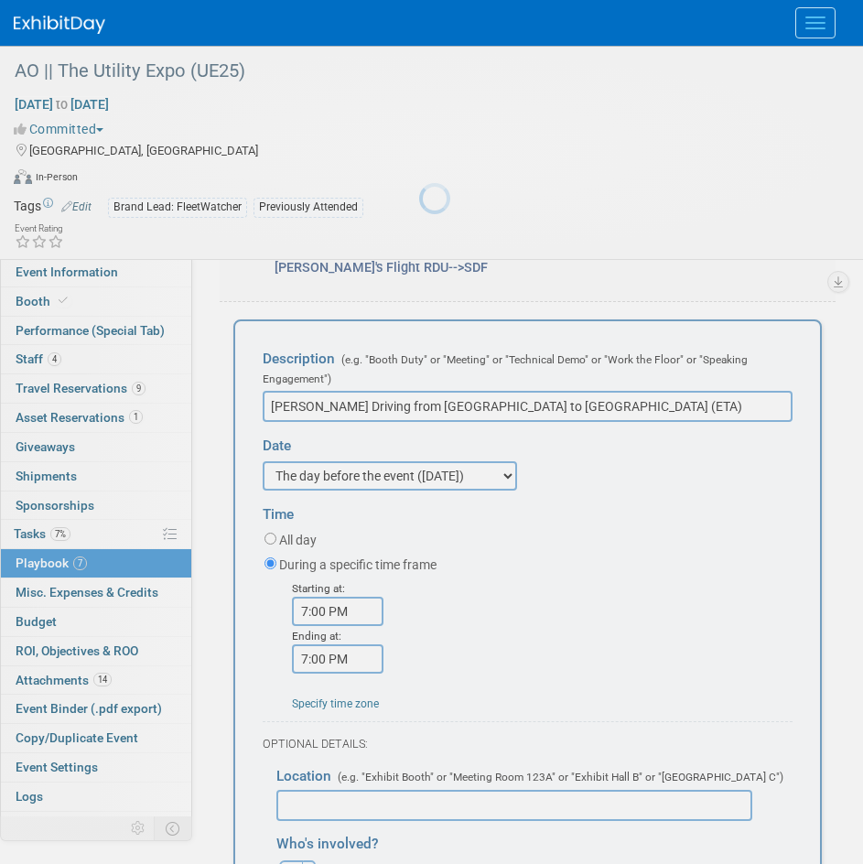
scroll to position [0, 0]
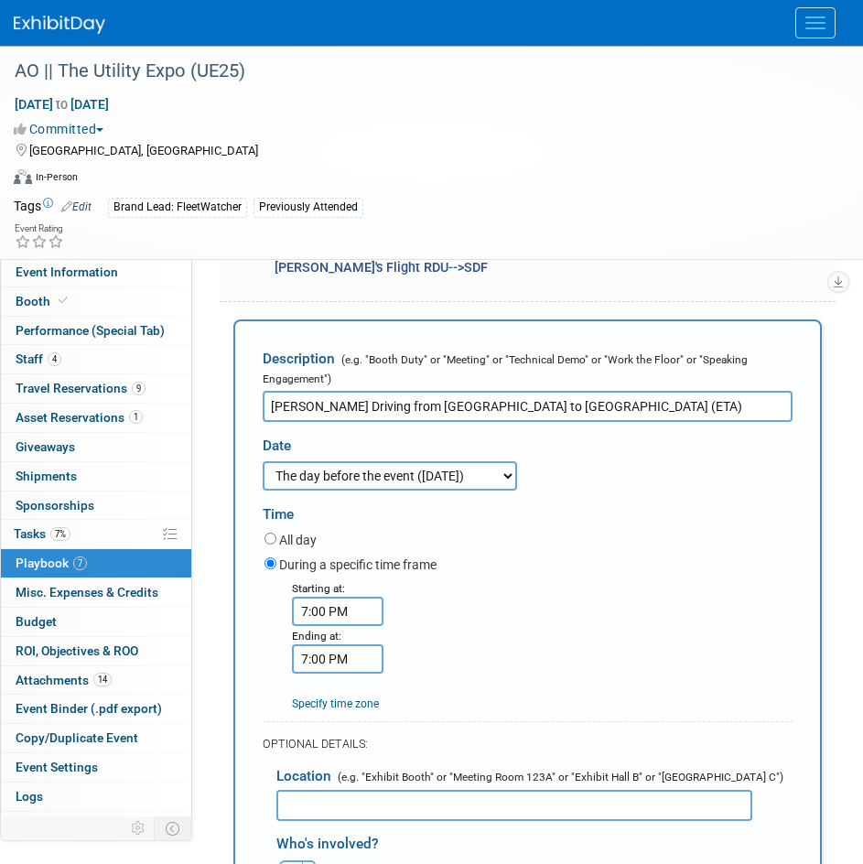
click at [362, 600] on input "7:00 PM" at bounding box center [338, 611] width 92 height 29
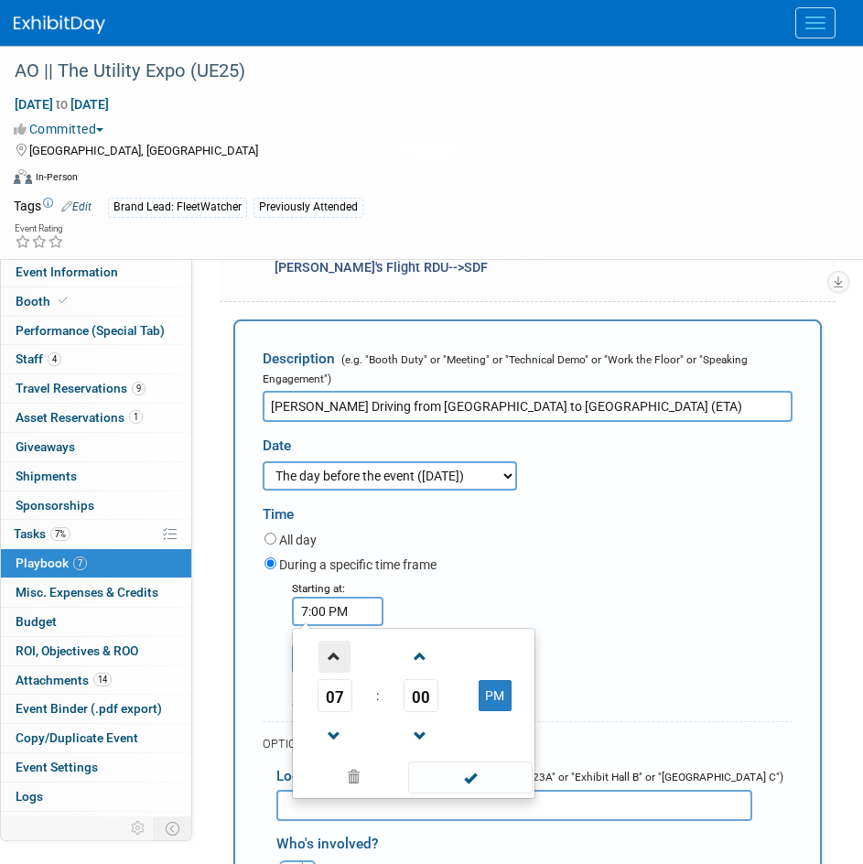
click at [332, 645] on span at bounding box center [335, 657] width 32 height 32
type input "8:00 PM"
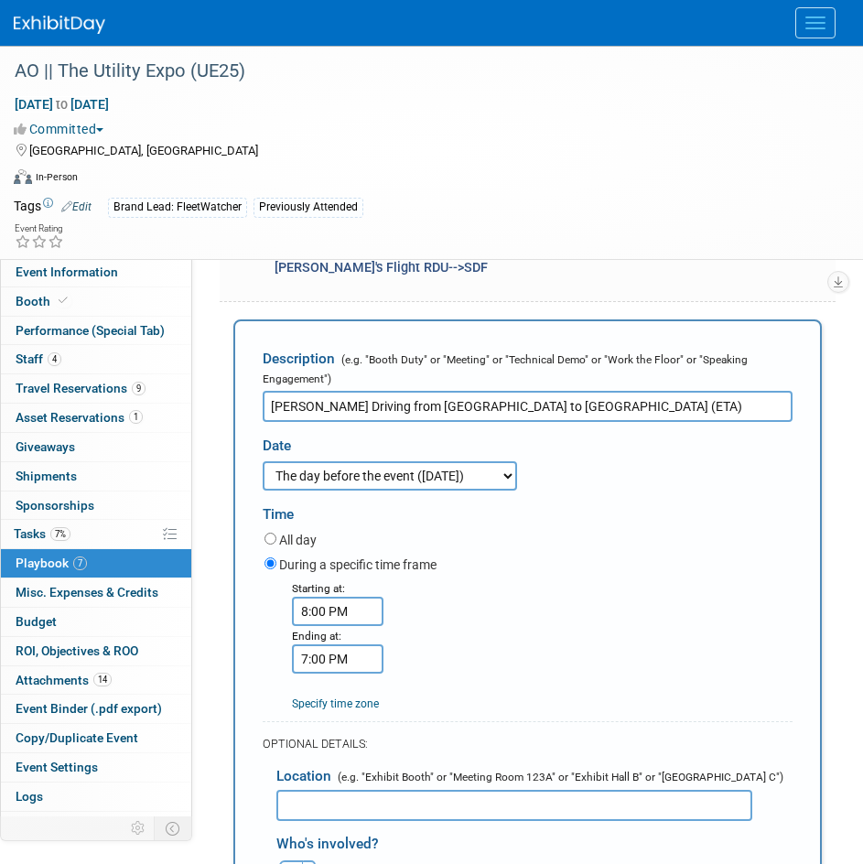
click at [533, 611] on div "Starting at: 8:00 PM Ending at: 7:00 PM Specify time zone Time zone:" at bounding box center [529, 646] width 556 height 134
click at [328, 659] on input "7:00 PM" at bounding box center [338, 659] width 92 height 29
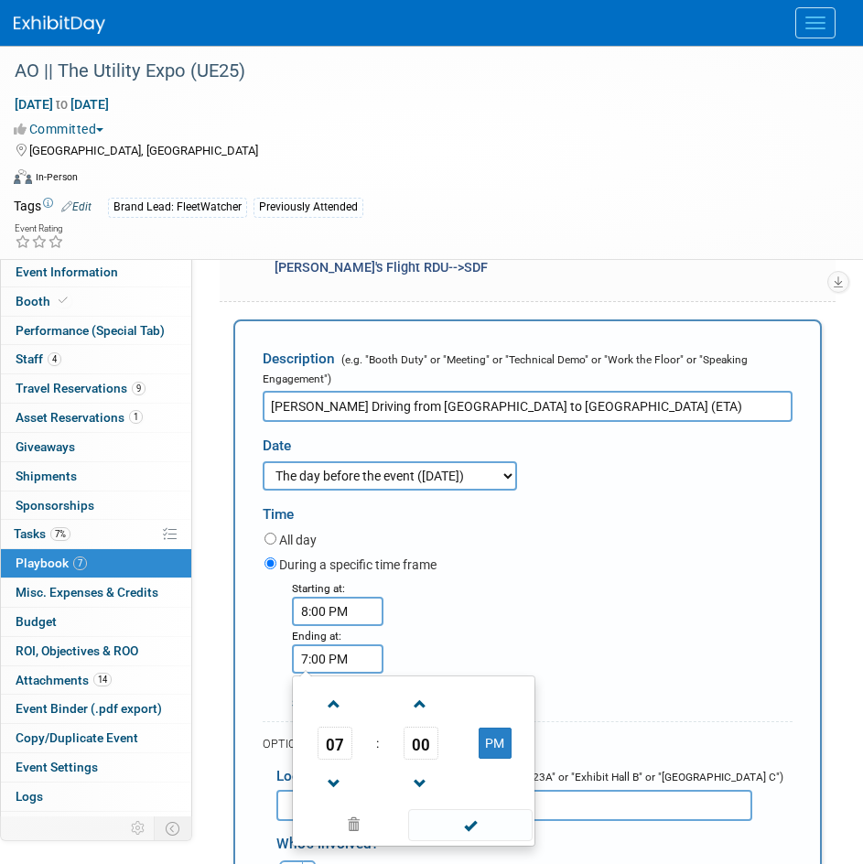
click at [350, 704] on span at bounding box center [335, 705] width 32 height 32
type input "8:00 PM"
click at [548, 622] on div "Starting at: 8:00 PM Ending at: 8:00 PM 08 : 00 PM 12 01 02 03 04 05 06 07 08 0…" at bounding box center [529, 646] width 556 height 134
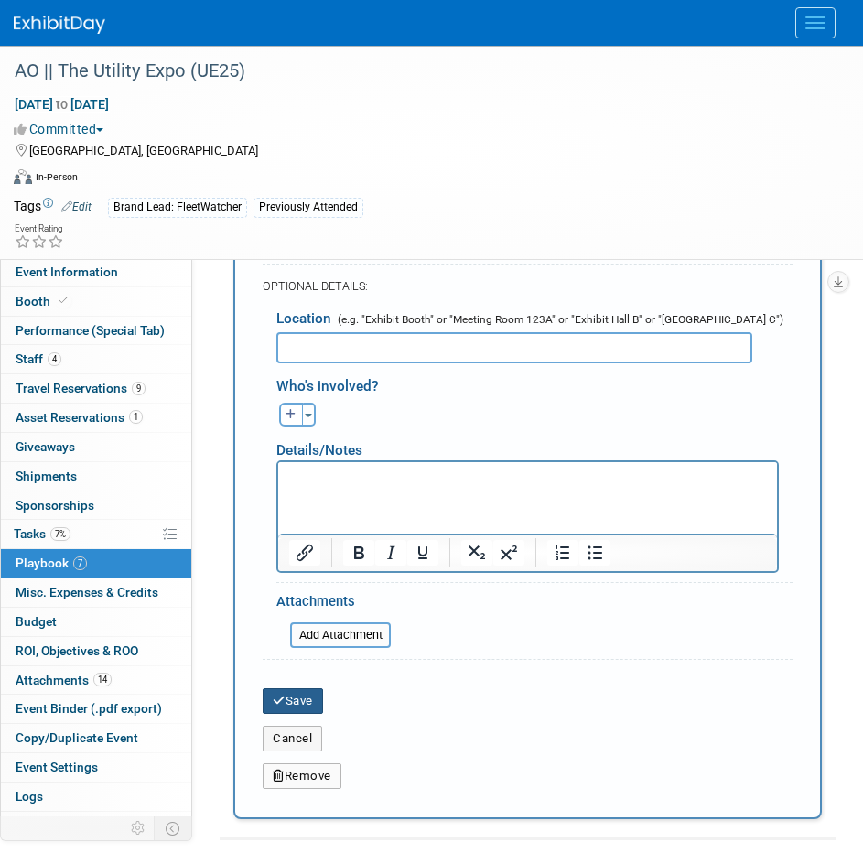
click at [308, 700] on button "Save" at bounding box center [293, 702] width 60 height 26
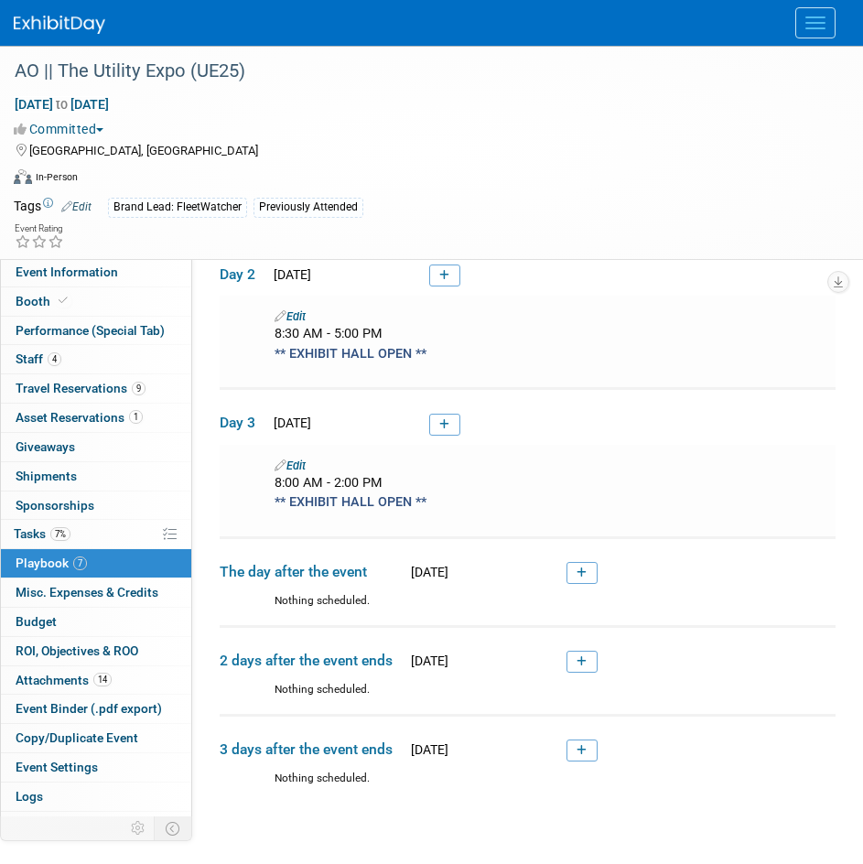
scroll to position [852, 0]
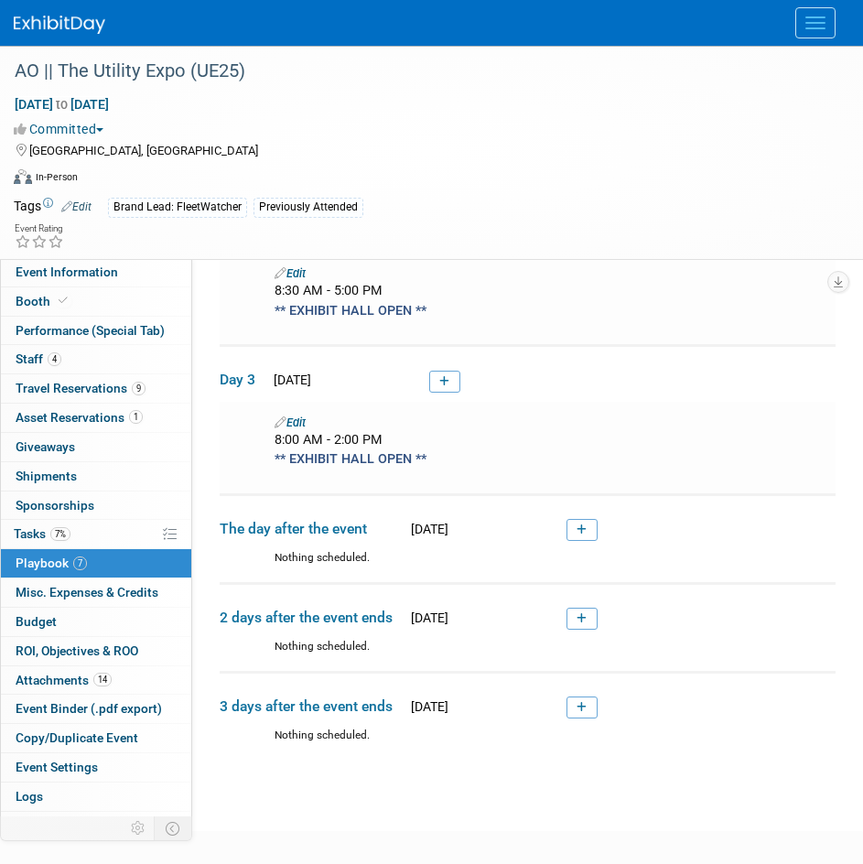
click at [437, 384] on link at bounding box center [444, 382] width 31 height 22
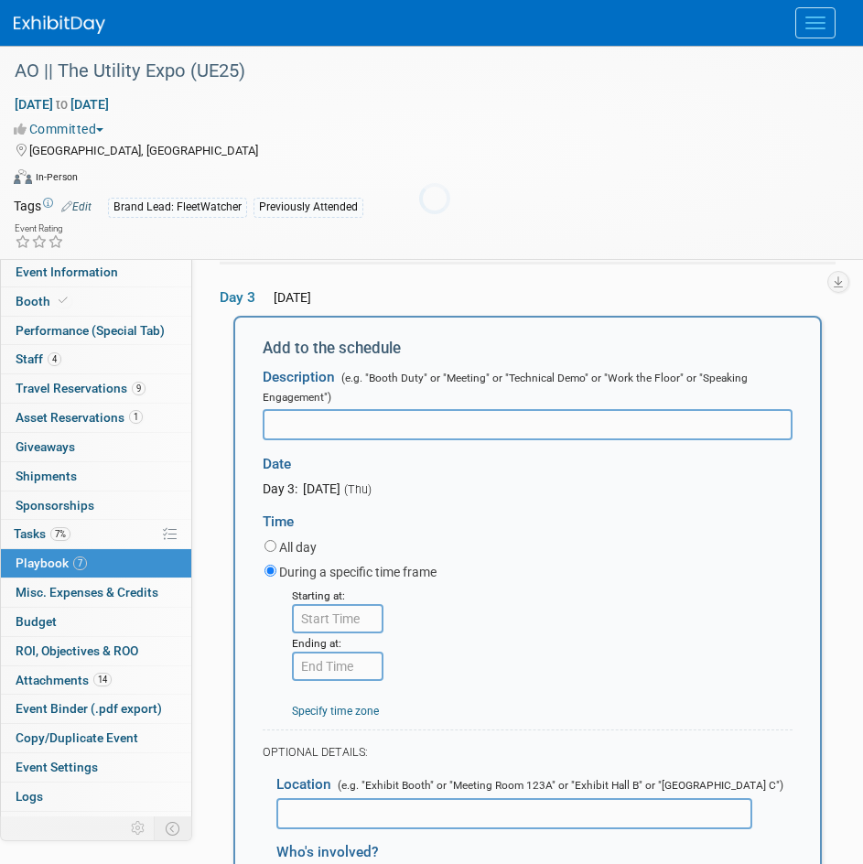
scroll to position [0, 0]
type input "Joshua's Flight SDF-->RDU"
click at [370, 620] on input "8:00 AM" at bounding box center [338, 618] width 92 height 29
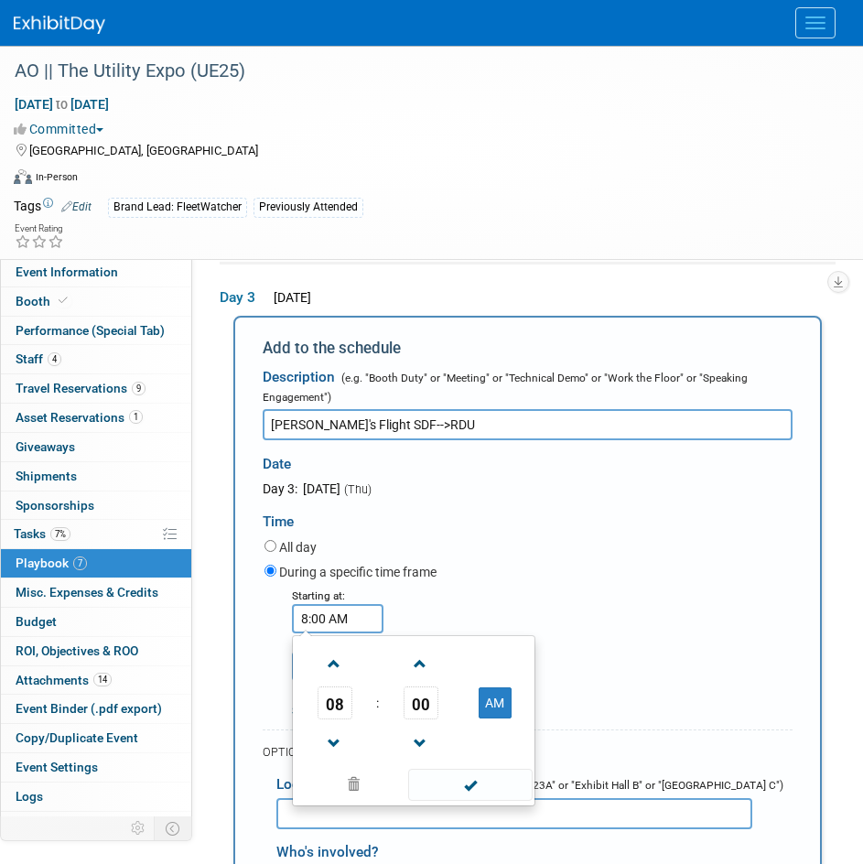
drag, startPoint x: 370, startPoint y: 620, endPoint x: 231, endPoint y: 623, distance: 139.2
click at [233, 623] on div "Add to the schedule Description (e.g. "Booth Duty" or "Meeting" or "Technical D…" at bounding box center [527, 771] width 589 height 910
type input "2:55 PM"
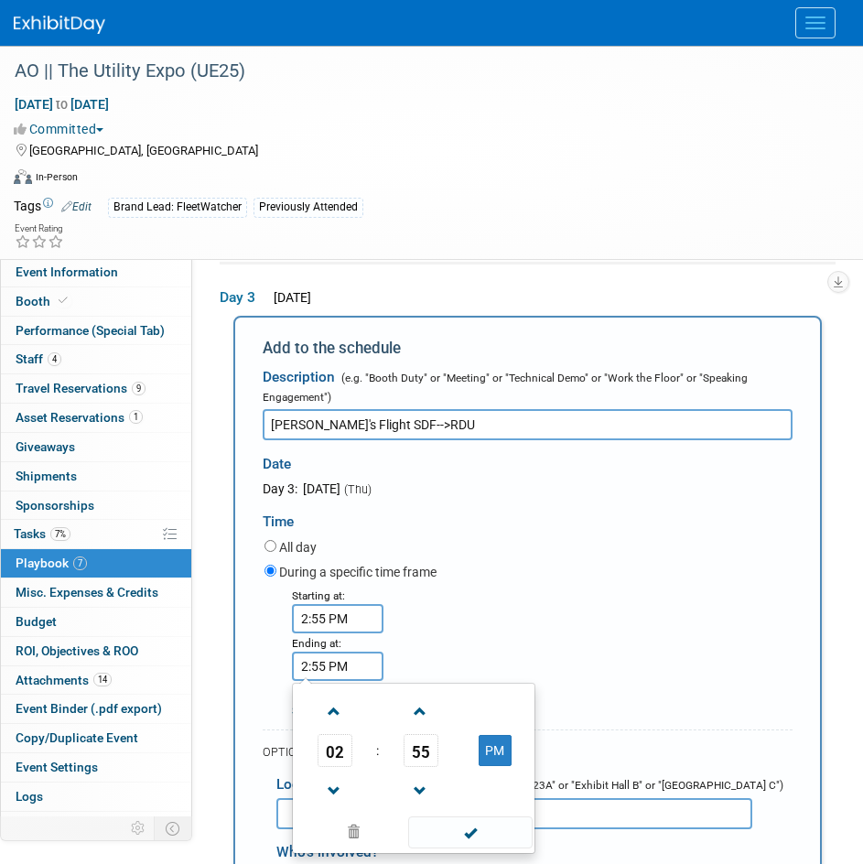
drag, startPoint x: 367, startPoint y: 664, endPoint x: 255, endPoint y: 664, distance: 112.6
click at [255, 664] on div "Starting at: 2:55 PM Ending at: 2:55 PM 02 : 55 PM 12 01 02 03 04 05 06 07 08 0…" at bounding box center [529, 653] width 556 height 134
type input "4:23 PM"
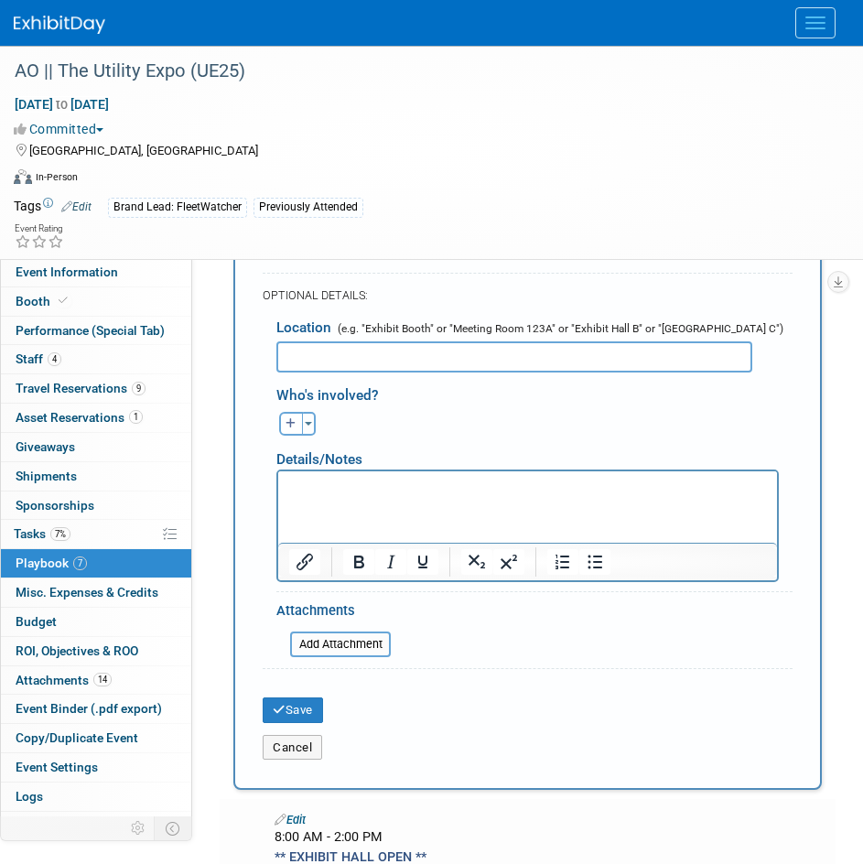
scroll to position [1384, 0]
click at [302, 713] on button "Save" at bounding box center [293, 710] width 60 height 26
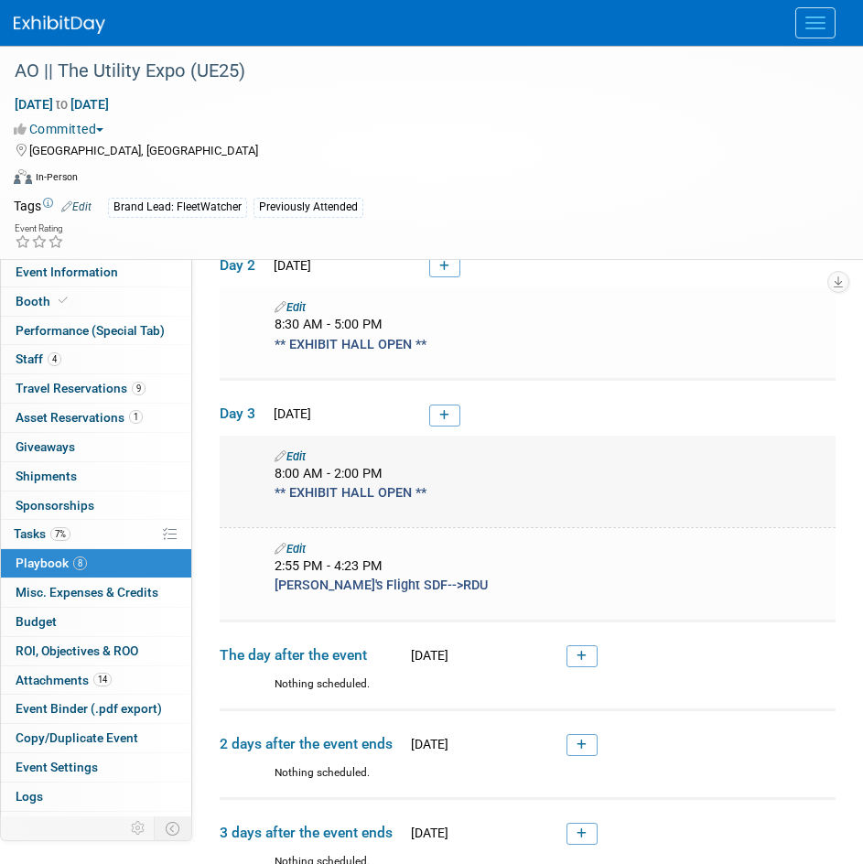
scroll to position [854, 0]
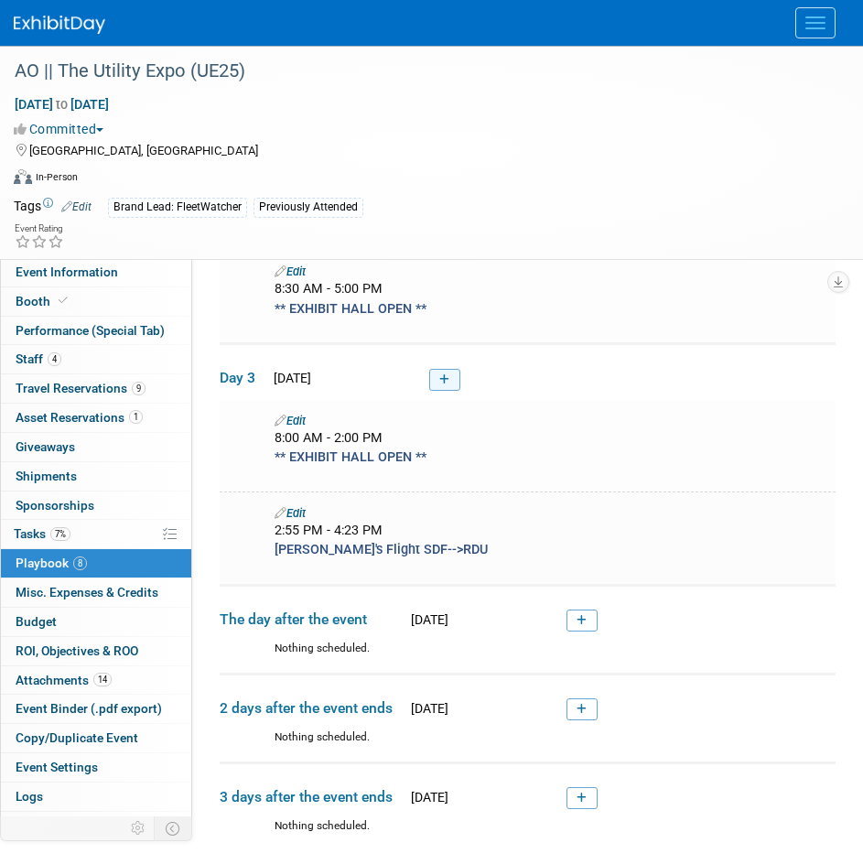
click at [444, 385] on link at bounding box center [444, 380] width 31 height 22
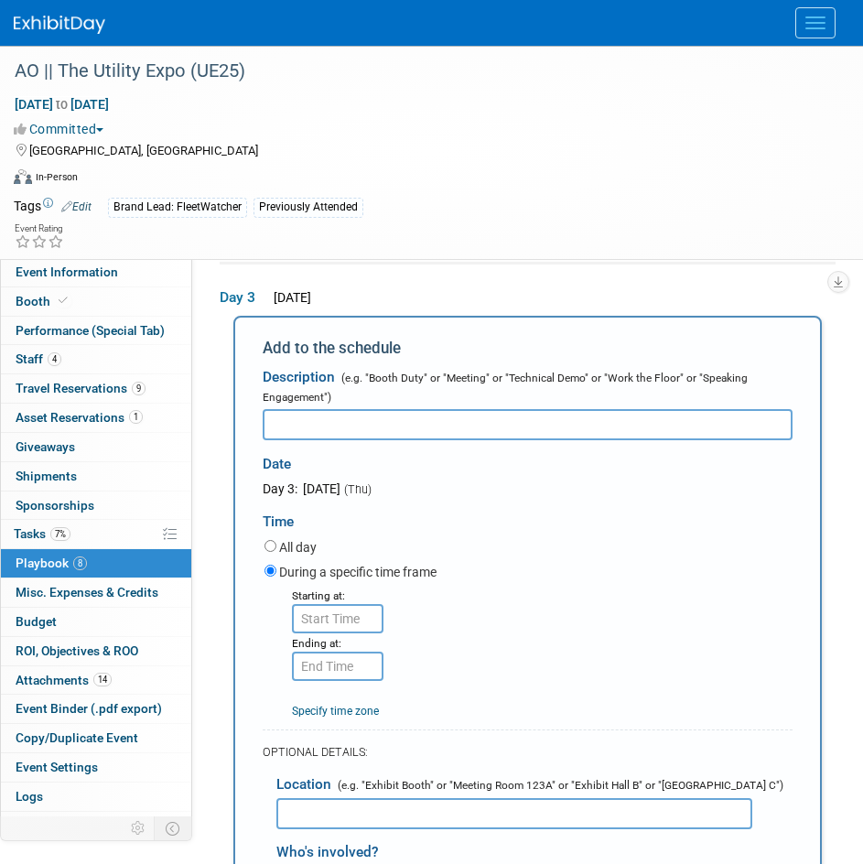
scroll to position [0, 0]
type input "Wes' Flight SDF-->SLC"
click at [363, 626] on input "8:00 AM" at bounding box center [338, 618] width 92 height 29
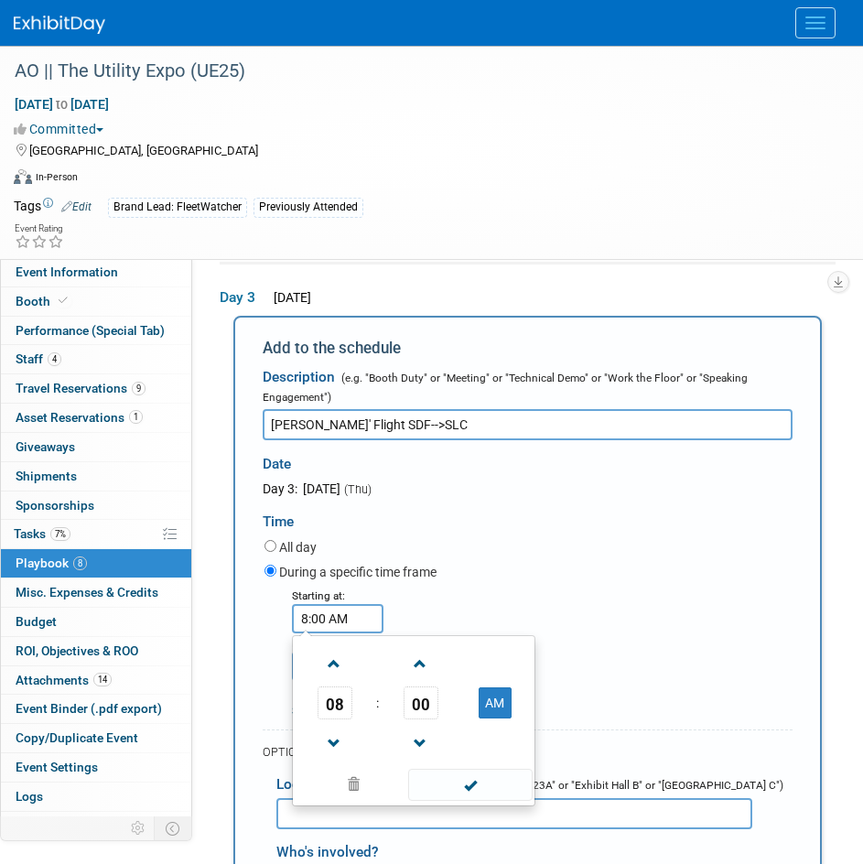
drag, startPoint x: 361, startPoint y: 624, endPoint x: 260, endPoint y: 626, distance: 100.7
click at [270, 626] on div "Starting at: 8:00 AM 08 : 00 AM 12 01 02 03 04 05 06 07 08 09 10 11 00 05 10 15…" at bounding box center [529, 653] width 556 height 134
type input "5:53 pm"
type input "5:53 PM"
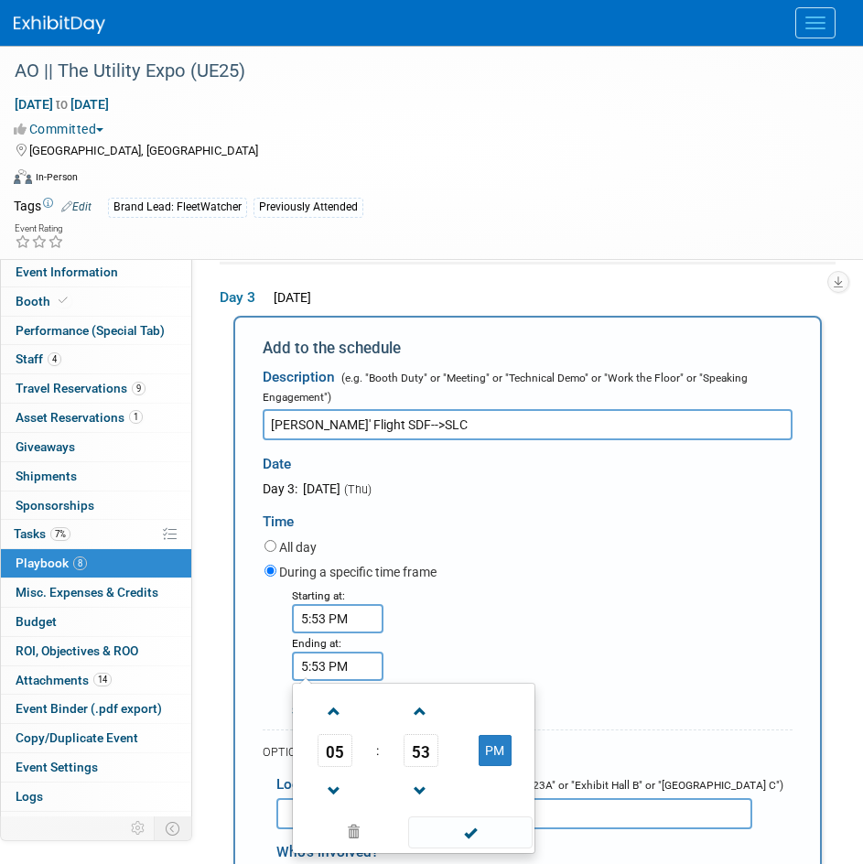
drag, startPoint x: 363, startPoint y: 655, endPoint x: 220, endPoint y: 667, distance: 144.2
click at [220, 667] on div "Add to the schedule Description (e.g. "Booth Duty" or "Meeting" or "Technical D…" at bounding box center [528, 771] width 616 height 910
type input "11:40 PM"
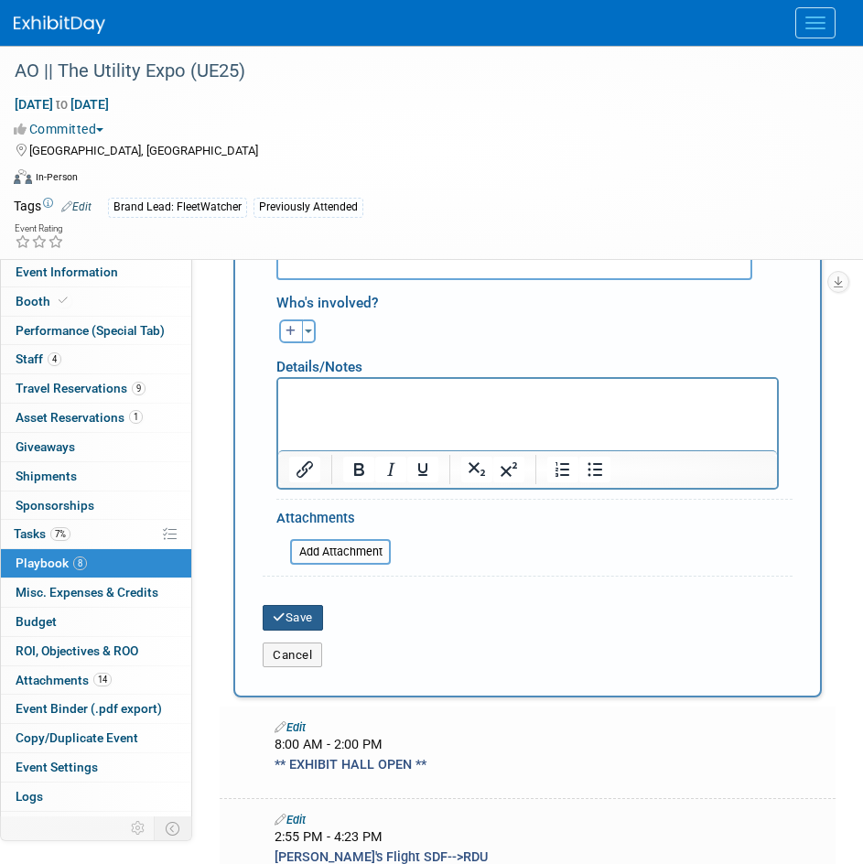
click at [305, 623] on button "Save" at bounding box center [293, 618] width 60 height 26
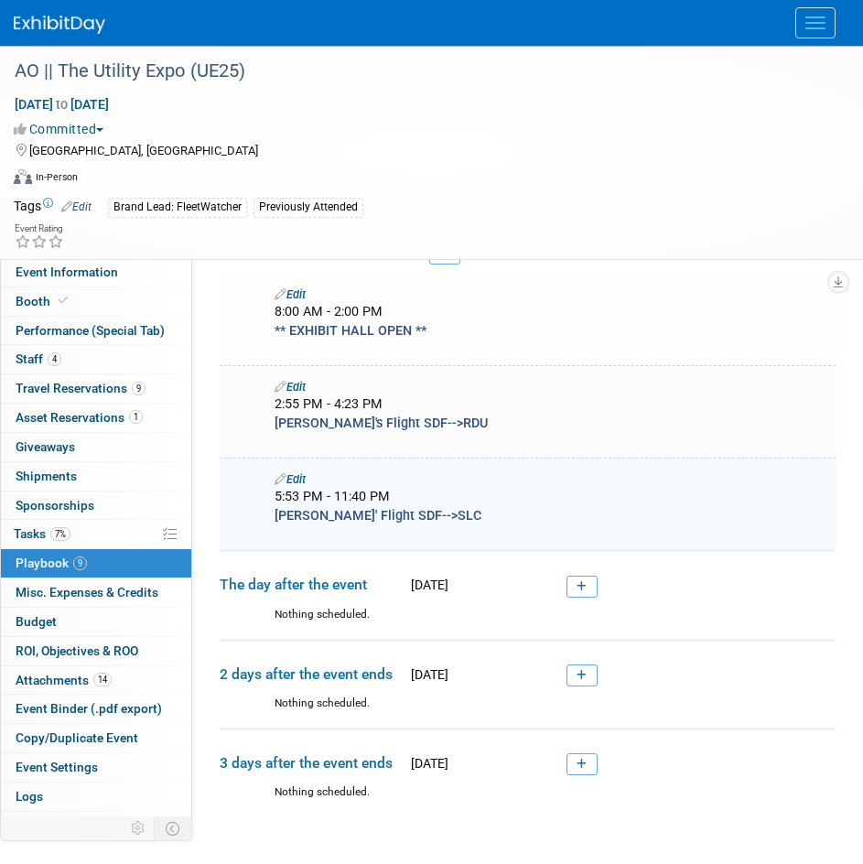
scroll to position [1129, 0]
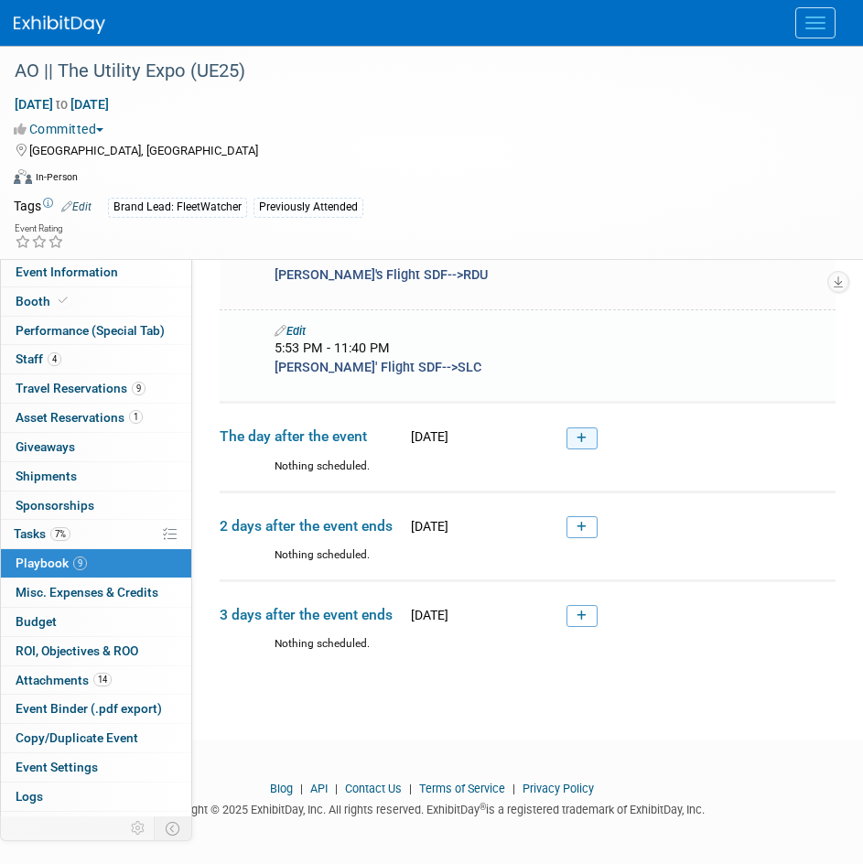
click at [567, 430] on link at bounding box center [582, 439] width 31 height 22
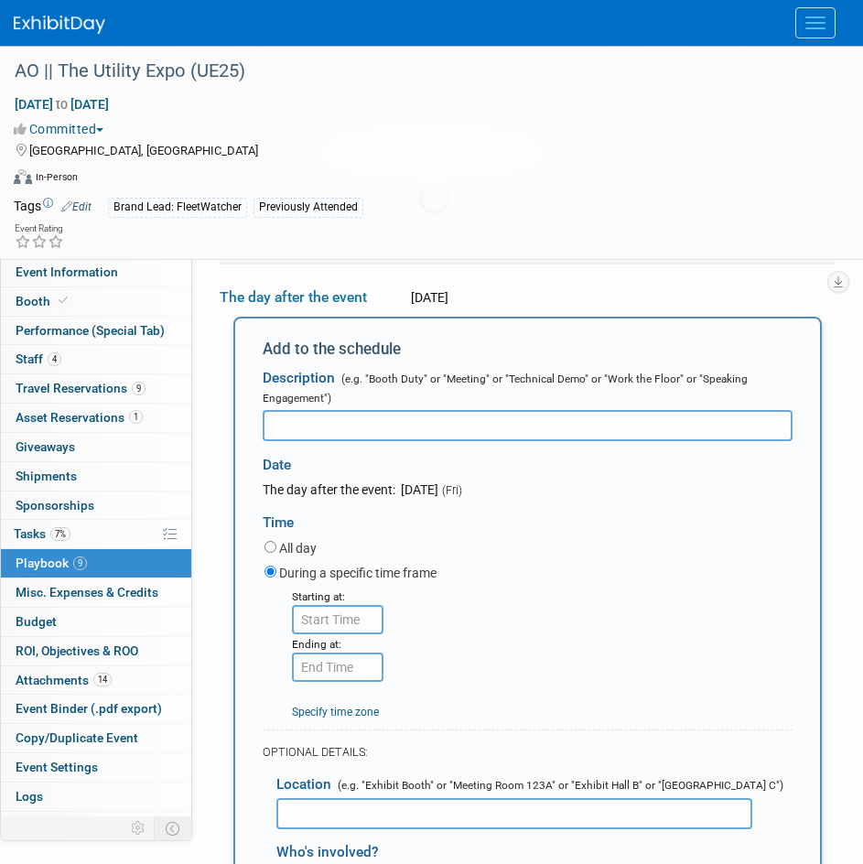
scroll to position [0, 0]
type input "Tucker's Flight SDF-->BOI"
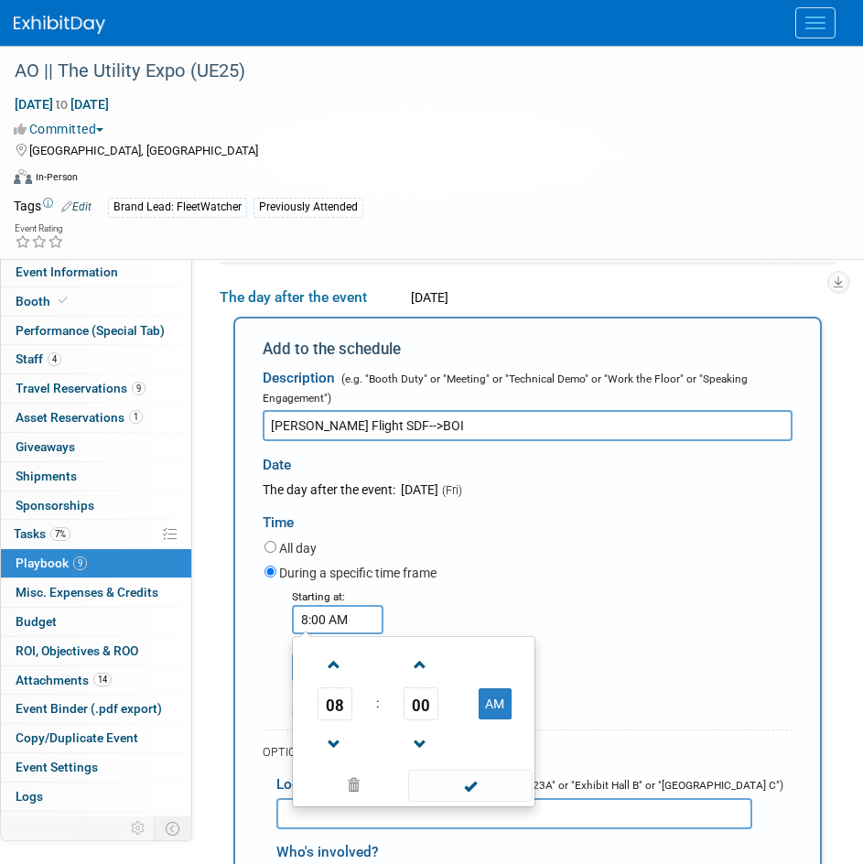
click at [364, 623] on input "8:00 AM" at bounding box center [338, 619] width 92 height 29
drag, startPoint x: 361, startPoint y: 623, endPoint x: 291, endPoint y: 628, distance: 69.8
click at [291, 628] on div "Starting at: 7 08 : 00 AM 12 01 02 03 04 05 06 07 08 09 10 11 00 05 10 15 20 25…" at bounding box center [335, 611] width 114 height 48
type input "7"
type input "7:09 AM"
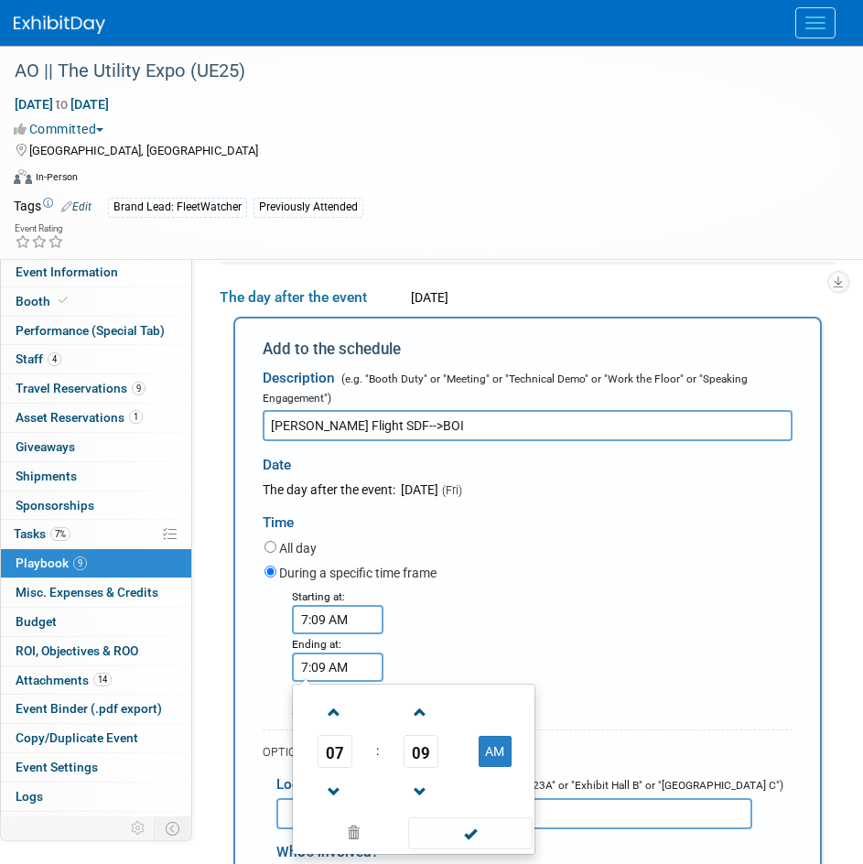
drag, startPoint x: 376, startPoint y: 664, endPoint x: 209, endPoint y: 667, distance: 167.6
click at [209, 667] on div "Event Information Event Info Booth Booth Performance (Special Tab) Performance …" at bounding box center [431, 116] width 863 height 2657
type input "12:29 PM"
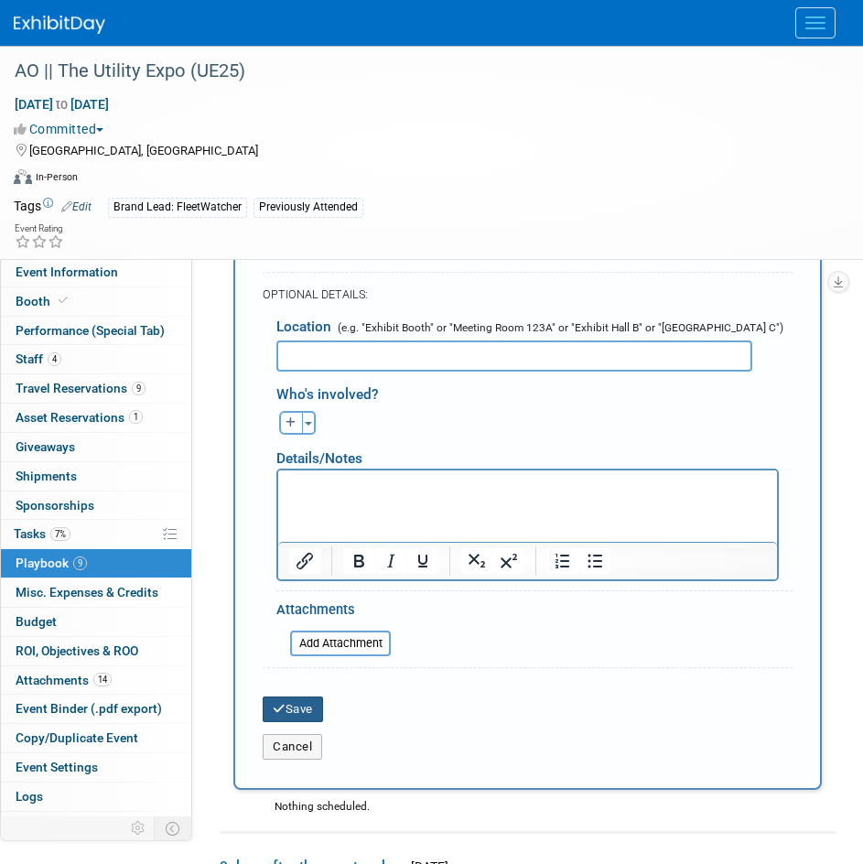
click at [323, 715] on button "Save" at bounding box center [293, 710] width 60 height 26
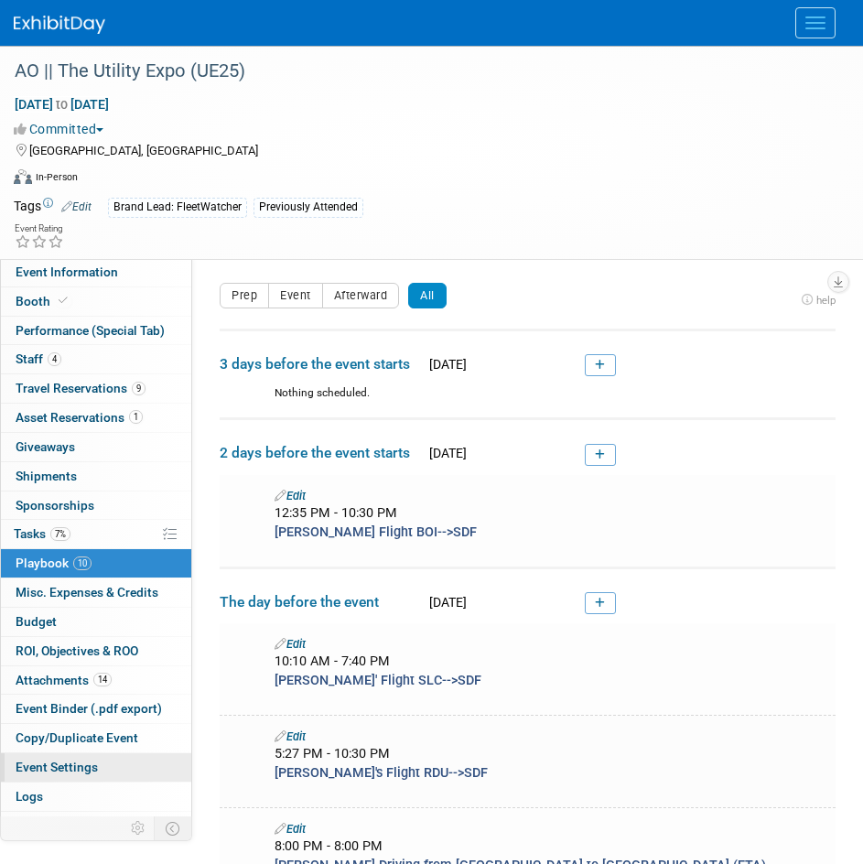
click at [63, 768] on span "Event Settings" at bounding box center [57, 767] width 82 height 15
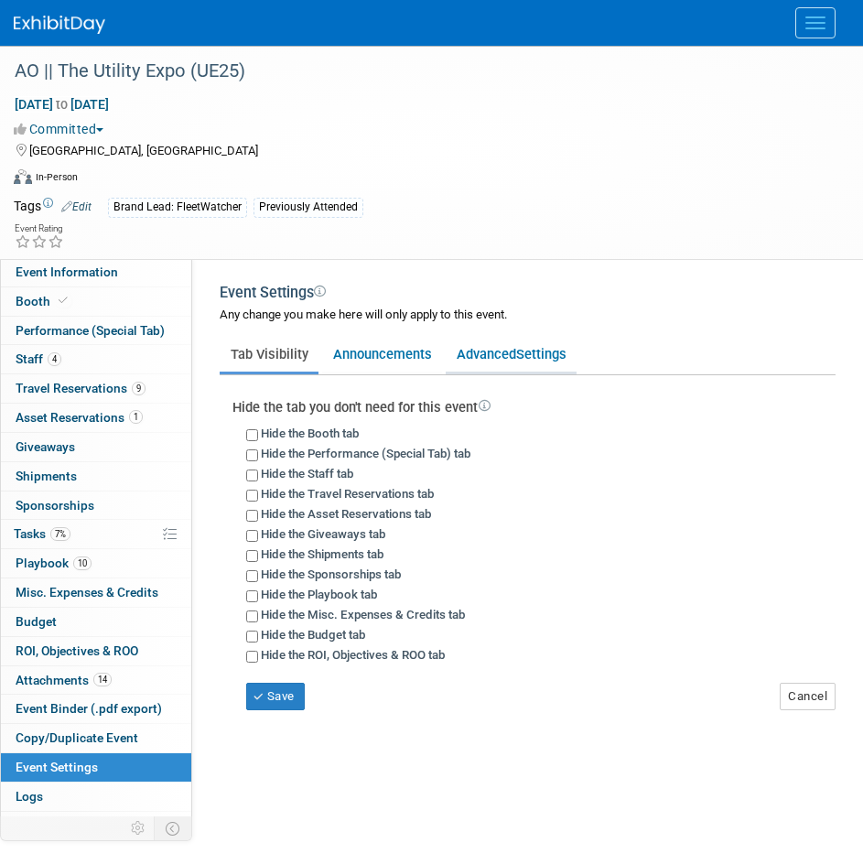
click at [553, 346] on span "Settings" at bounding box center [541, 354] width 50 height 16
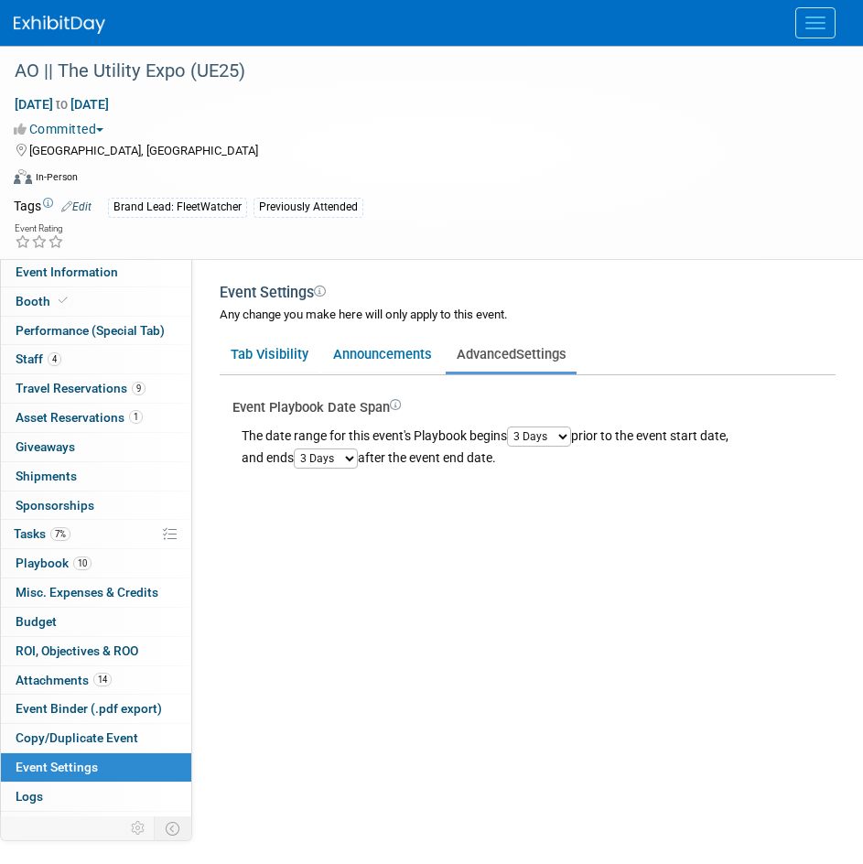
click at [540, 417] on div "The date range for this event's Playbook begins 1 Day 2 Days 3 Days 4 Days 5 Da…" at bounding box center [534, 443] width 603 height 52
drag, startPoint x: 544, startPoint y: 429, endPoint x: 545, endPoint y: 445, distance: 15.6
click at [544, 429] on select "1 Day 2 Days 3 Days 4 Days 5 Days 6 Days 7 Days 8 Days 9 Days 10 Days" at bounding box center [539, 437] width 64 height 20
select select "2"
click at [513, 427] on select "1 Day 2 Days 3 Days 4 Days 5 Days 6 Days 7 Days 8 Days 9 Days 10 Days" at bounding box center [539, 437] width 64 height 20
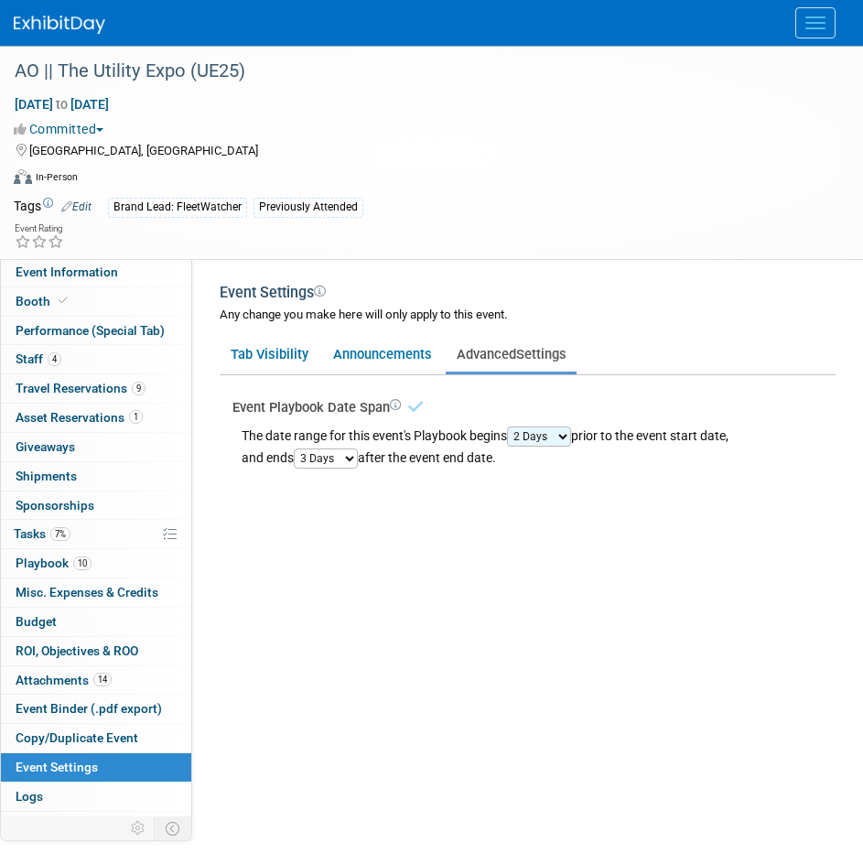
click at [299, 460] on select "1 Day 2 Days 3 Days 4 Days 5 Days 6 Days 7 Days 8 Days 9 Days 10 Days" at bounding box center [326, 459] width 64 height 20
select select "1"
click at [297, 449] on select "1 Day 2 Days 3 Days 4 Days 5 Days 6 Days 7 Days 8 Days 9 Days 10 Days" at bounding box center [326, 459] width 64 height 20
click at [61, 570] on link "10 Playbook 10" at bounding box center [96, 563] width 190 height 28
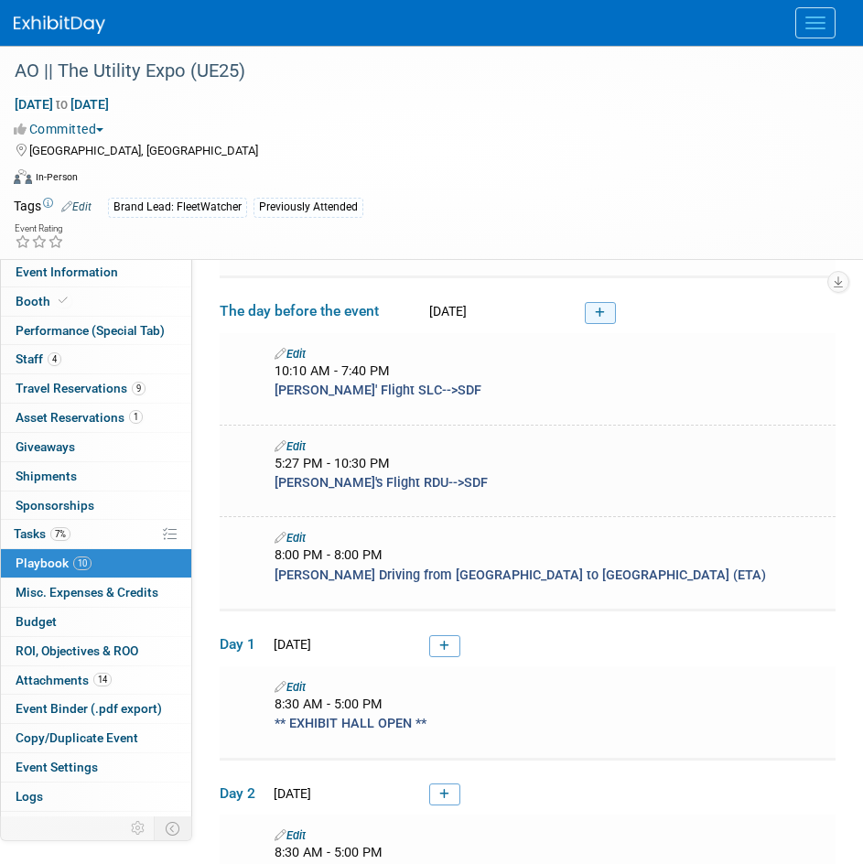
scroll to position [275, 0]
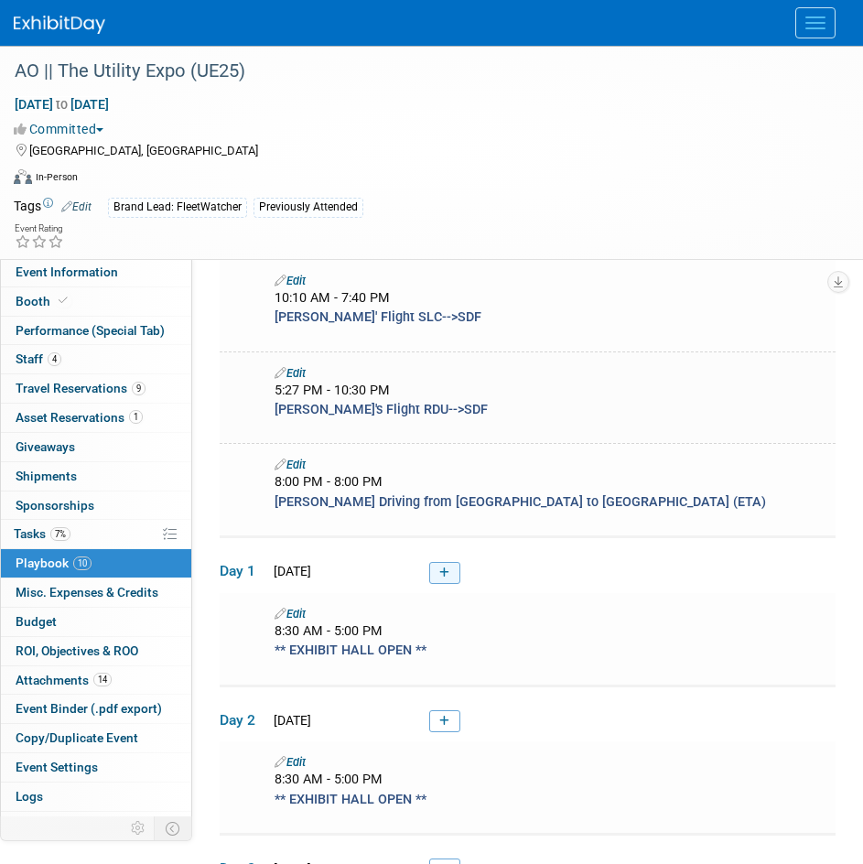
click at [448, 571] on icon at bounding box center [444, 573] width 10 height 11
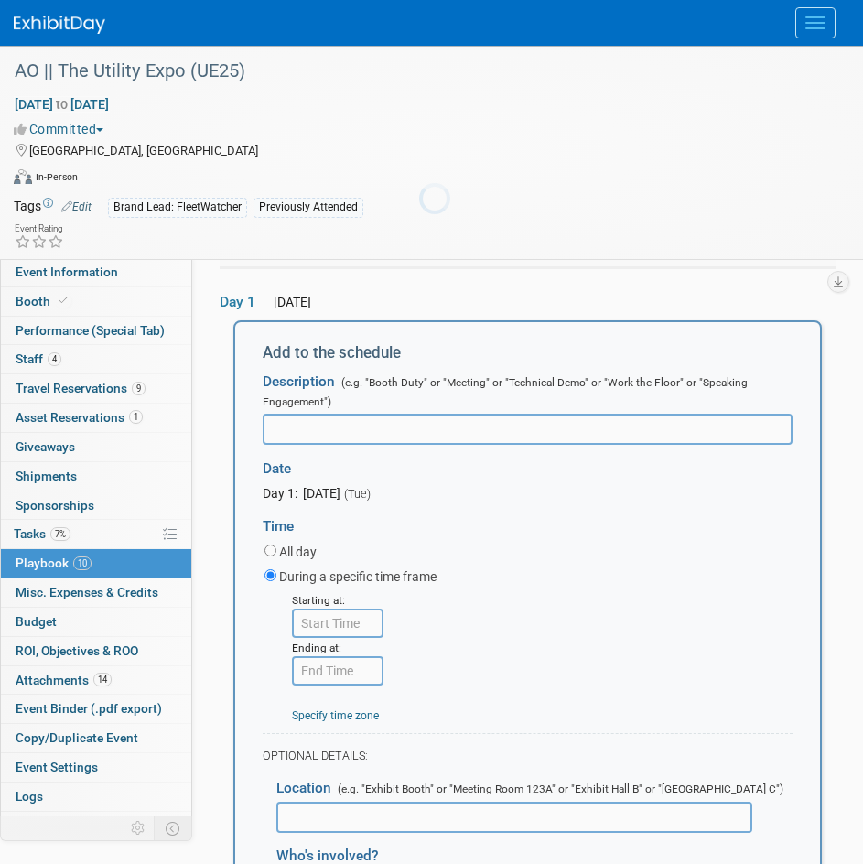
scroll to position [0, 0]
drag, startPoint x: 477, startPoint y: 433, endPoint x: 478, endPoint y: 422, distance: 11.0
click at [428, 430] on input "Arrive @ Booth - Preshow Training" at bounding box center [528, 429] width 530 height 31
click at [513, 419] on input "Arrive @ Booth - Preshow Training" at bounding box center [528, 429] width 530 height 31
drag, startPoint x: 510, startPoint y: 422, endPoint x: 417, endPoint y: 428, distance: 92.7
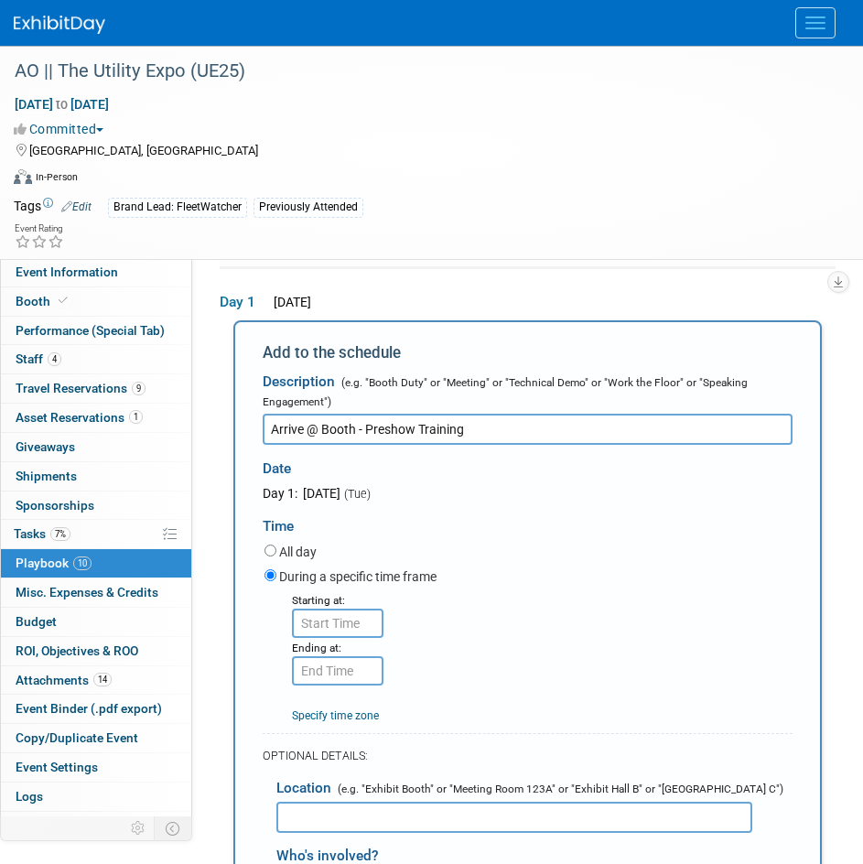
click at [417, 428] on input "Arrive @ Booth - Preshow Training" at bounding box center [528, 429] width 530 height 31
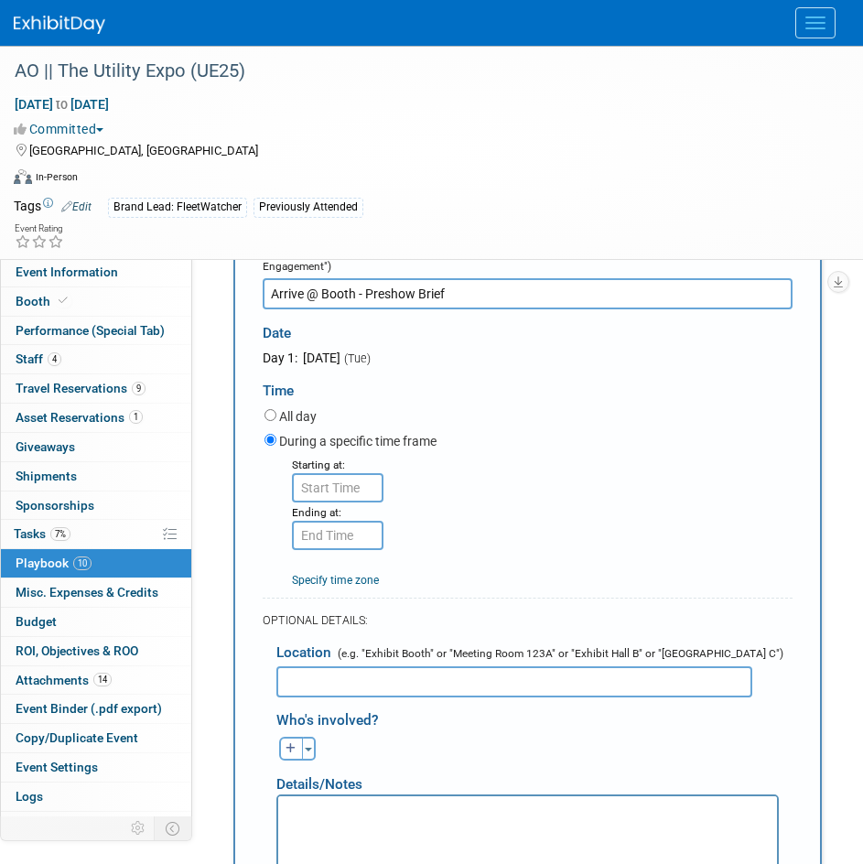
scroll to position [724, 0]
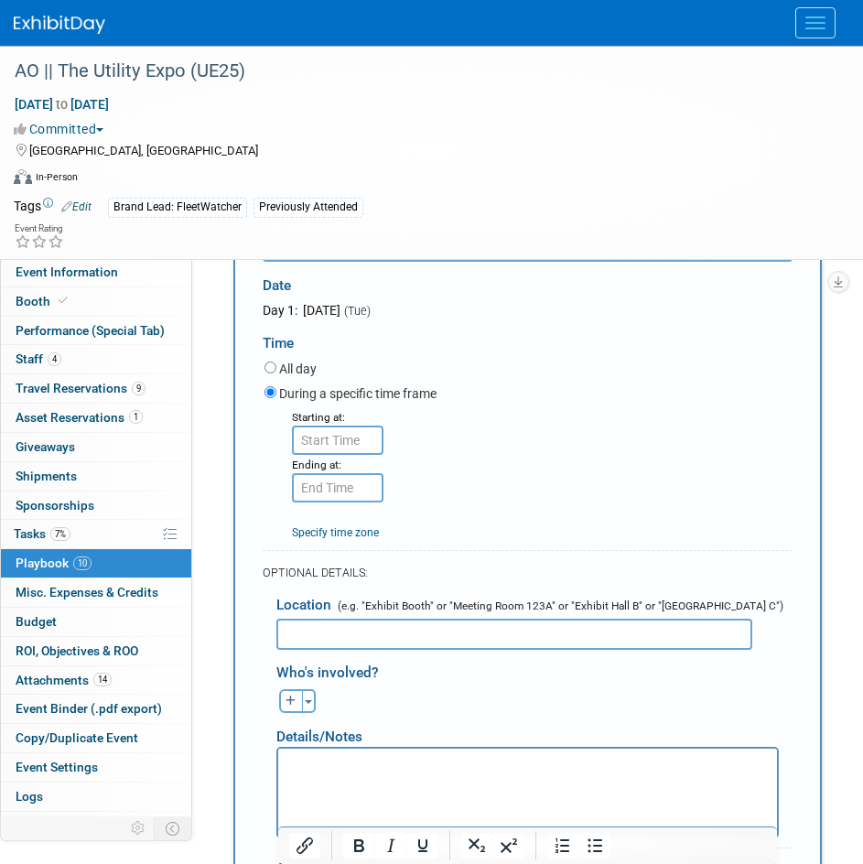
type input "Arrive @ Booth - Preshow Brief"
type input "8:00 AM"
click at [334, 440] on input "8:00 AM" at bounding box center [338, 440] width 92 height 29
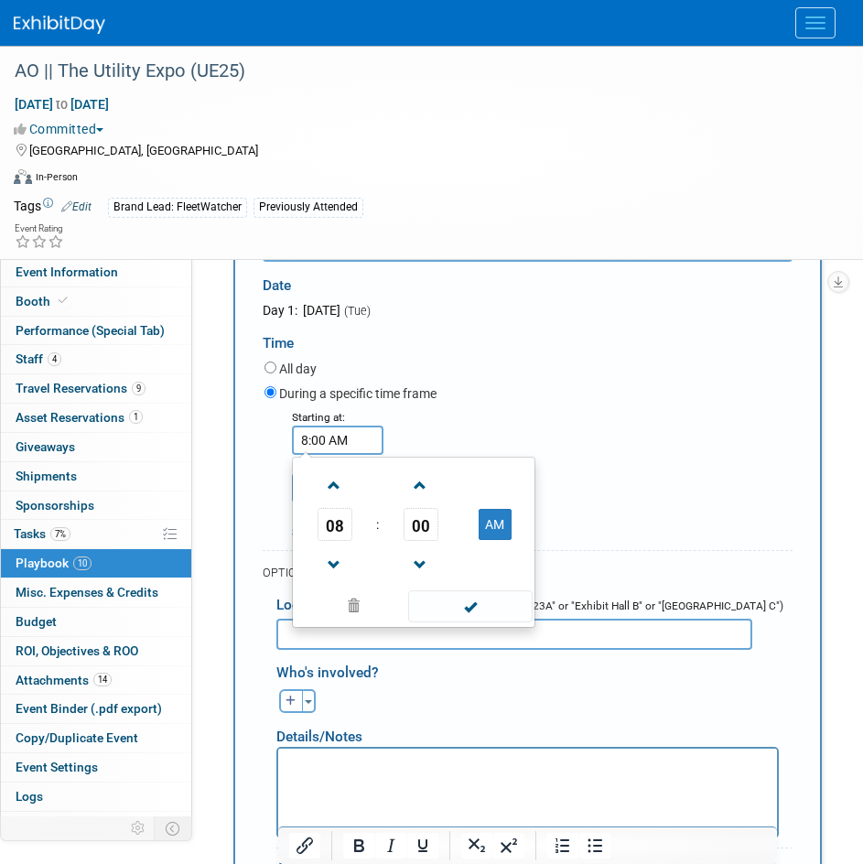
click at [527, 414] on div "Starting at: 8:00 AM 08 : 00 AM 12 01 02 03 04 05 06 07 08 09 10 11 00 05 10 15…" at bounding box center [529, 474] width 556 height 134
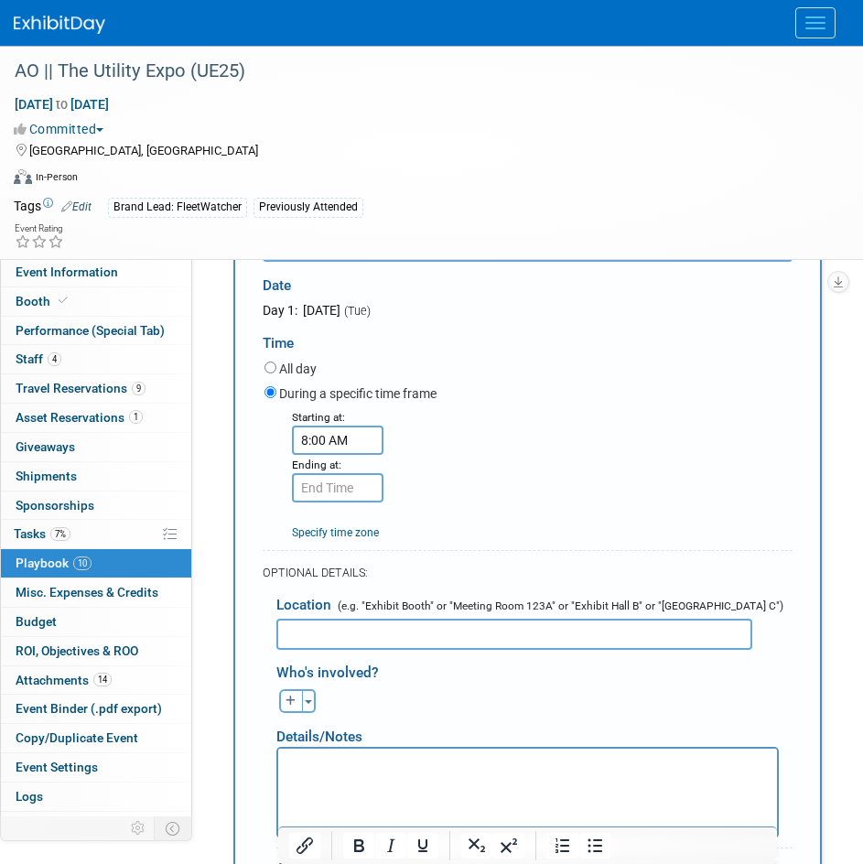
type input "8:00 AM"
click at [345, 483] on input "8:00 AM" at bounding box center [338, 487] width 92 height 29
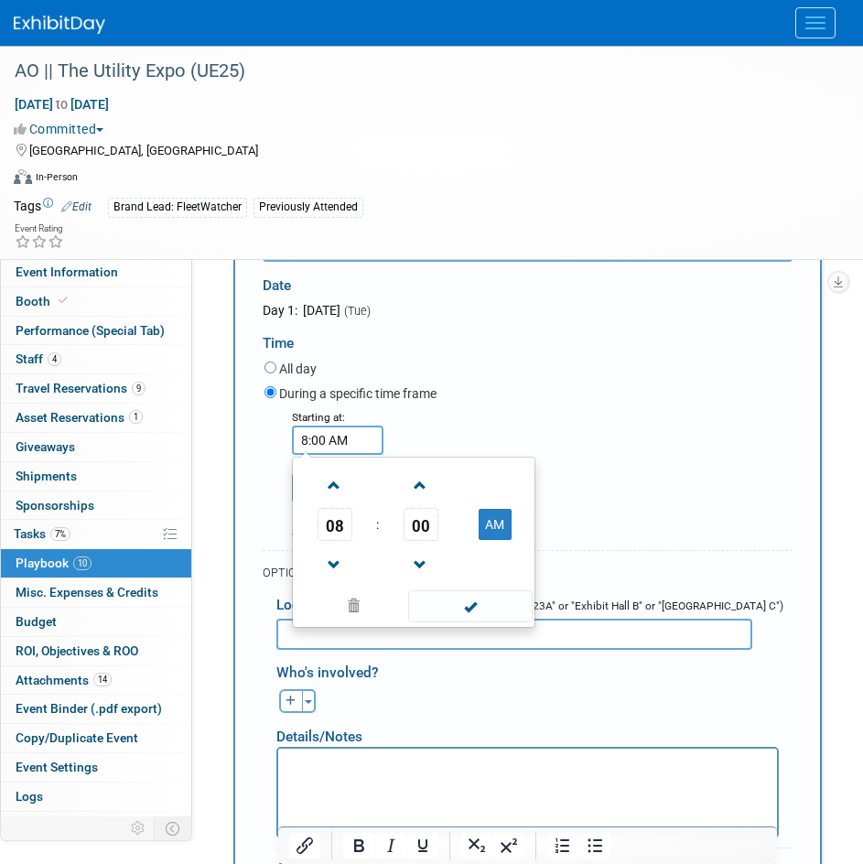
click at [339, 448] on input "8:00 AM" at bounding box center [338, 440] width 92 height 29
click at [402, 526] on td "00" at bounding box center [421, 524] width 76 height 33
click at [418, 522] on span "00" at bounding box center [421, 524] width 35 height 33
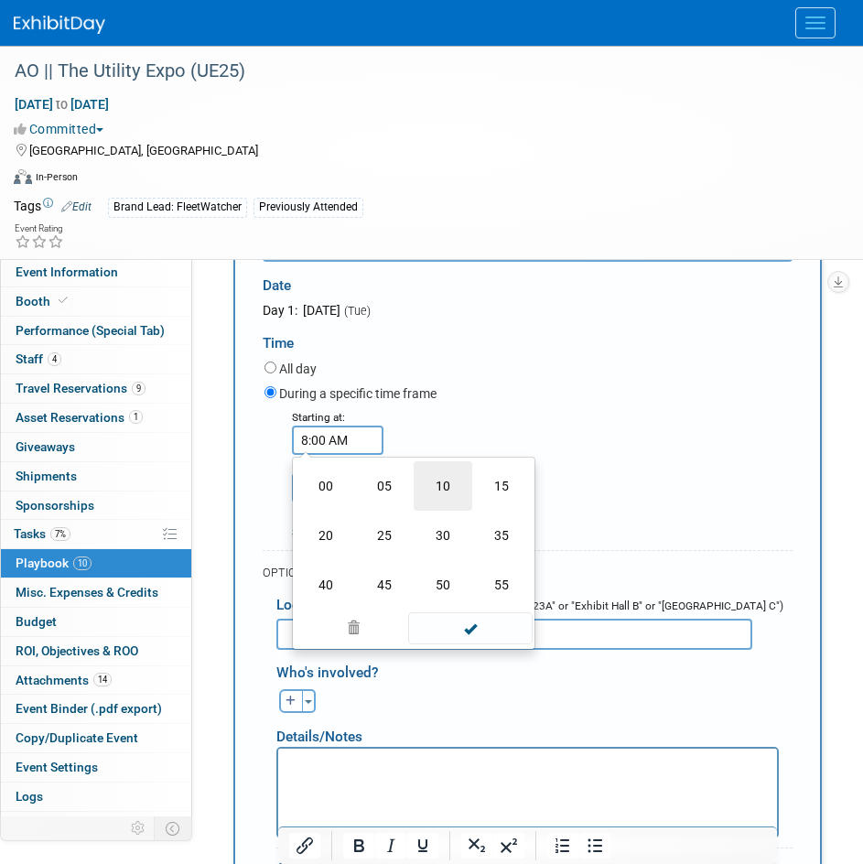
click at [446, 487] on td "10" at bounding box center [443, 485] width 59 height 49
type input "8:10 AM"
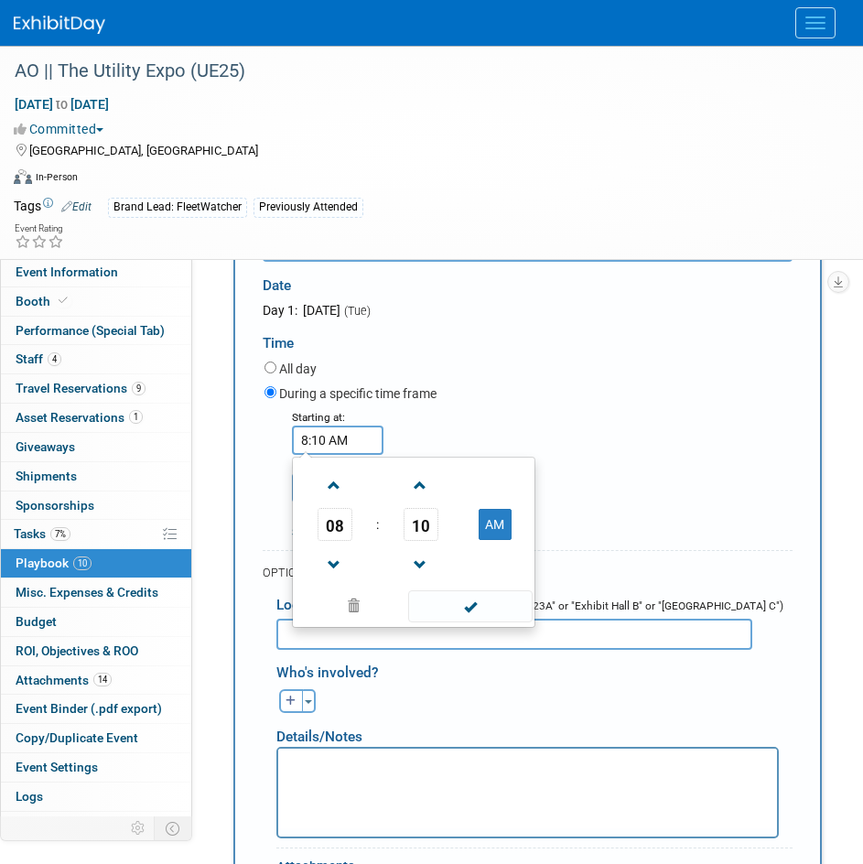
scroll to position [541, 0]
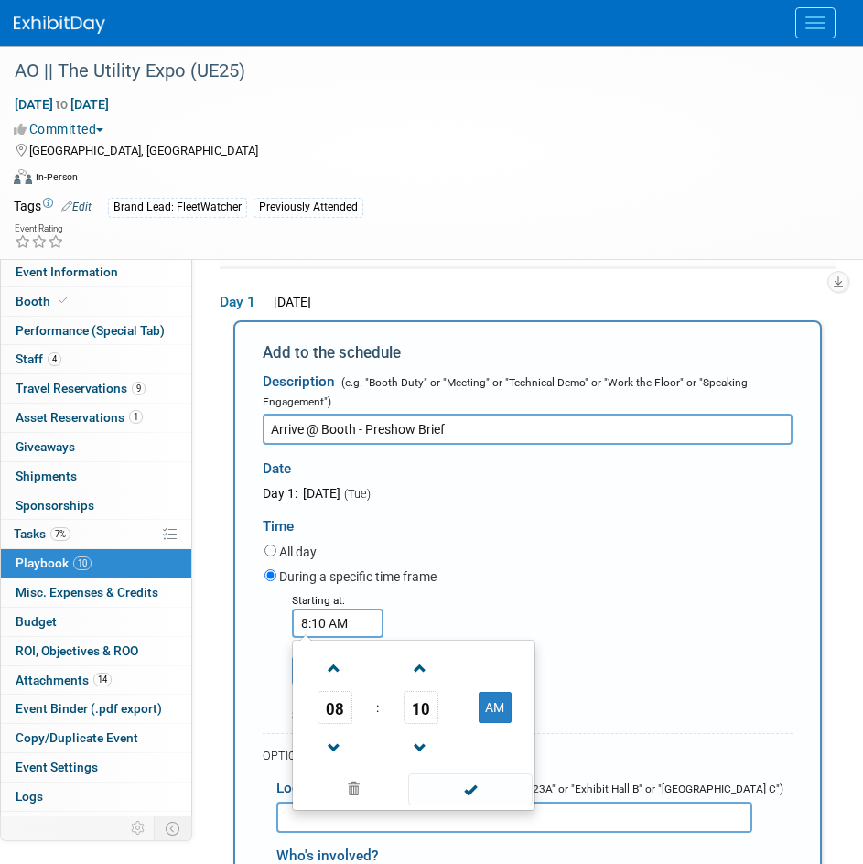
click at [536, 548] on div "All day" at bounding box center [529, 553] width 528 height 25
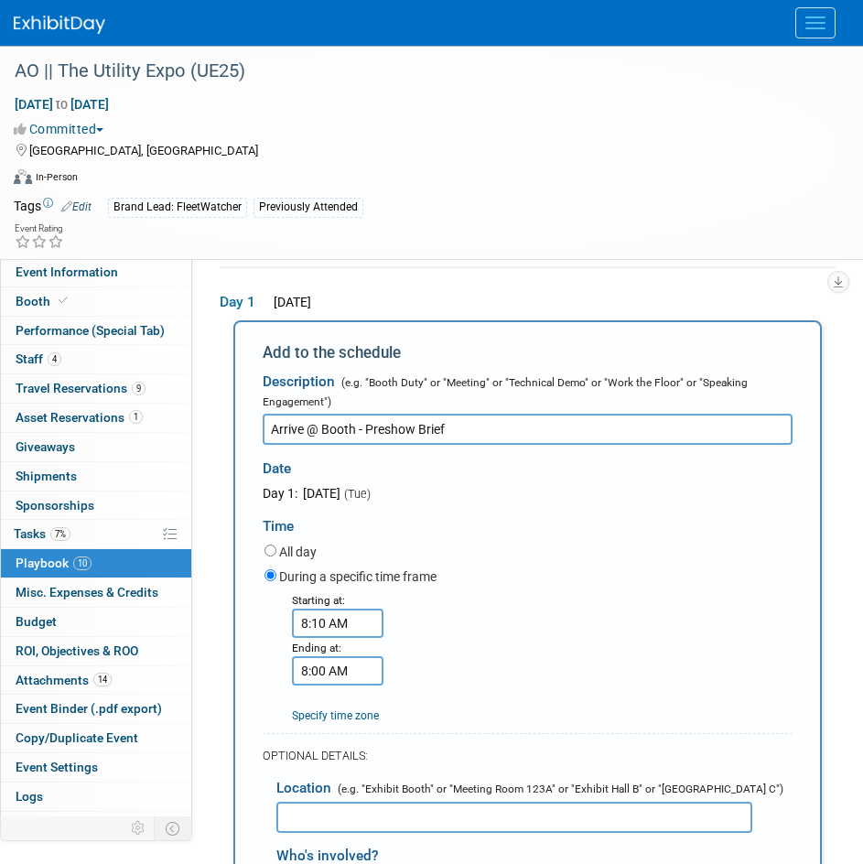
click at [339, 683] on input "8:00 AM" at bounding box center [338, 670] width 92 height 29
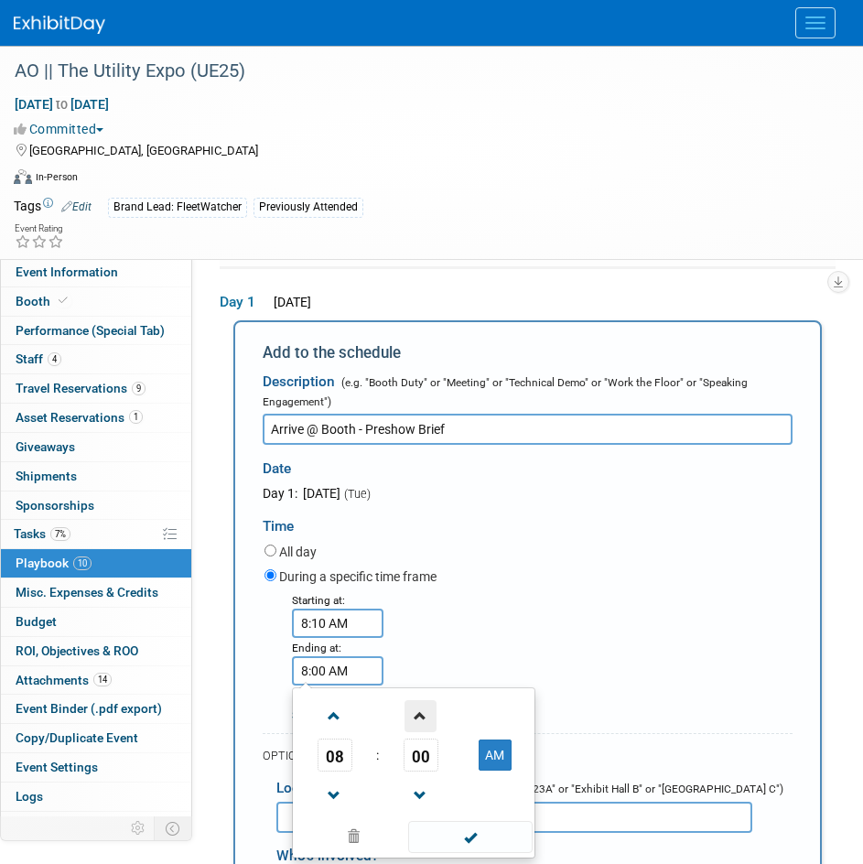
click at [413, 721] on span at bounding box center [421, 716] width 32 height 32
click at [407, 743] on span "02" at bounding box center [421, 755] width 35 height 33
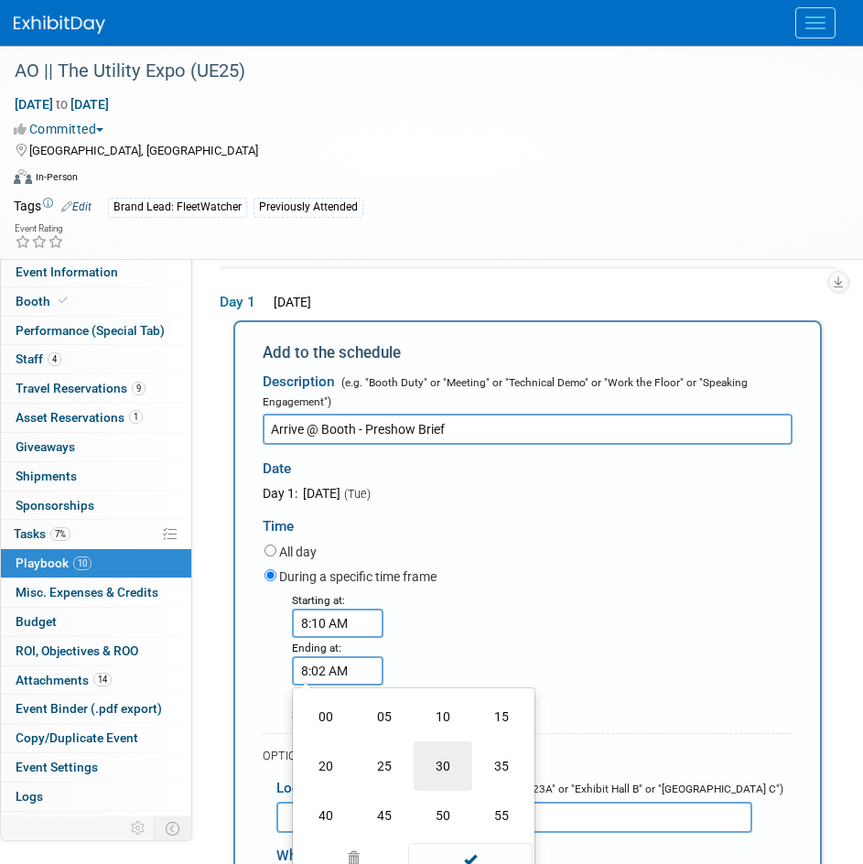
click at [424, 753] on td "30" at bounding box center [443, 766] width 59 height 49
type input "8:30 AM"
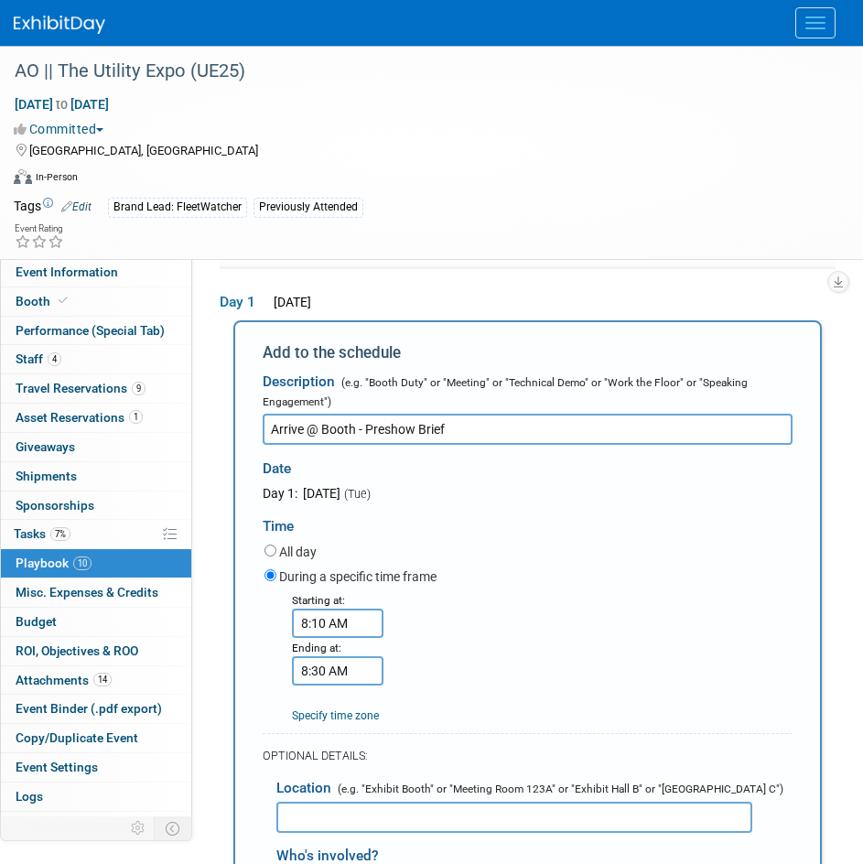
click at [562, 618] on div "Starting at: 8:10 AM Ending at: 8:30 AM Specify time zone Time zone:" at bounding box center [529, 658] width 556 height 134
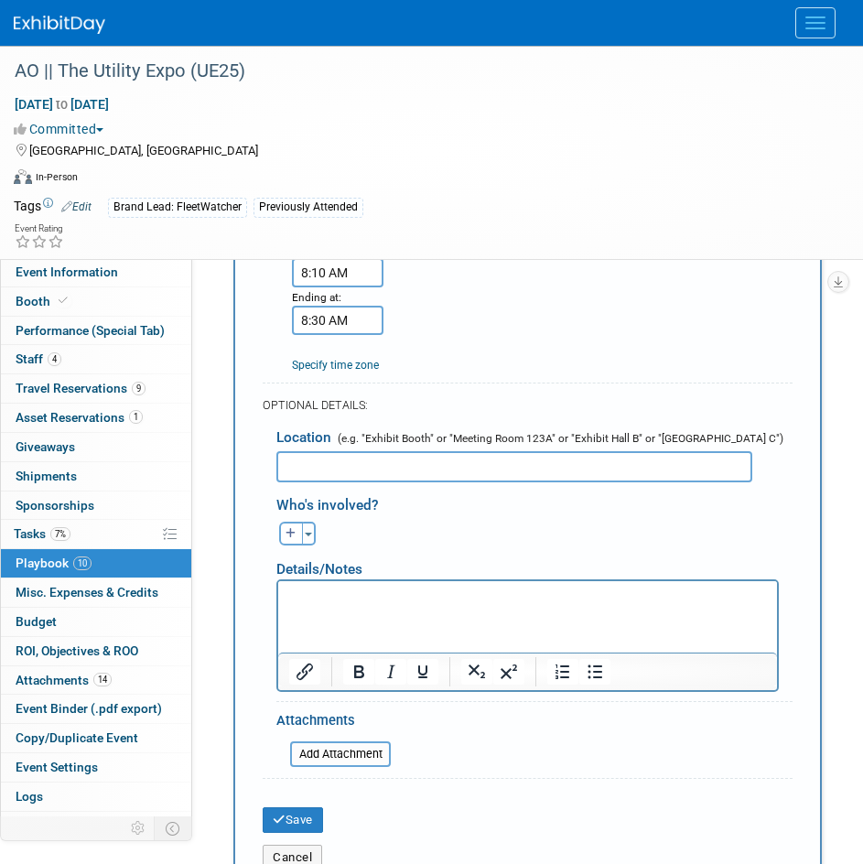
scroll to position [999, 0]
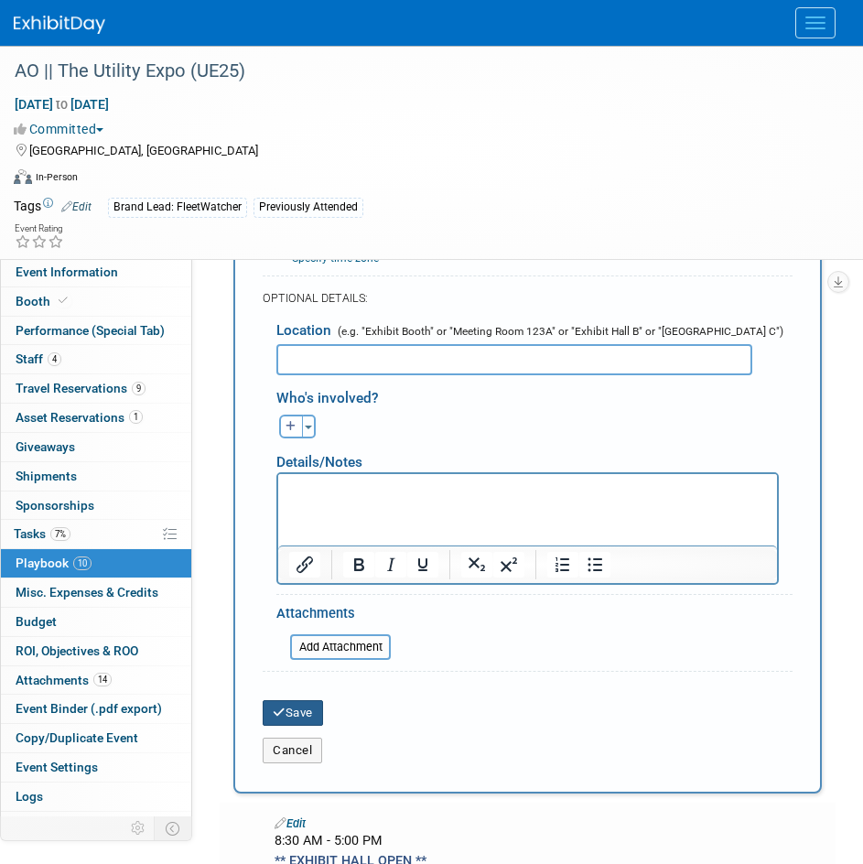
click at [316, 706] on button "Save" at bounding box center [293, 713] width 60 height 26
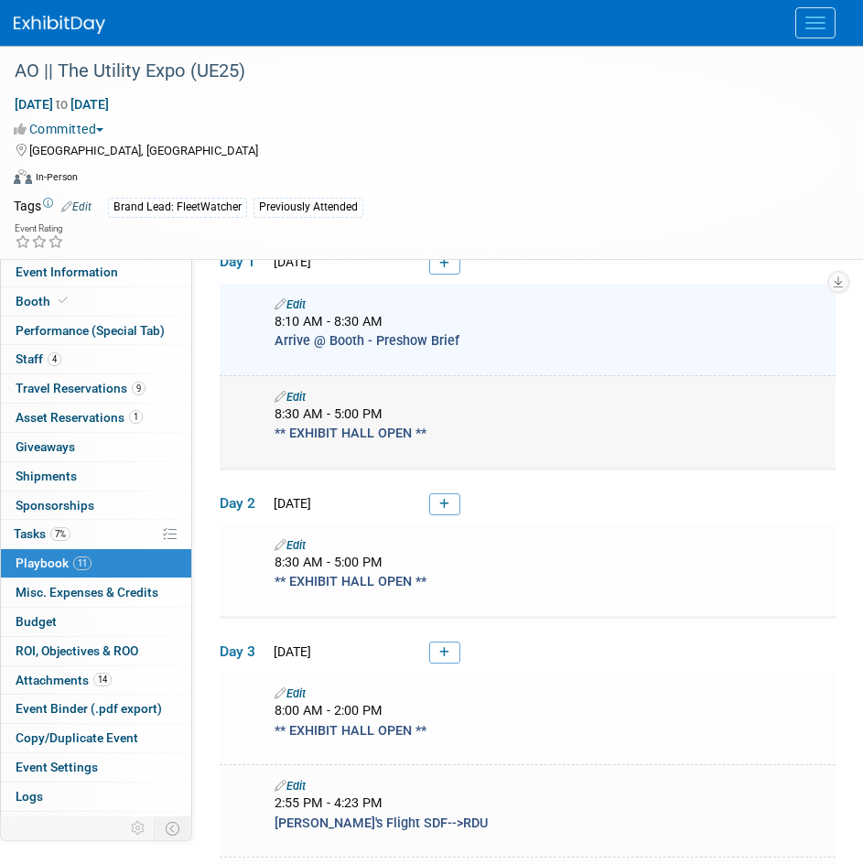
scroll to position [363, 0]
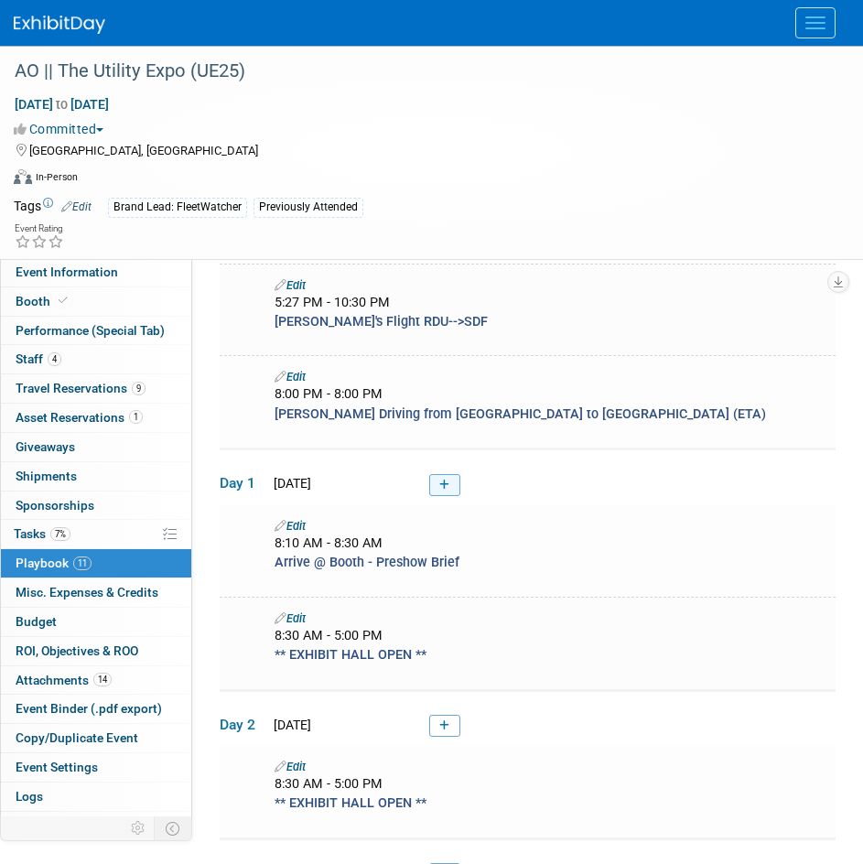
click at [445, 493] on link at bounding box center [444, 485] width 31 height 22
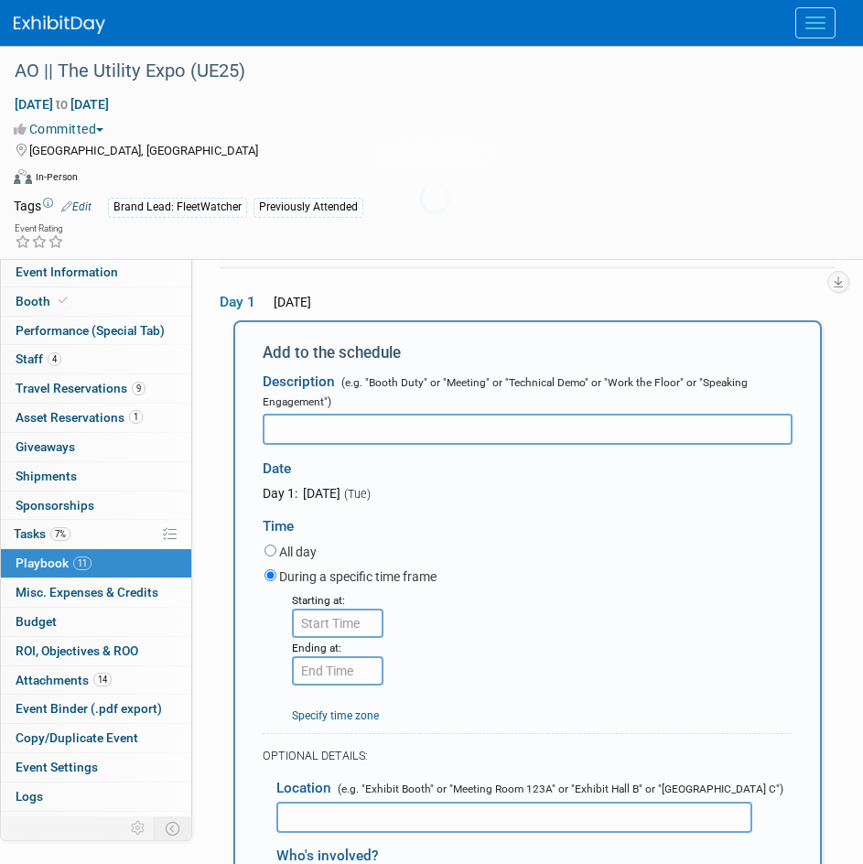
scroll to position [0, 0]
type input "Rideshare from Hotel to Venue"
type input "8:00 AM"
click at [340, 618] on input "8:00 AM" at bounding box center [338, 623] width 92 height 29
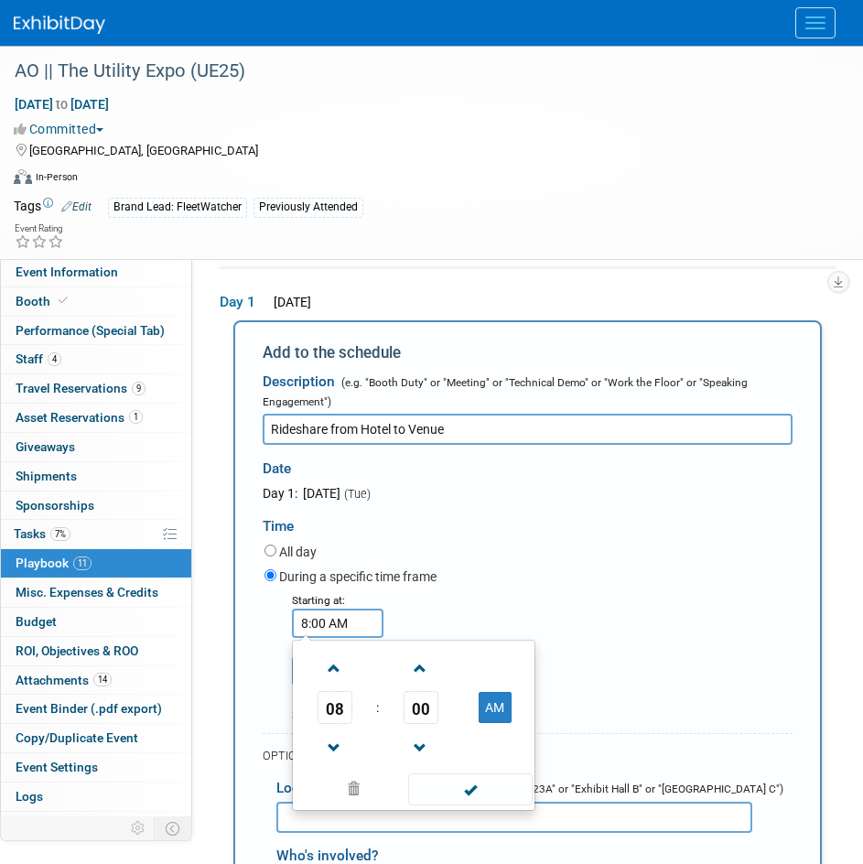
click at [645, 559] on div "All day" at bounding box center [529, 553] width 528 height 25
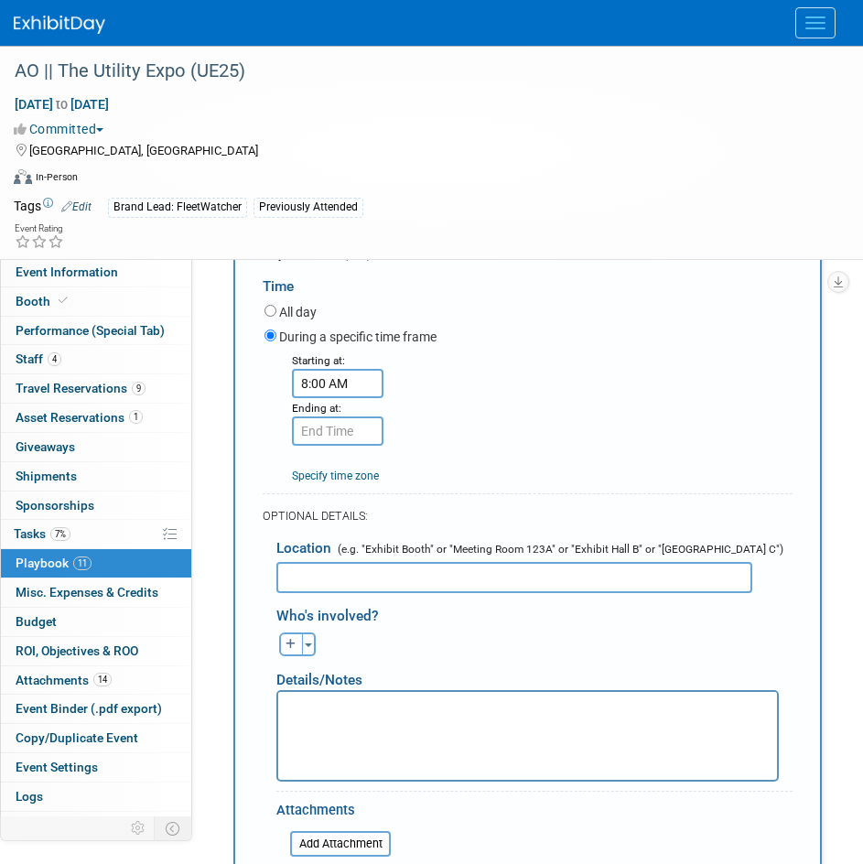
scroll to position [816, 0]
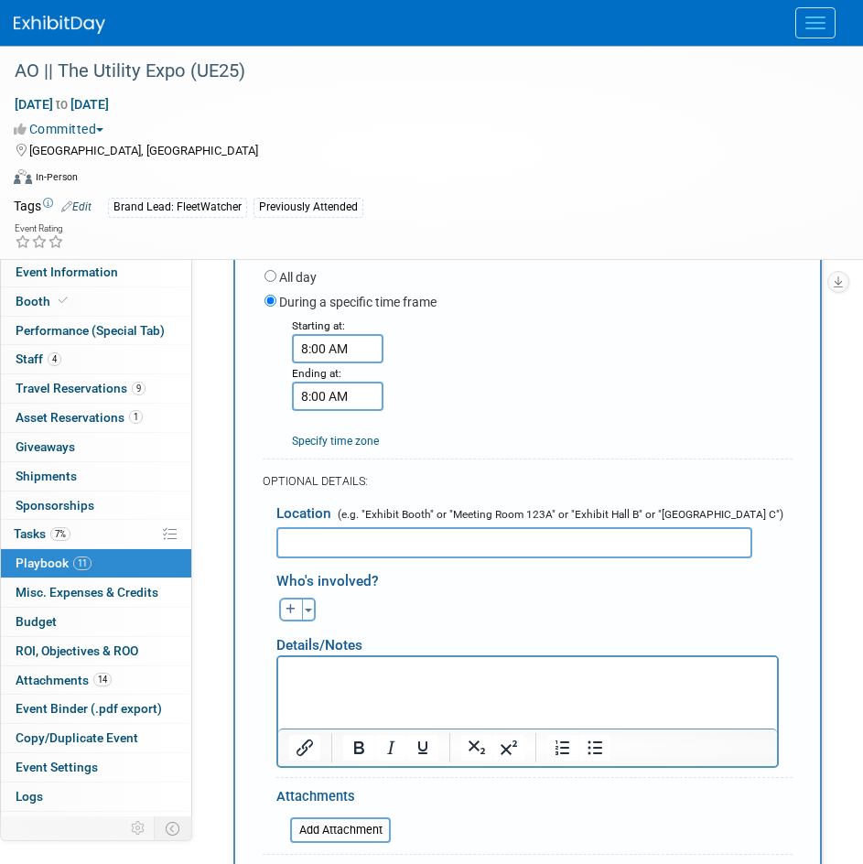
click at [324, 396] on input "8:00 AM" at bounding box center [338, 396] width 92 height 29
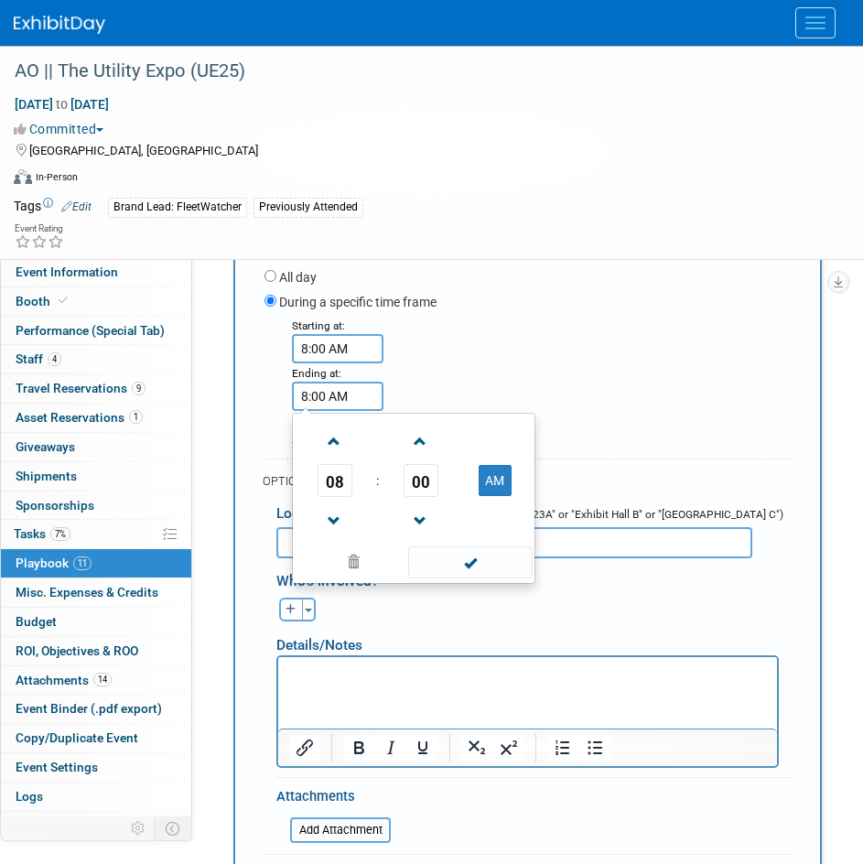
click at [510, 370] on div "Starting at: 8:00 AM Ending at: 8:00 AM 08 : 00 AM 12 01 02 03 04 05 06 07 08 0…" at bounding box center [529, 383] width 556 height 134
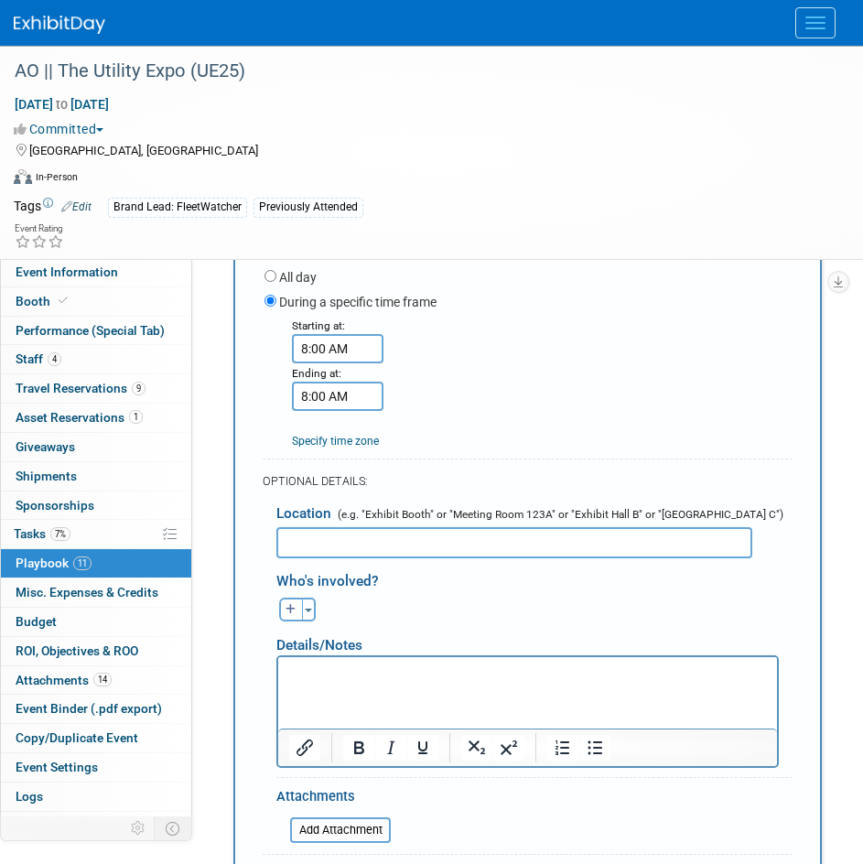
click at [366, 400] on input "8:00 AM" at bounding box center [338, 396] width 92 height 29
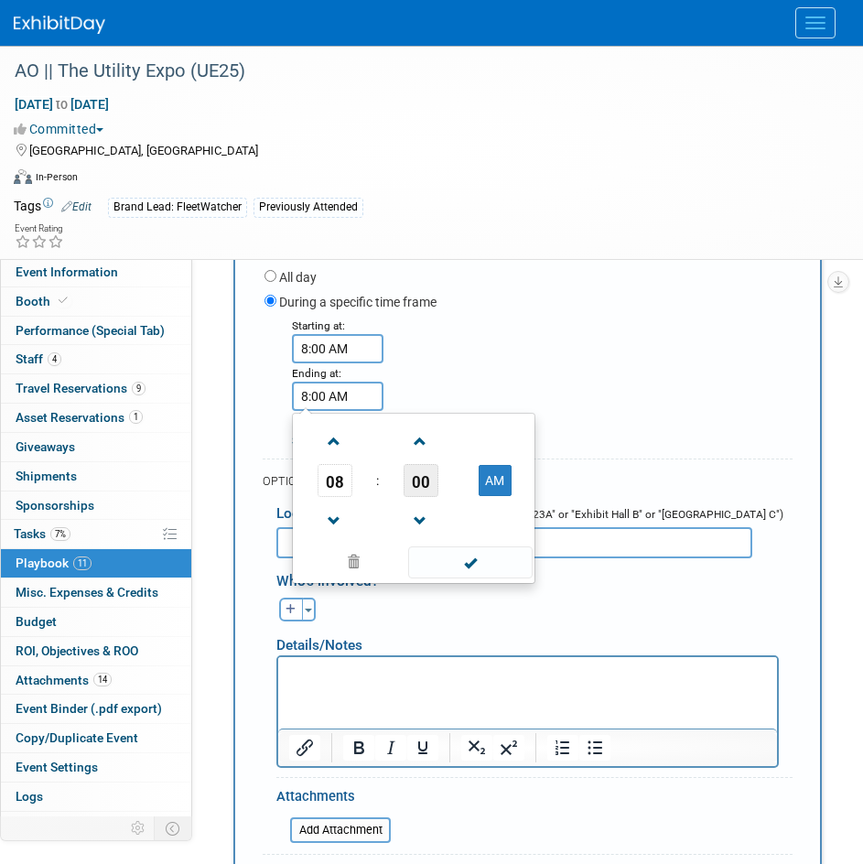
click at [411, 493] on span "00" at bounding box center [421, 480] width 35 height 33
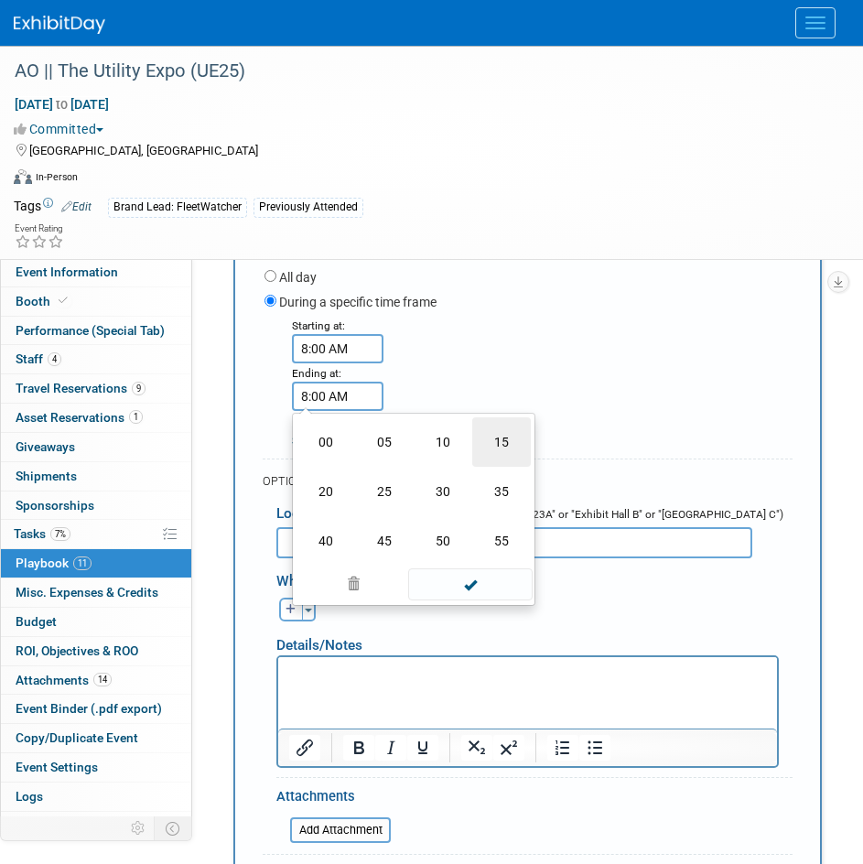
click at [514, 447] on td "15" at bounding box center [501, 441] width 59 height 49
type input "8:15 AM"
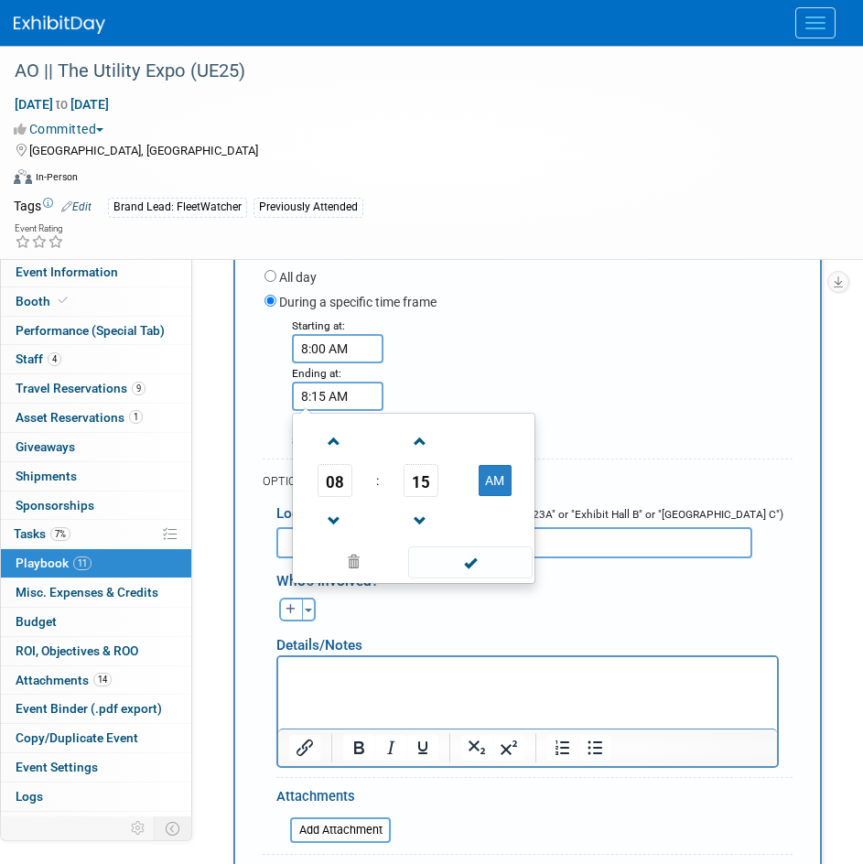
click at [686, 338] on div "Starting at: 8:00 AM Ending at: 8:15 AM 08 : 15 AM 12 01 02 03 04 05 06 07 08 0…" at bounding box center [529, 383] width 556 height 134
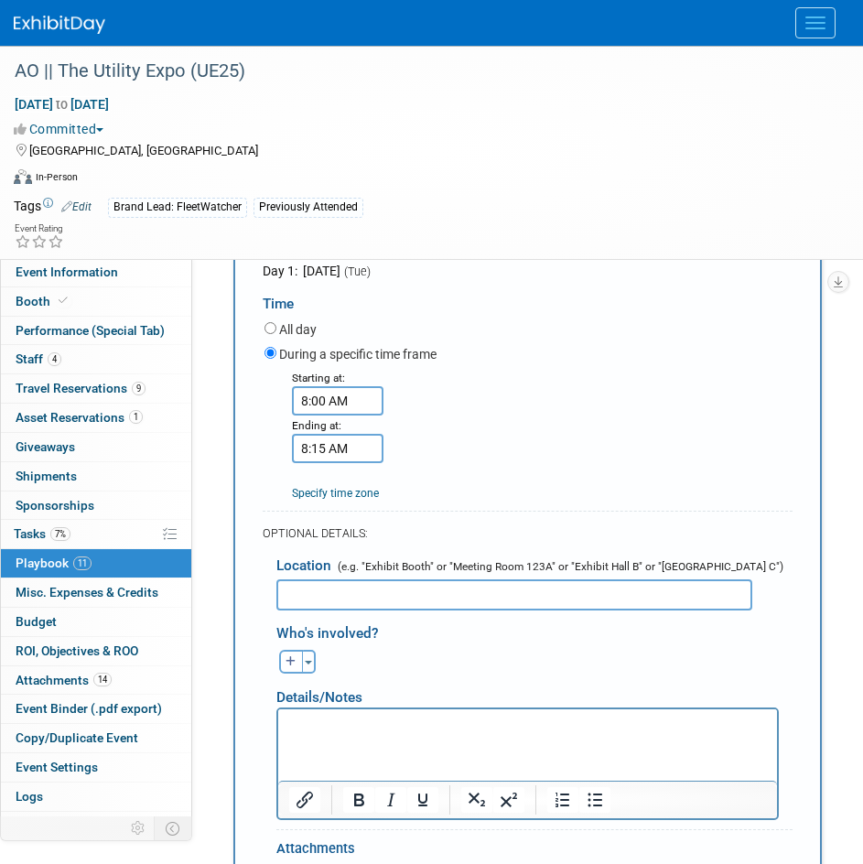
scroll to position [732, 0]
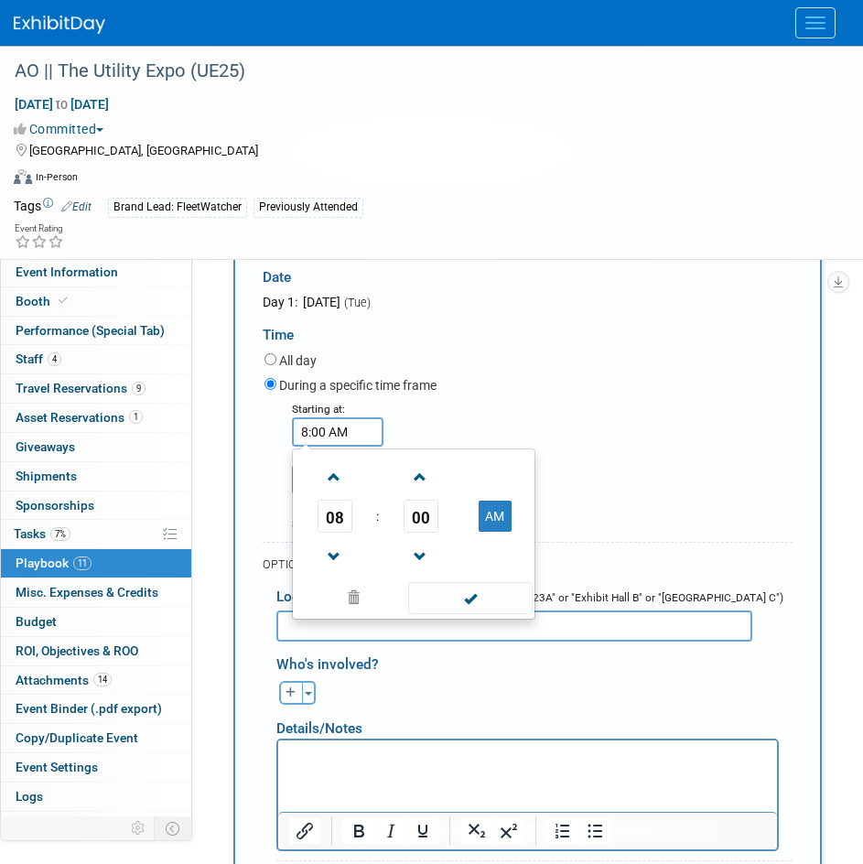
click at [359, 439] on input "8:00 AM" at bounding box center [338, 431] width 92 height 29
click at [343, 546] on span at bounding box center [335, 557] width 32 height 32
click at [448, 528] on td "00" at bounding box center [421, 516] width 76 height 33
click at [417, 522] on span "00" at bounding box center [421, 516] width 35 height 33
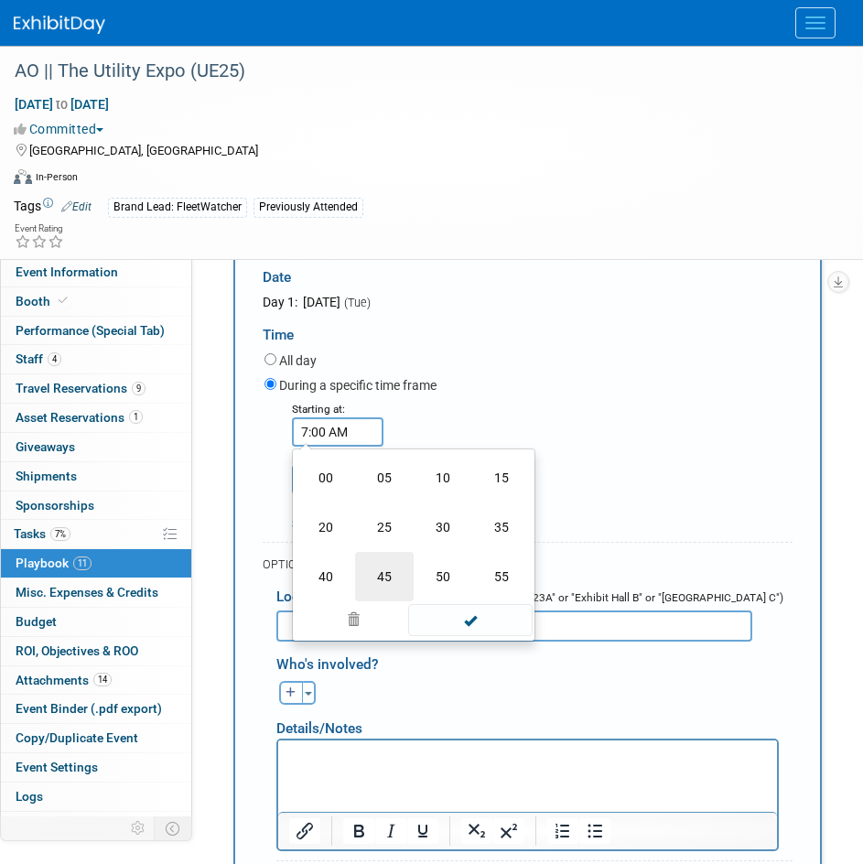
click at [393, 570] on td "45" at bounding box center [384, 576] width 59 height 49
type input "7:45 AM"
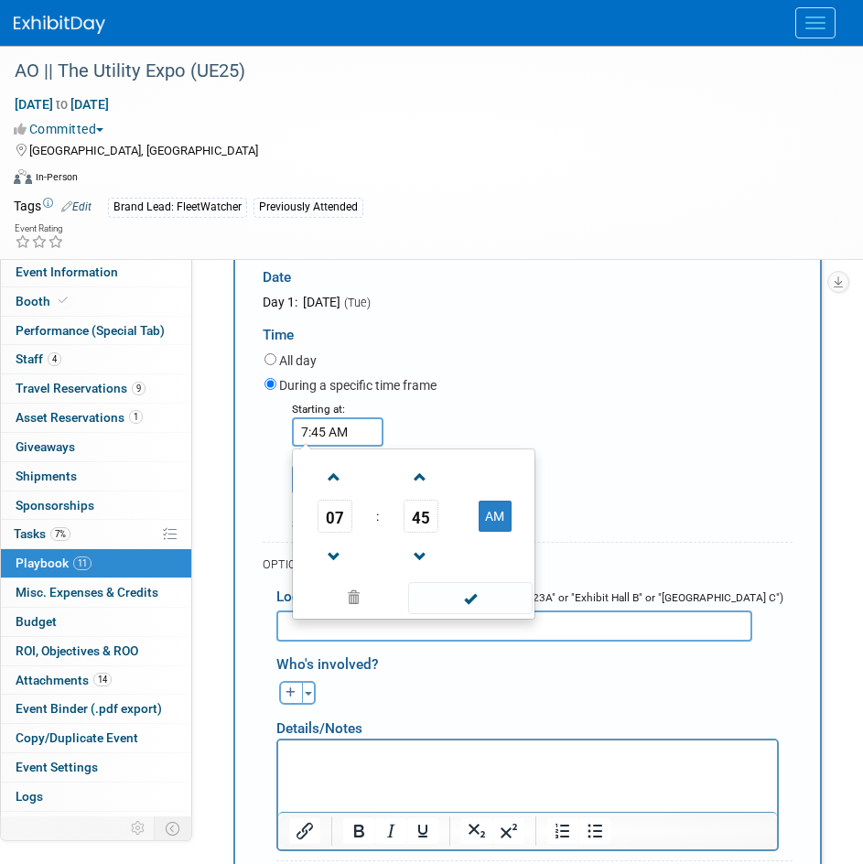
click at [498, 433] on div "Starting at: 7:45 AM 07 : 45 AM 12 01 02 03 04 05 06 07 08 09 10 11 00 05 10 15…" at bounding box center [529, 466] width 556 height 134
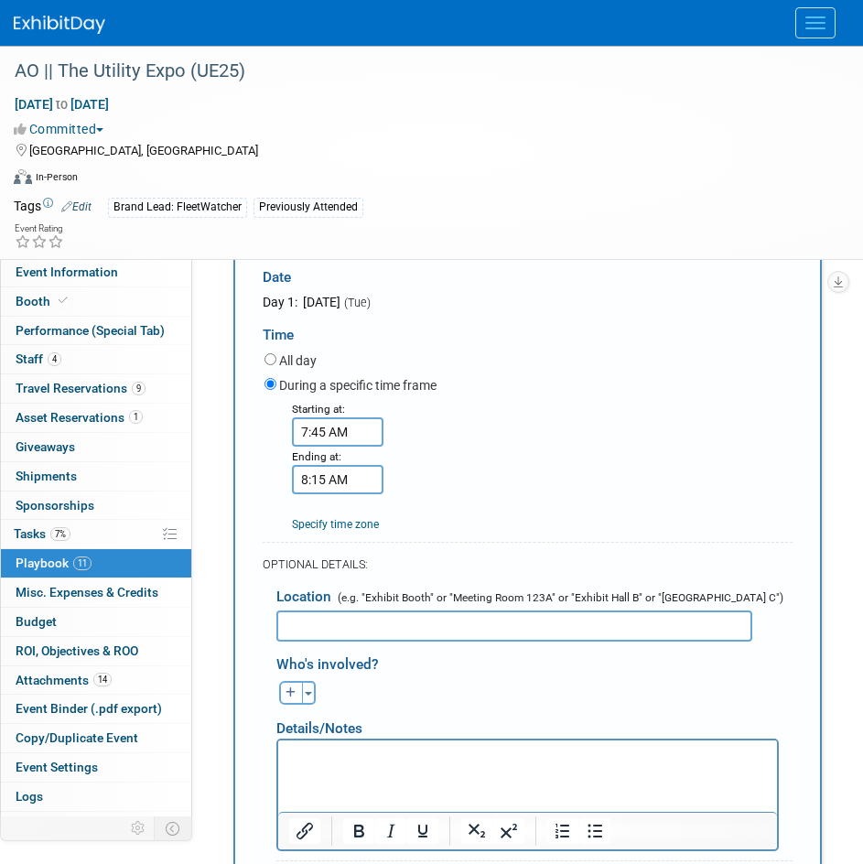
click at [334, 482] on input "8:15 AM" at bounding box center [338, 479] width 92 height 29
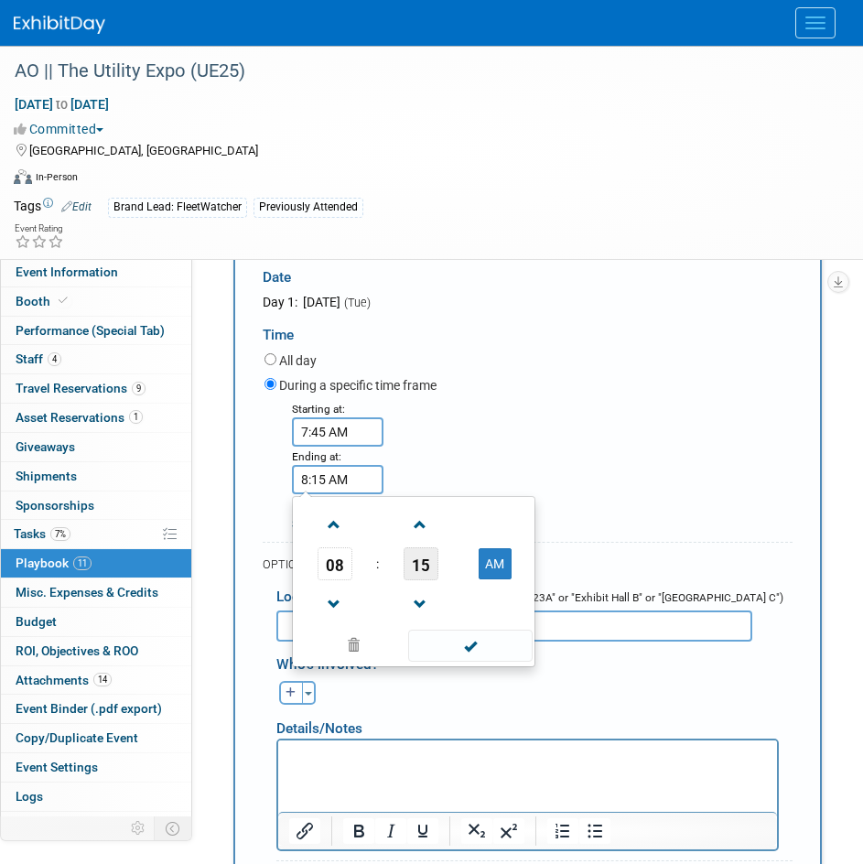
click at [415, 564] on span "15" at bounding box center [421, 564] width 35 height 33
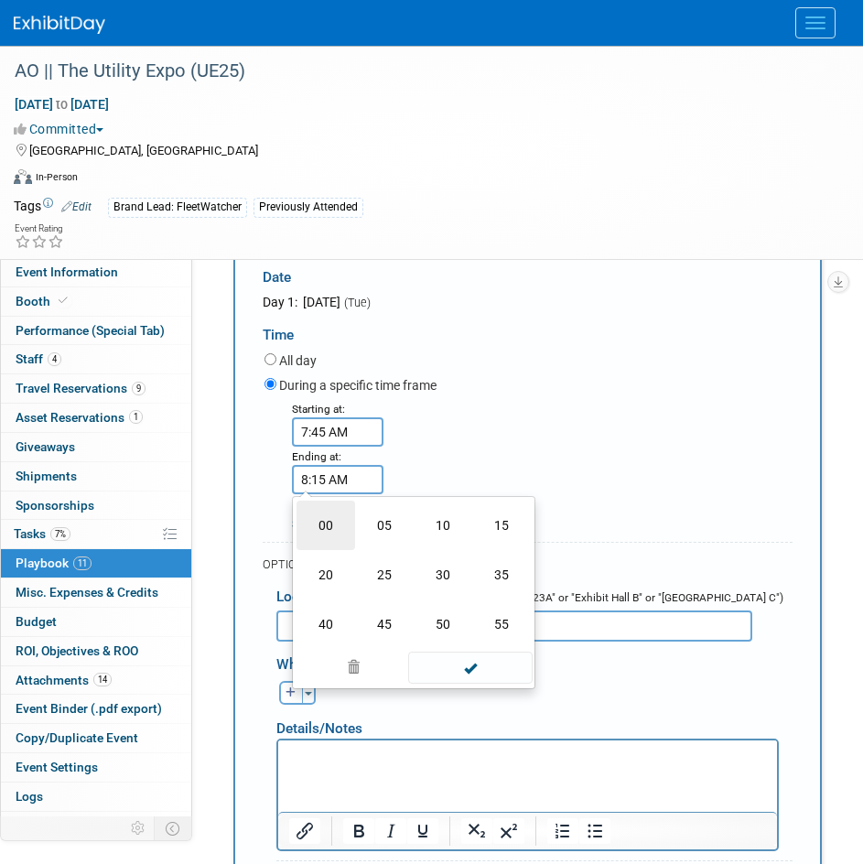
click at [343, 526] on td "00" at bounding box center [326, 525] width 59 height 49
type input "8:00 AM"
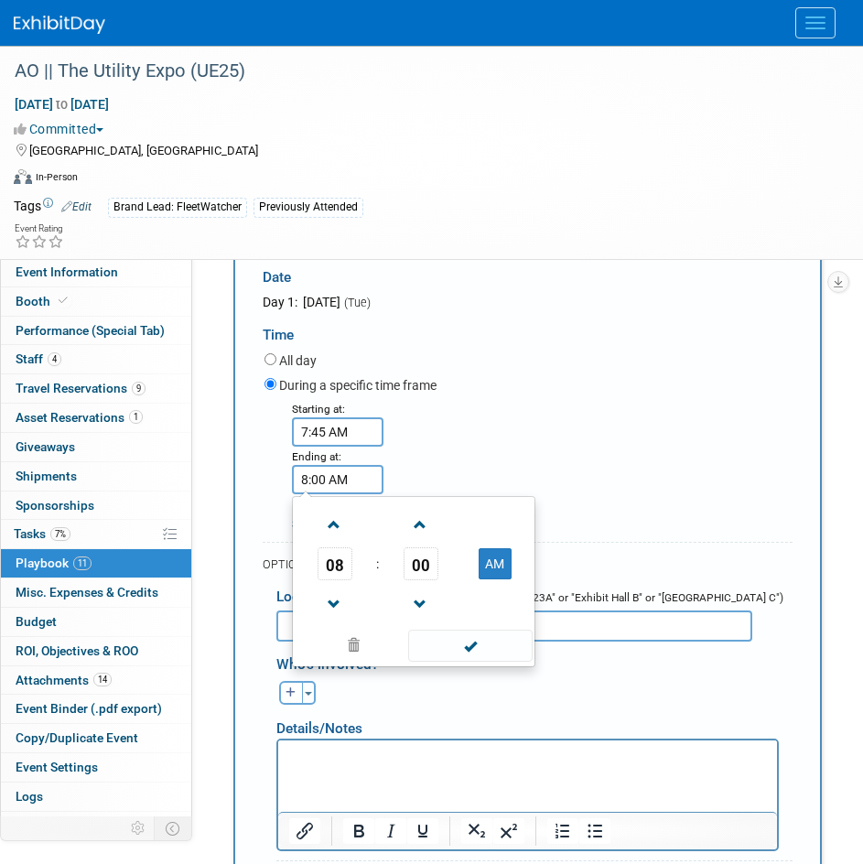
drag, startPoint x: 493, startPoint y: 453, endPoint x: 474, endPoint y: 479, distance: 31.5
click at [493, 452] on div "Starting at: 7:45 AM Ending at: 8:00 AM 08 : 00 AM 12 01 02 03 04 05 06 07 08 0…" at bounding box center [529, 466] width 556 height 134
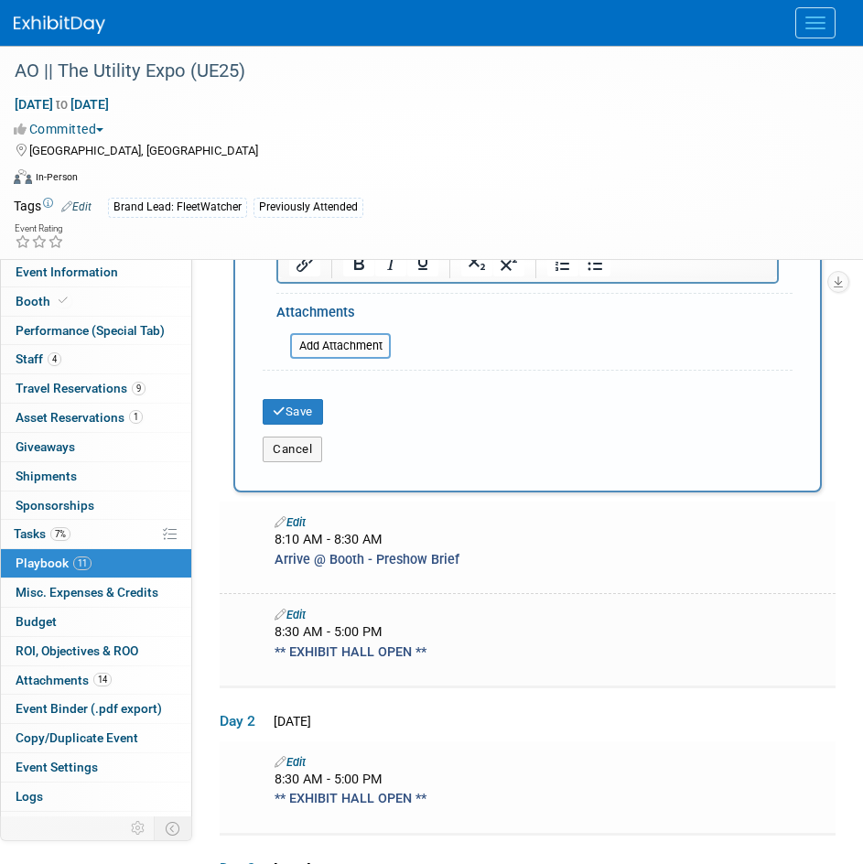
scroll to position [1282, 0]
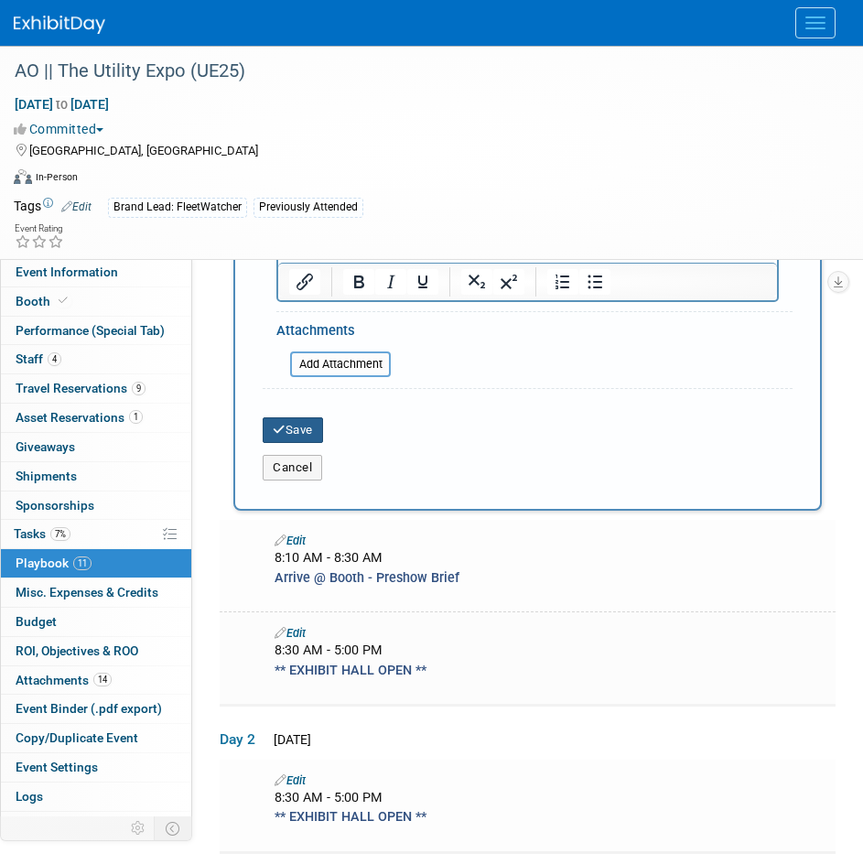
click at [320, 438] on button "Save" at bounding box center [293, 430] width 60 height 26
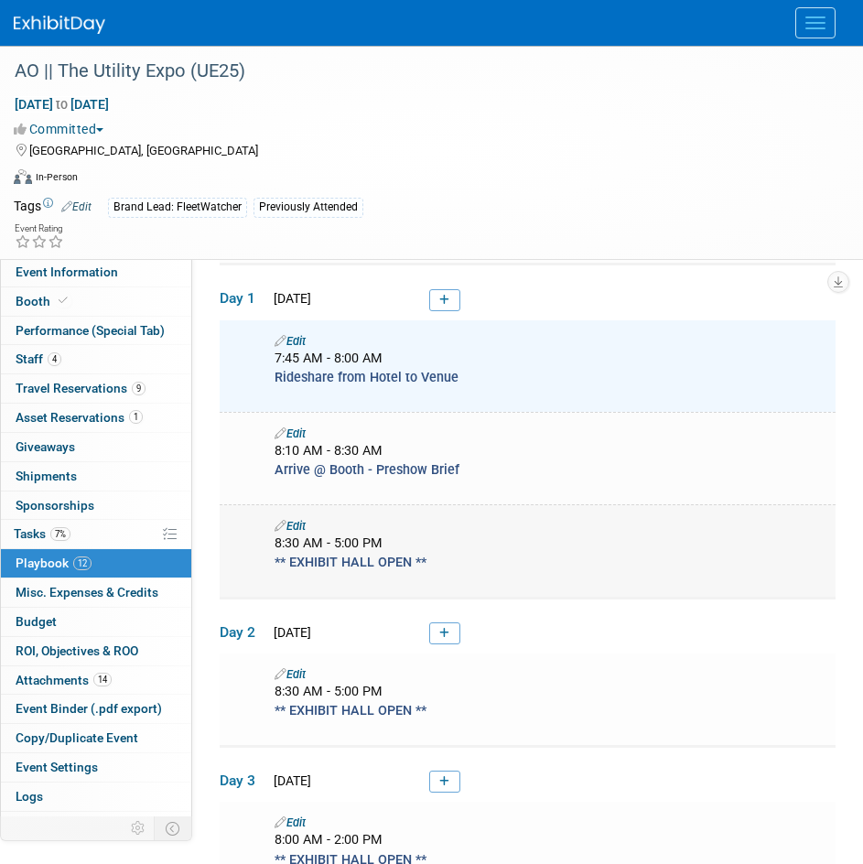
scroll to position [454, 0]
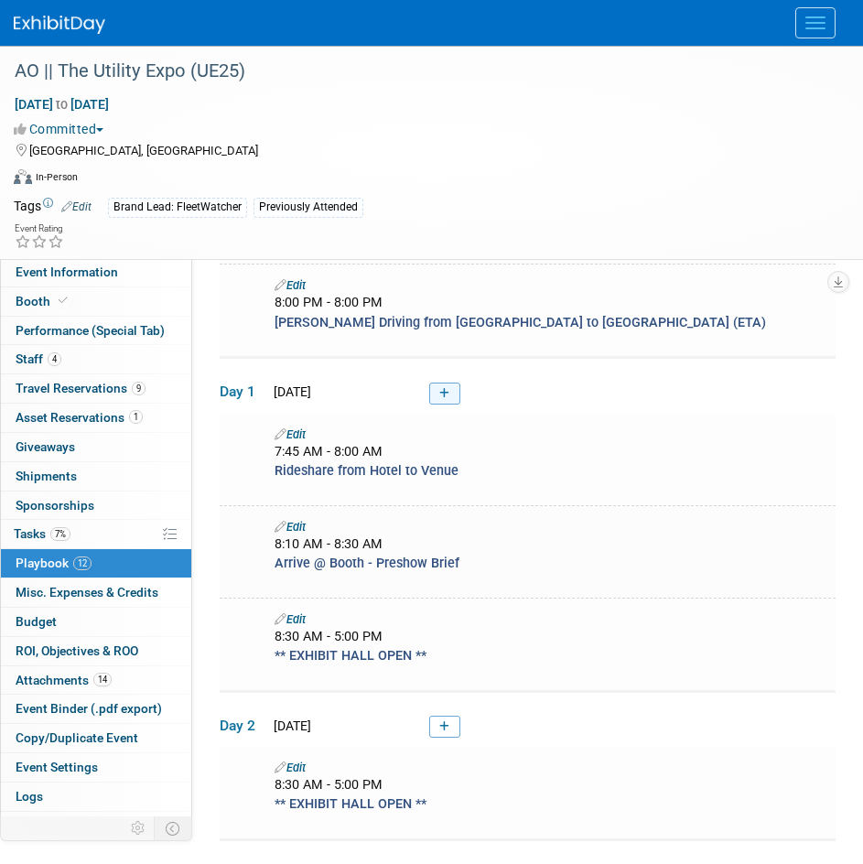
click at [444, 395] on icon at bounding box center [444, 393] width 10 height 11
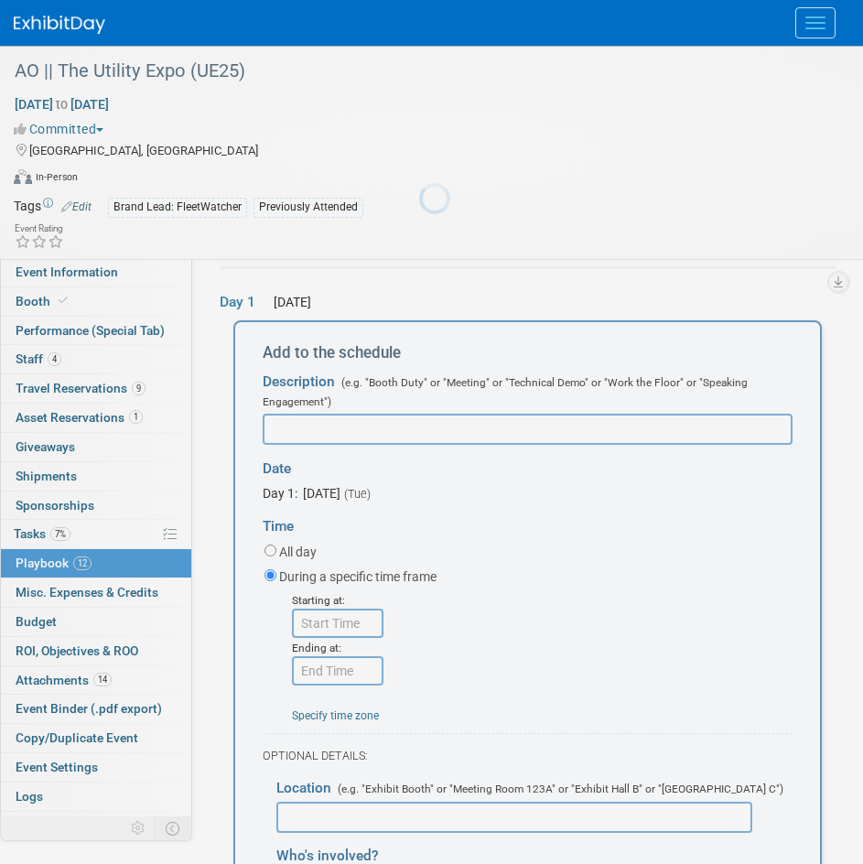
scroll to position [0, 0]
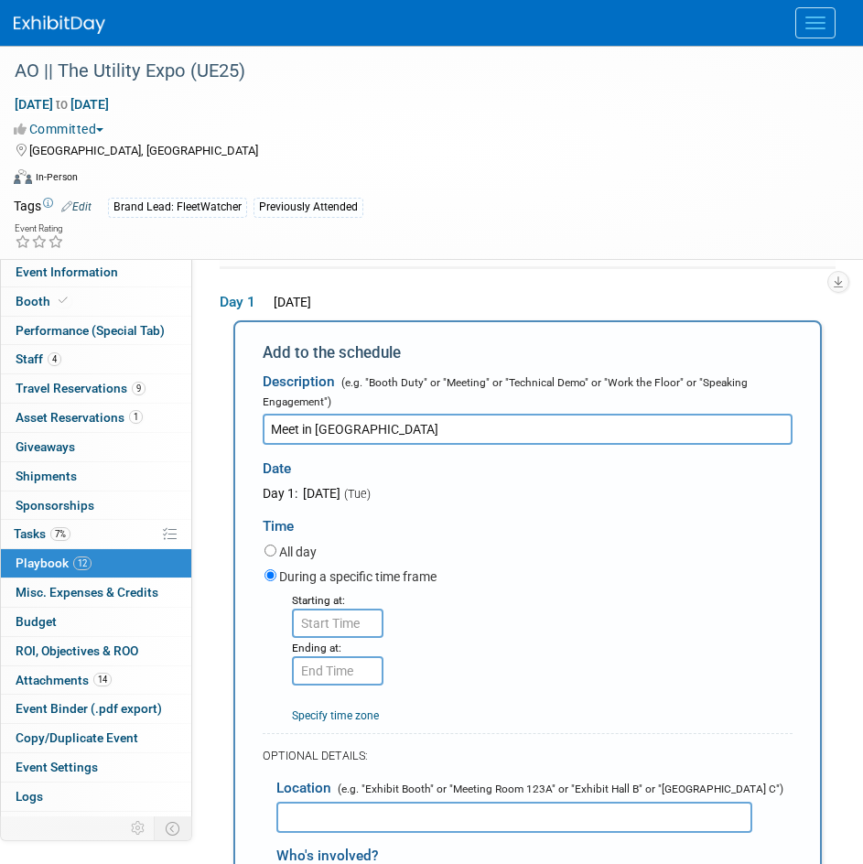
type input "Meet in Hotel Lobby"
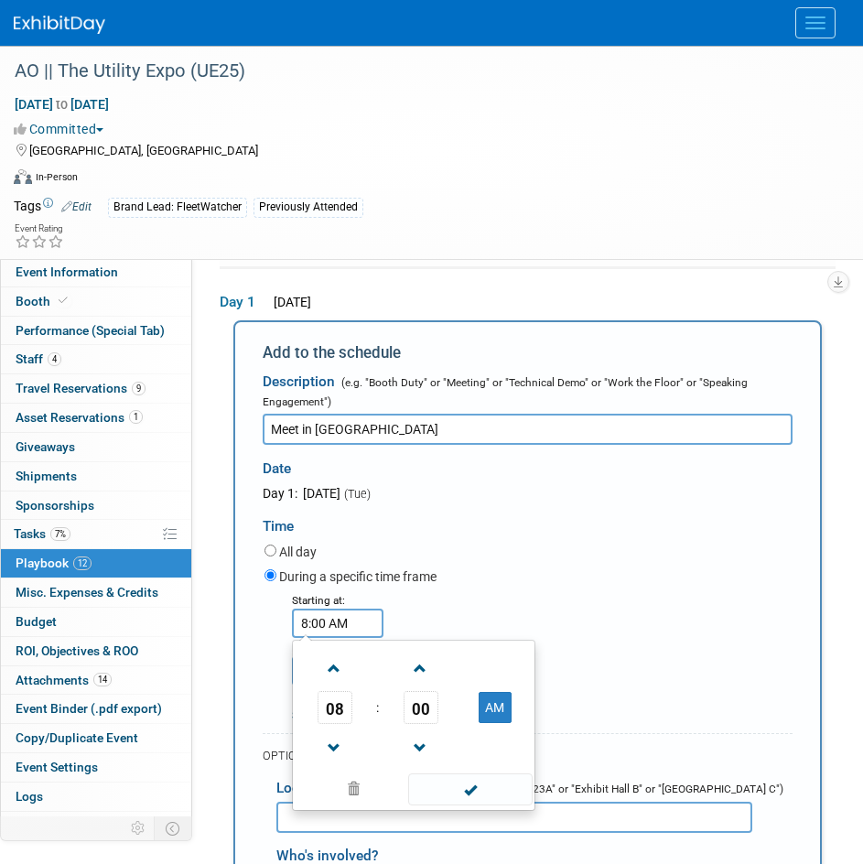
click at [325, 613] on input "8:00 AM" at bounding box center [338, 623] width 92 height 29
click at [338, 662] on span at bounding box center [335, 669] width 32 height 32
click at [337, 755] on span at bounding box center [335, 748] width 32 height 32
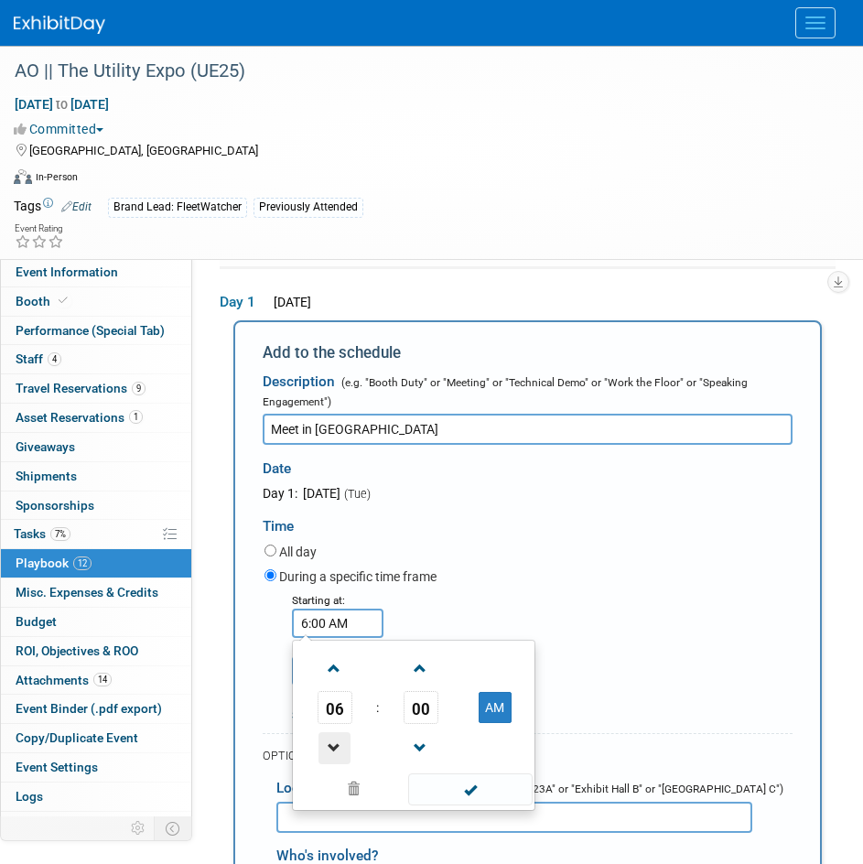
click at [337, 755] on span at bounding box center [335, 748] width 32 height 32
click at [335, 681] on span at bounding box center [335, 669] width 32 height 32
click at [429, 701] on span "00" at bounding box center [421, 707] width 35 height 33
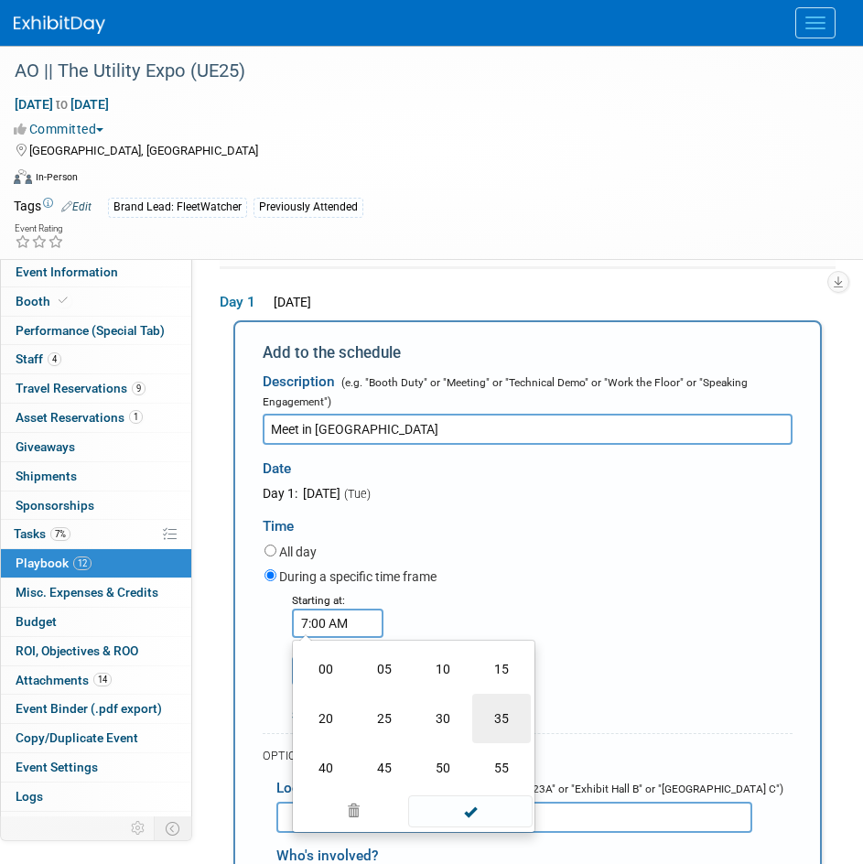
click at [511, 721] on td "35" at bounding box center [501, 718] width 59 height 49
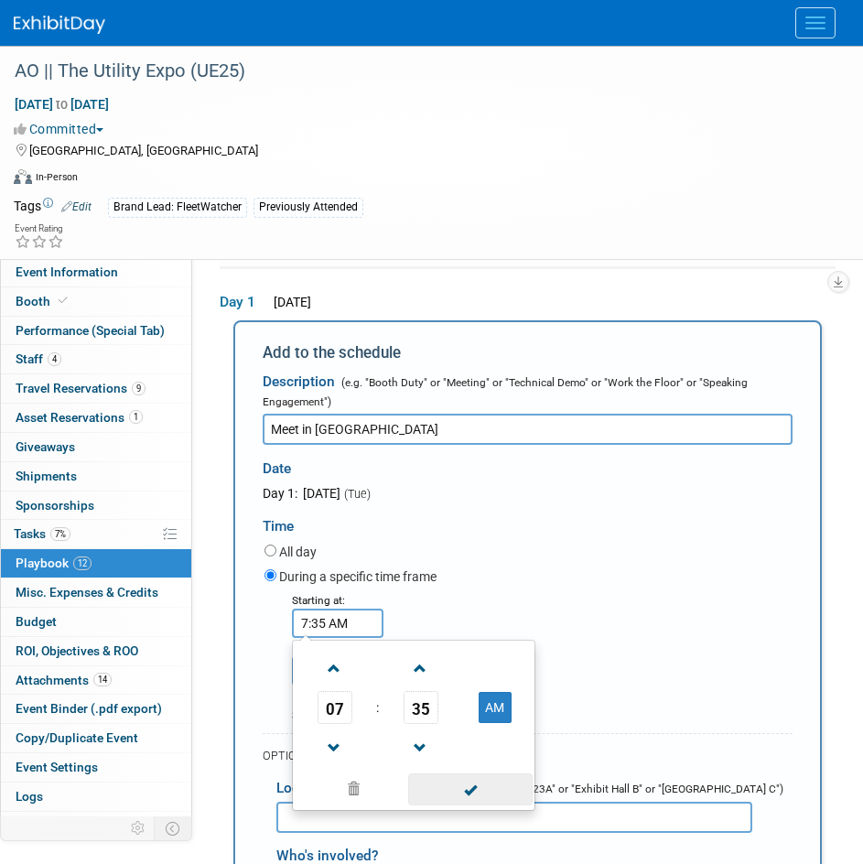
click at [484, 782] on span at bounding box center [470, 790] width 124 height 32
drag, startPoint x: 348, startPoint y: 614, endPoint x: 385, endPoint y: 640, distance: 44.7
click at [349, 615] on input "7:35 AM" at bounding box center [338, 623] width 92 height 29
click at [401, 710] on td "35" at bounding box center [421, 707] width 76 height 33
click at [409, 710] on span "35" at bounding box center [421, 707] width 35 height 33
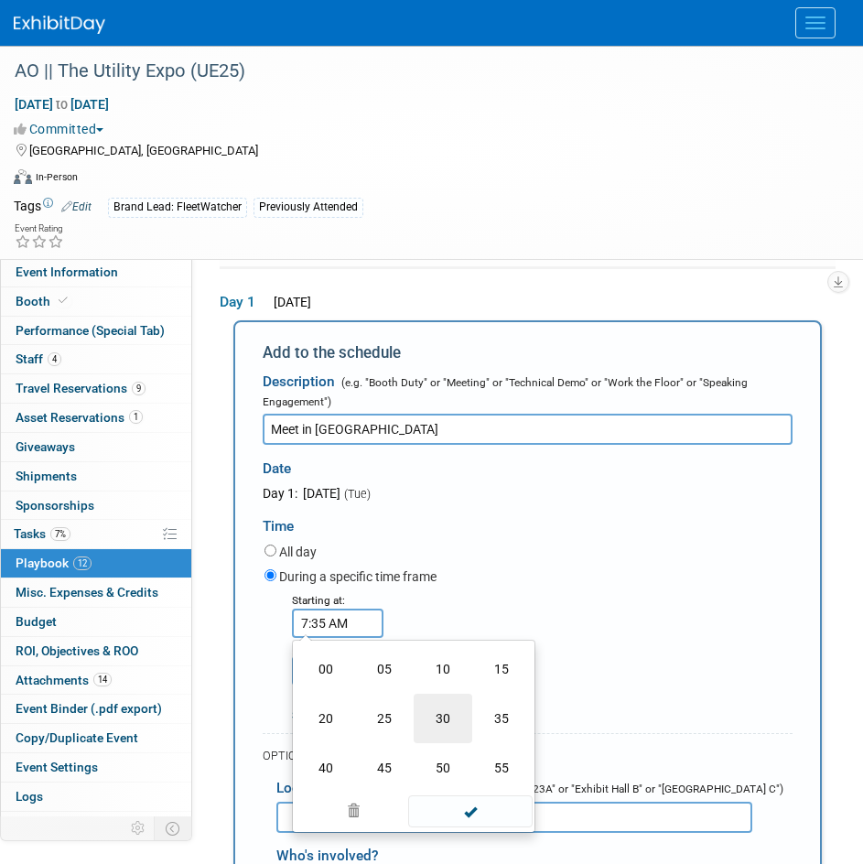
click at [428, 720] on td "30" at bounding box center [443, 718] width 59 height 49
type input "7:30 AM"
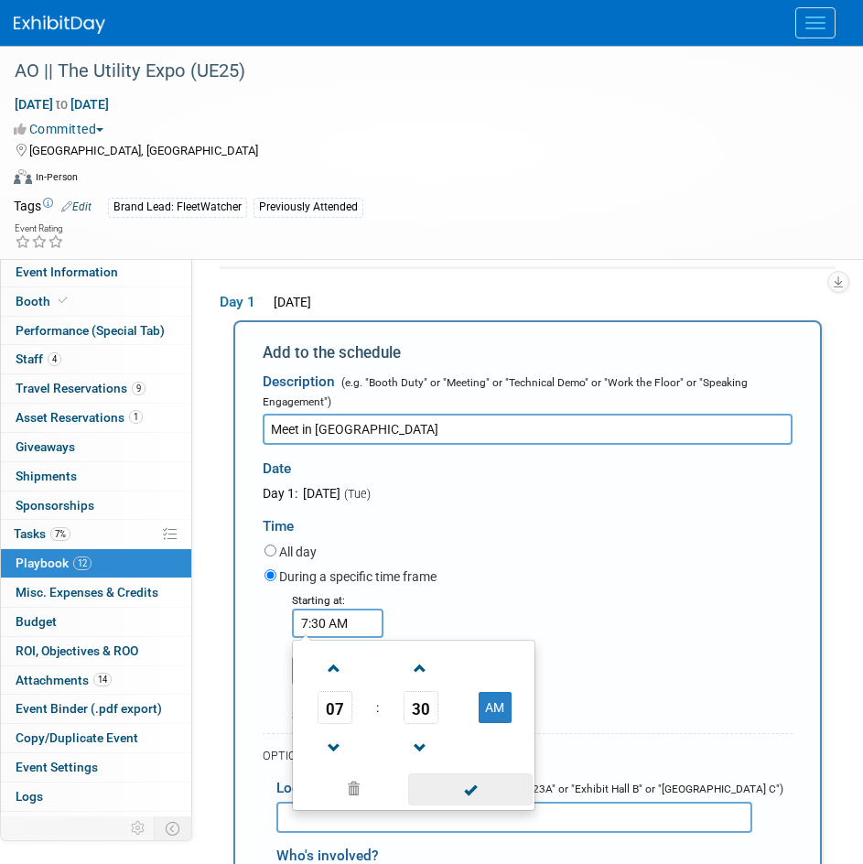
click at [457, 784] on span at bounding box center [470, 790] width 124 height 32
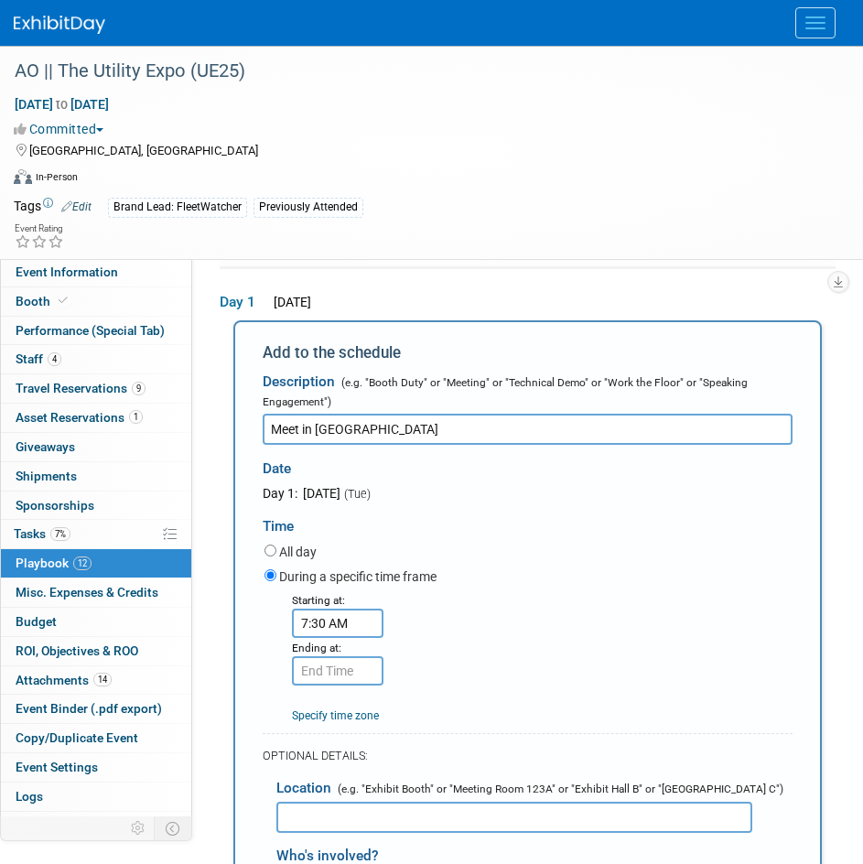
type input "7:30 AM"
click at [366, 667] on input "7:30 AM" at bounding box center [338, 670] width 92 height 29
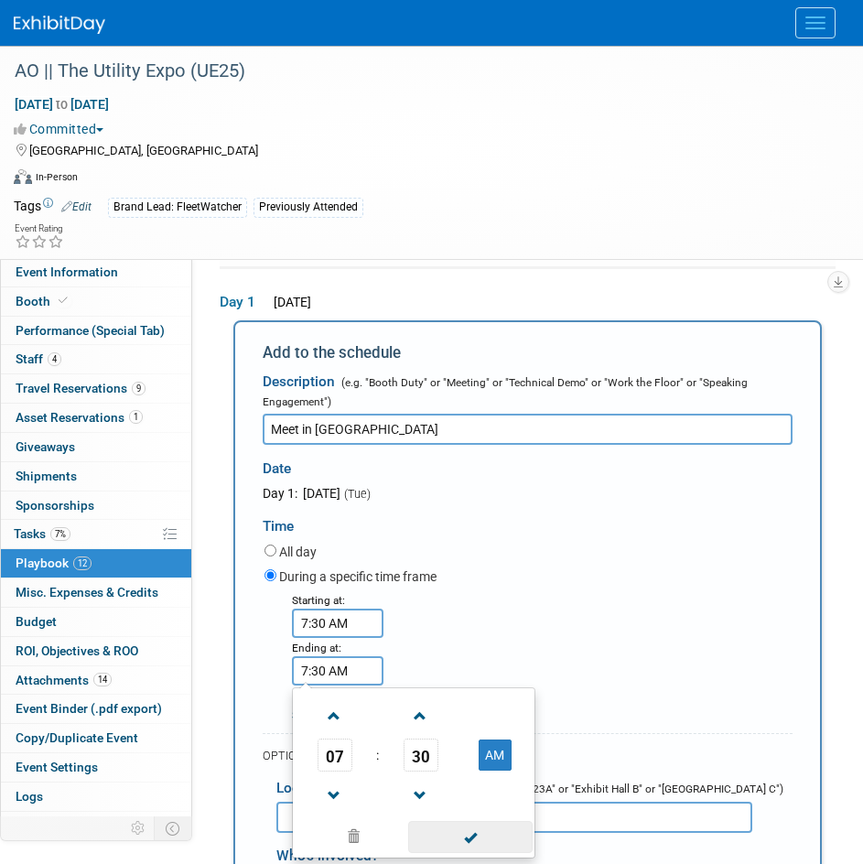
click at [471, 831] on span at bounding box center [470, 837] width 124 height 32
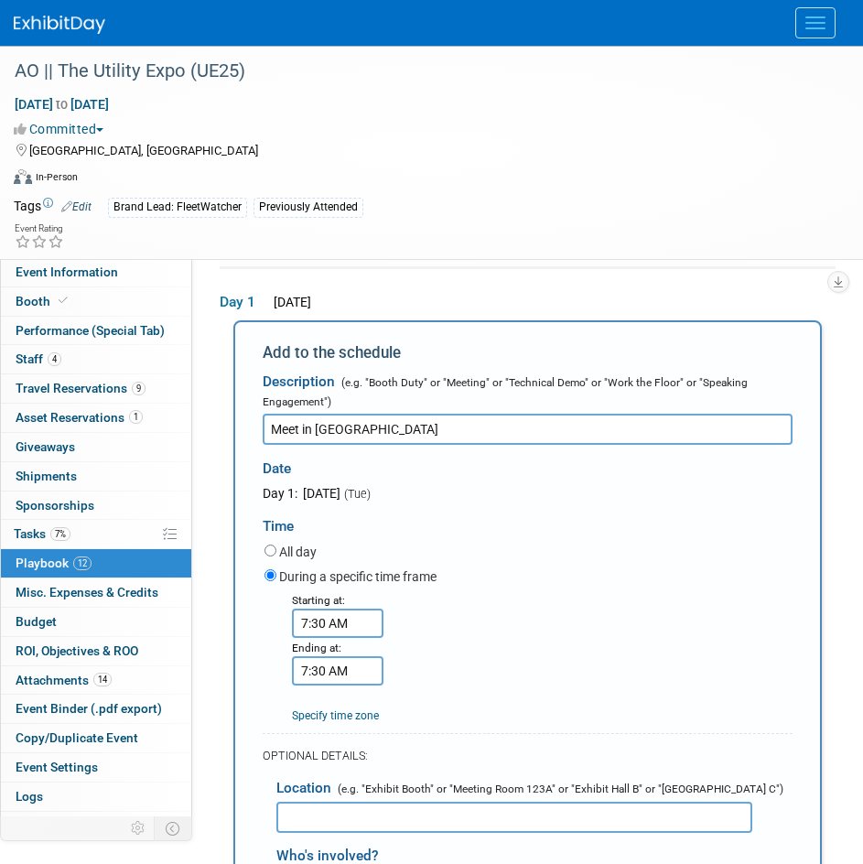
click at [524, 656] on div "Starting at: 7:30 AM Ending at: 7:30 AM Specify time zone Time zone:" at bounding box center [529, 658] width 556 height 134
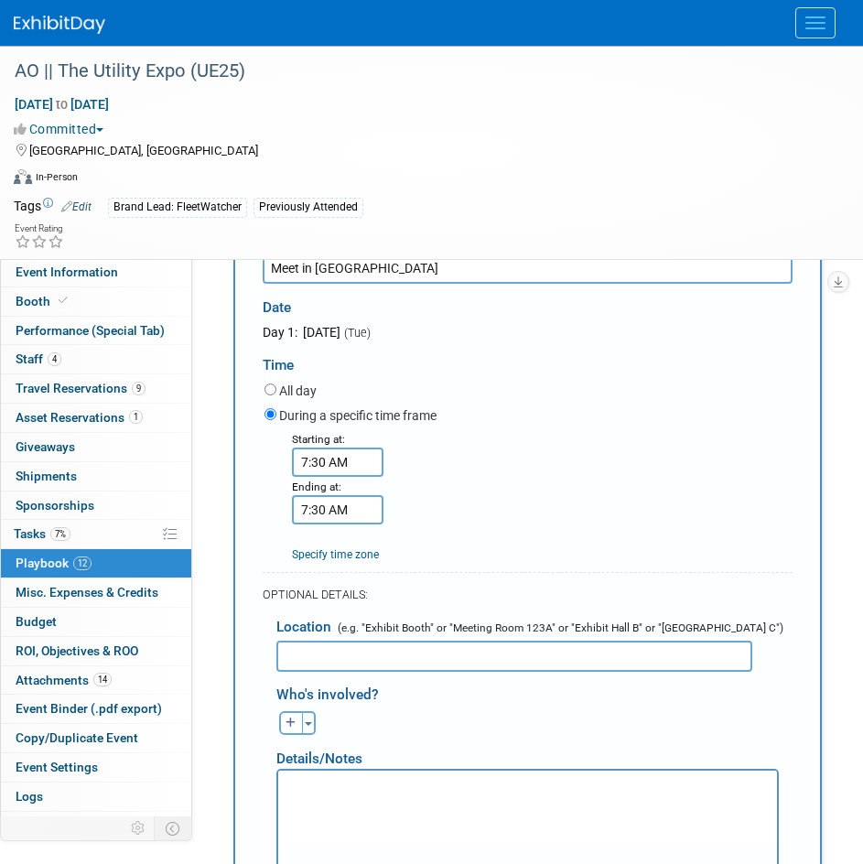
scroll to position [633, 0]
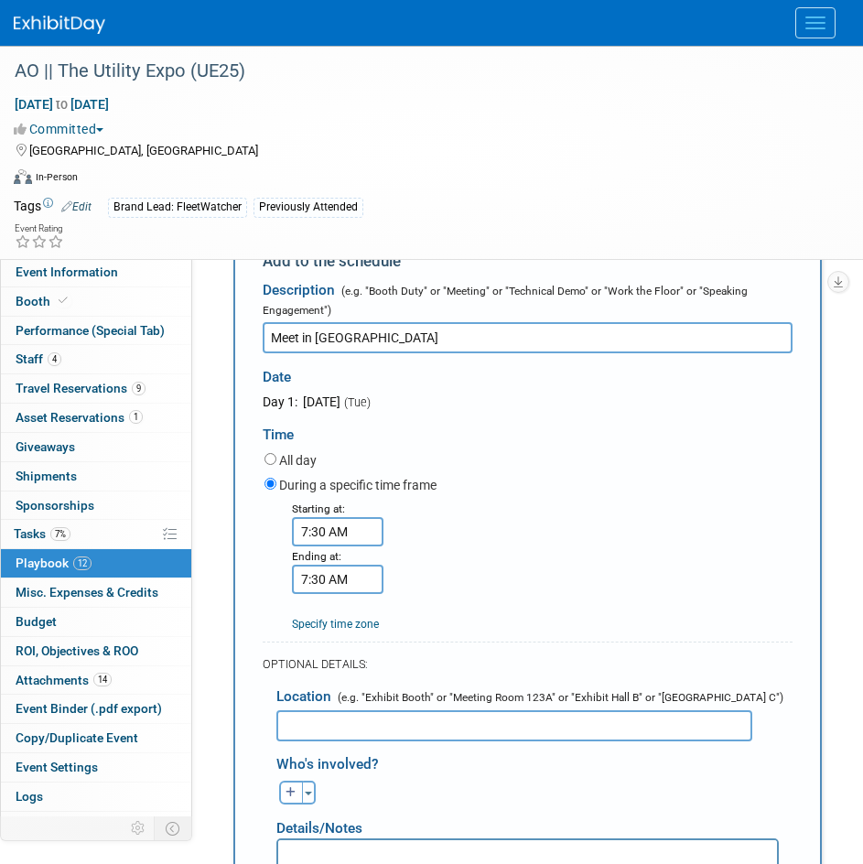
click at [397, 342] on input "Meet in Hotel Lobby" at bounding box center [528, 337] width 530 height 31
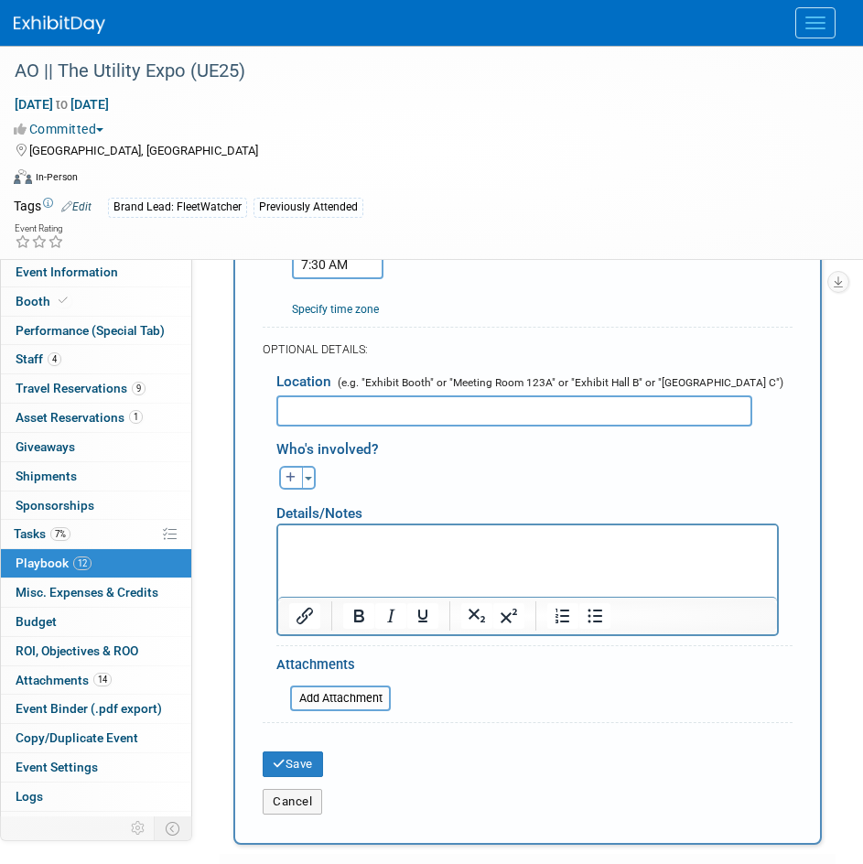
scroll to position [999, 0]
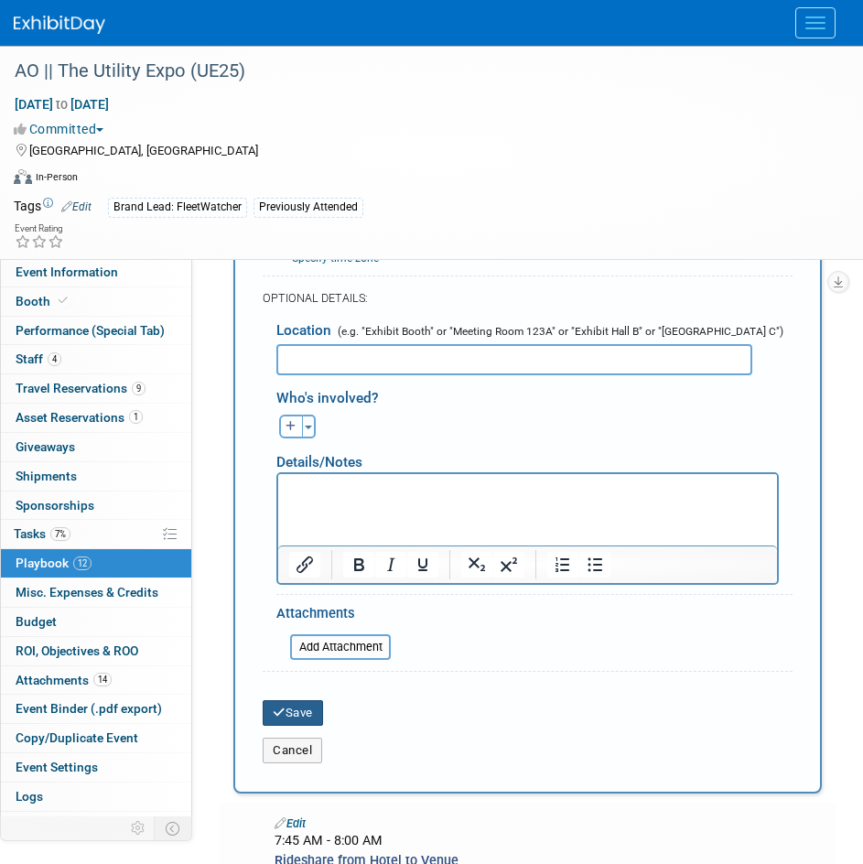
type input "Meet in Hotel Lobby - Ride together to Venue"
click at [294, 716] on button "Save" at bounding box center [293, 713] width 60 height 26
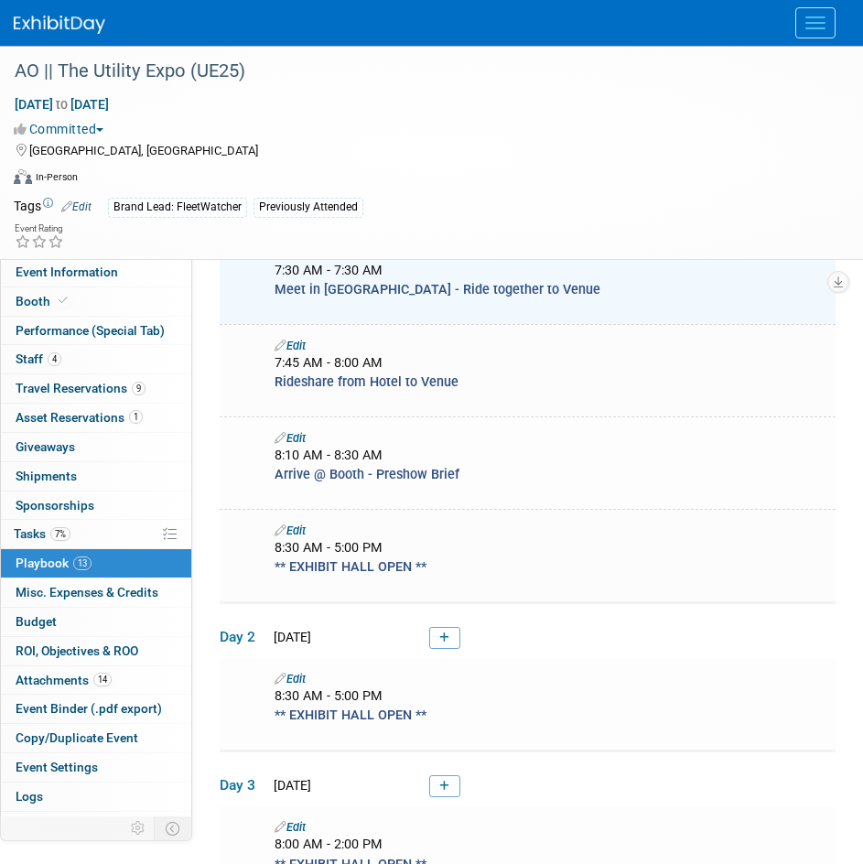
scroll to position [637, 0]
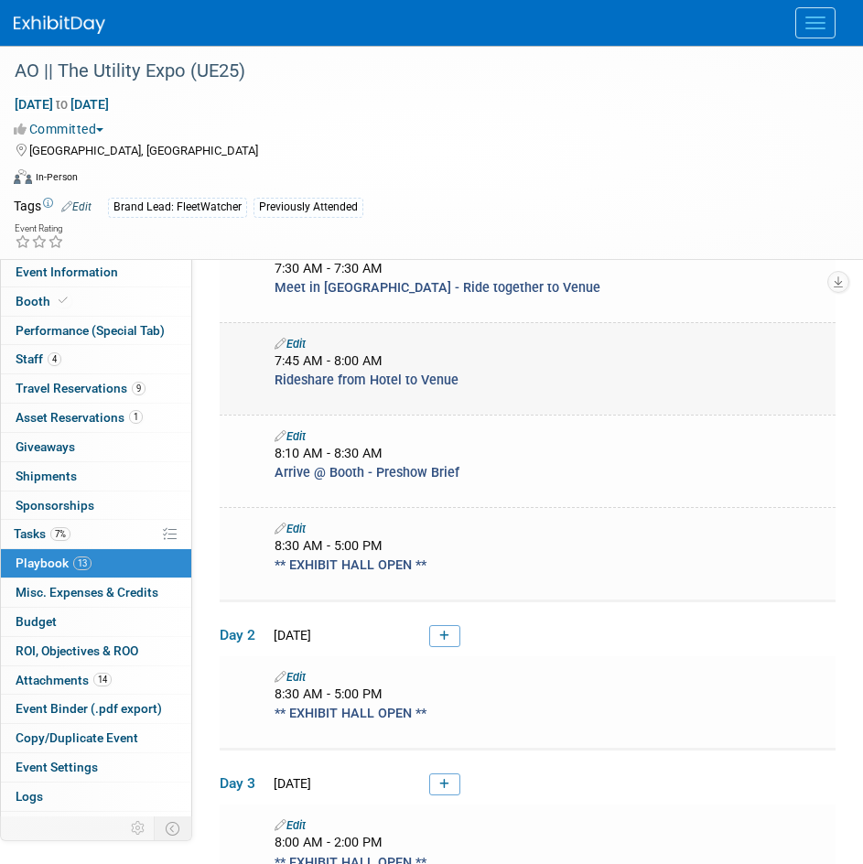
click at [298, 342] on link "Edit" at bounding box center [290, 344] width 31 height 14
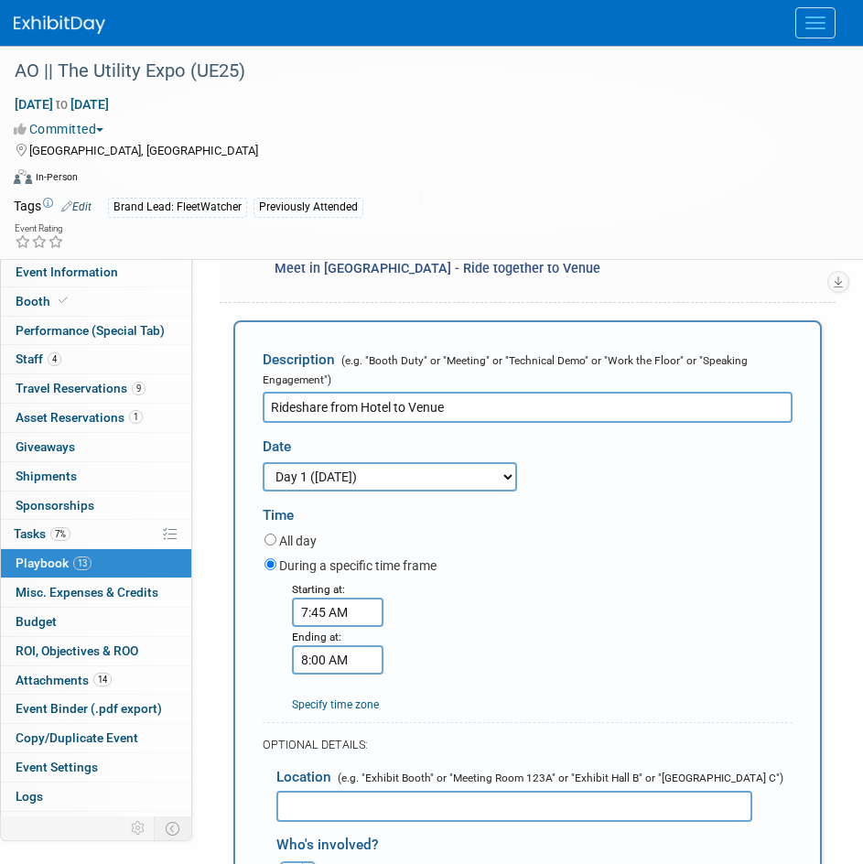
scroll to position [0, 0]
click at [266, 405] on input "Rideshare from Hotel to Venue" at bounding box center [528, 407] width 530 height 31
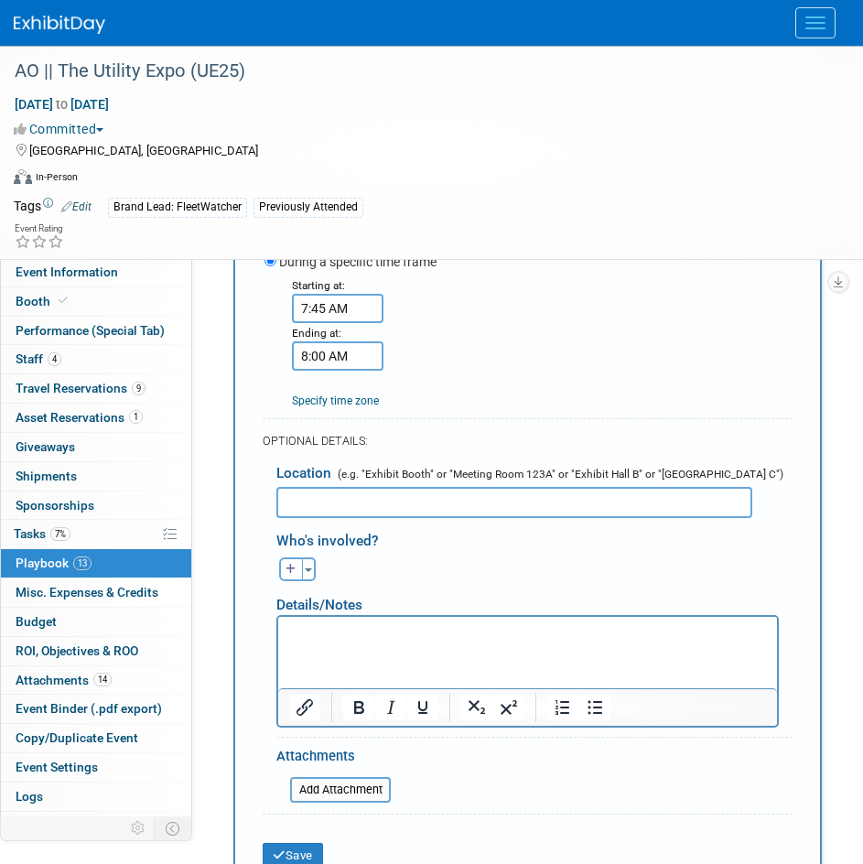
scroll to position [1201, 0]
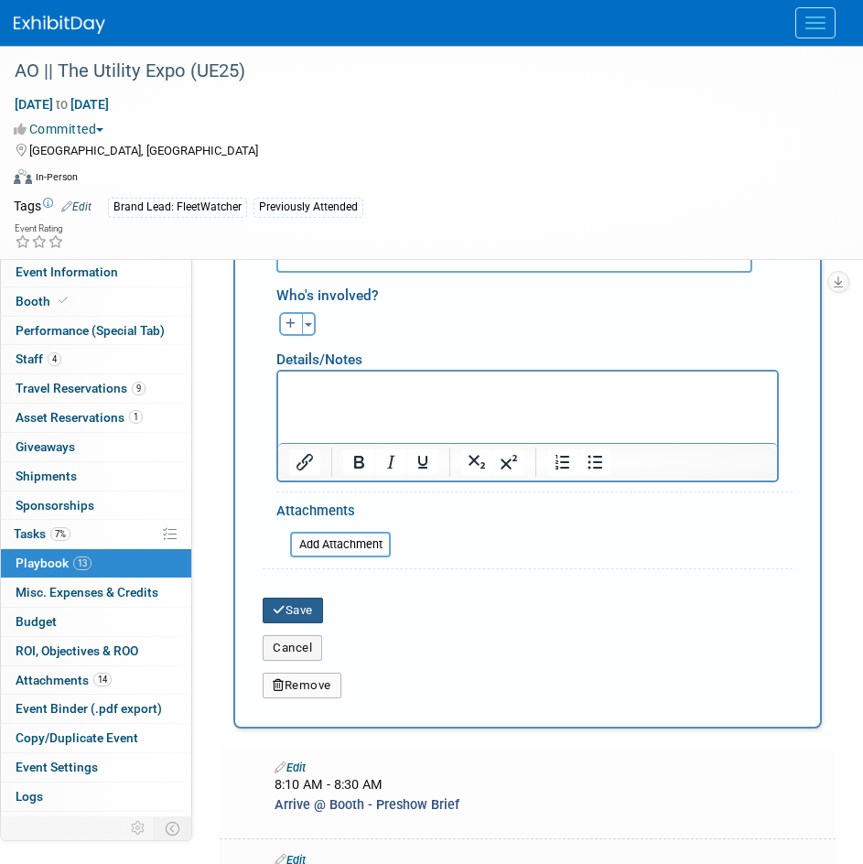
type input "Drive/Rideshare from Hotel to Venue"
click at [290, 605] on button "Save" at bounding box center [293, 611] width 60 height 26
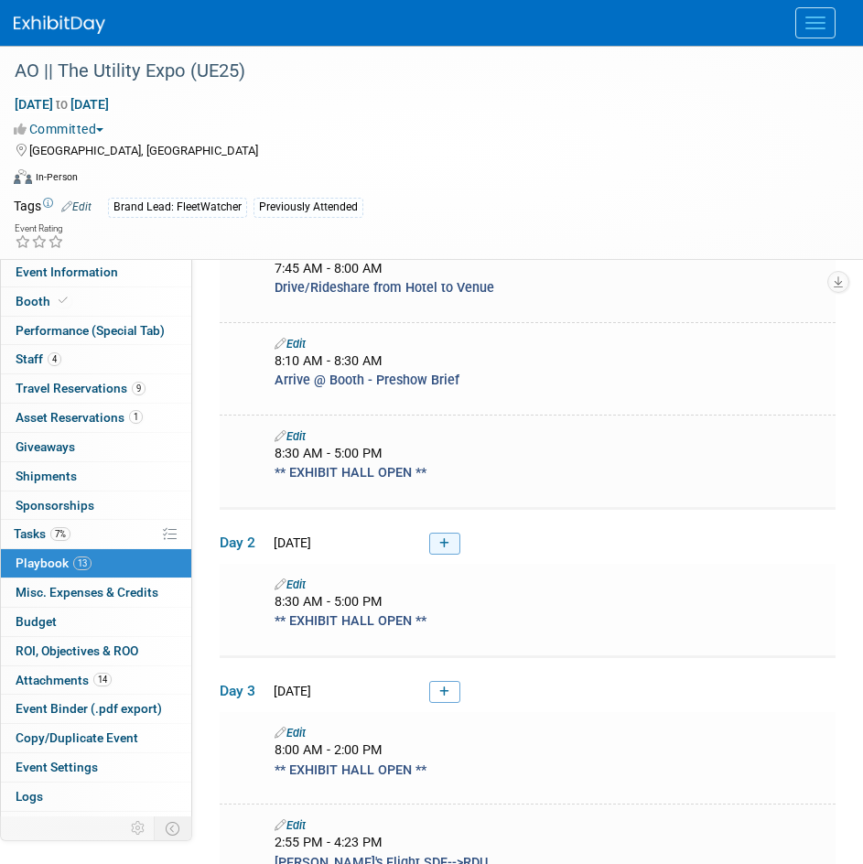
scroll to position [729, 0]
click at [450, 548] on link at bounding box center [444, 545] width 31 height 22
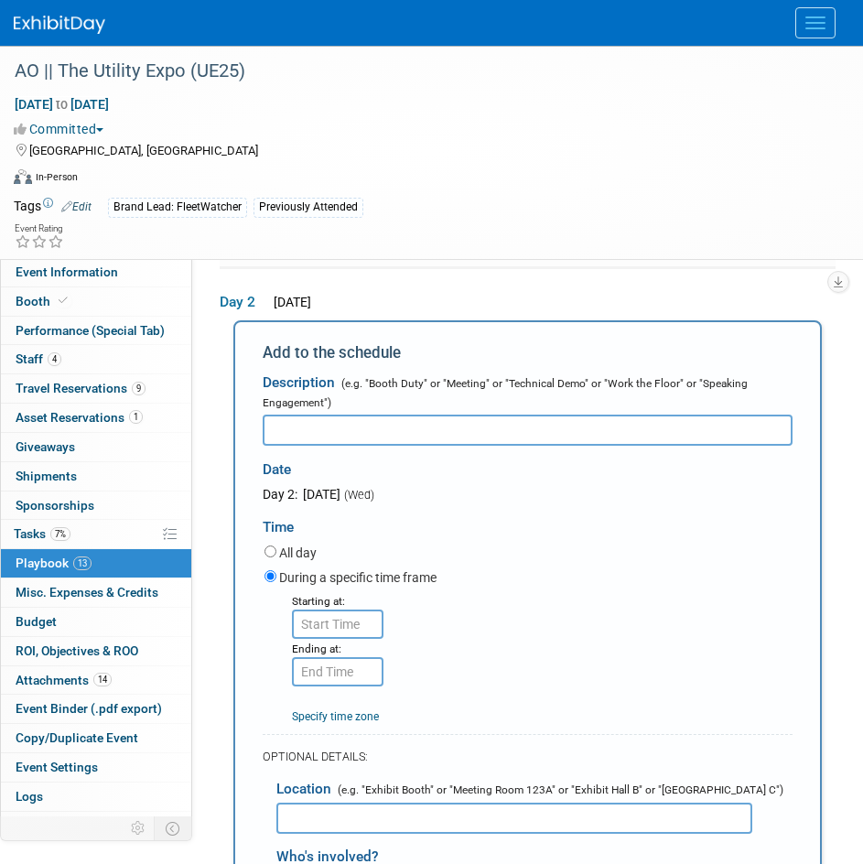
scroll to position [0, 0]
type input "Ride to Venue"
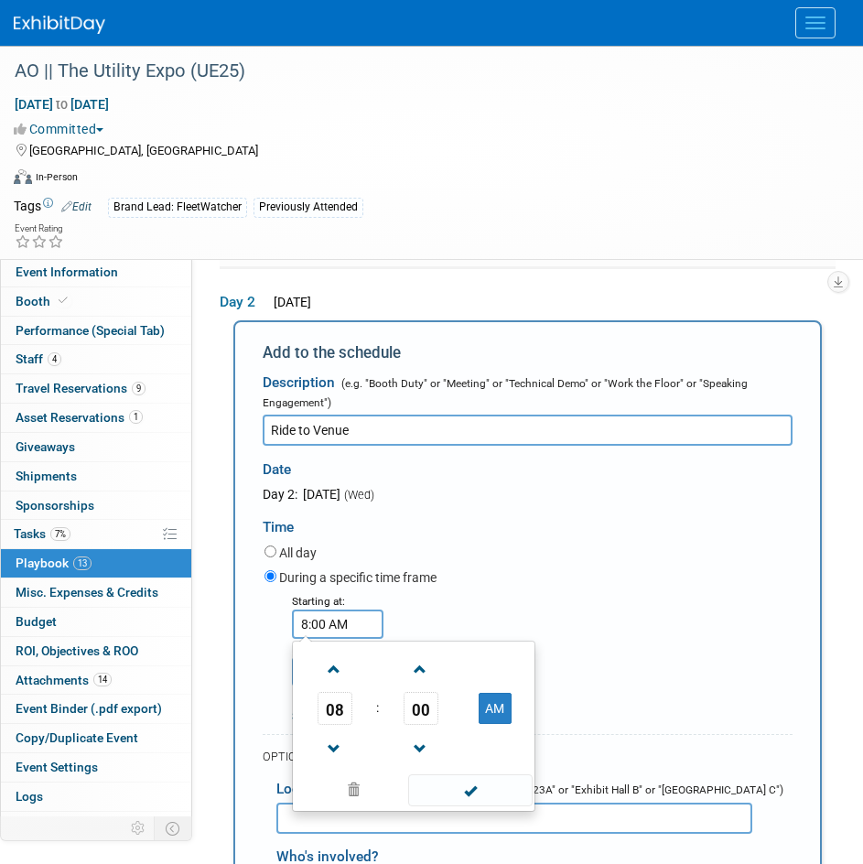
click at [332, 624] on input "8:00 AM" at bounding box center [338, 624] width 92 height 29
click at [337, 748] on span at bounding box center [335, 749] width 32 height 32
click at [404, 720] on span "00" at bounding box center [421, 708] width 35 height 33
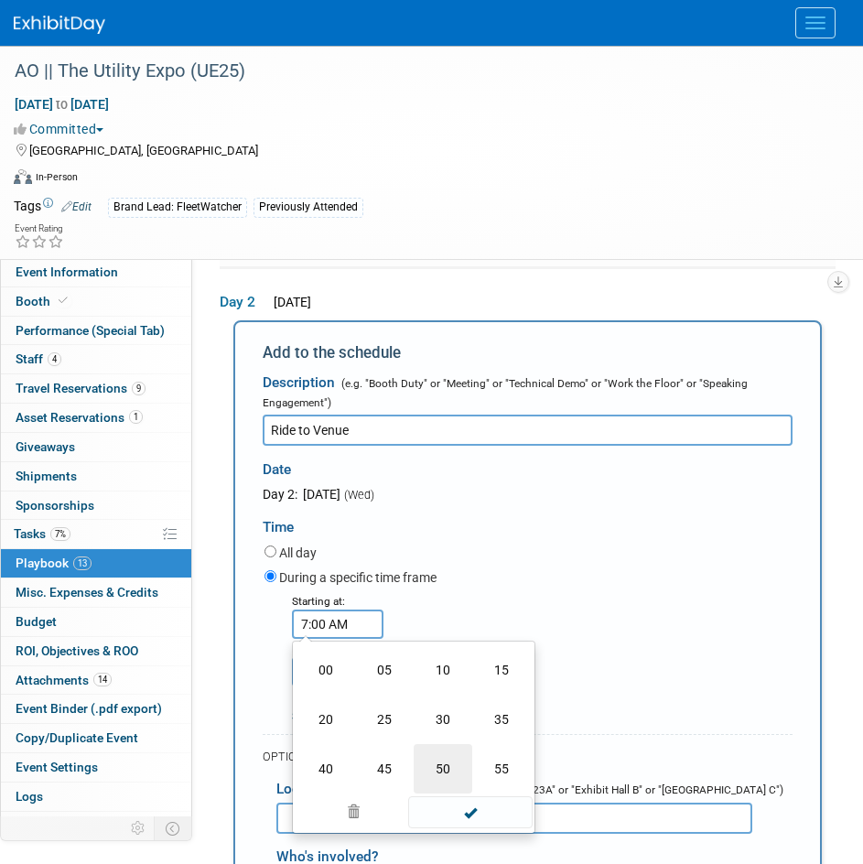
click at [437, 764] on td "50" at bounding box center [443, 768] width 59 height 49
type input "7:50 AM"
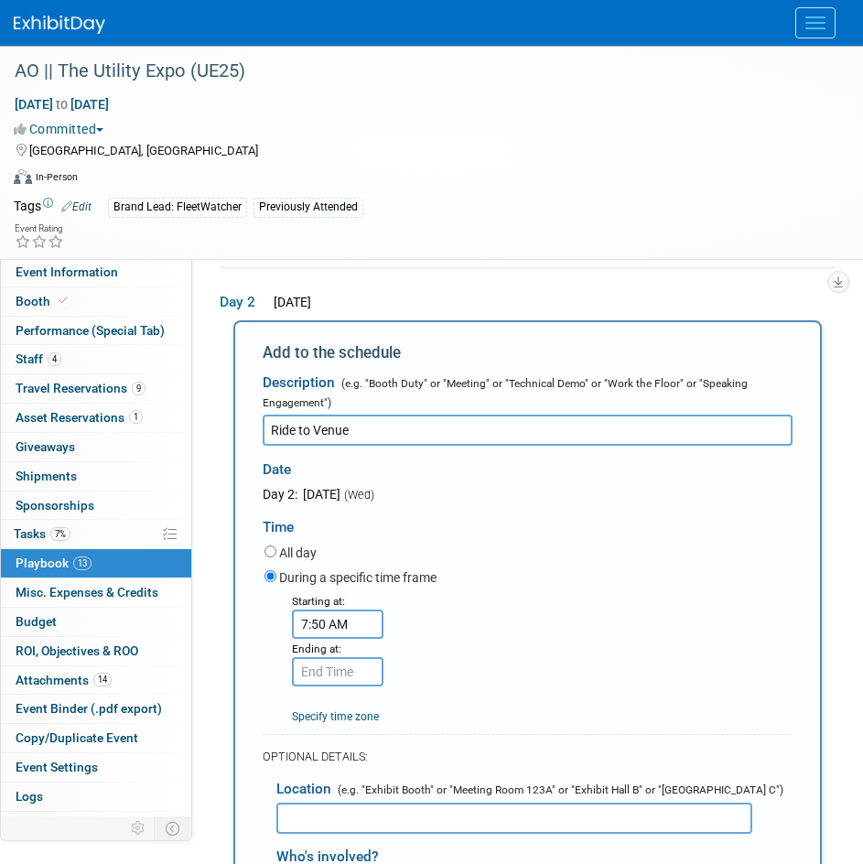
click at [484, 623] on div "Starting at: 7:50 AM Ending at: Specify time zone Time zone:" at bounding box center [529, 658] width 556 height 134
click at [343, 667] on input "7:50 AM" at bounding box center [338, 671] width 92 height 29
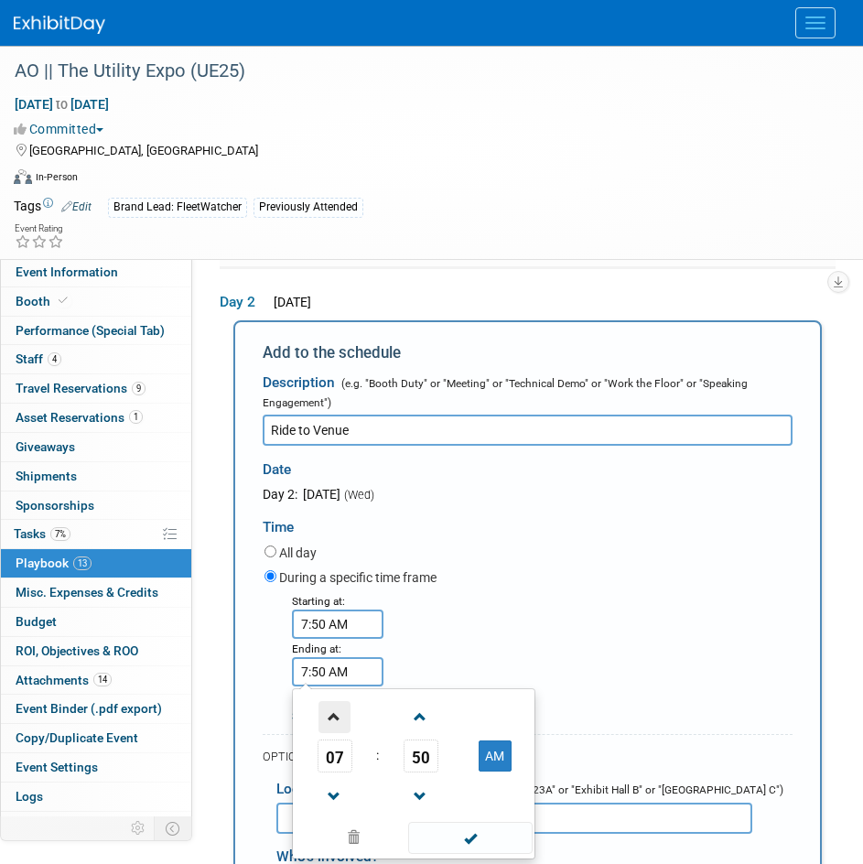
click at [340, 702] on span at bounding box center [335, 717] width 32 height 32
click at [410, 755] on span "50" at bounding box center [421, 756] width 35 height 33
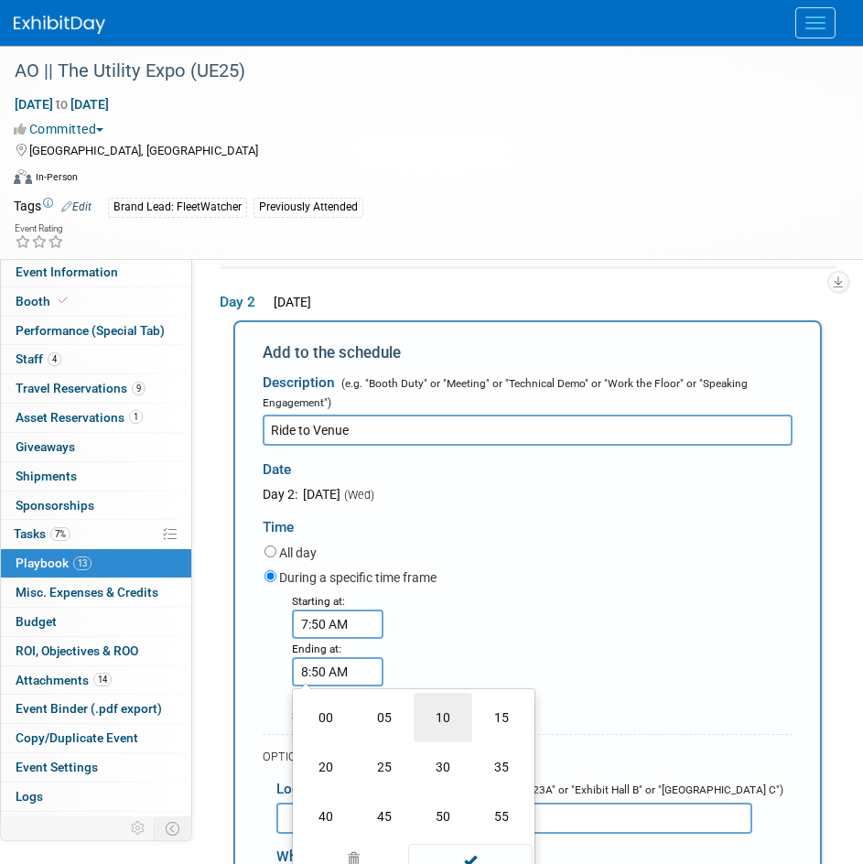
click at [420, 714] on td "10" at bounding box center [443, 717] width 59 height 49
type input "8:10 AM"
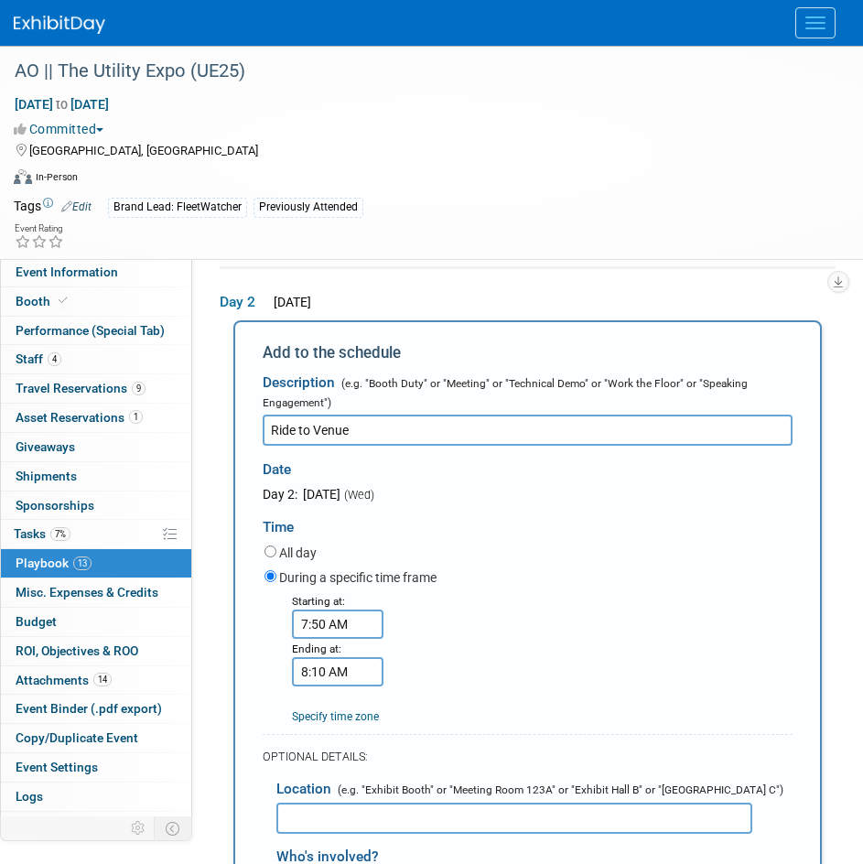
click at [479, 635] on div "Starting at: 7:50 AM Ending at: 8:10 AM Specify time zone Time zone:" at bounding box center [529, 658] width 556 height 134
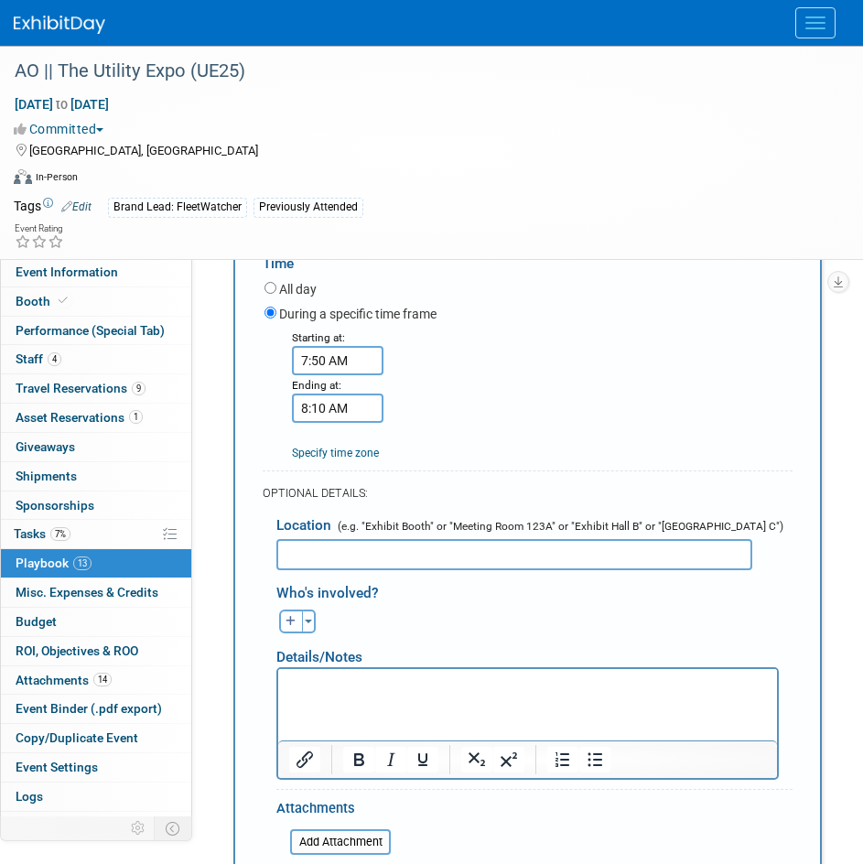
scroll to position [1789, 0]
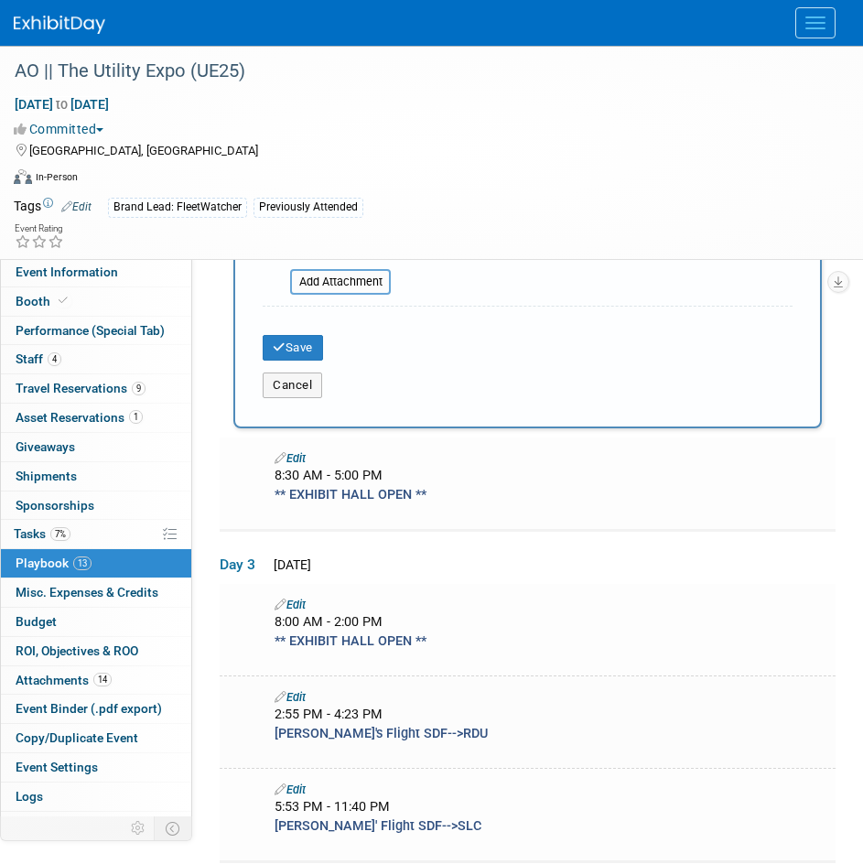
click at [296, 361] on div "Cancel" at bounding box center [528, 380] width 558 height 38
click at [292, 352] on button "Save" at bounding box center [293, 348] width 60 height 26
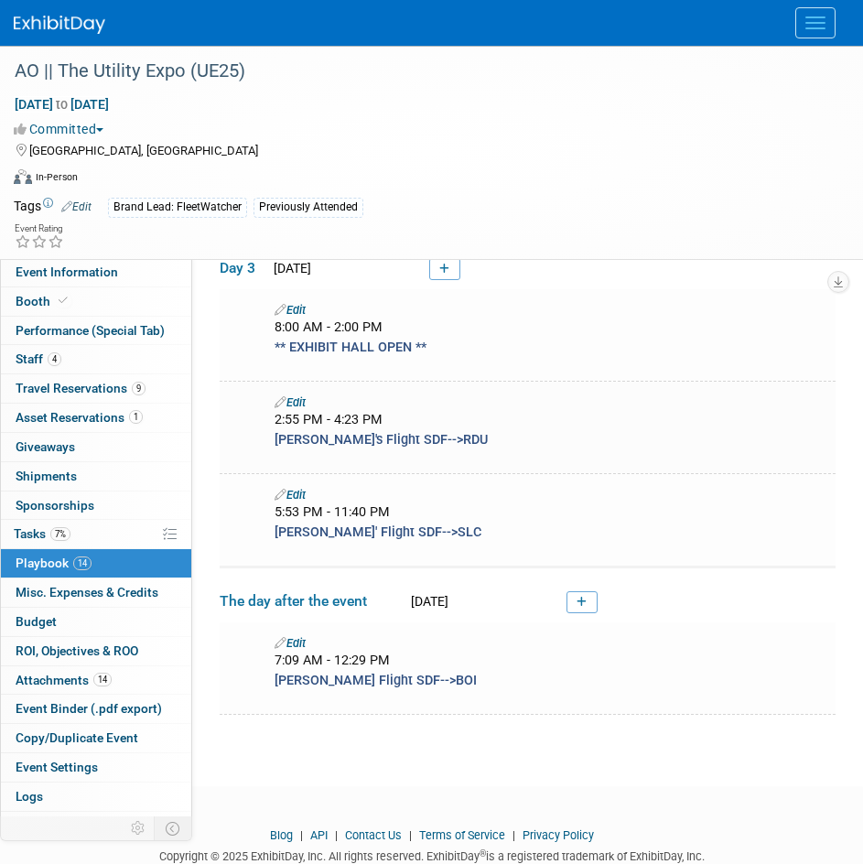
scroll to position [1290, 0]
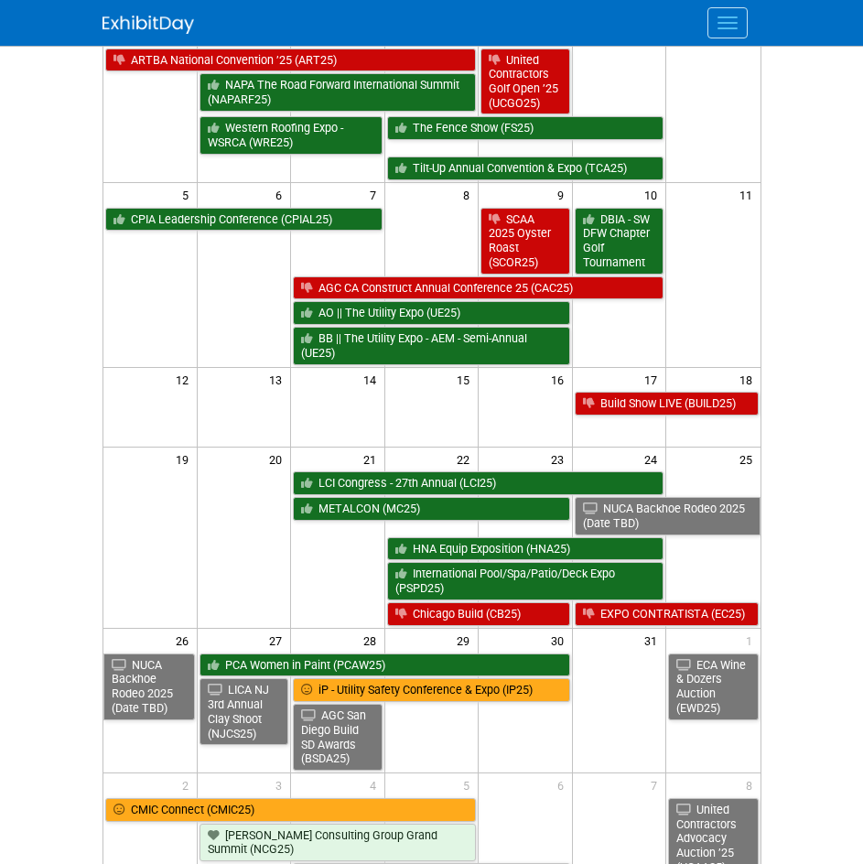
scroll to position [183, 0]
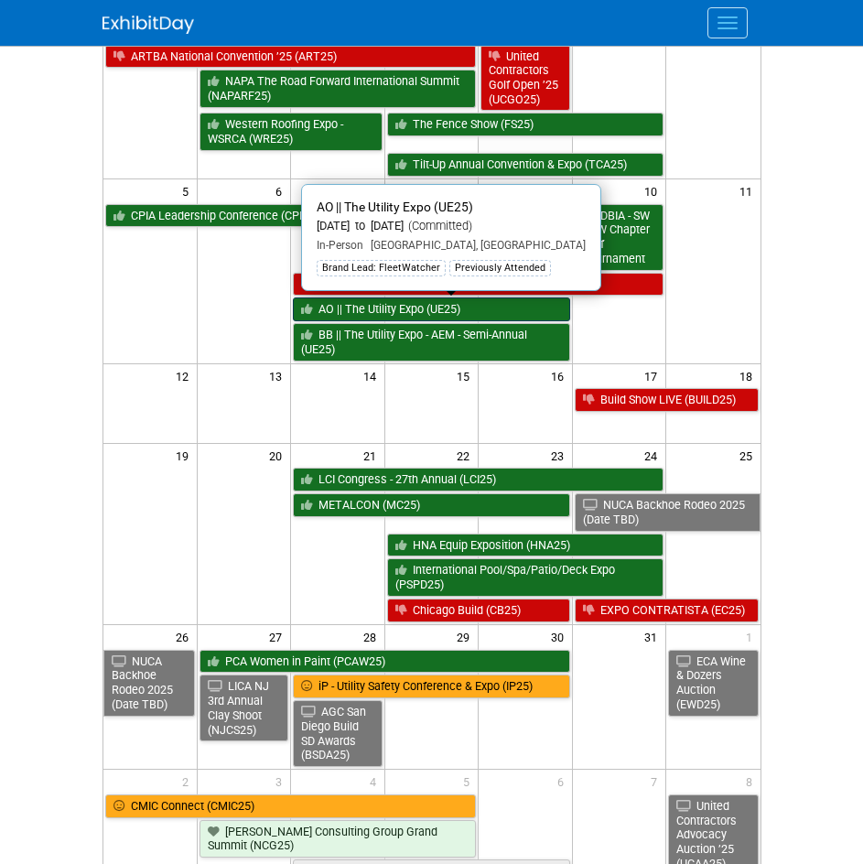
click at [416, 306] on link "AO || The Utility Expo (UE25)" at bounding box center [431, 310] width 277 height 24
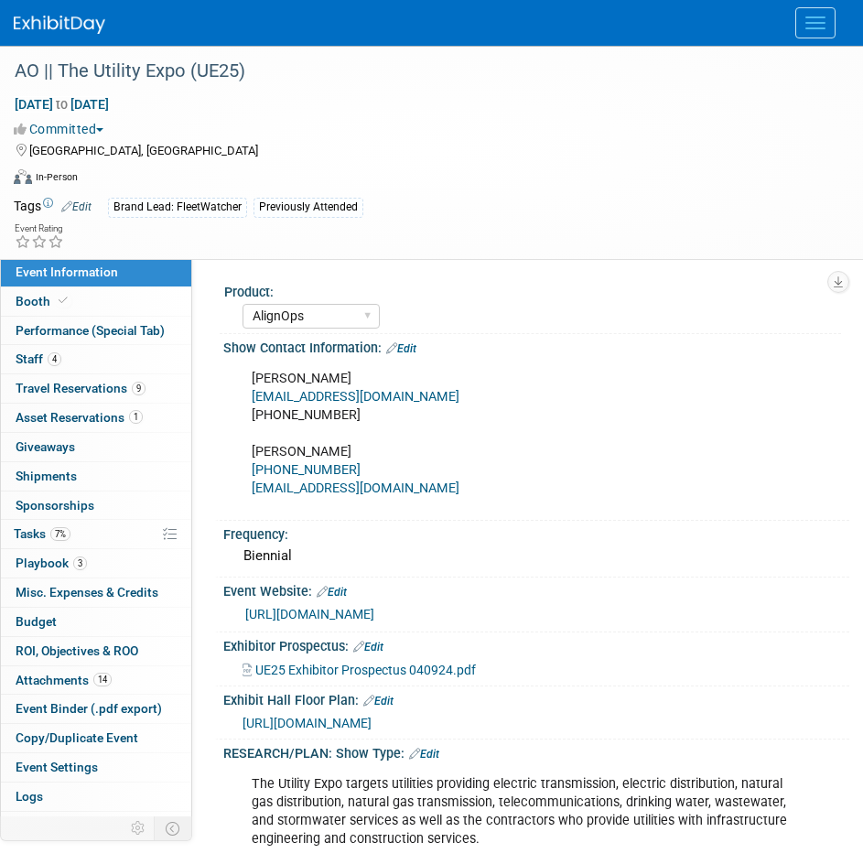
select select "AlignOps"
select select "Member"
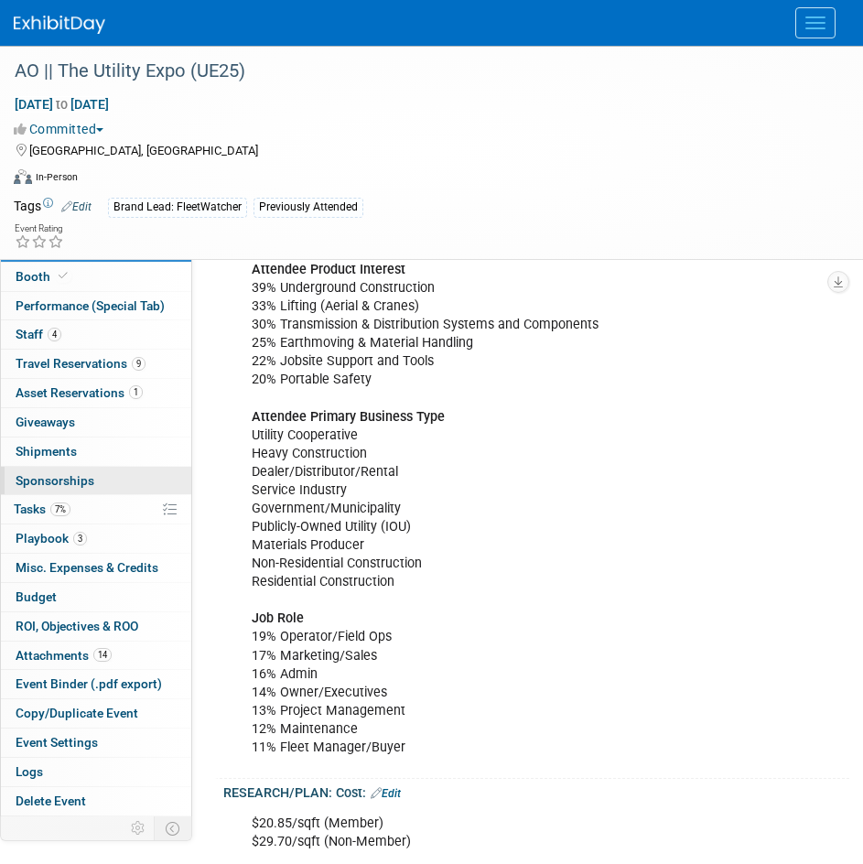
scroll to position [1007, 0]
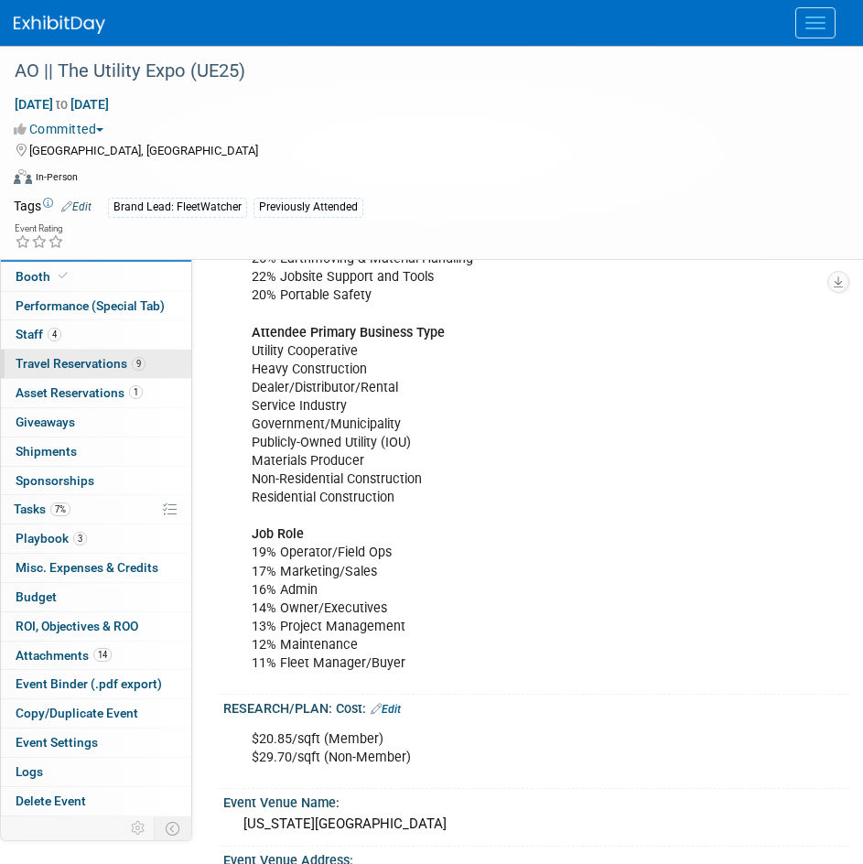
click at [110, 360] on span "Travel Reservations 9" at bounding box center [81, 363] width 130 height 15
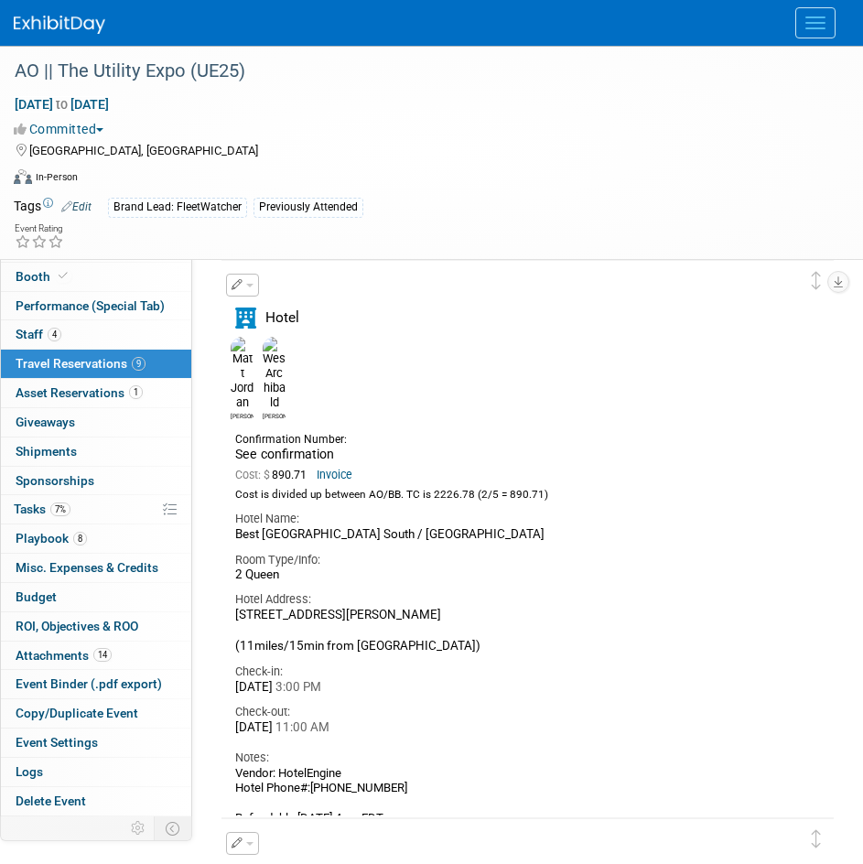
scroll to position [3133, 0]
